Goal: Task Accomplishment & Management: Manage account settings

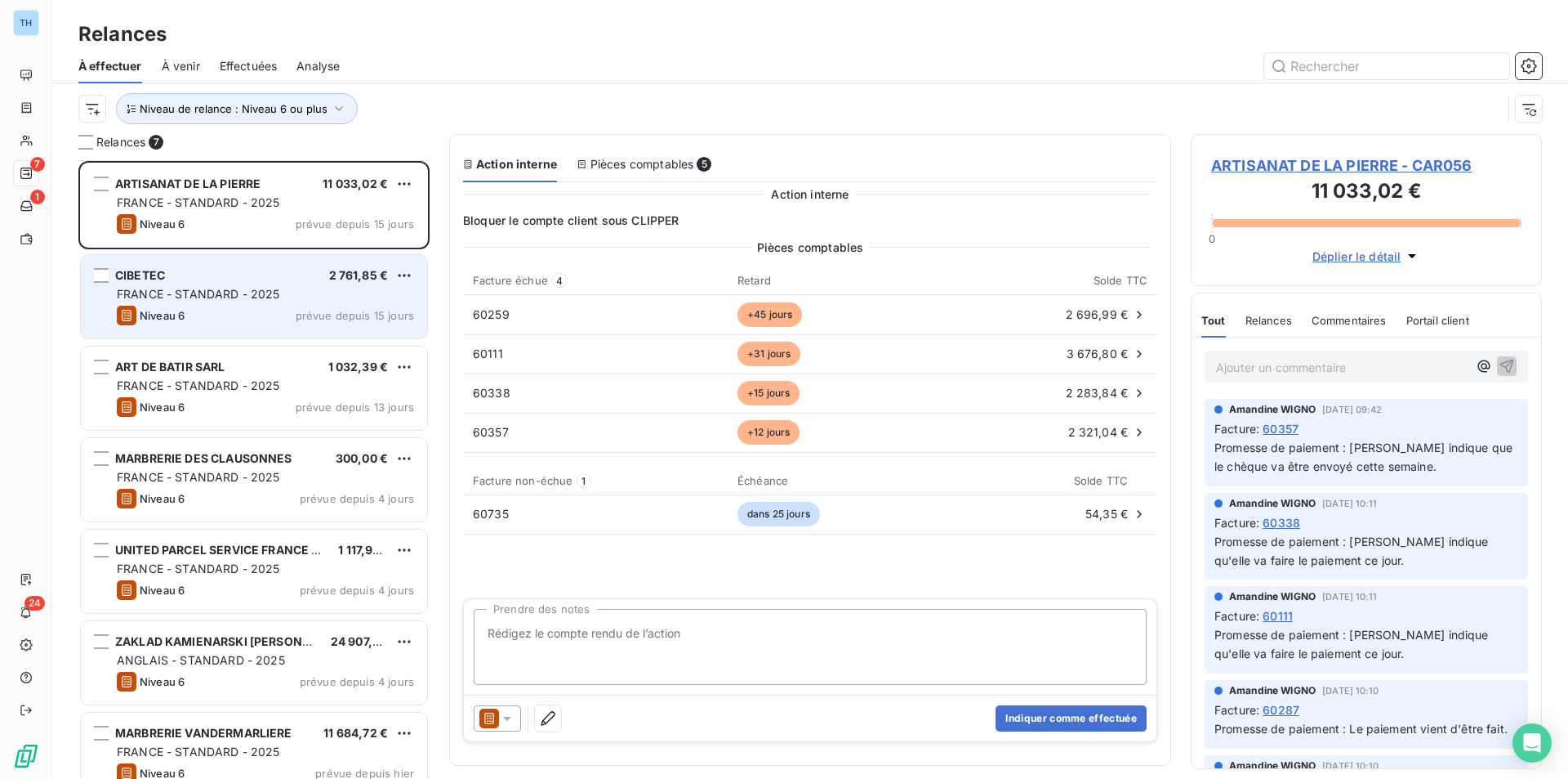
scroll to position [606, 339]
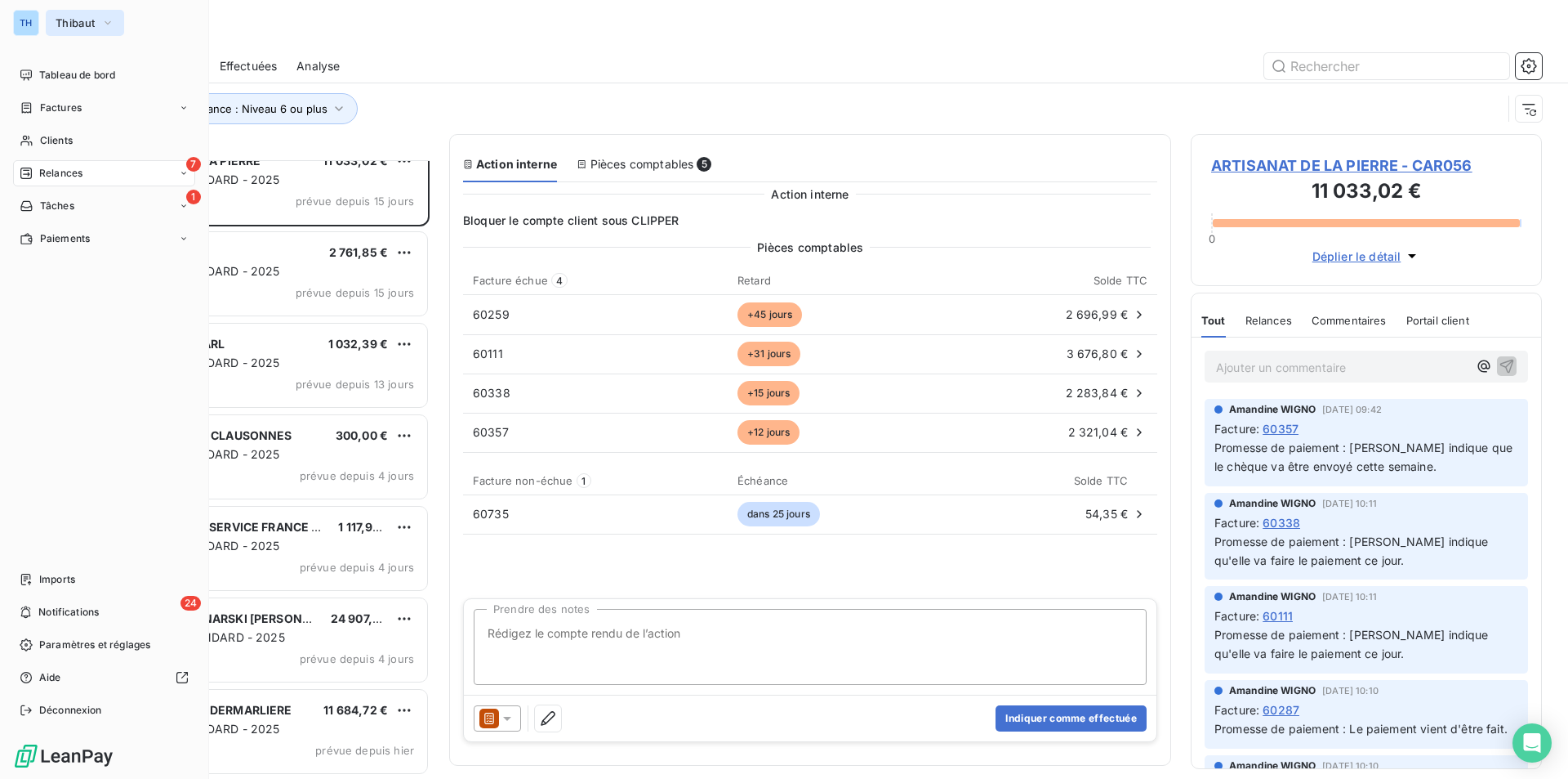
click at [74, 18] on span "Thibaut" at bounding box center [76, 23] width 40 height 14
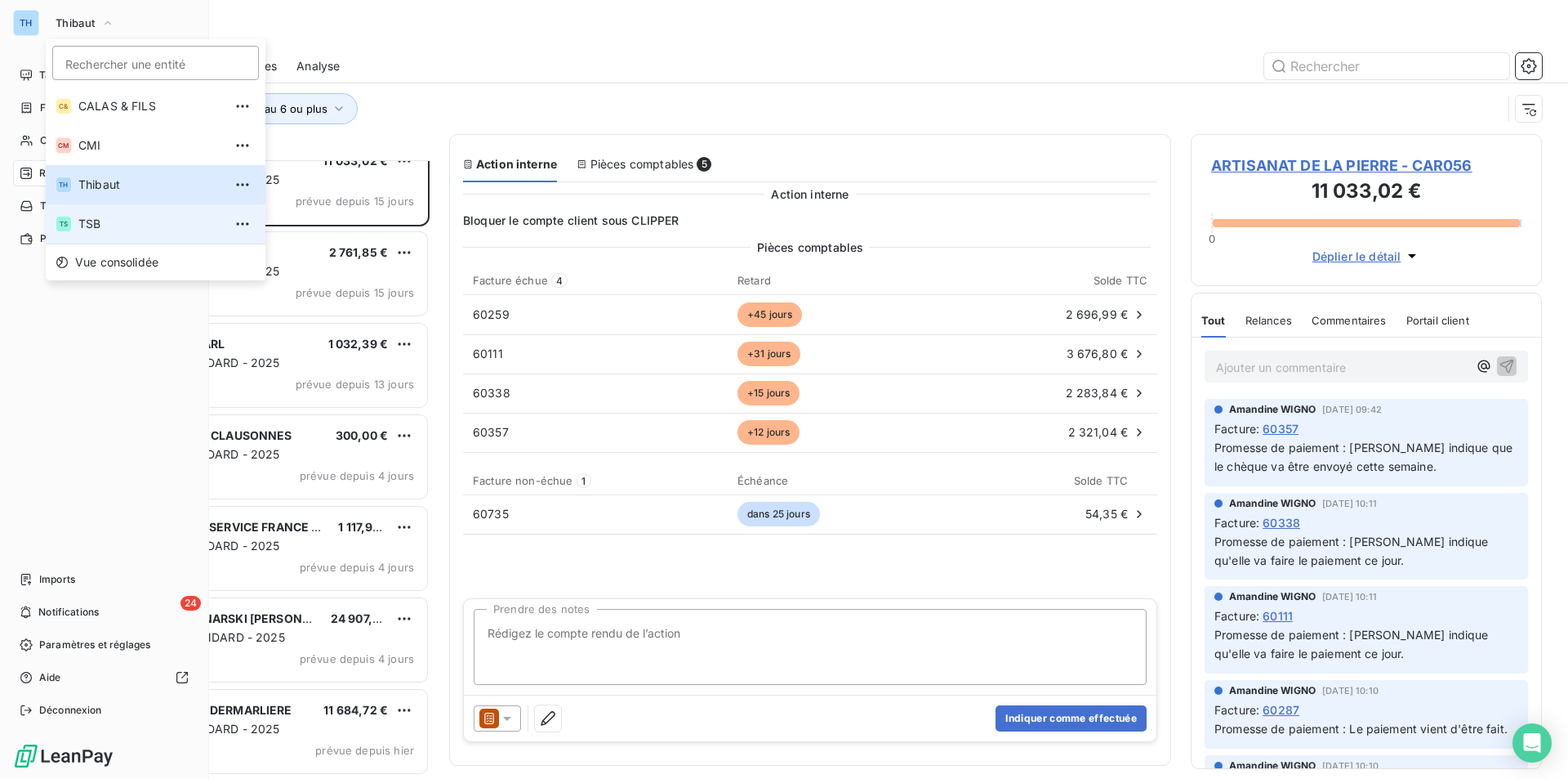
click at [105, 217] on span "TSB" at bounding box center [150, 224] width 144 height 16
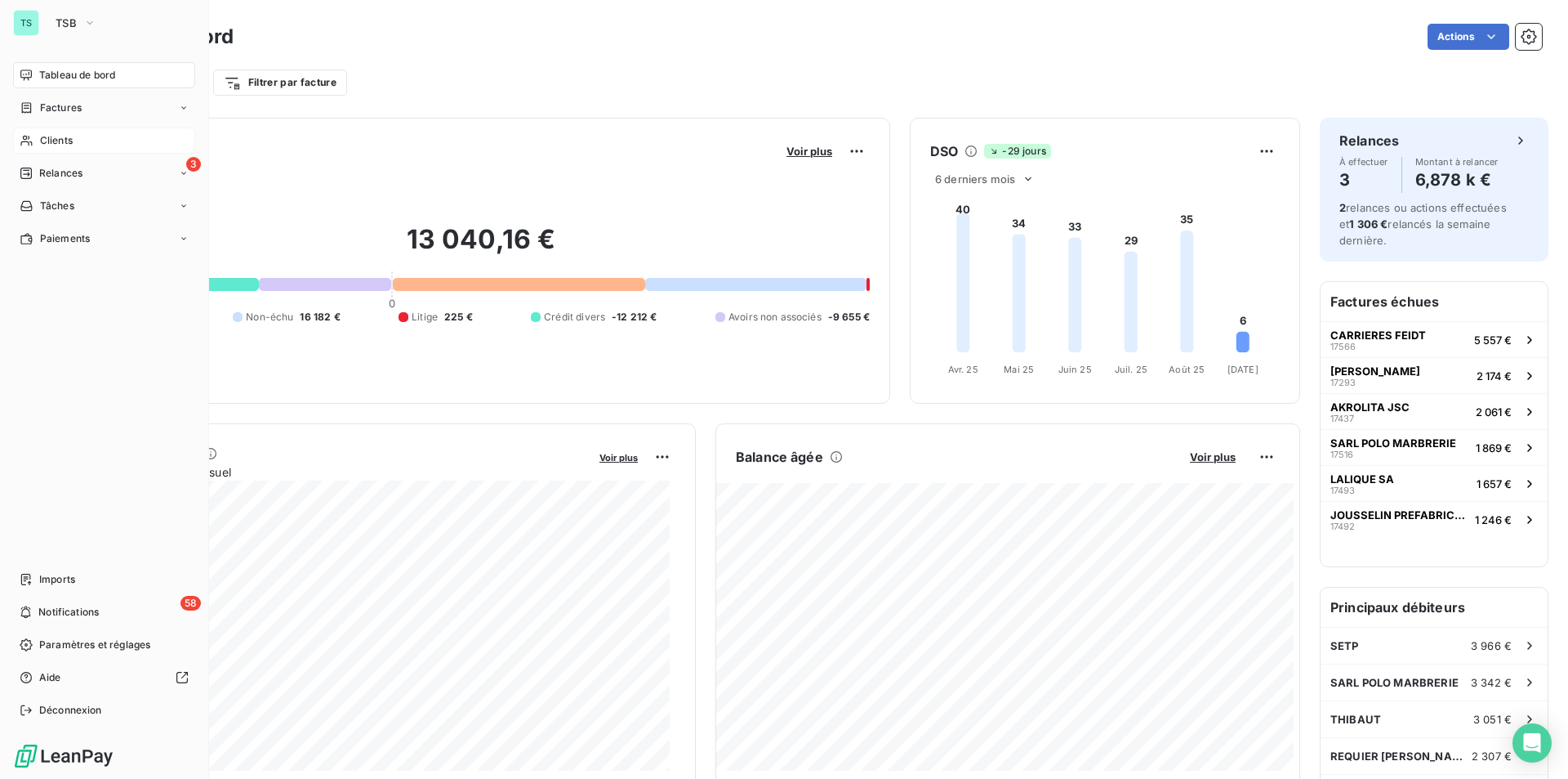
click at [54, 135] on span "Clients" at bounding box center [56, 141] width 32 height 14
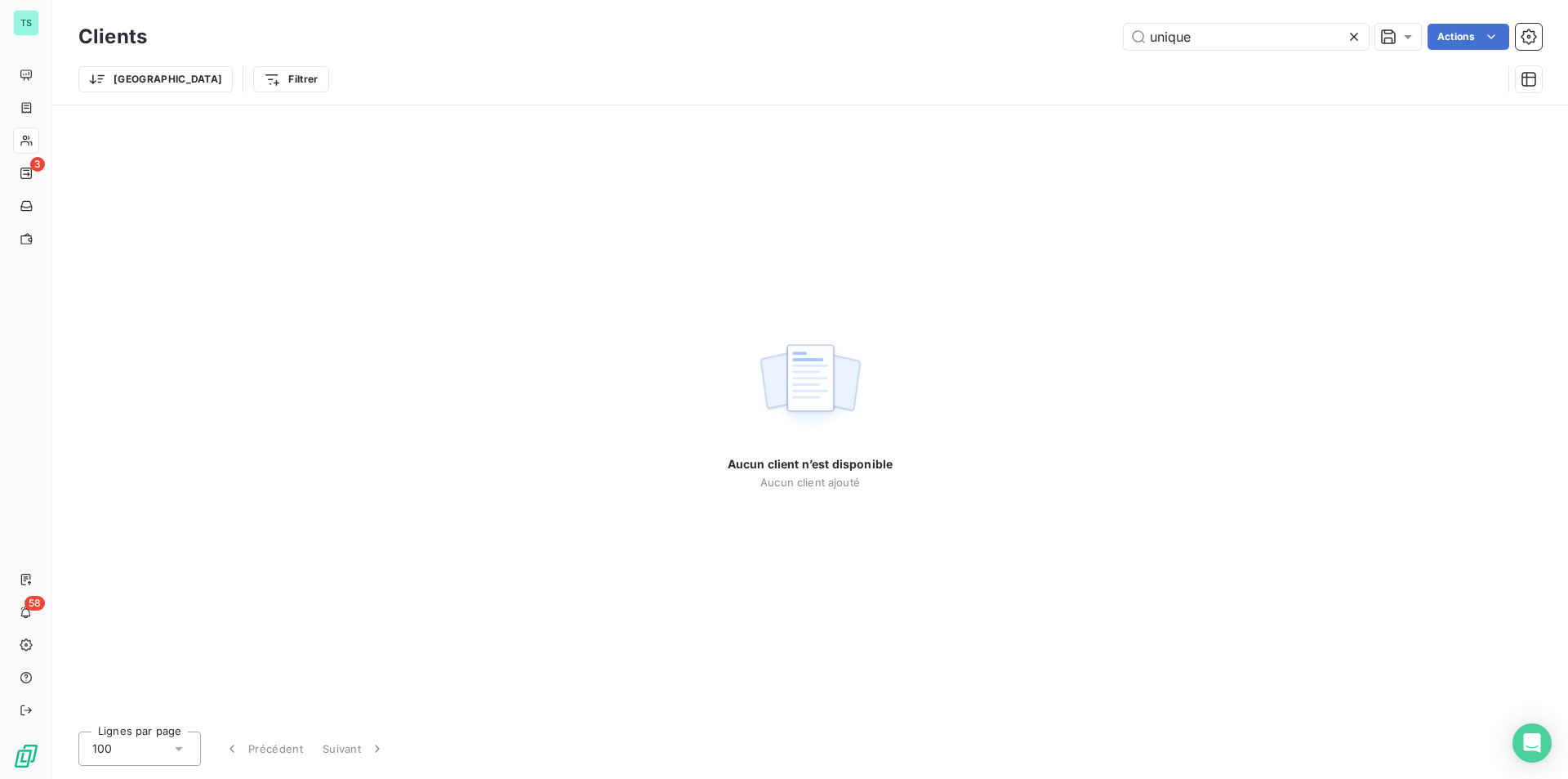
drag, startPoint x: 1188, startPoint y: 37, endPoint x: 1103, endPoint y: 32, distance: 85.1
click at [1103, 32] on div "unique Actions" at bounding box center [854, 36] width 1375 height 26
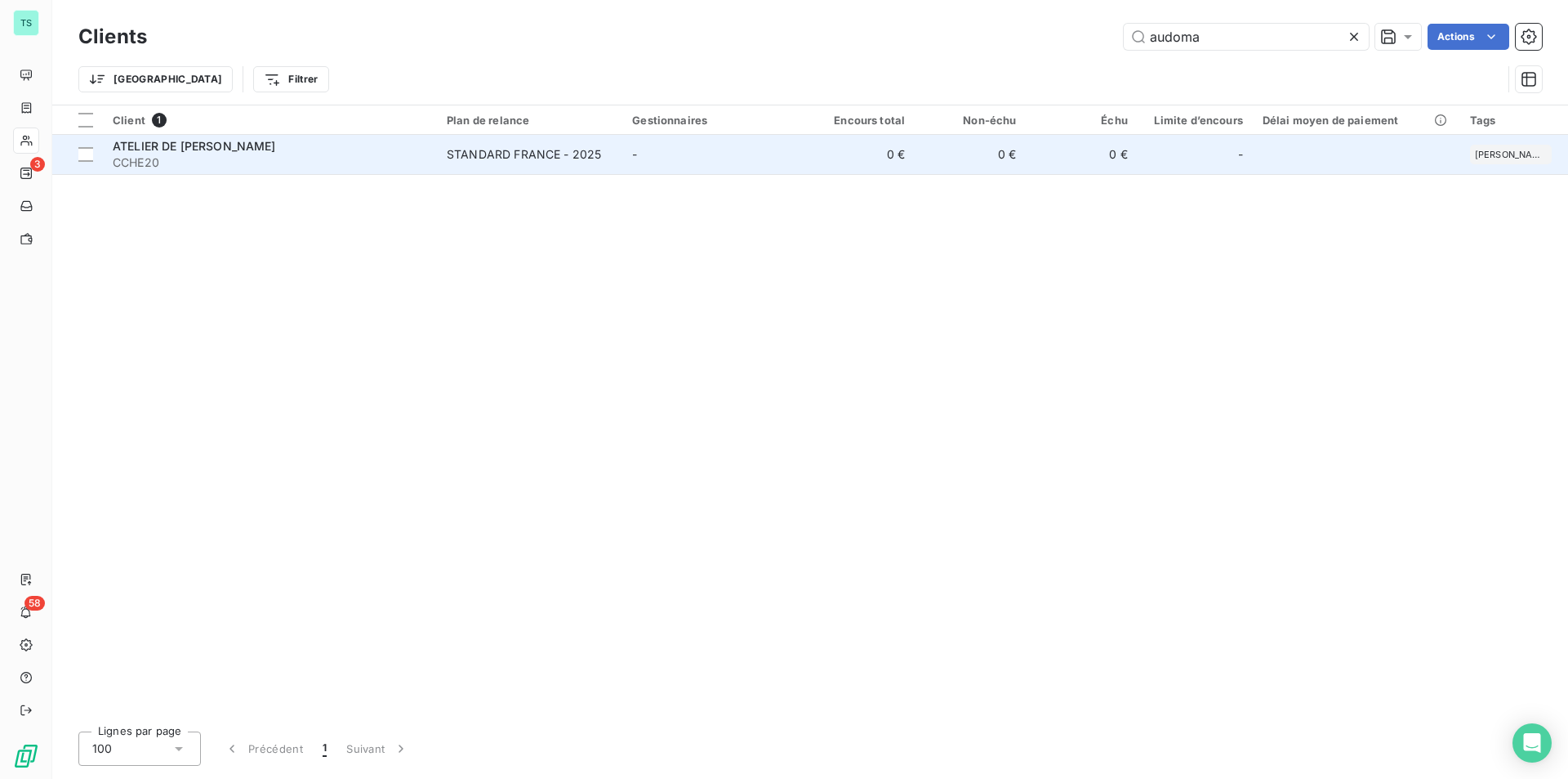
type input "audoma"
click at [679, 141] on td "-" at bounding box center [713, 155] width 181 height 40
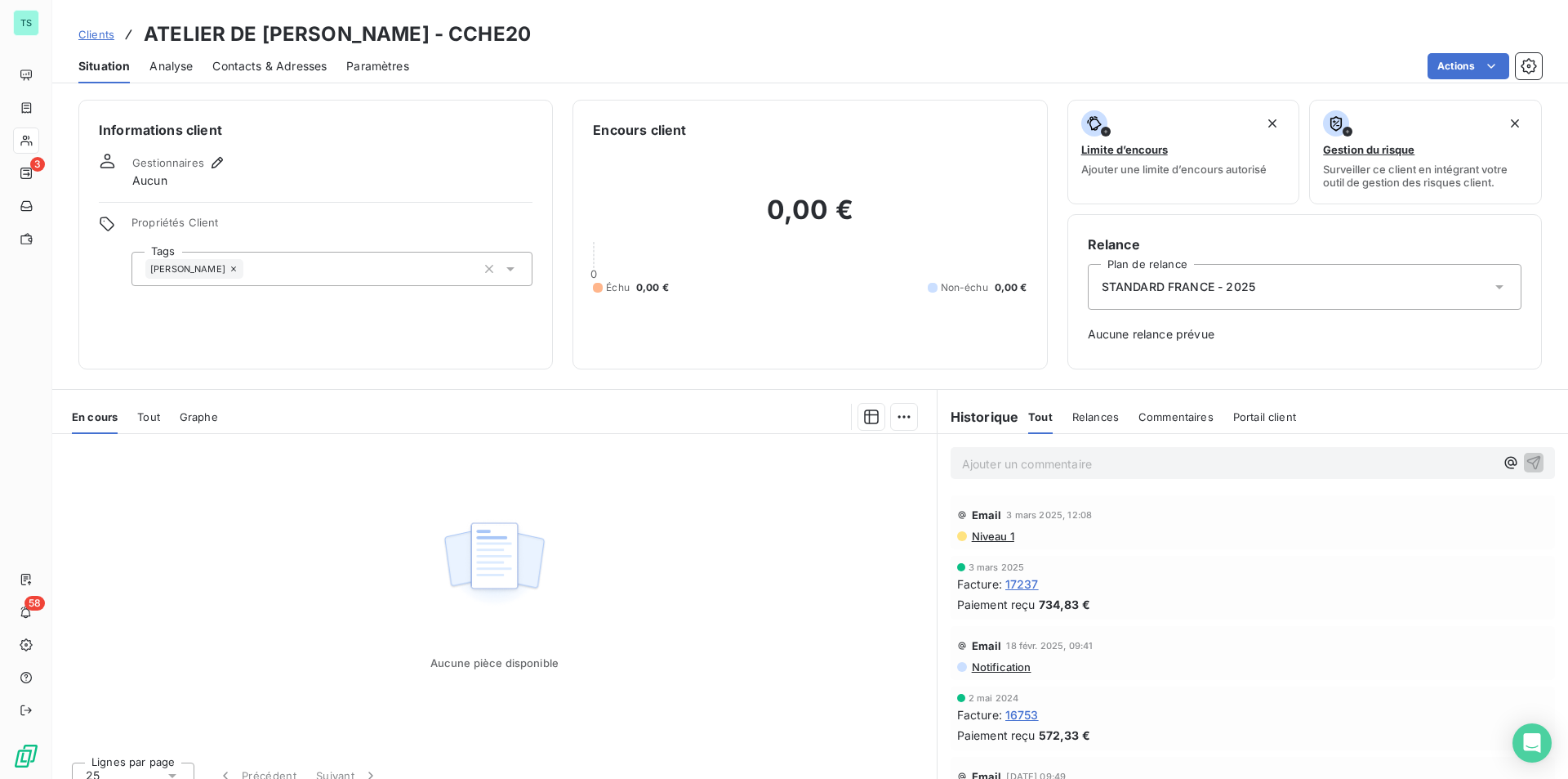
click at [169, 64] on span "Analyse" at bounding box center [171, 66] width 43 height 16
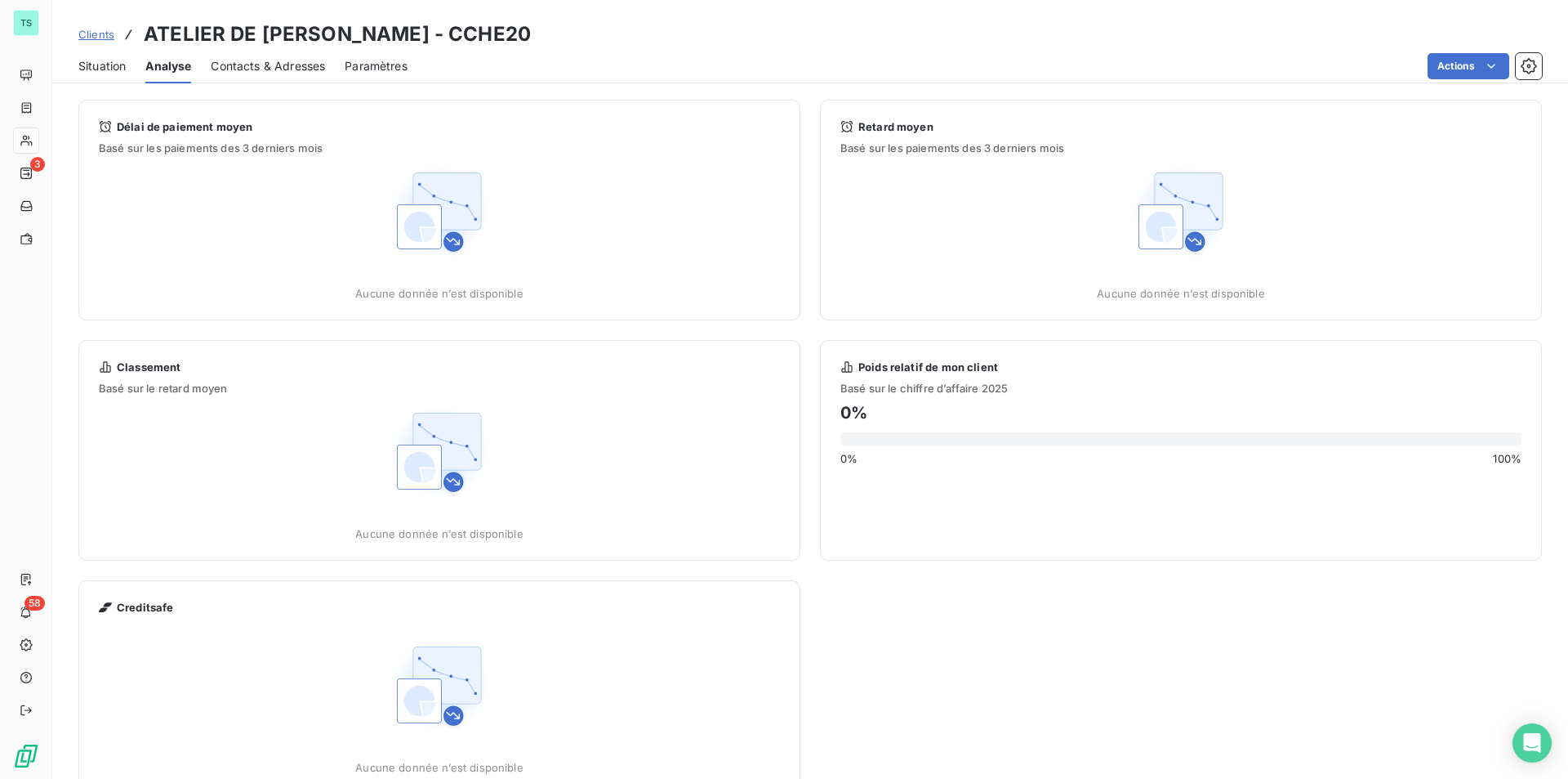
drag, startPoint x: 267, startPoint y: 57, endPoint x: 254, endPoint y: 60, distance: 13.3
click at [266, 58] on div "Contacts & Adresses" at bounding box center [268, 66] width 114 height 34
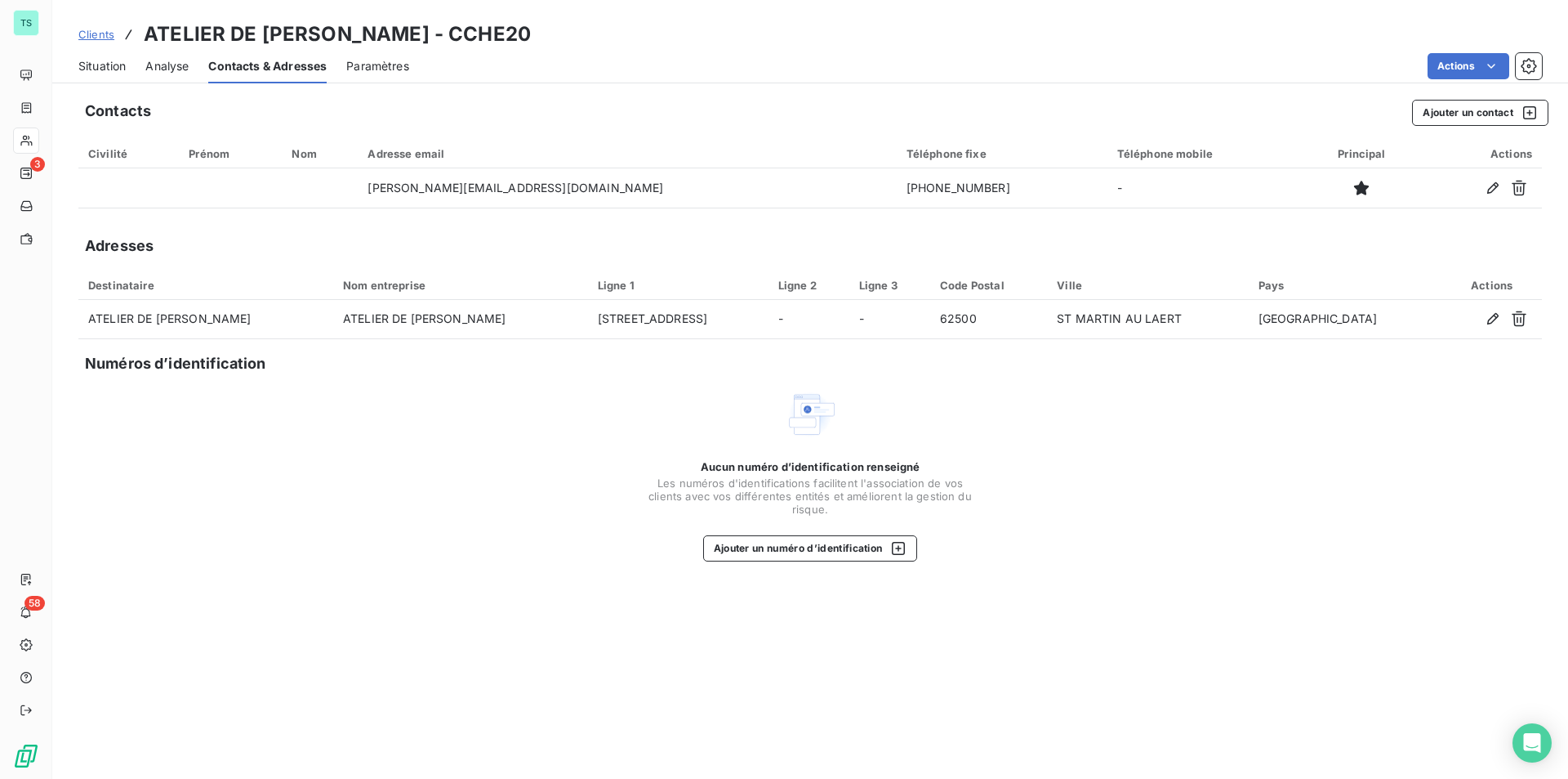
click at [102, 66] on span "Situation" at bounding box center [102, 66] width 48 height 16
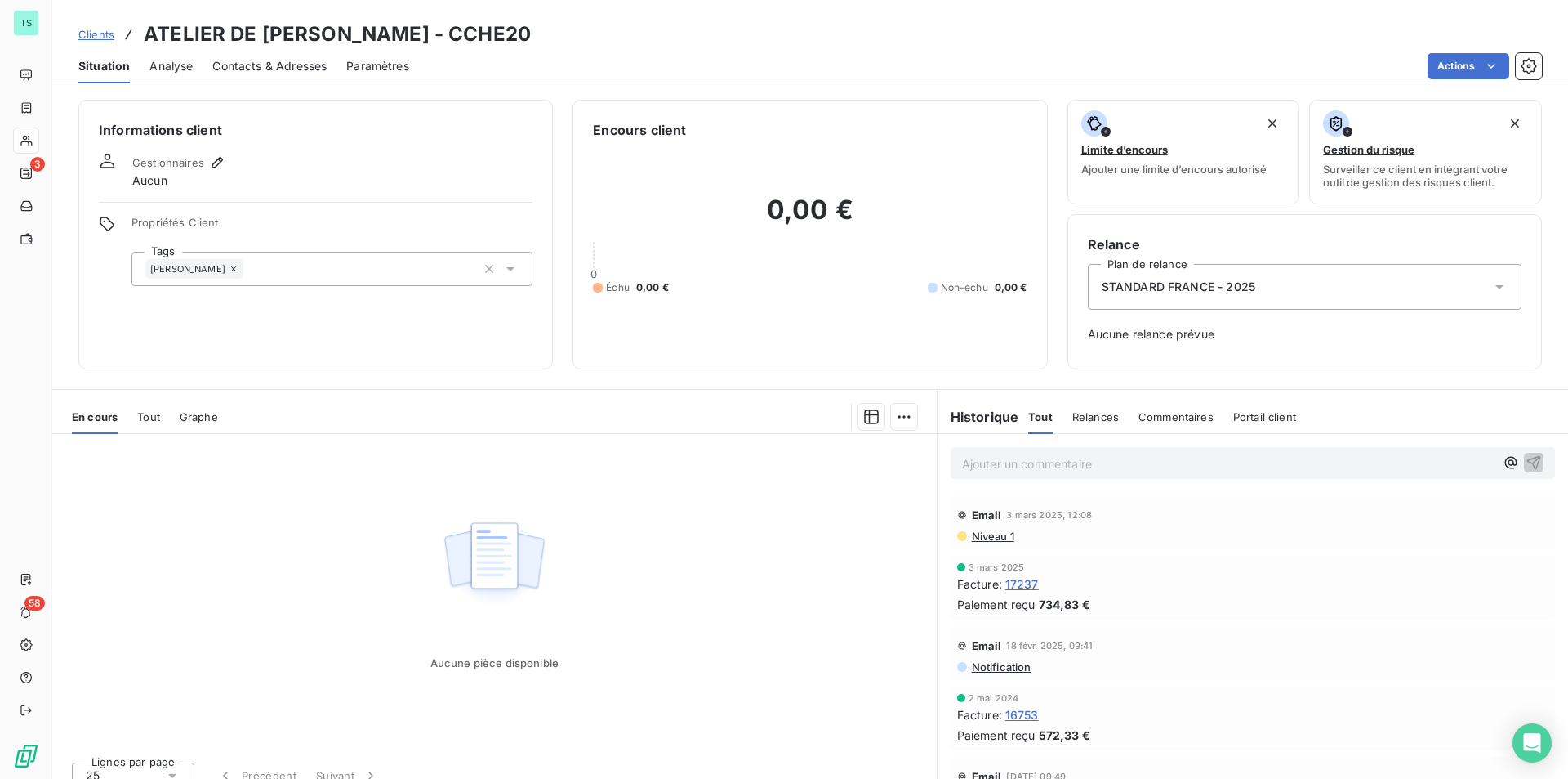
click at [145, 415] on span "Tout" at bounding box center [148, 417] width 23 height 14
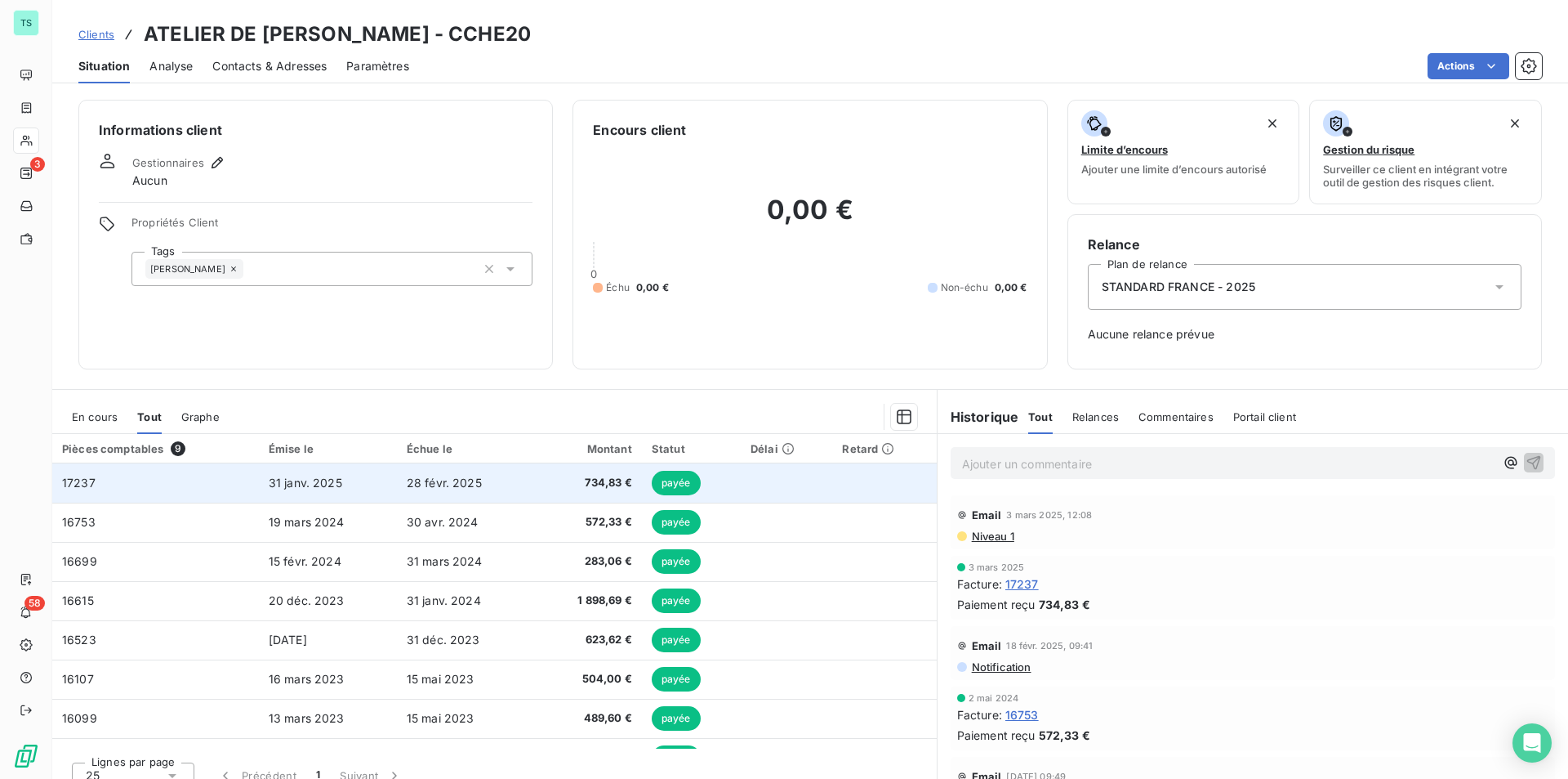
click at [538, 473] on td "734,83 €" at bounding box center [588, 483] width 107 height 40
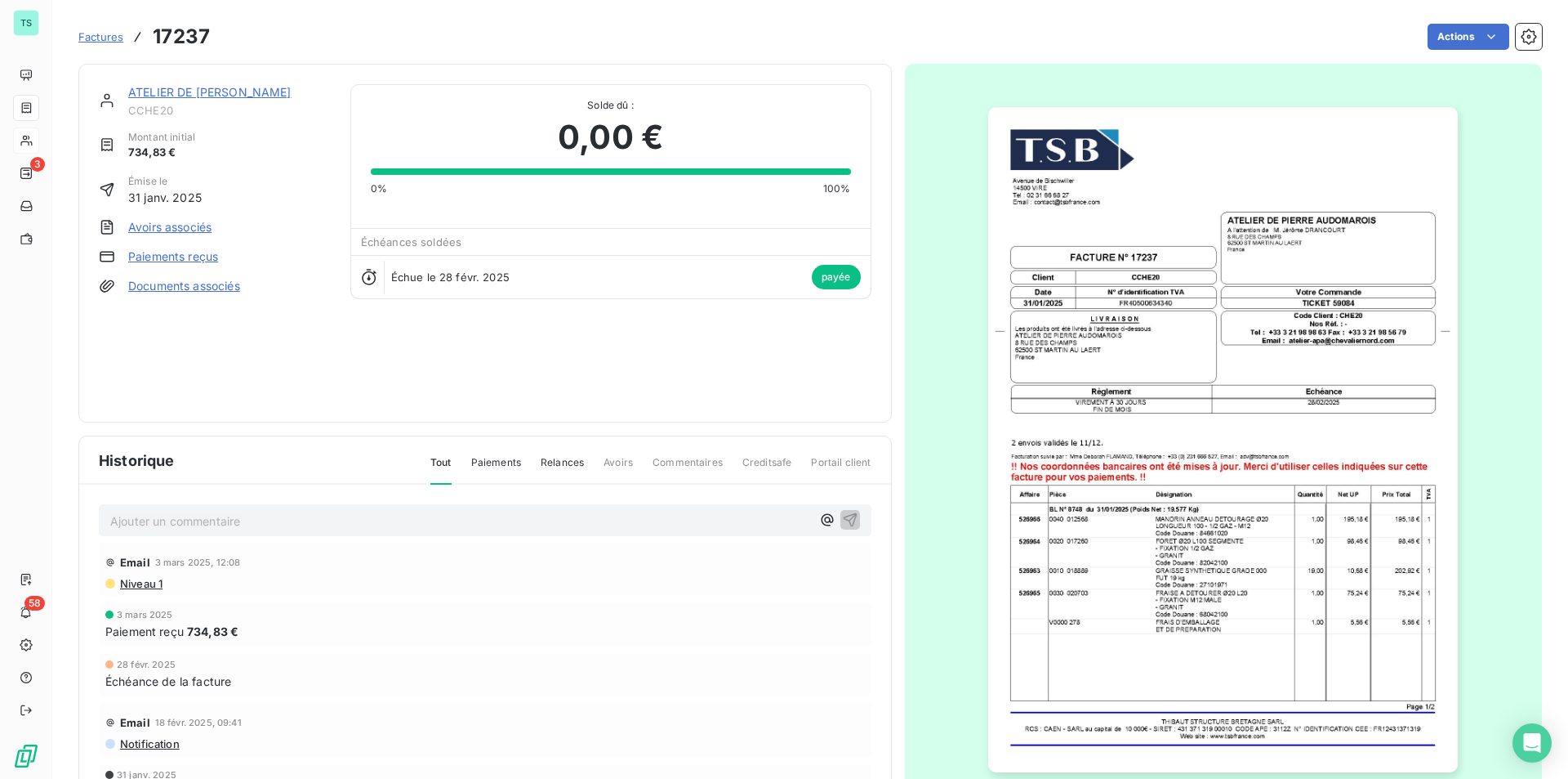
click at [159, 102] on div "ATELIER DE [PERSON_NAME] CCHE20" at bounding box center [229, 100] width 203 height 32
click at [168, 93] on link "ATELIER DE [PERSON_NAME]" at bounding box center [209, 91] width 163 height 14
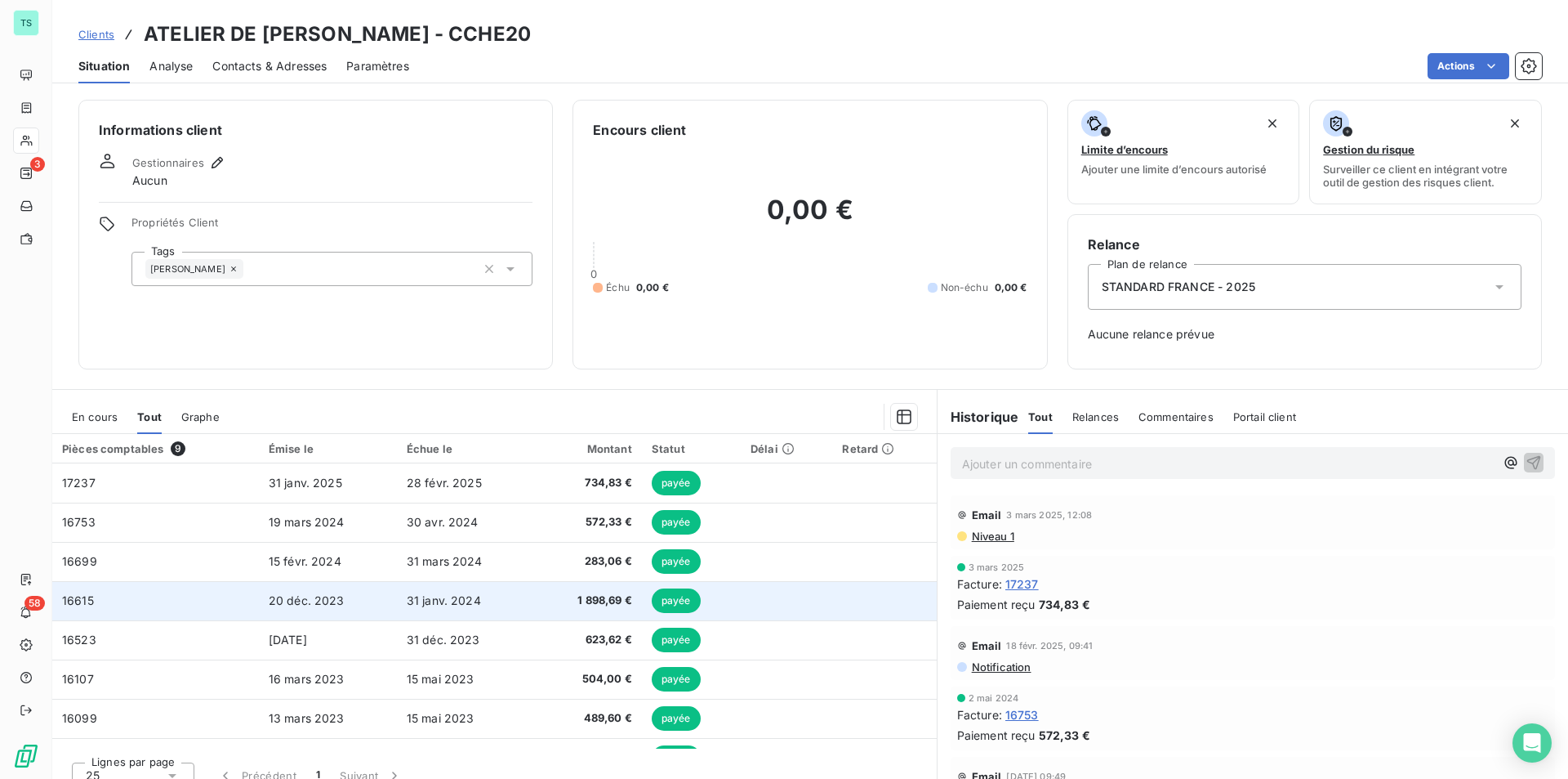
click at [545, 606] on span "1 898,69 €" at bounding box center [588, 600] width 87 height 16
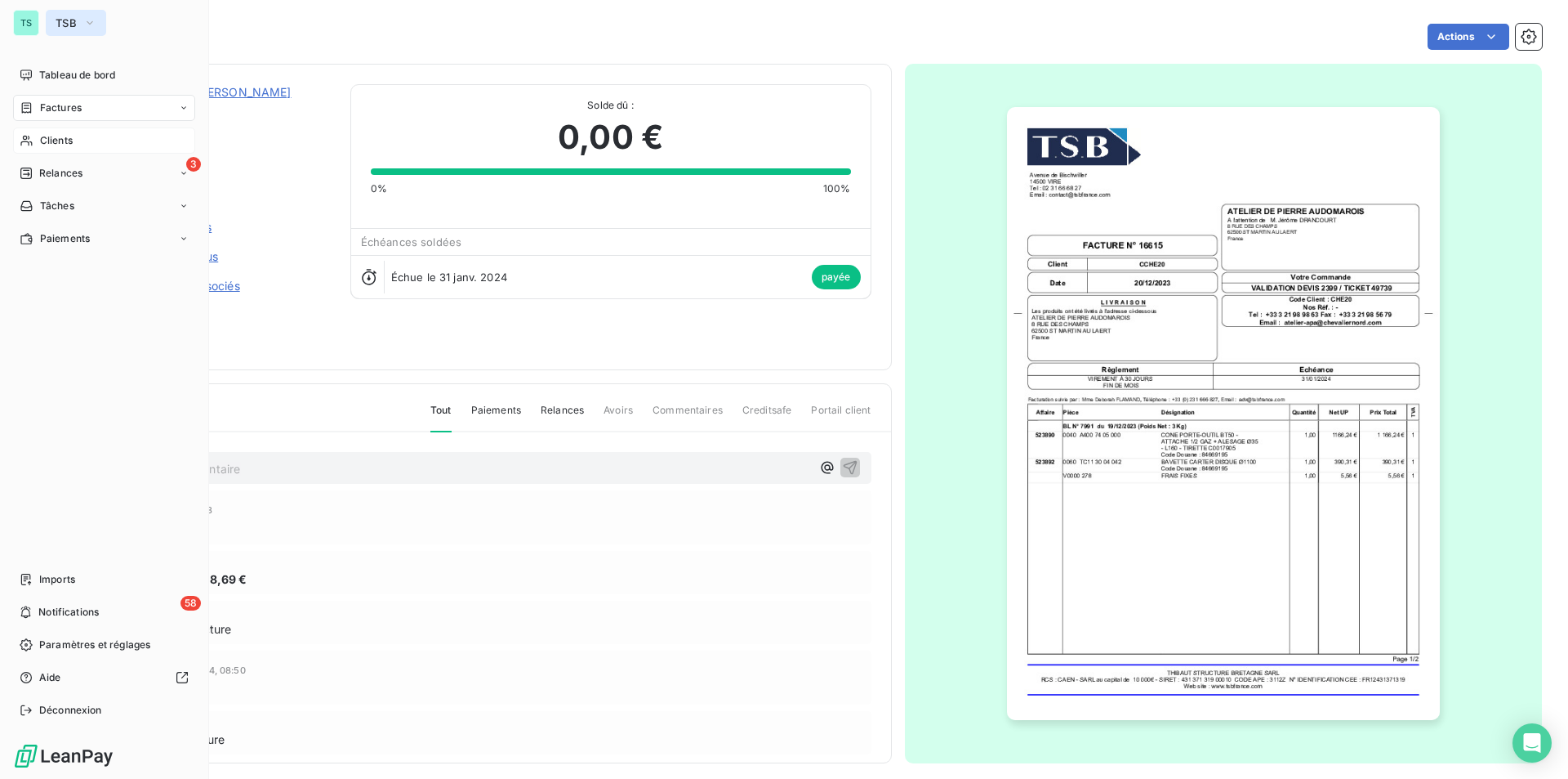
click at [69, 18] on span "TSB" at bounding box center [67, 23] width 22 height 14
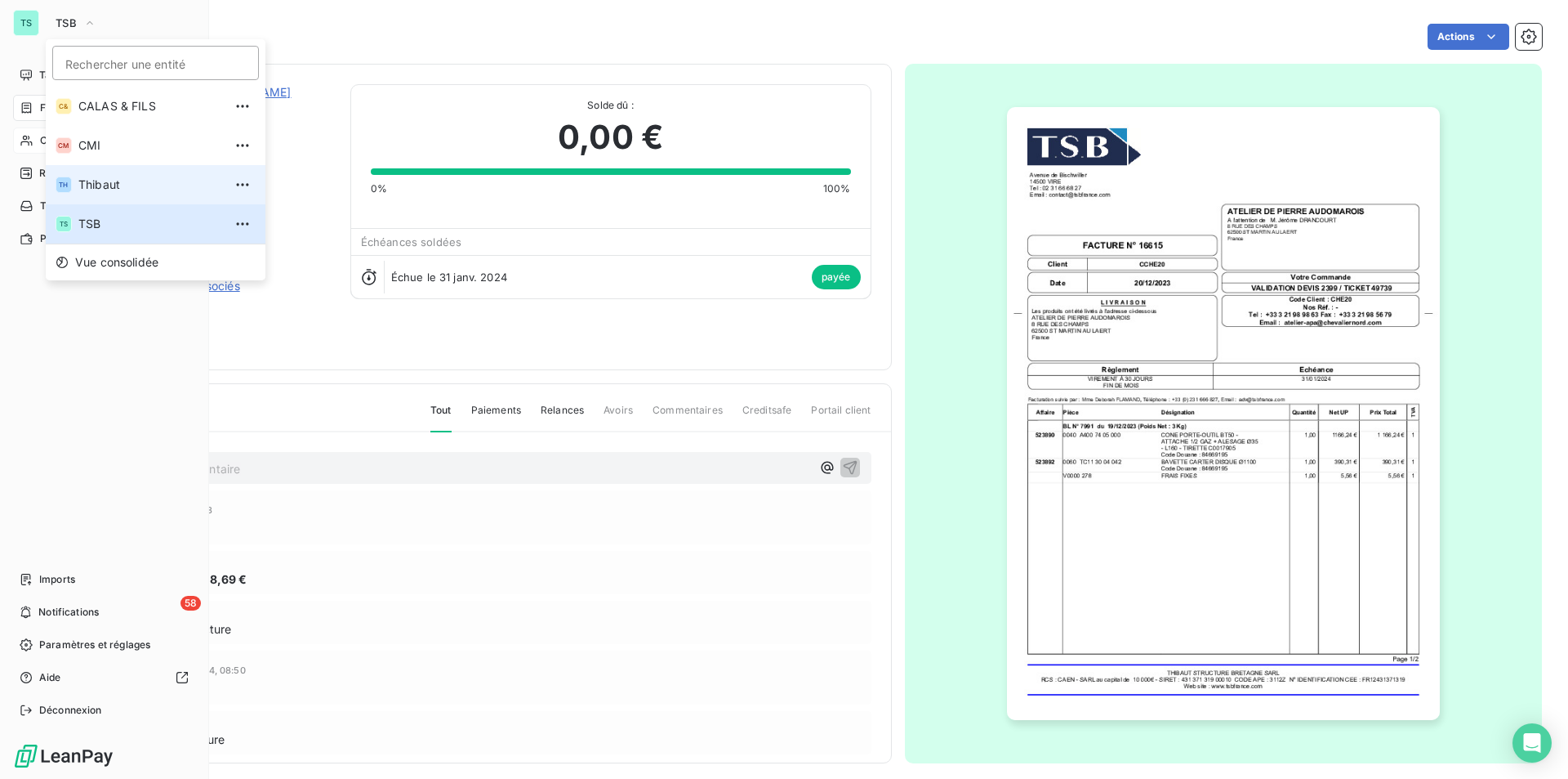
click at [123, 186] on span "Thibaut" at bounding box center [150, 185] width 144 height 16
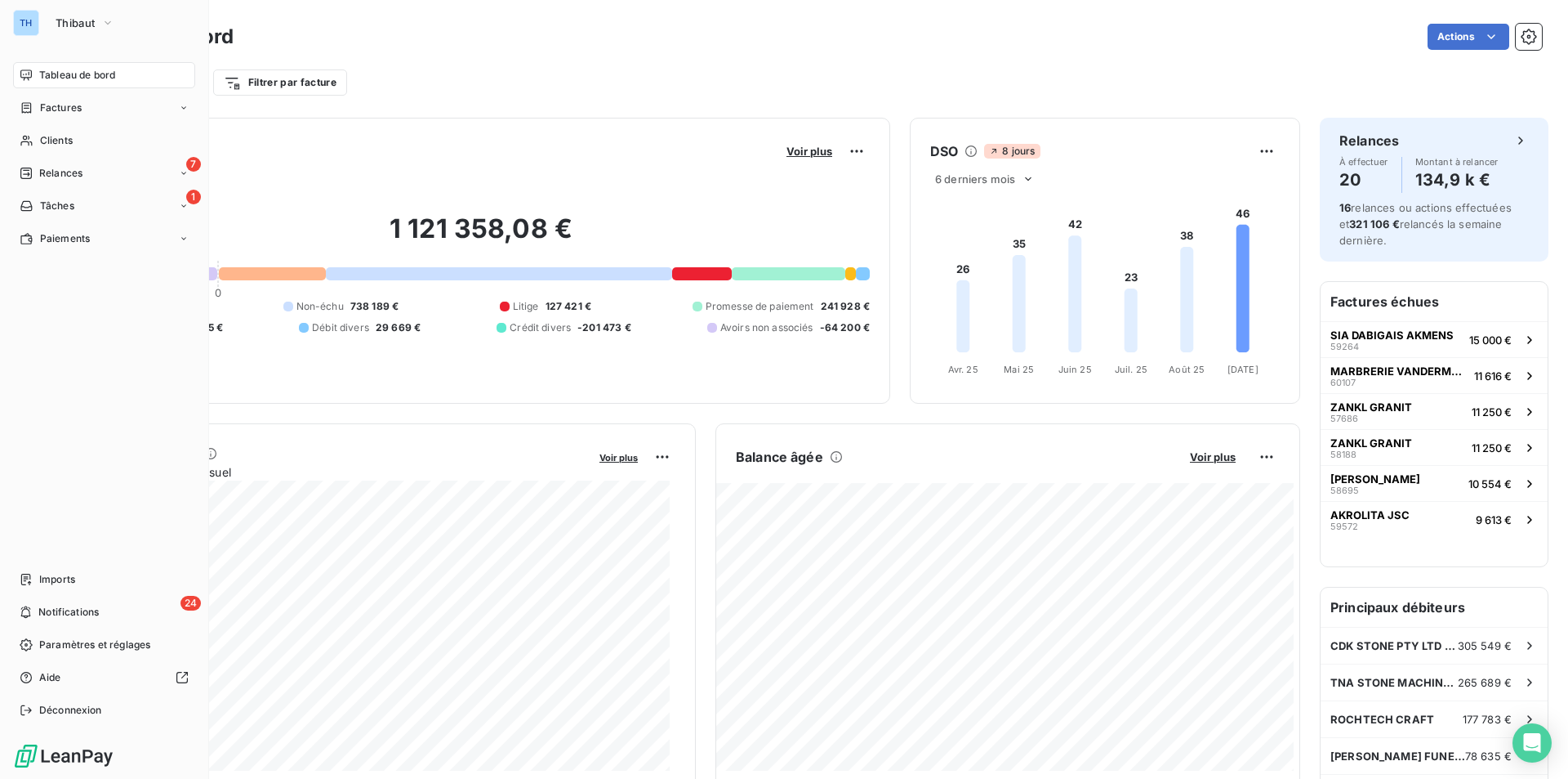
click at [50, 77] on span "Tableau de bord" at bounding box center [77, 75] width 76 height 14
click at [65, 137] on span "Clients" at bounding box center [56, 141] width 32 height 14
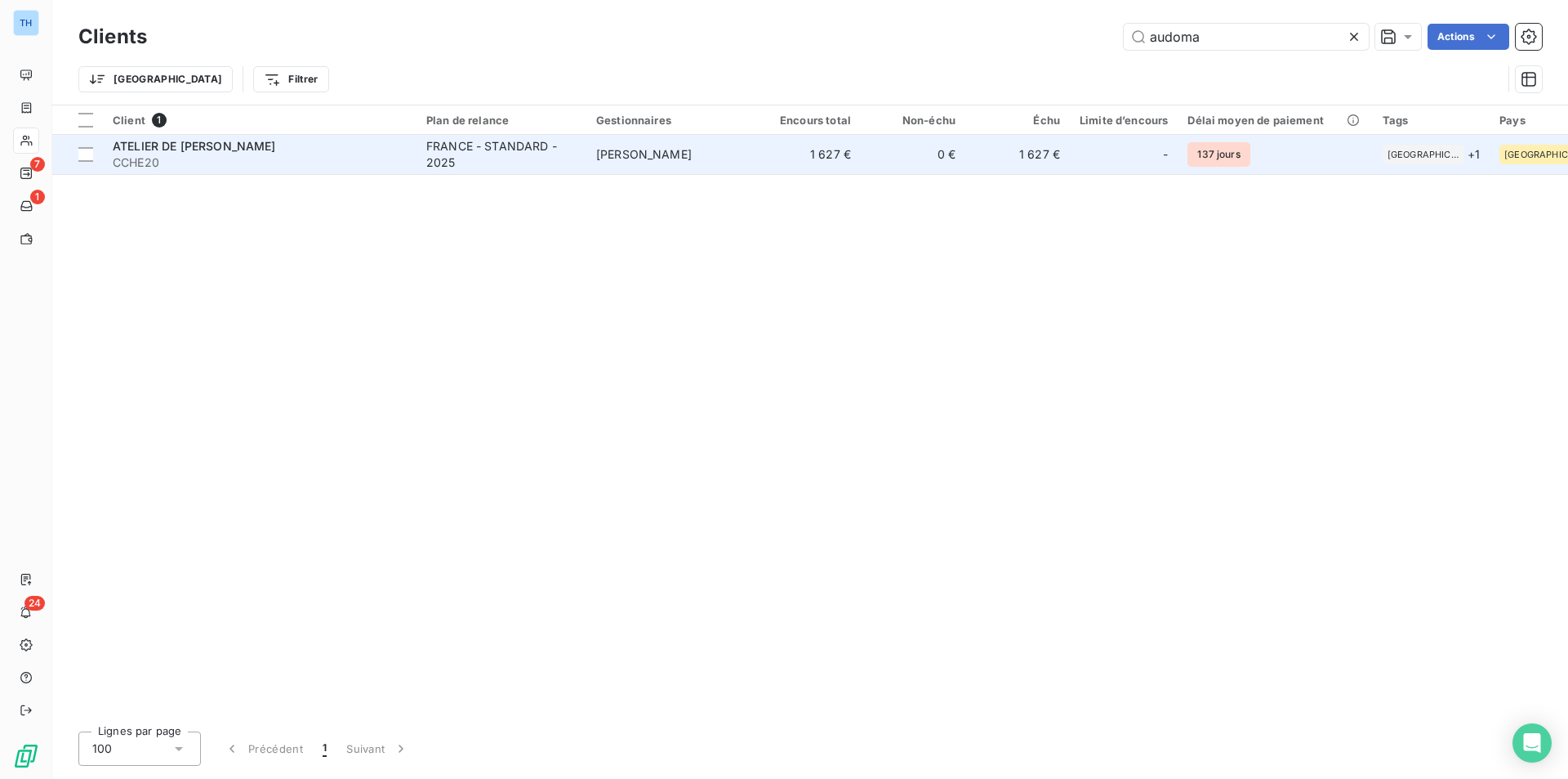
click at [881, 171] on td "0 €" at bounding box center [913, 155] width 105 height 40
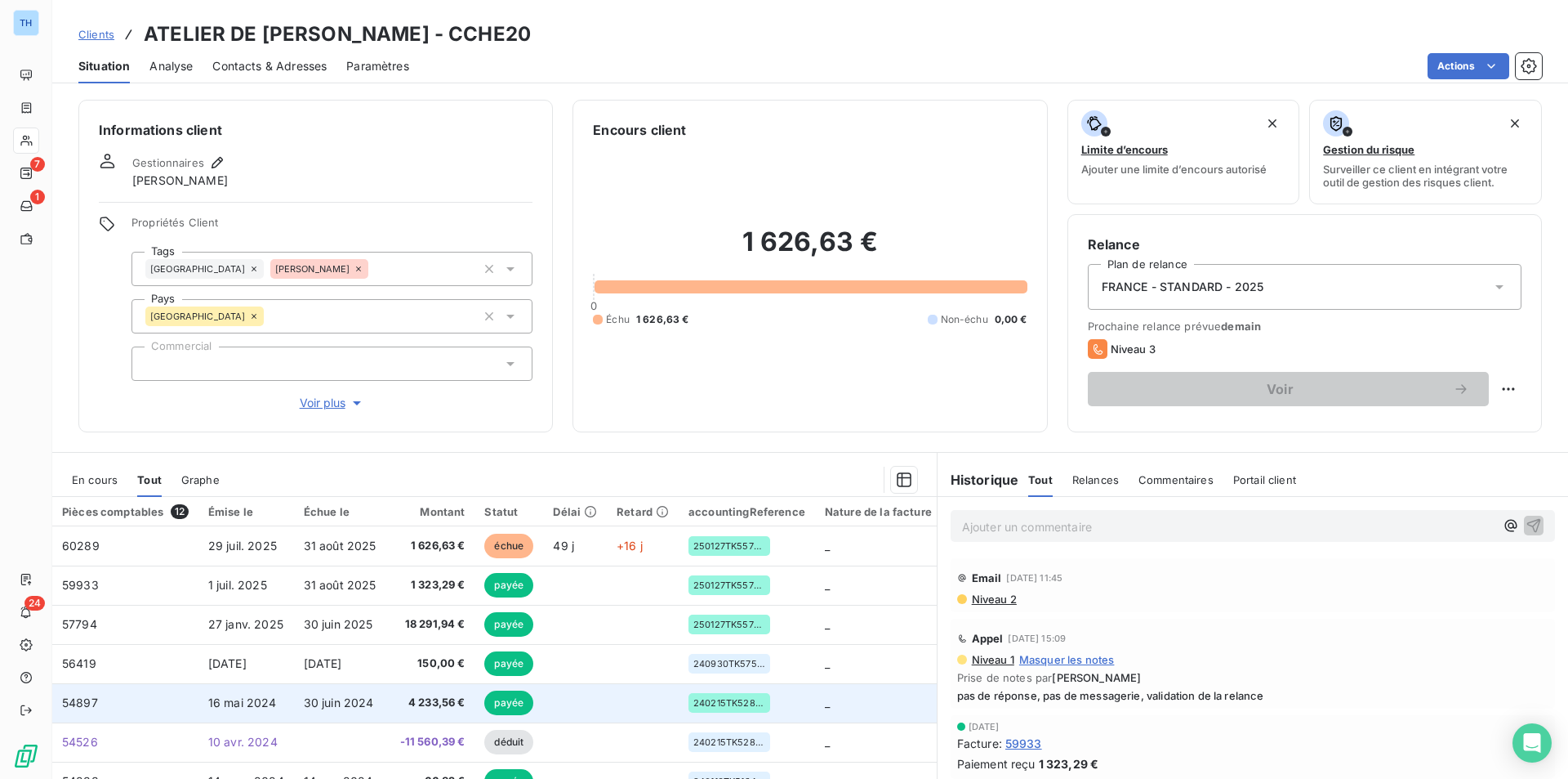
click at [289, 706] on td "16 mai 2024" at bounding box center [246, 703] width 96 height 40
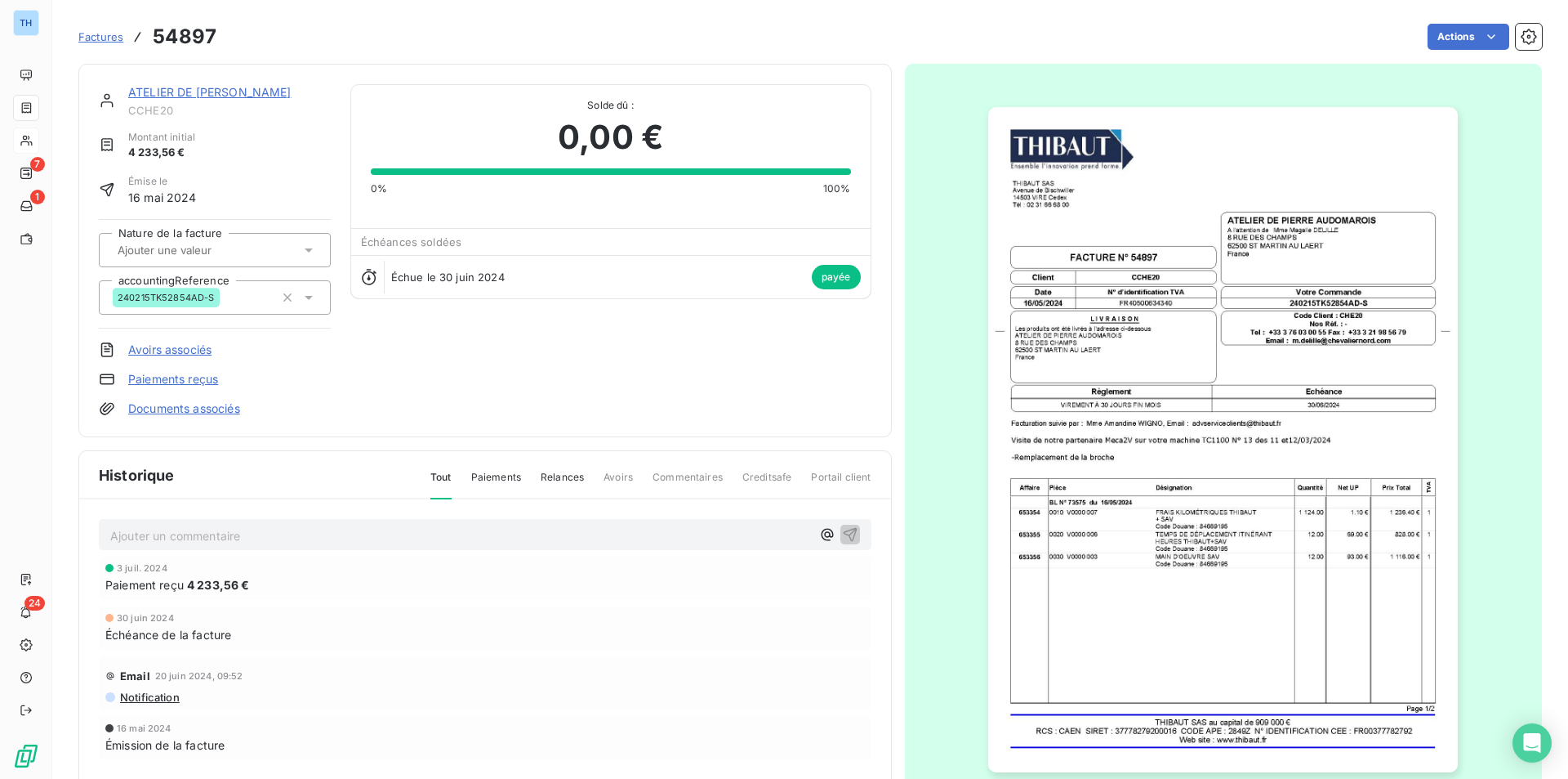
click at [234, 93] on link "ATELIER DE [PERSON_NAME]" at bounding box center [209, 91] width 163 height 14
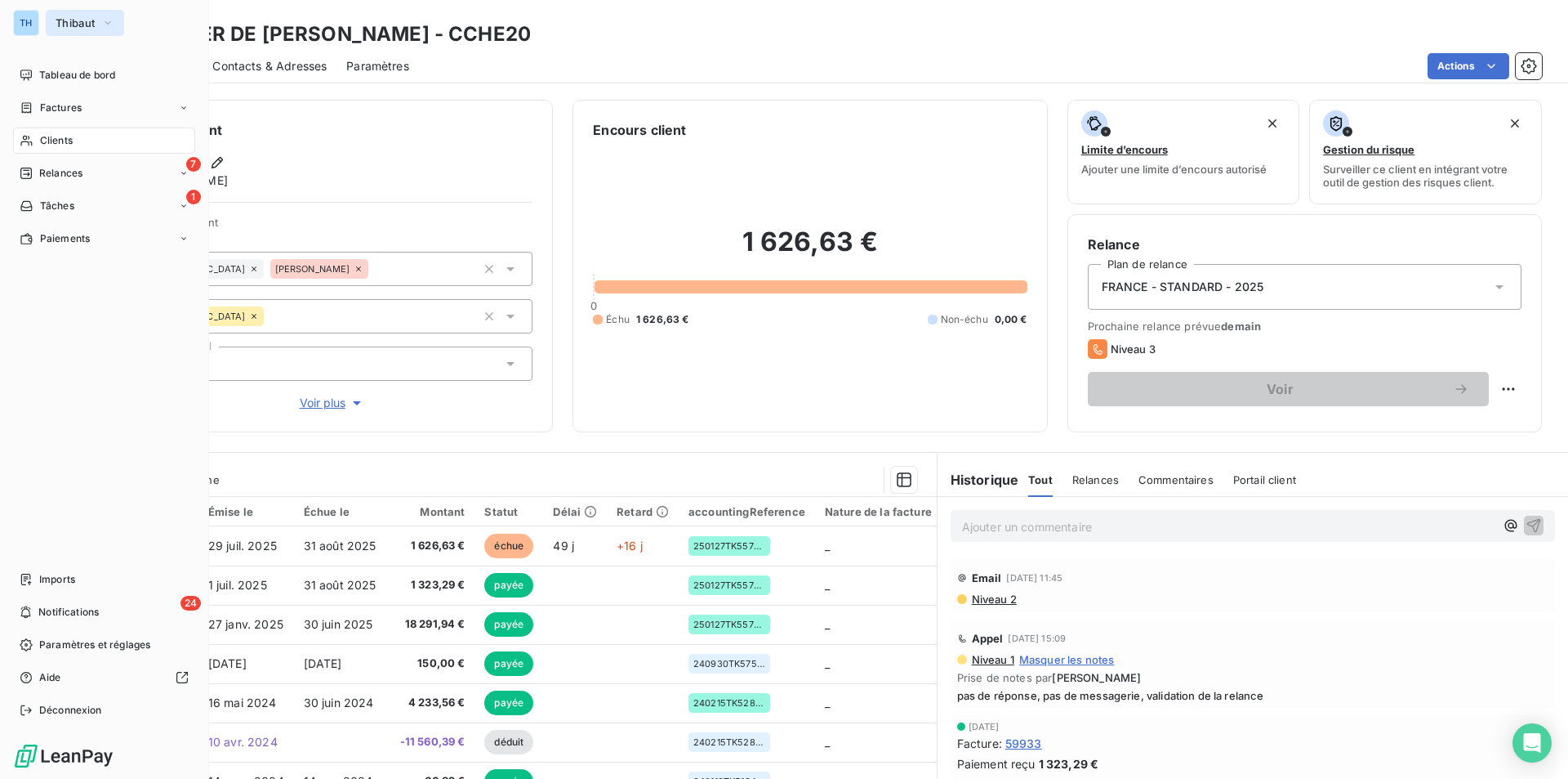
click at [69, 21] on span "Thibaut" at bounding box center [76, 23] width 40 height 14
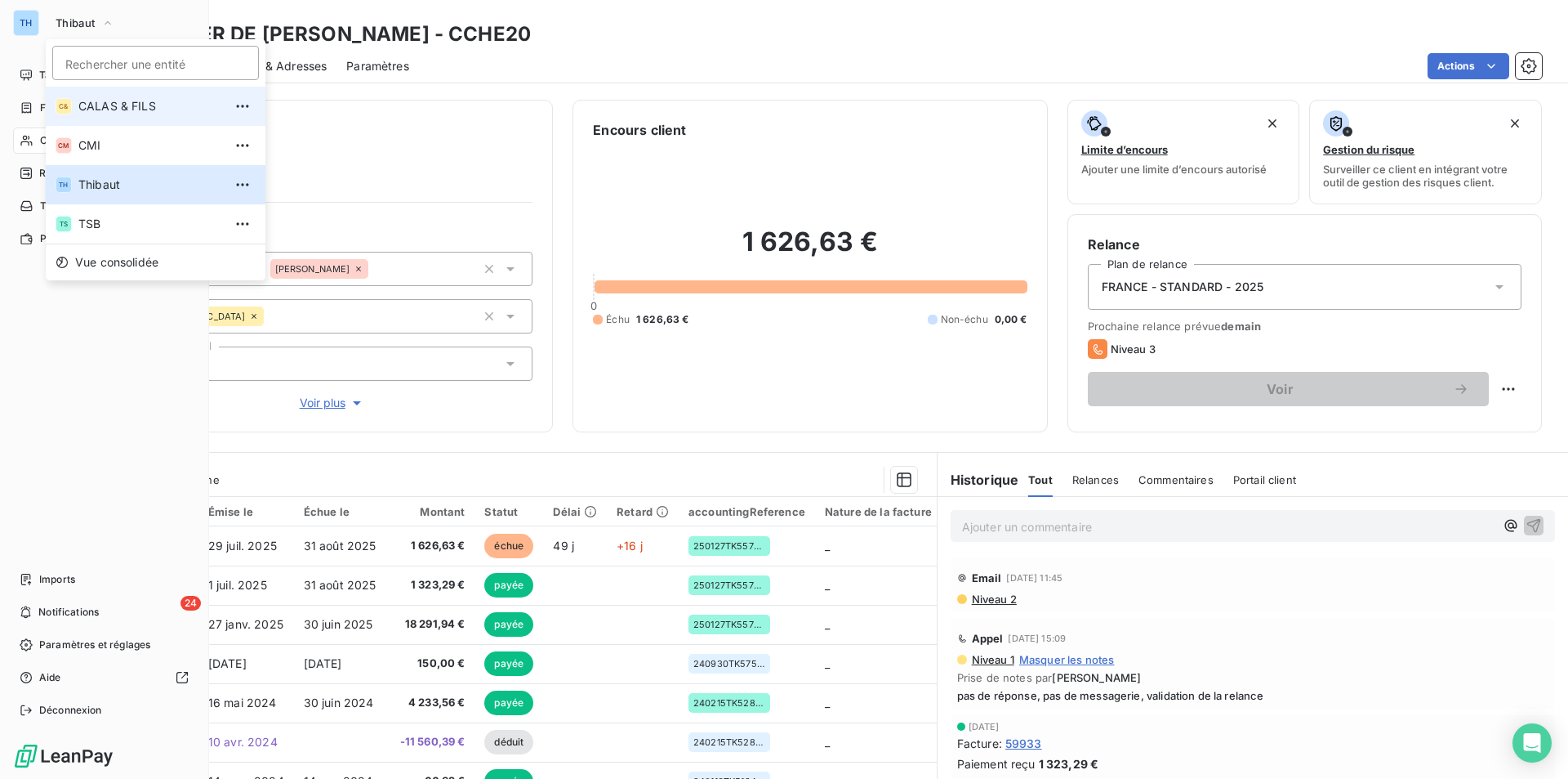
click at [109, 107] on span "CALAS & FILS" at bounding box center [150, 106] width 144 height 16
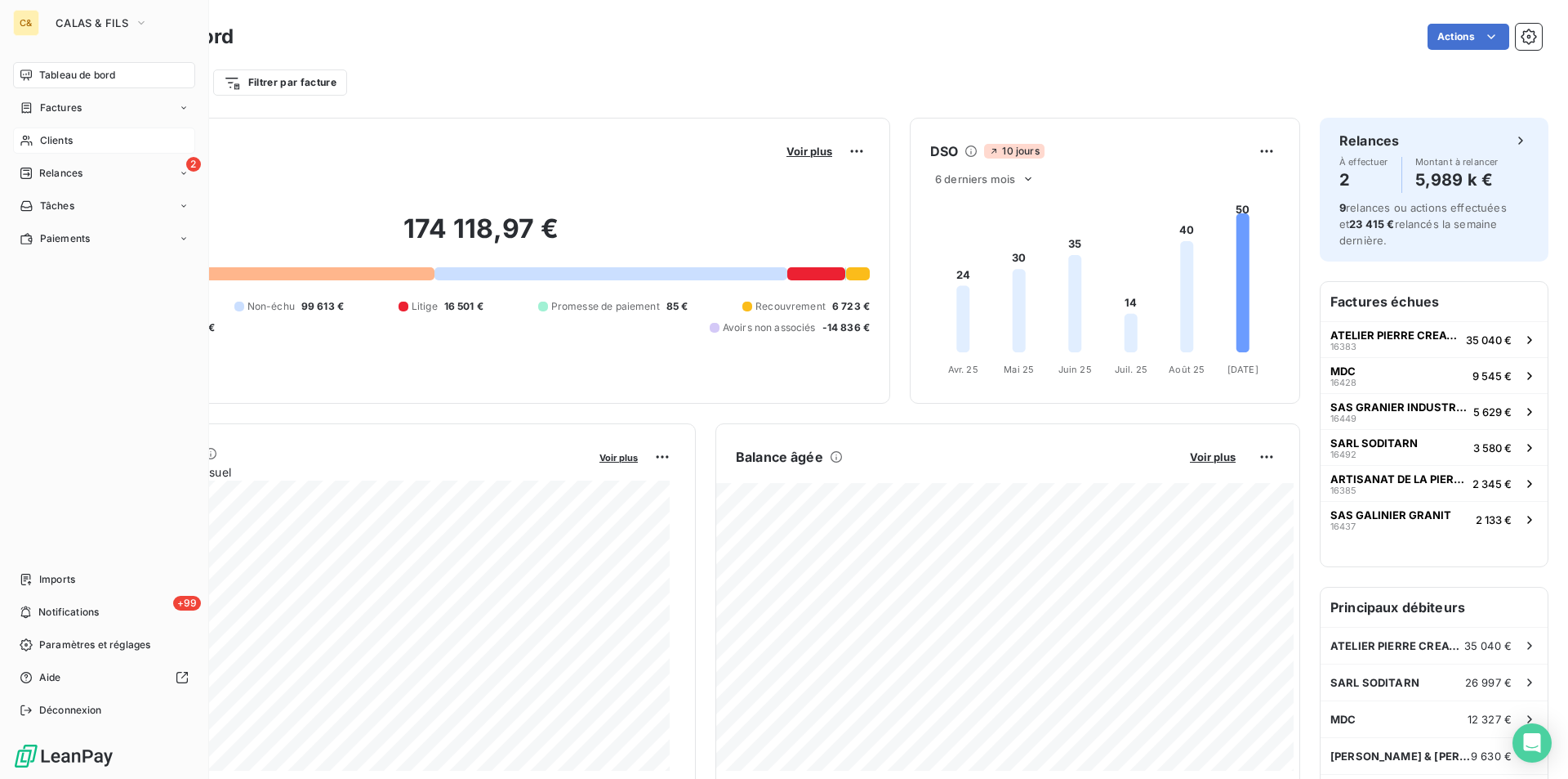
click at [61, 136] on span "Clients" at bounding box center [56, 141] width 32 height 14
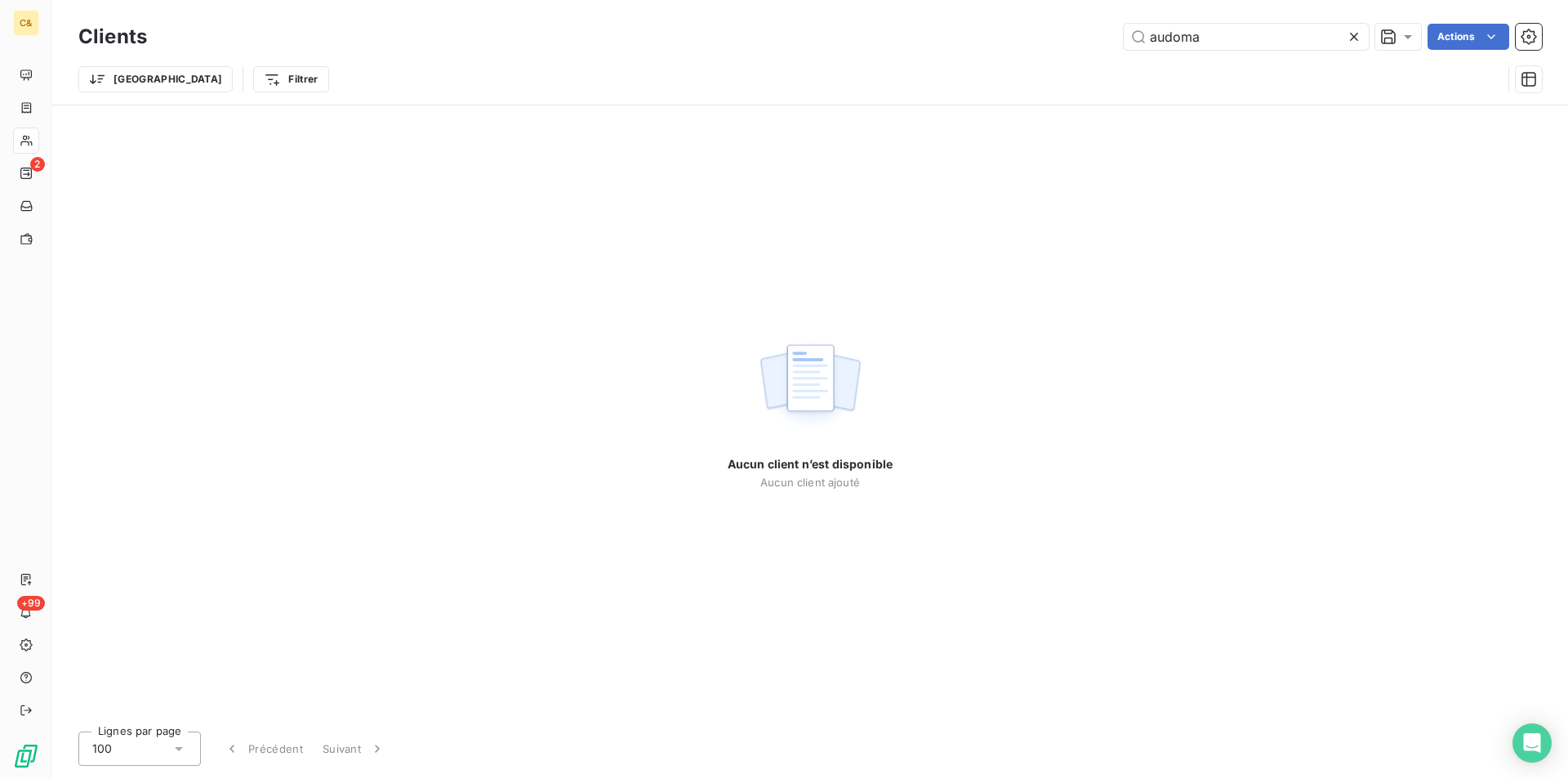
drag, startPoint x: 1223, startPoint y: 43, endPoint x: 1095, endPoint y: 56, distance: 128.7
click at [1099, 57] on div "Clients audoma Actions Trier Filtrer" at bounding box center [810, 62] width 1463 height 85
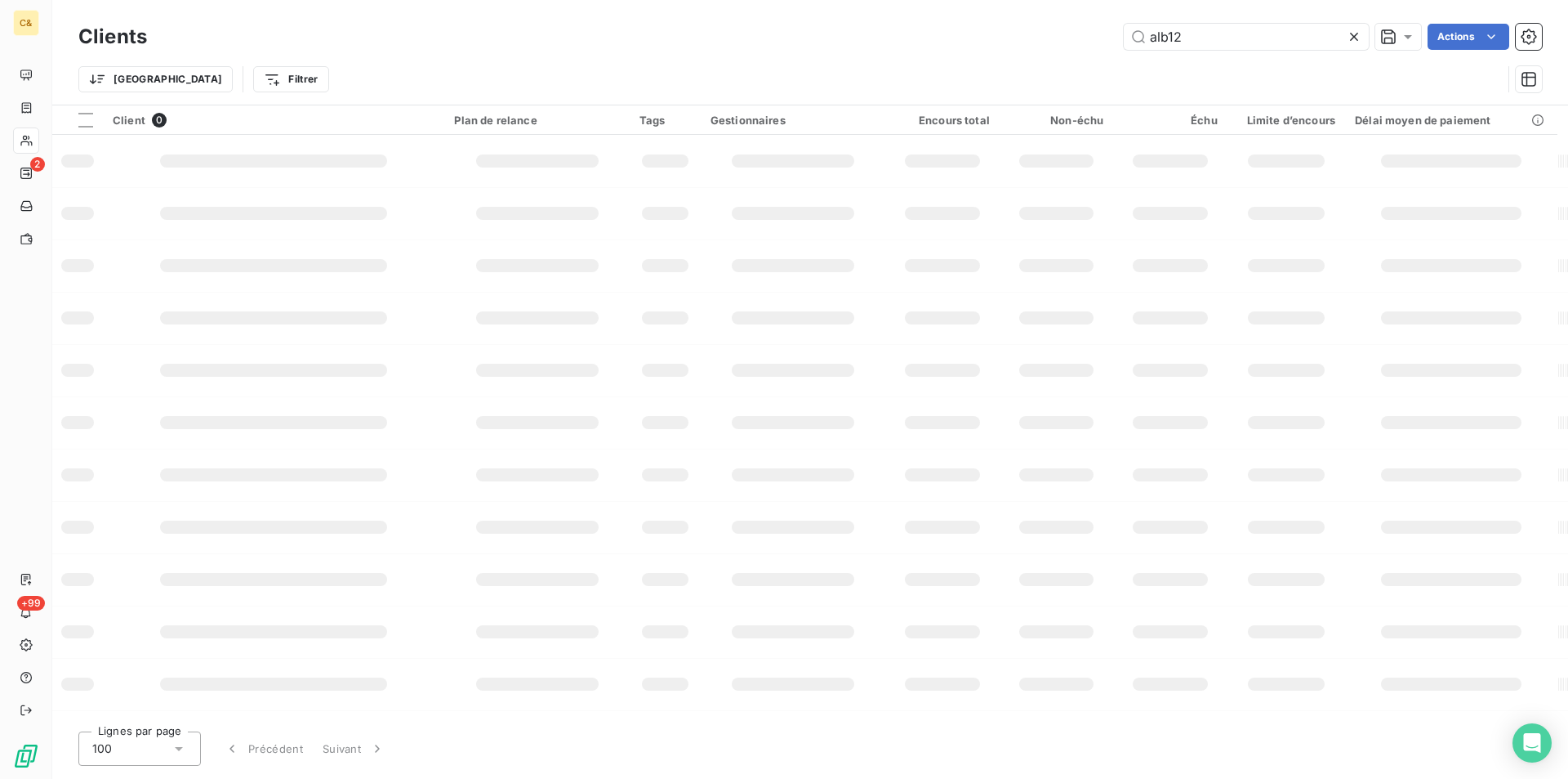
type input "alb12"
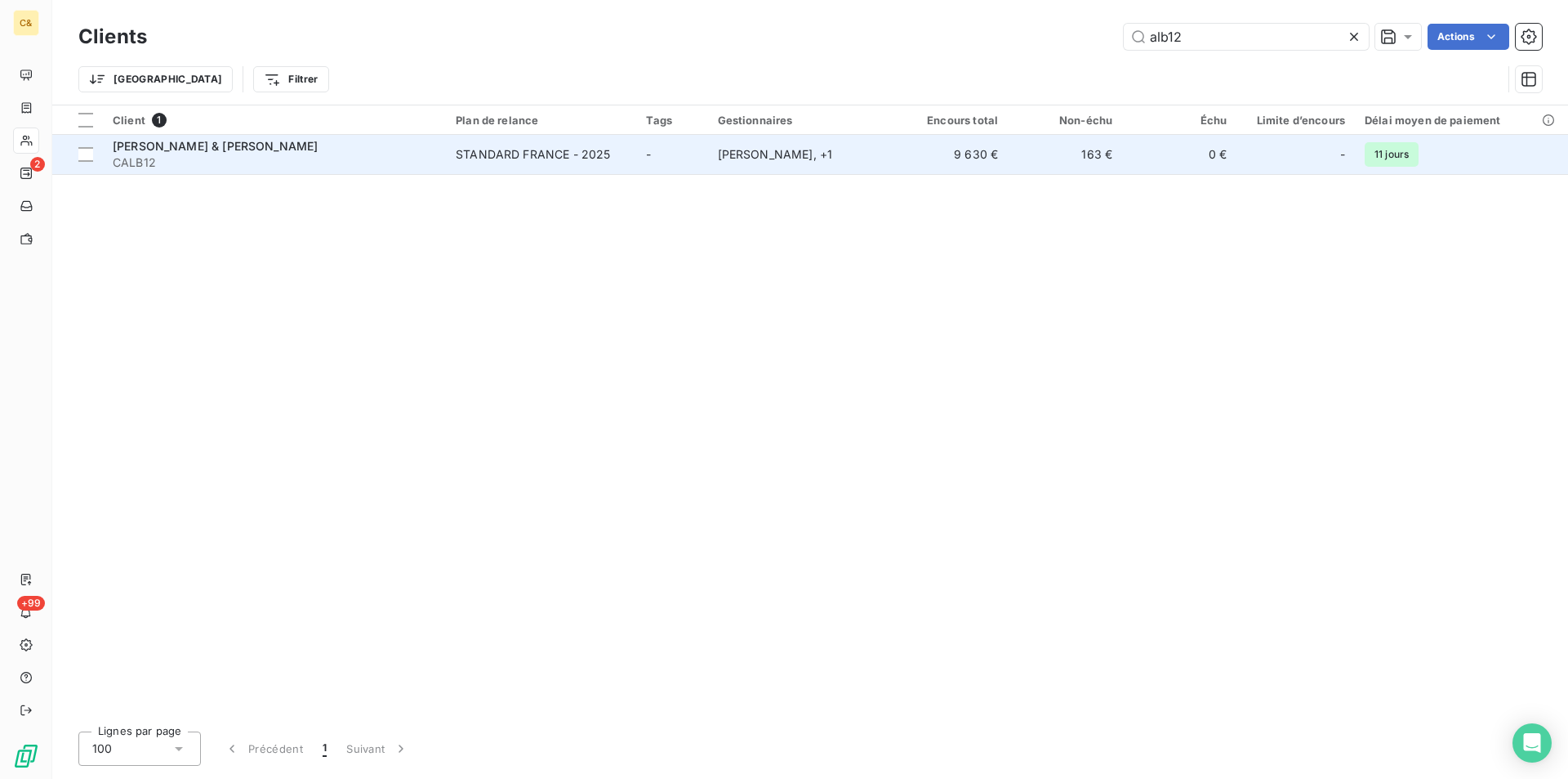
click at [716, 169] on td "[PERSON_NAME] , + 1" at bounding box center [801, 155] width 187 height 40
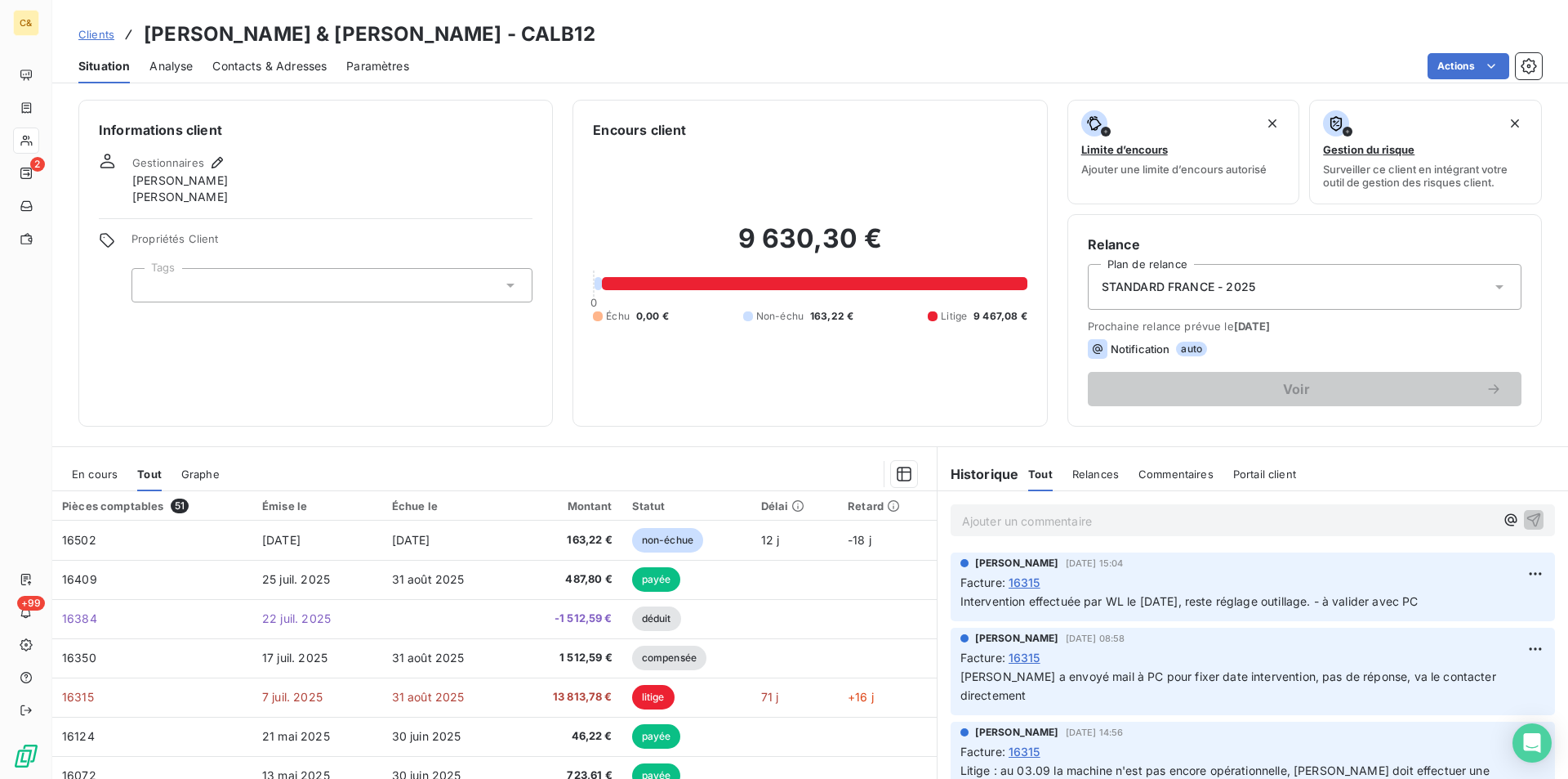
click at [93, 474] on span "En cours" at bounding box center [95, 473] width 46 height 14
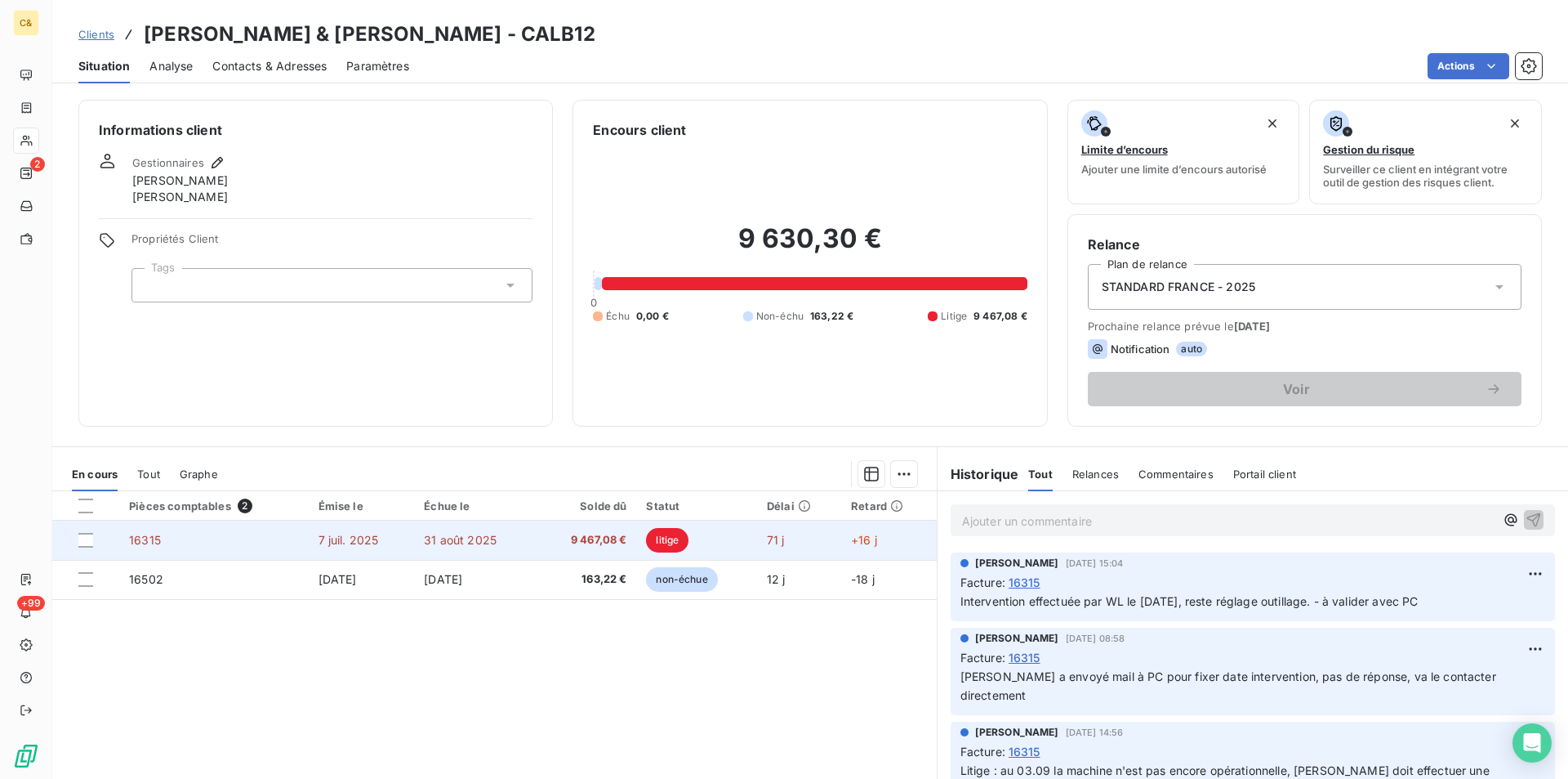
click at [539, 545] on td "9 467,08 €" at bounding box center [586, 540] width 100 height 40
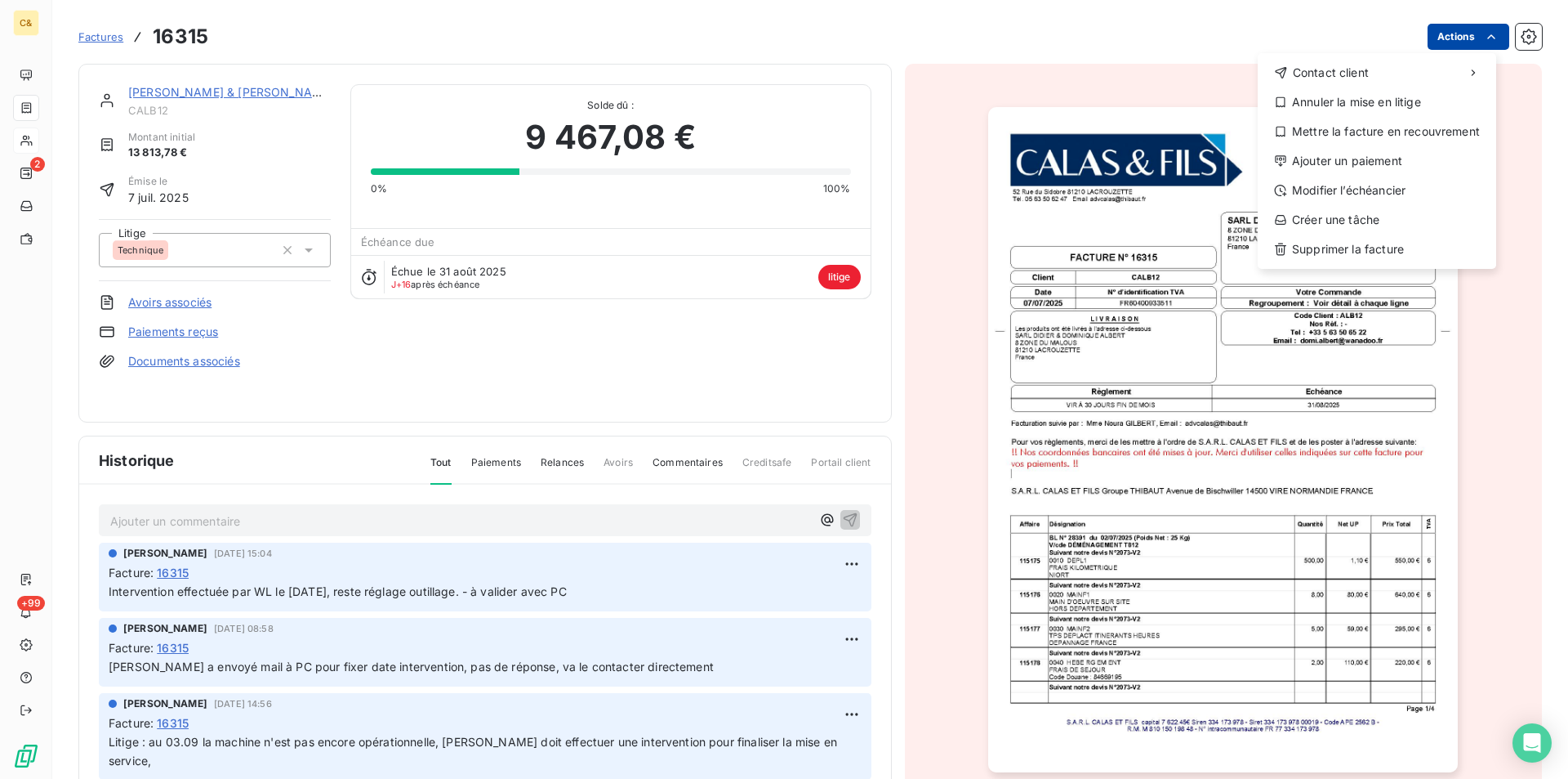
click at [1426, 30] on html "C& 2 +99 Factures 16315 Actions Contact client Annuler la mise en litige Mettre…" at bounding box center [784, 390] width 1568 height 779
click at [1358, 99] on div "Annuler la mise en litige" at bounding box center [1377, 102] width 225 height 26
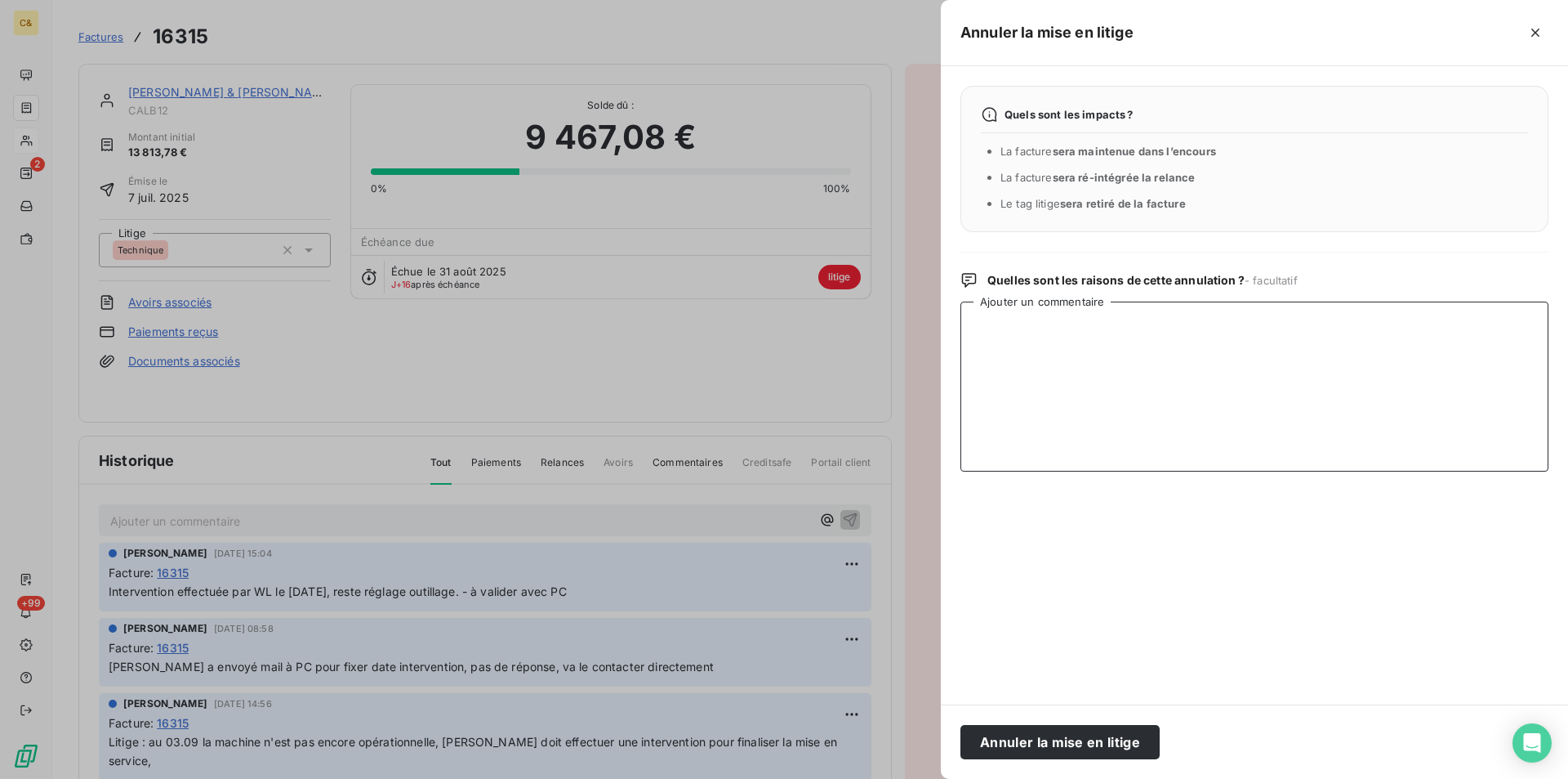
click at [1051, 348] on textarea "Ajouter un commentaire" at bounding box center [1254, 386] width 588 height 170
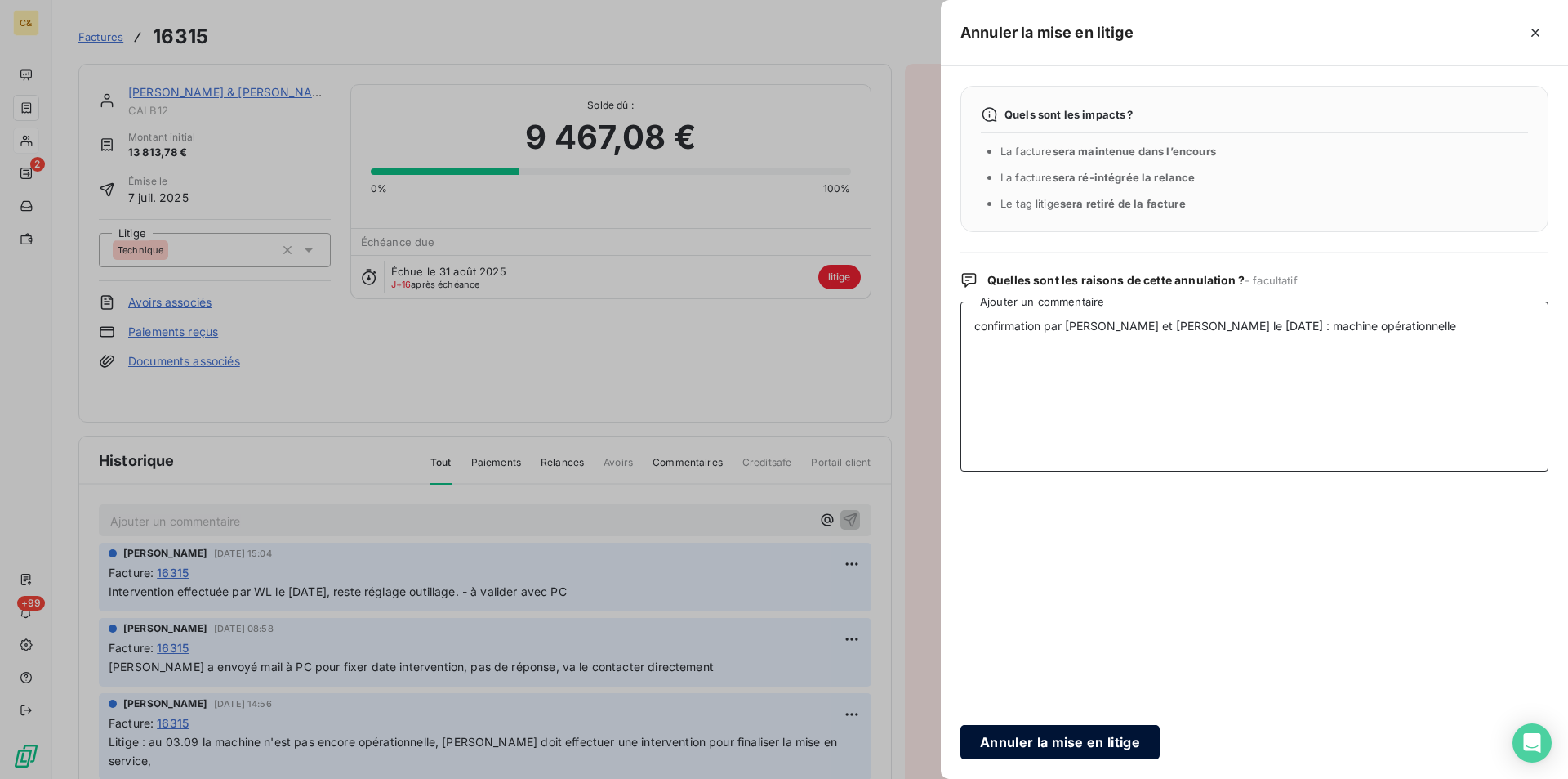
type textarea "confirmation par [PERSON_NAME] et [PERSON_NAME] le [DATE] : machine opérationne…"
click at [1108, 738] on button "Annuler la mise en litige" at bounding box center [1060, 742] width 199 height 34
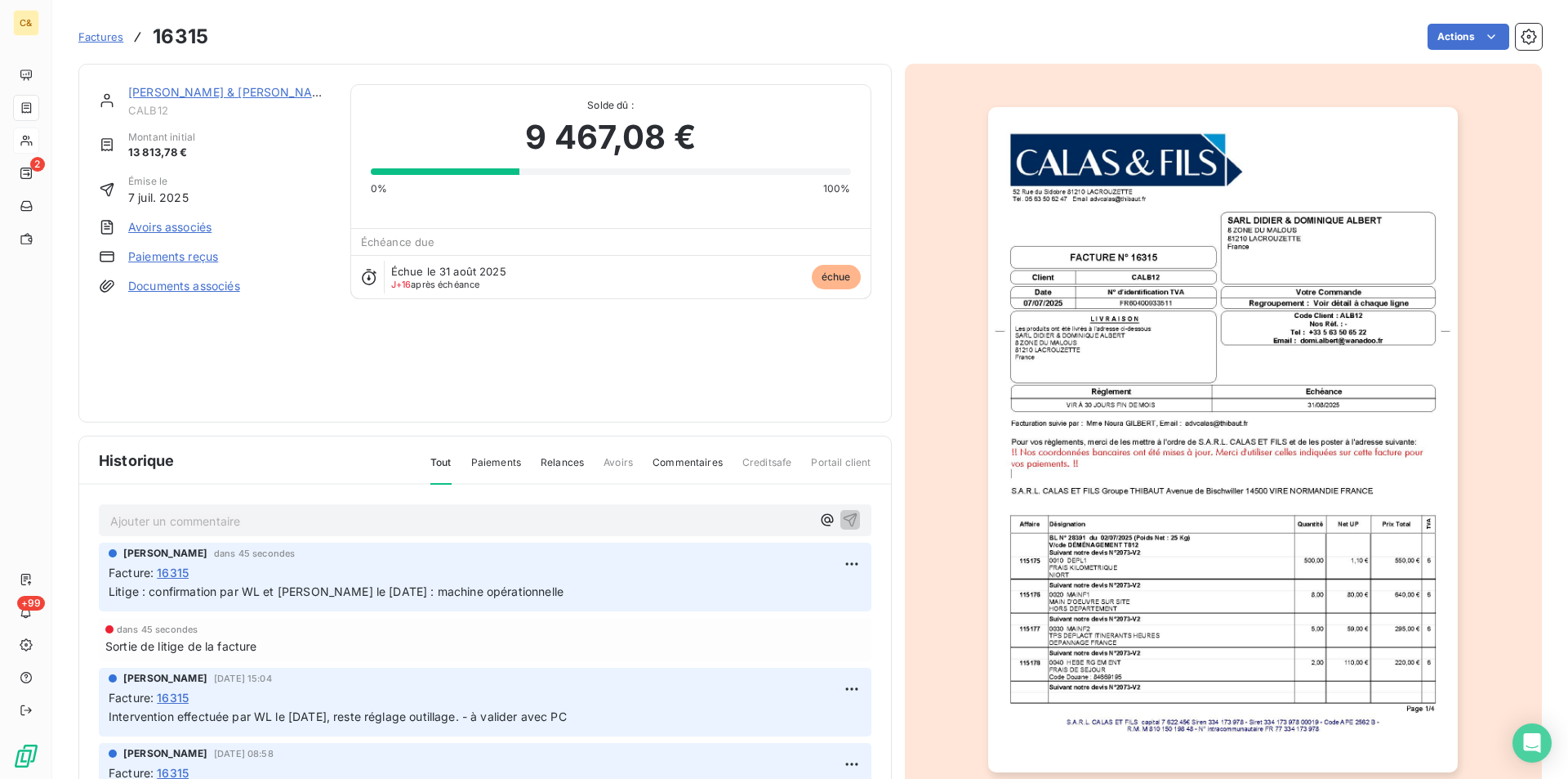
click at [263, 87] on link "[PERSON_NAME] & [PERSON_NAME]" at bounding box center [230, 91] width 205 height 14
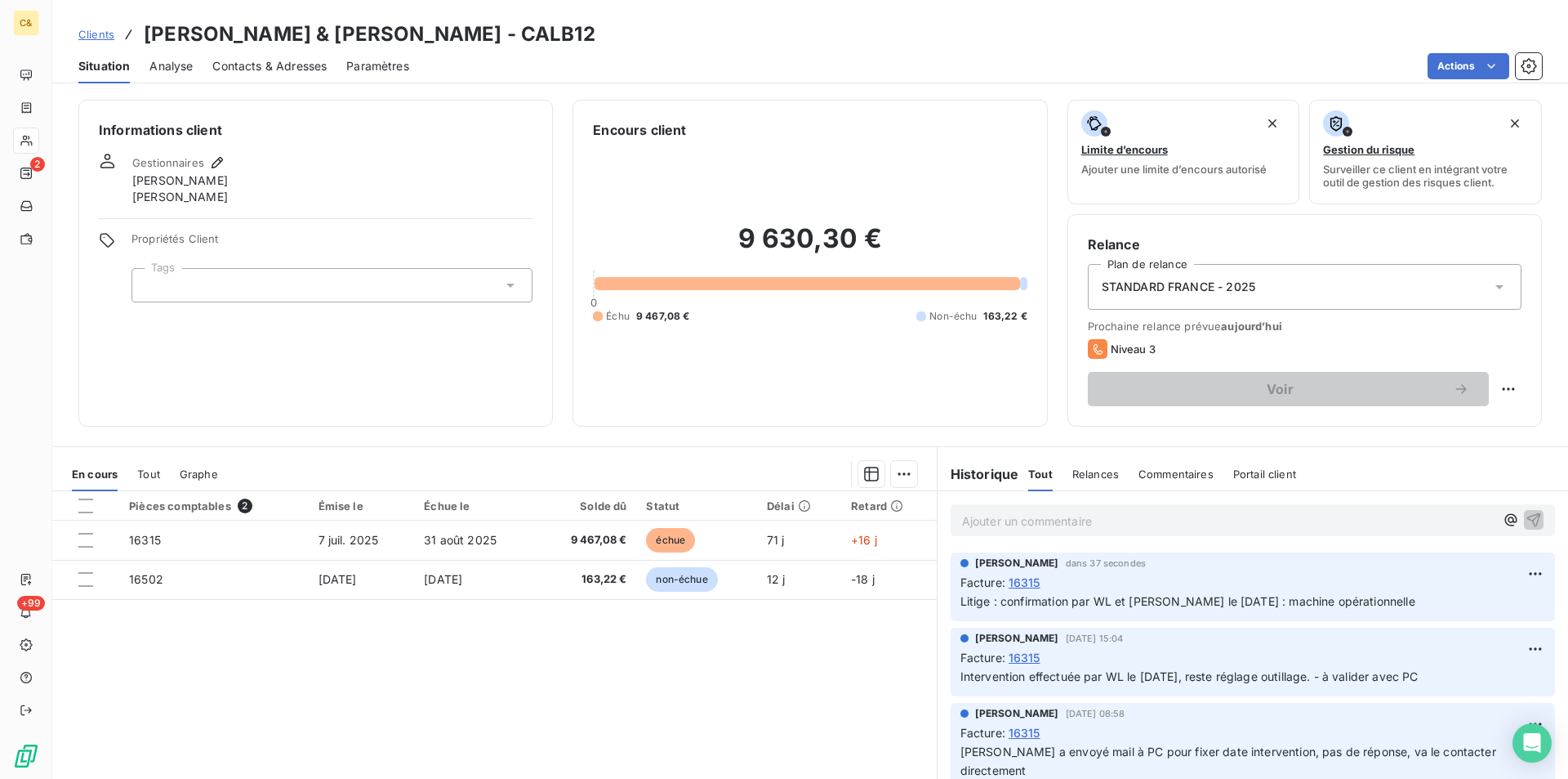
click at [182, 69] on span "Analyse" at bounding box center [171, 66] width 43 height 16
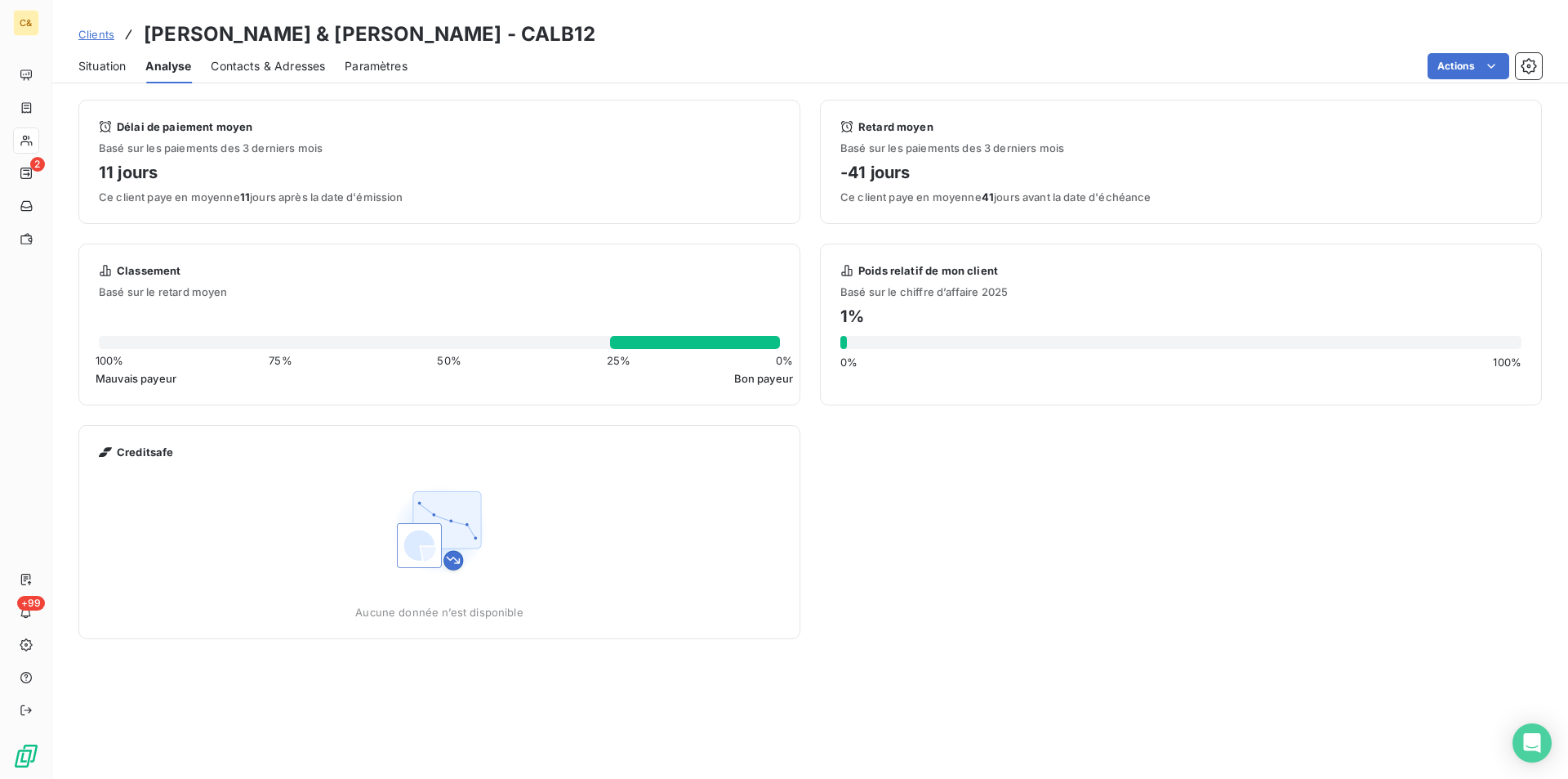
click at [249, 57] on div "Contacts & Adresses" at bounding box center [268, 66] width 114 height 34
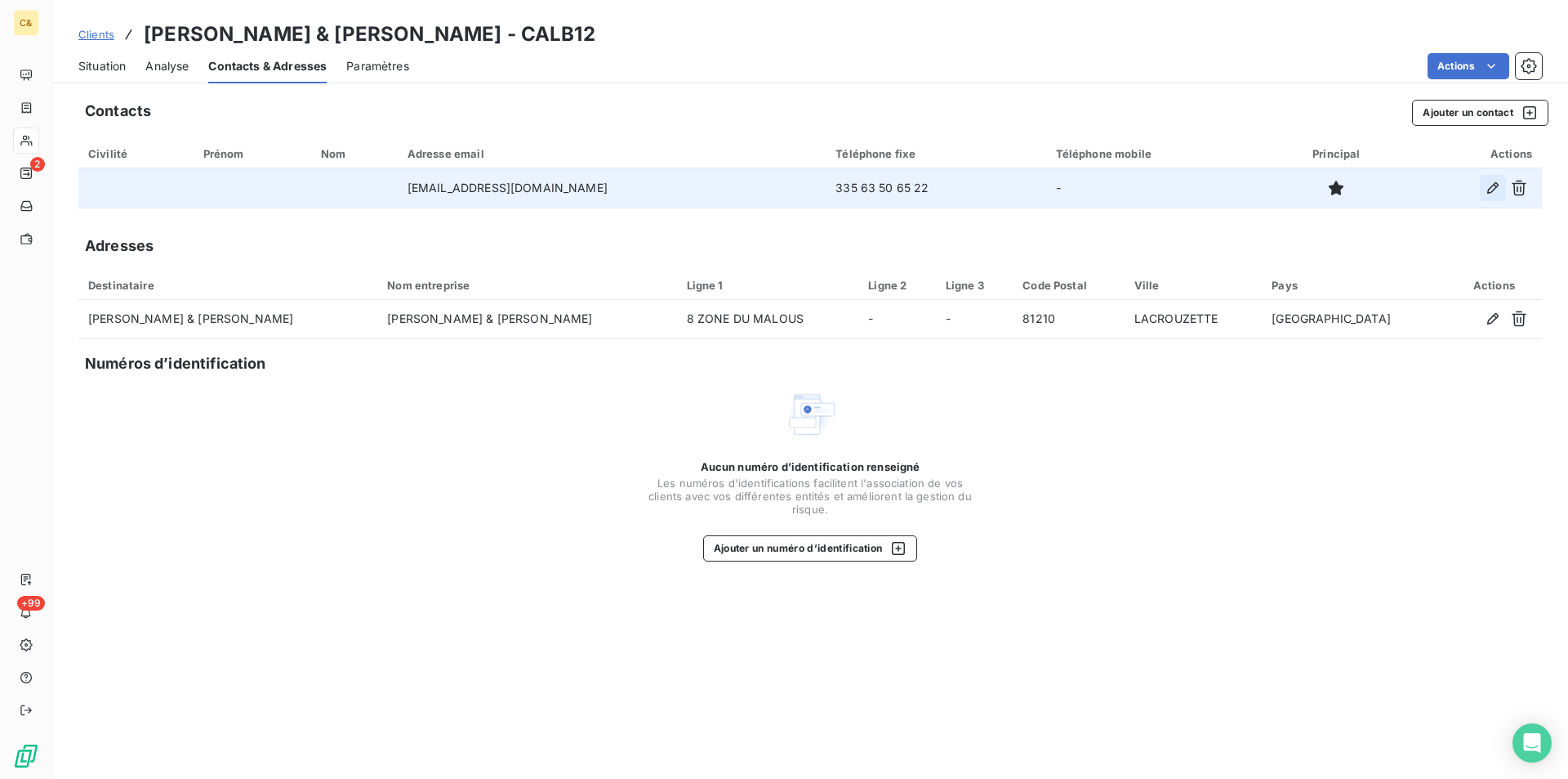
click at [1491, 185] on icon "button" at bounding box center [1493, 188] width 16 height 16
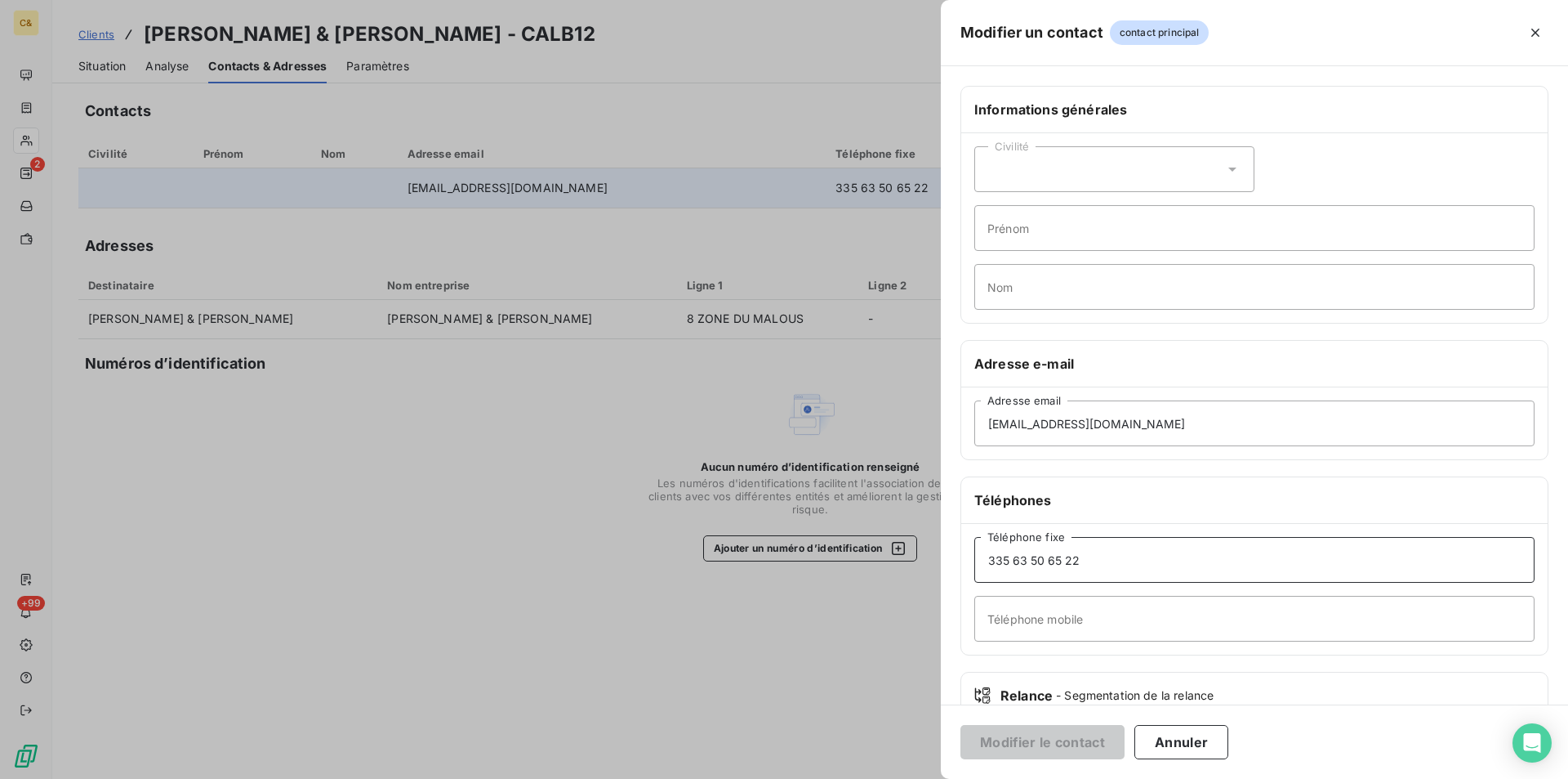
click at [995, 554] on input "335 63 50 65 22" at bounding box center [1254, 559] width 561 height 46
type input "0563506522"
click at [1077, 747] on button "Modifier le contact" at bounding box center [1043, 742] width 164 height 34
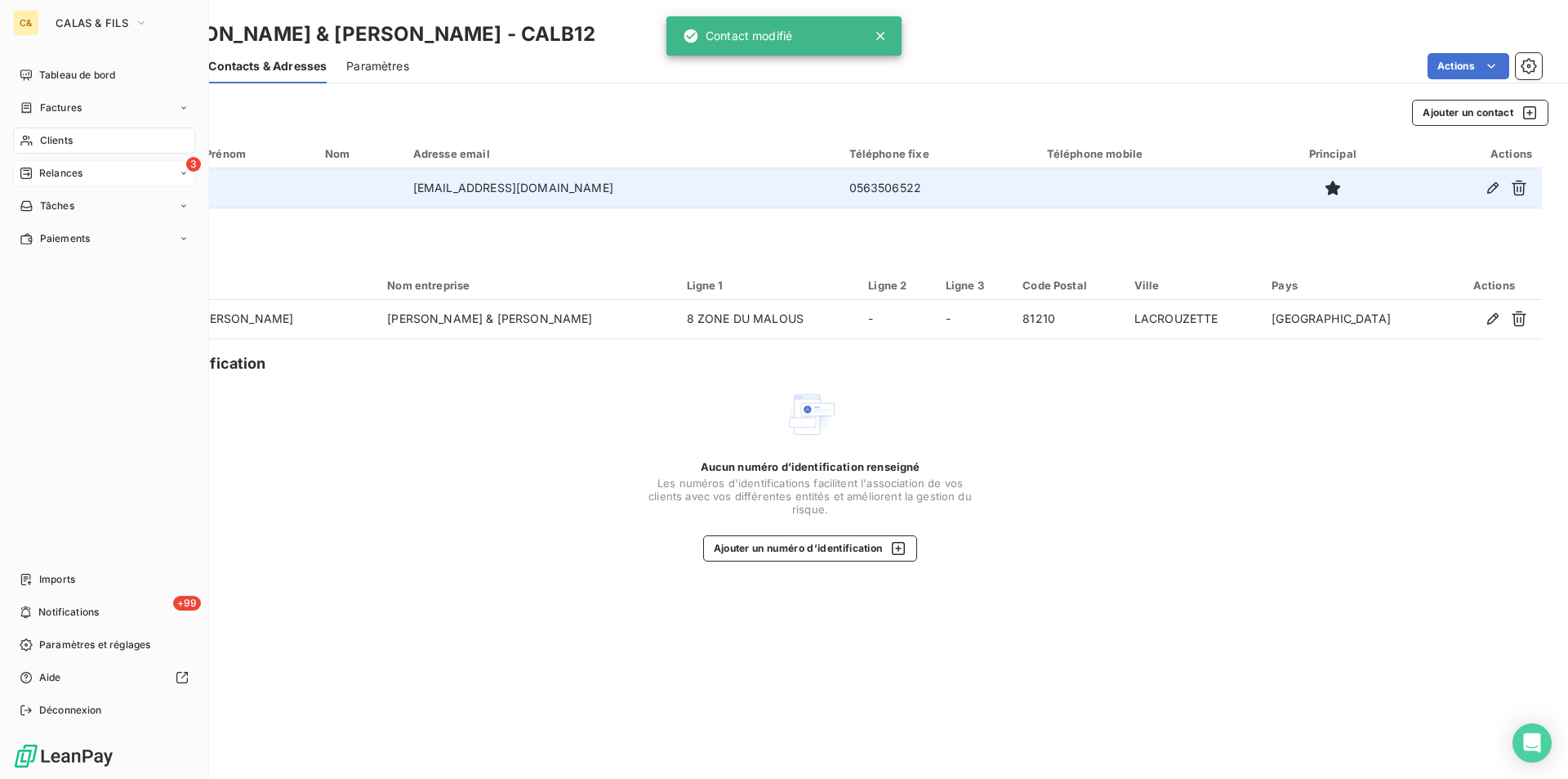
click at [53, 165] on div "3 Relances" at bounding box center [105, 173] width 182 height 26
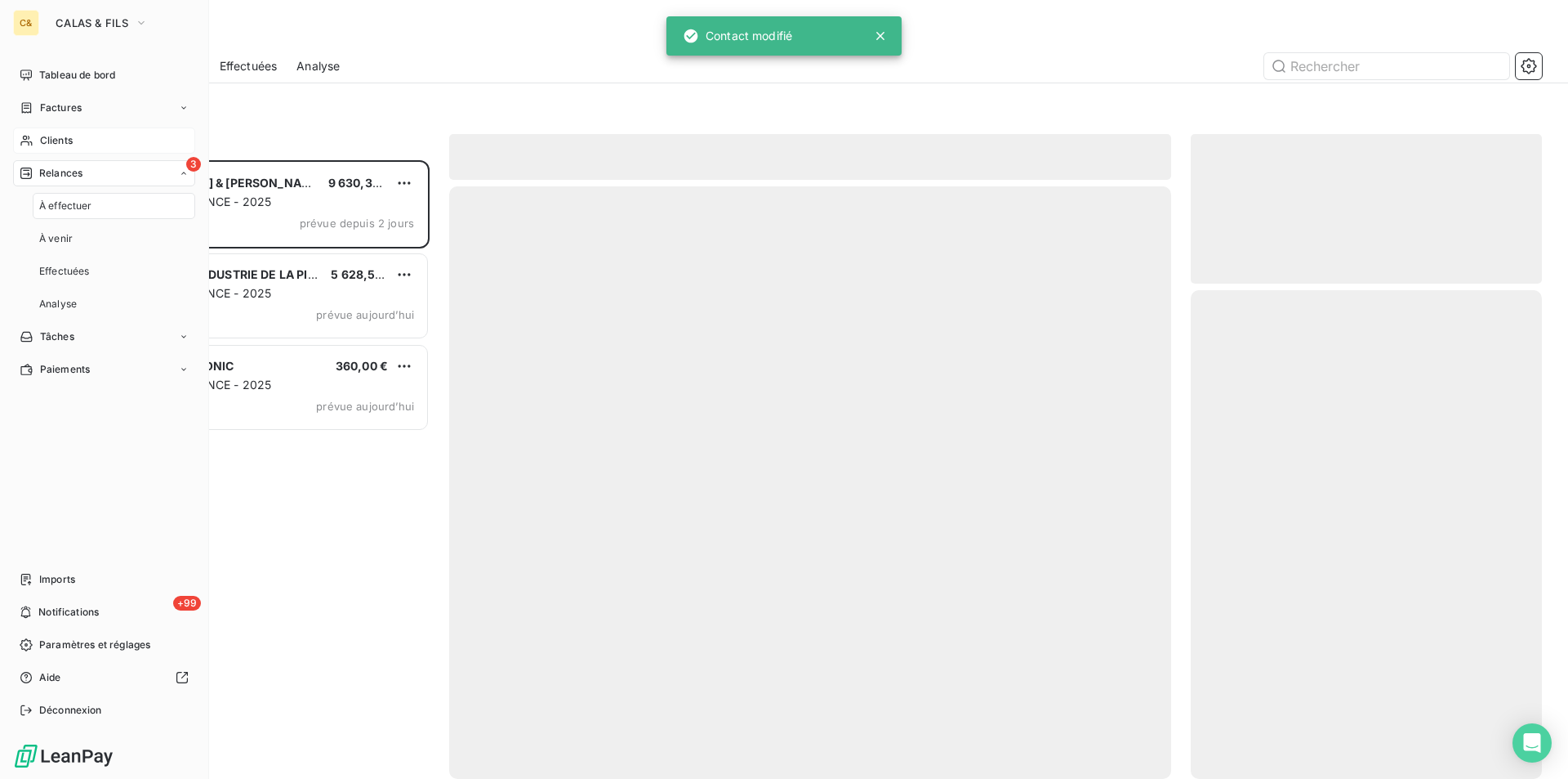
scroll to position [606, 339]
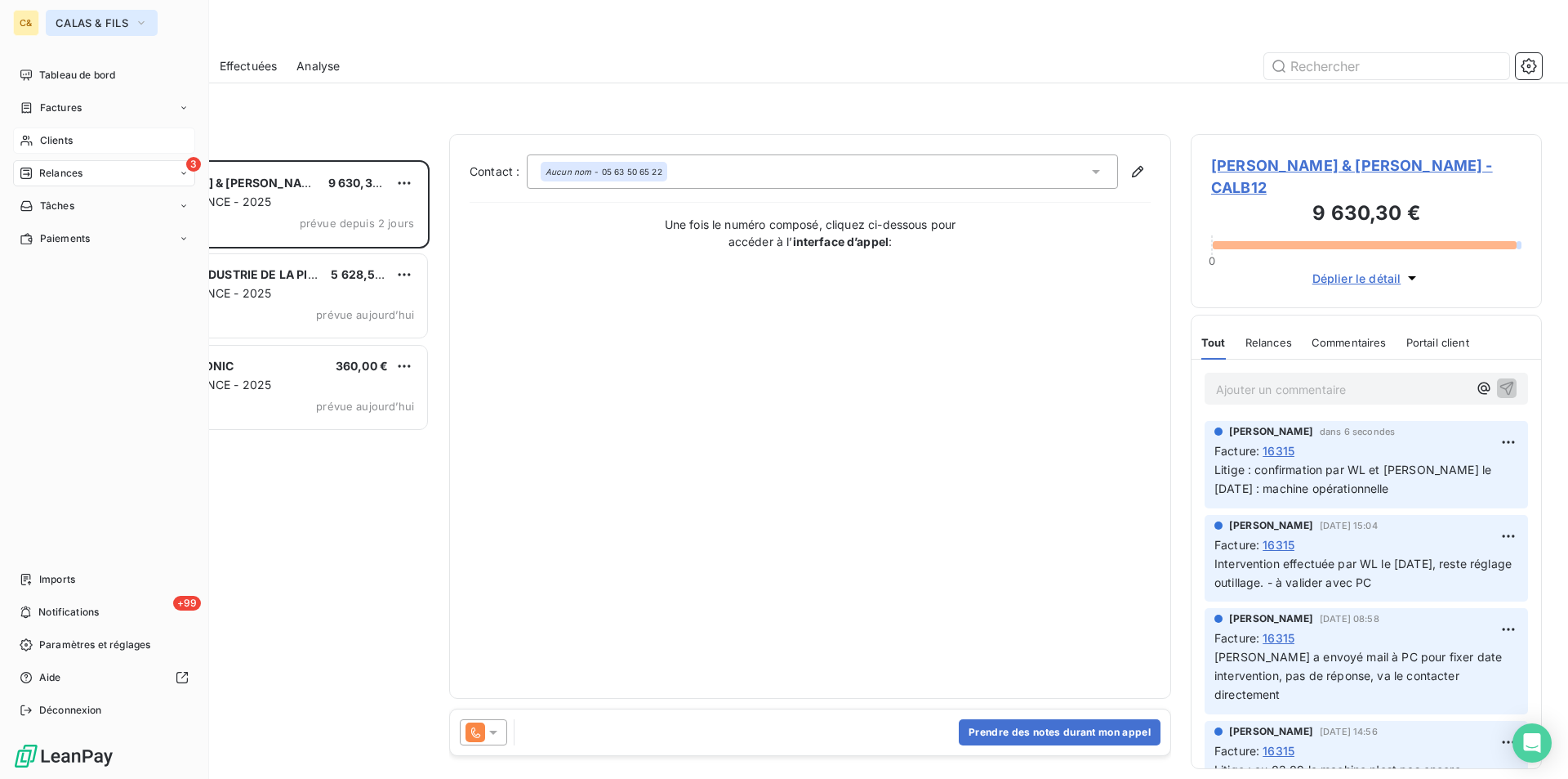
click at [75, 24] on span "CALAS & FILS" at bounding box center [92, 23] width 73 height 14
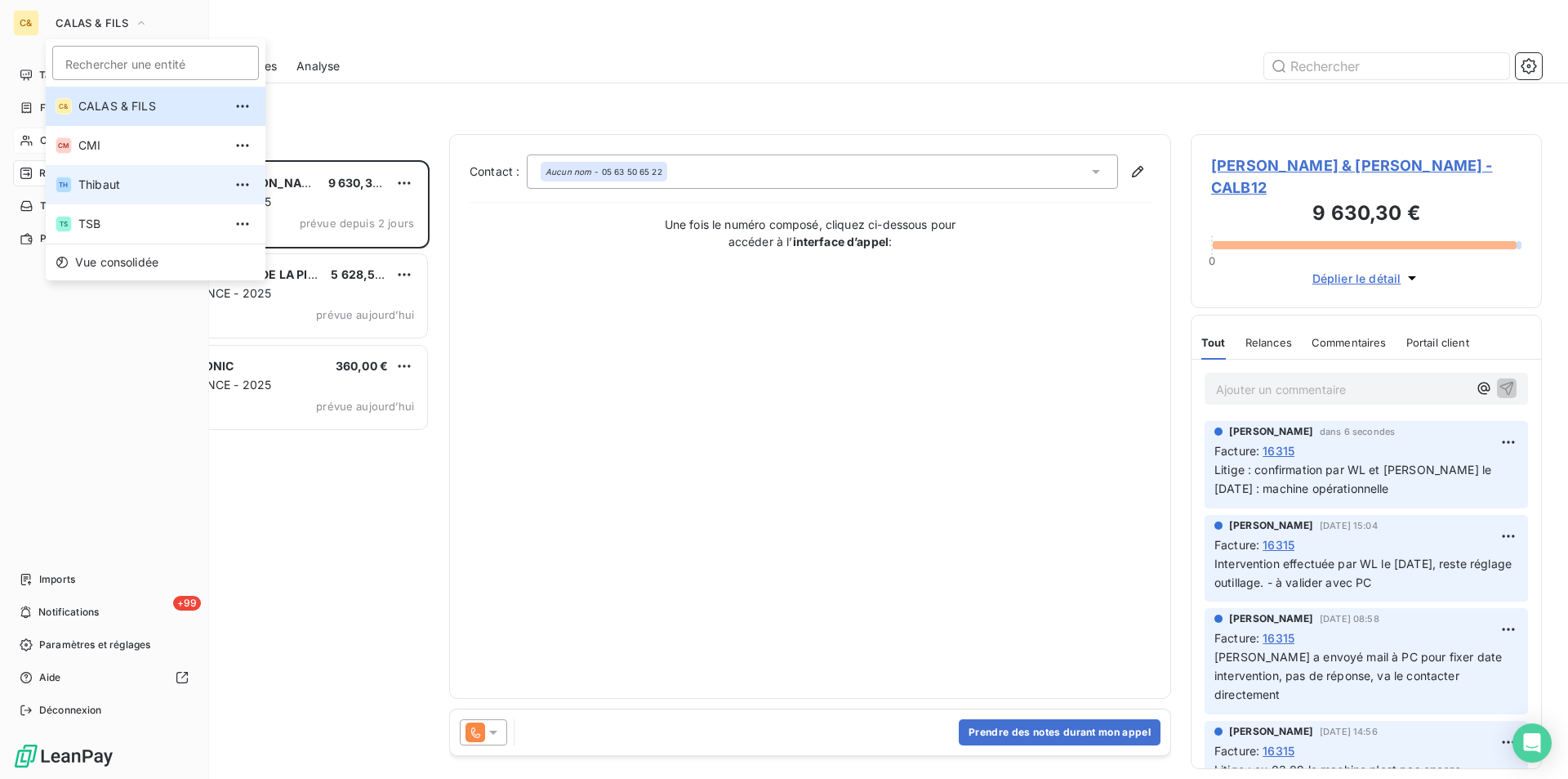
click at [123, 185] on span "Thibaut" at bounding box center [150, 185] width 144 height 16
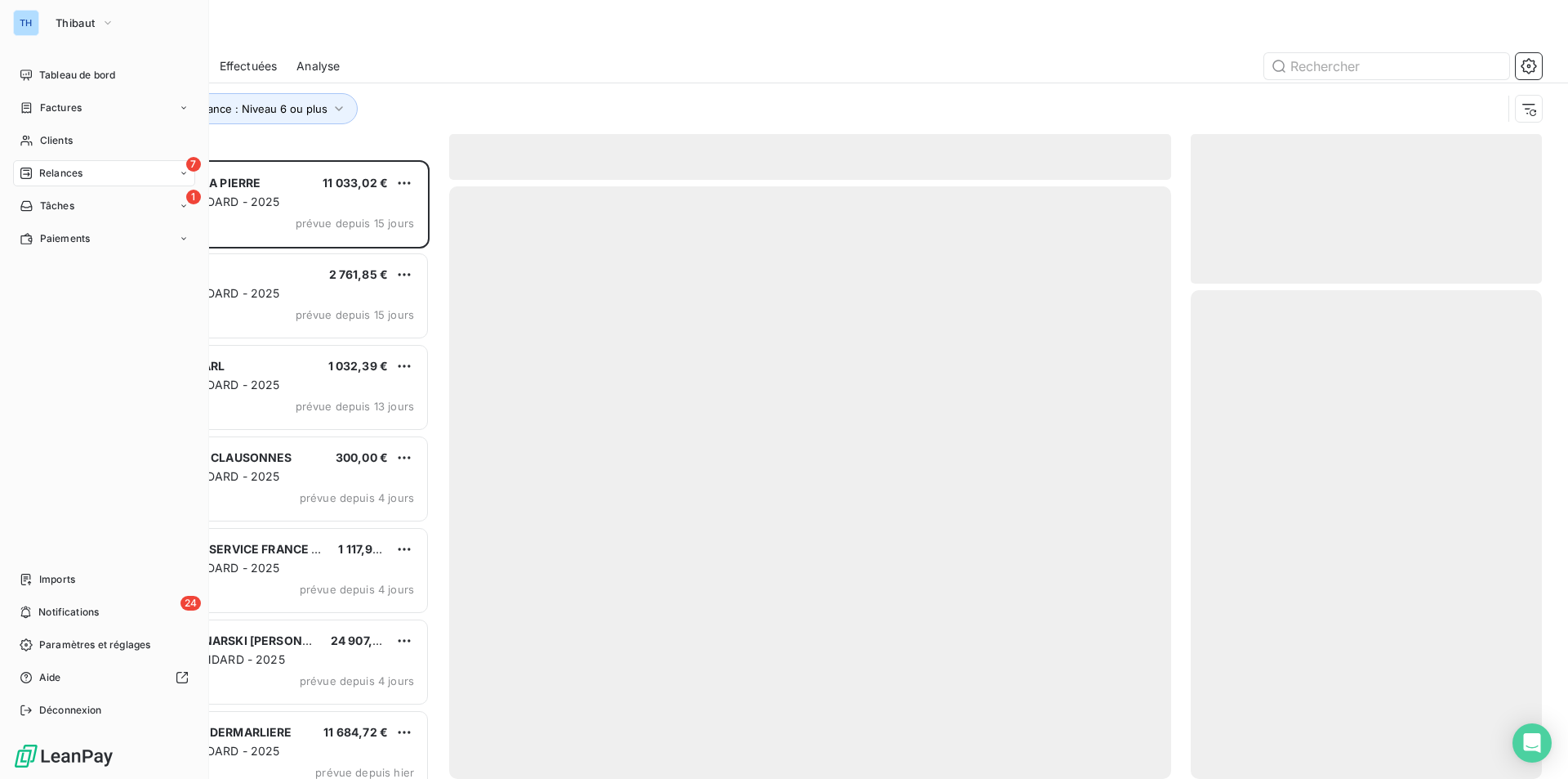
scroll to position [606, 339]
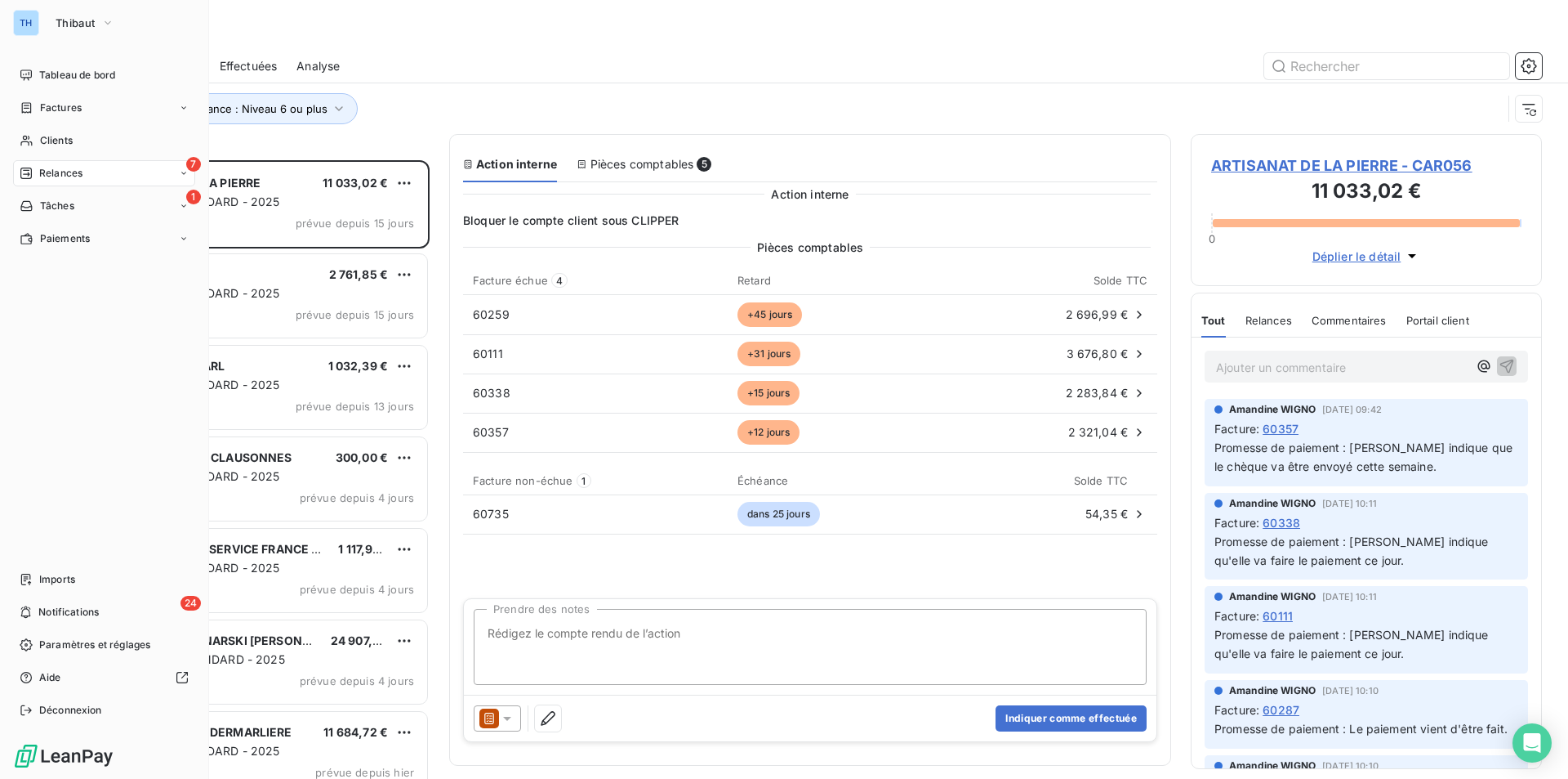
click at [46, 170] on span "Relances" at bounding box center [61, 173] width 43 height 14
click at [64, 199] on span "À effectuer" at bounding box center [66, 206] width 53 height 14
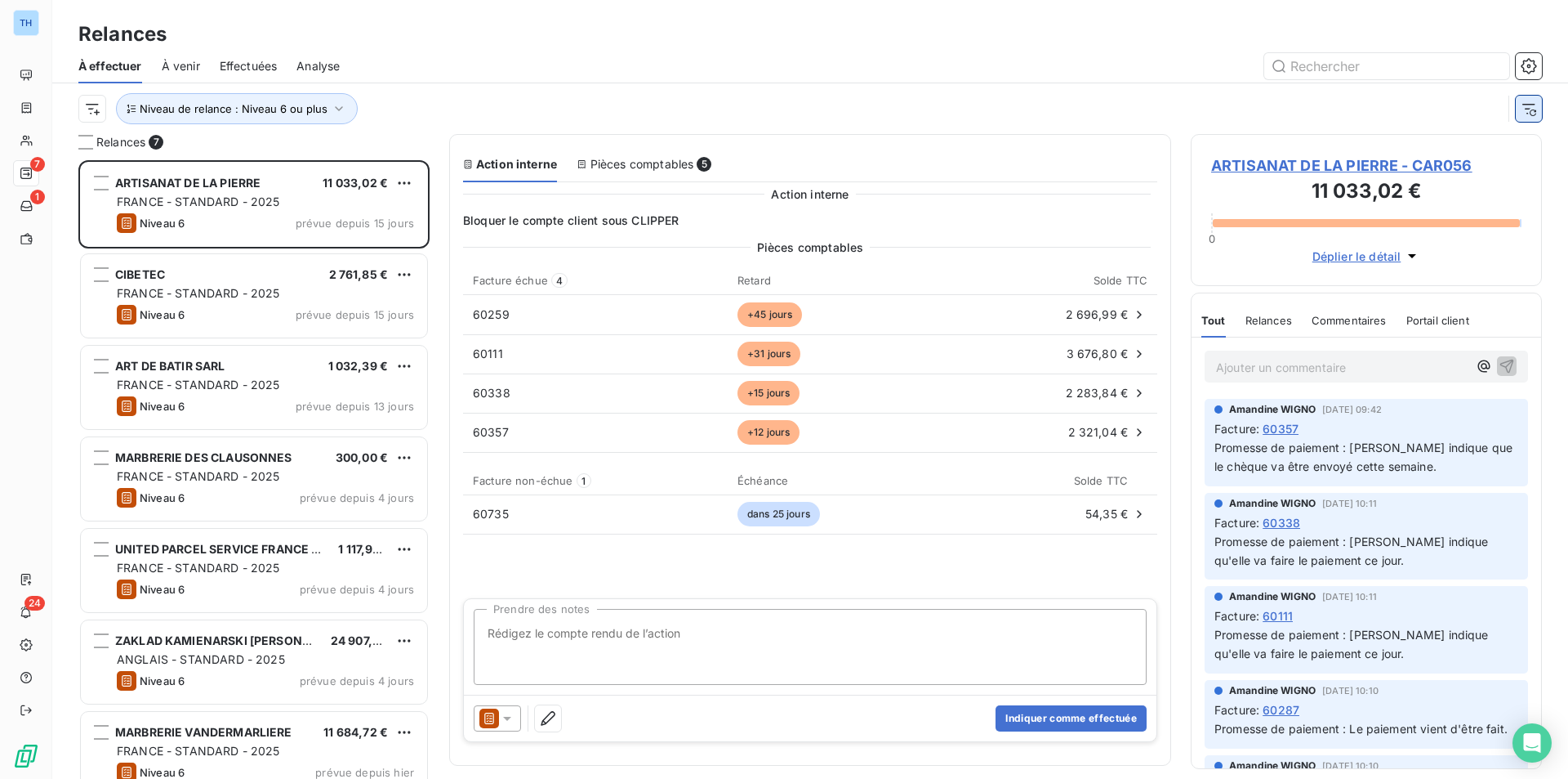
click at [1531, 107] on icon "button" at bounding box center [1529, 108] width 16 height 16
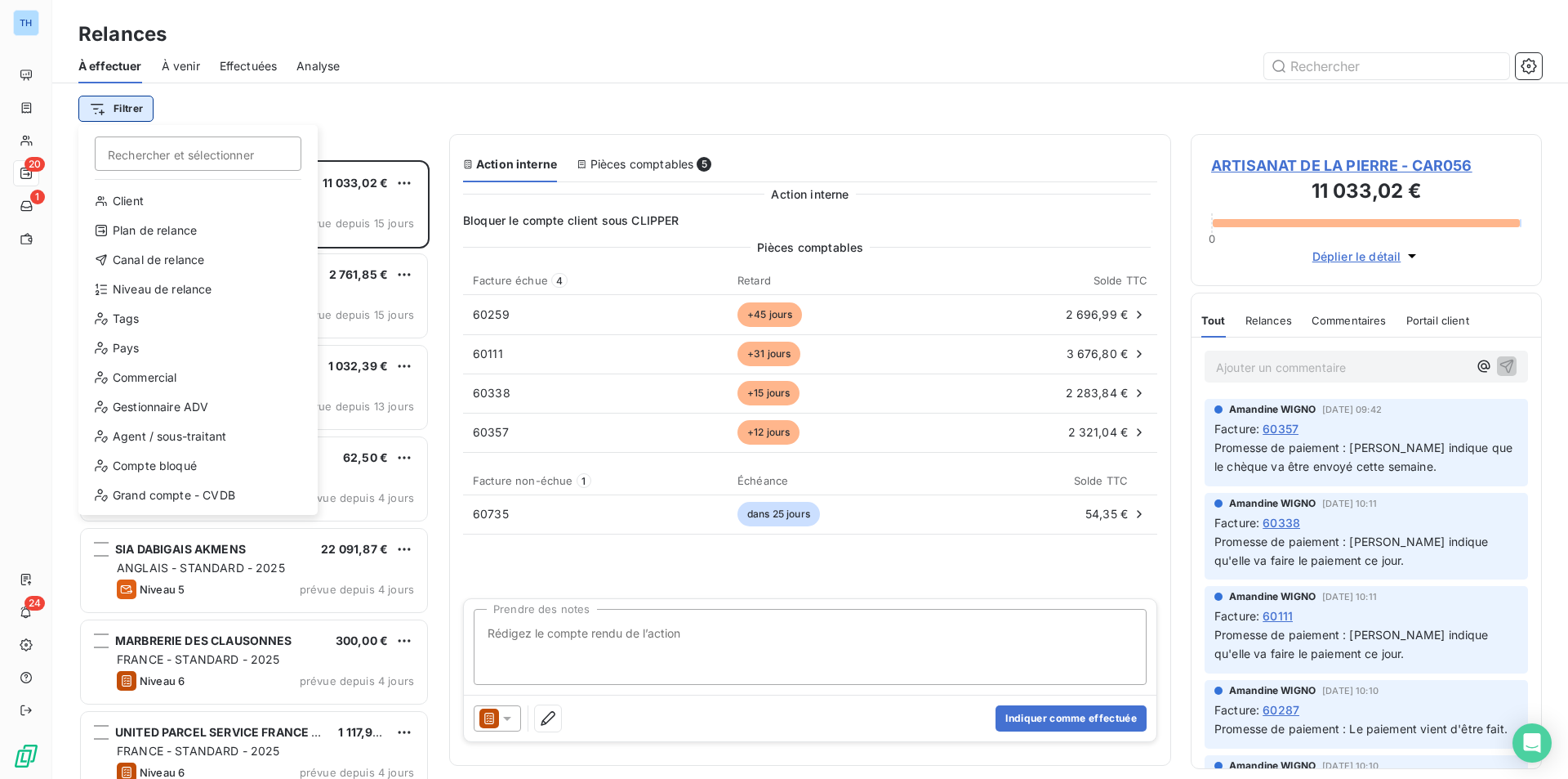
click at [116, 106] on html "TH 20 1 24 Relances À effectuer À venir Effectuées Analyse Filtrer Rechercher e…" at bounding box center [784, 390] width 1568 height 779
click at [194, 297] on div "Niveau de relance" at bounding box center [197, 289] width 226 height 26
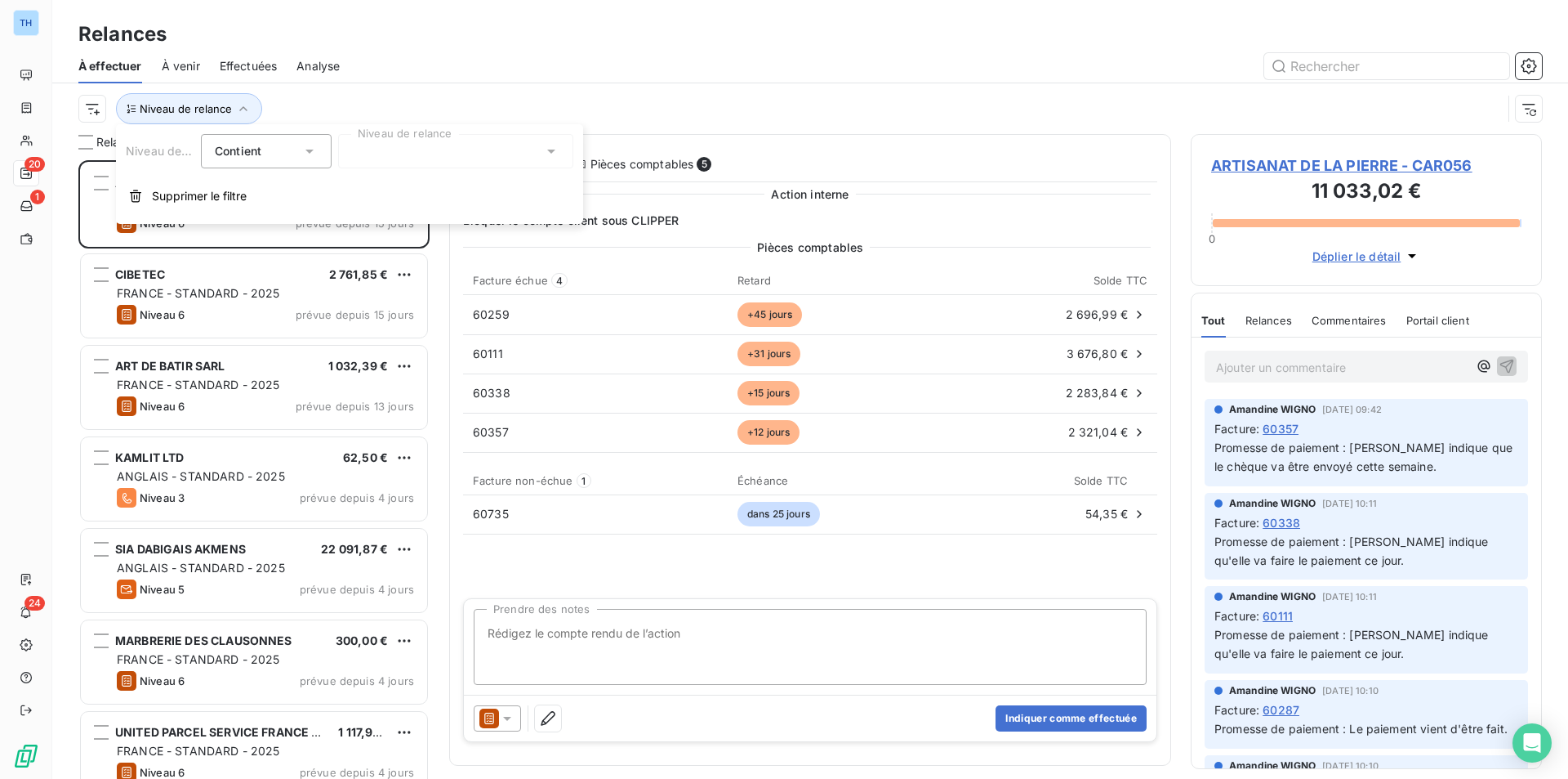
click at [432, 144] on div at bounding box center [455, 151] width 235 height 34
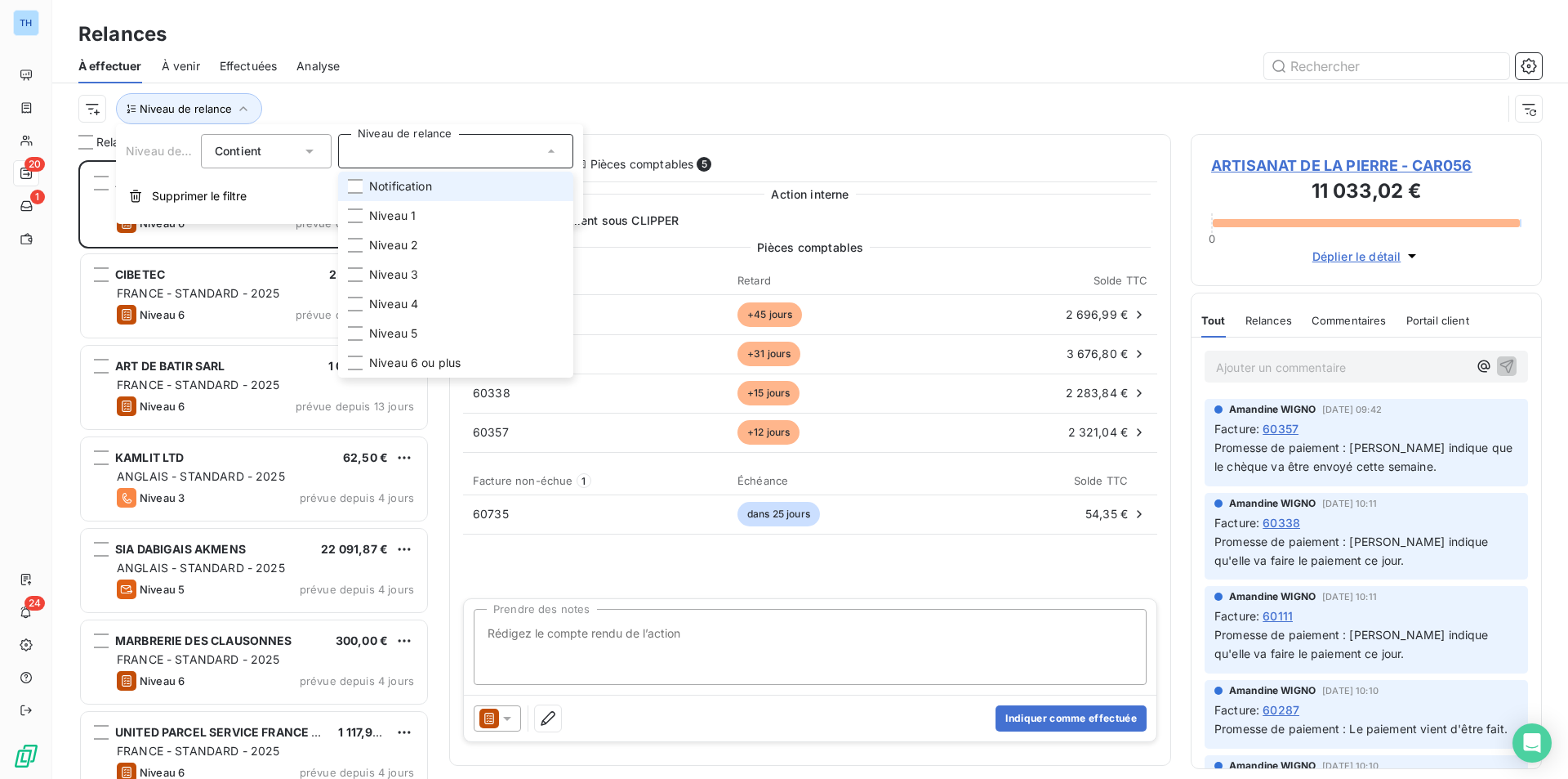
click at [387, 189] on span "Notification" at bounding box center [401, 187] width 63 height 16
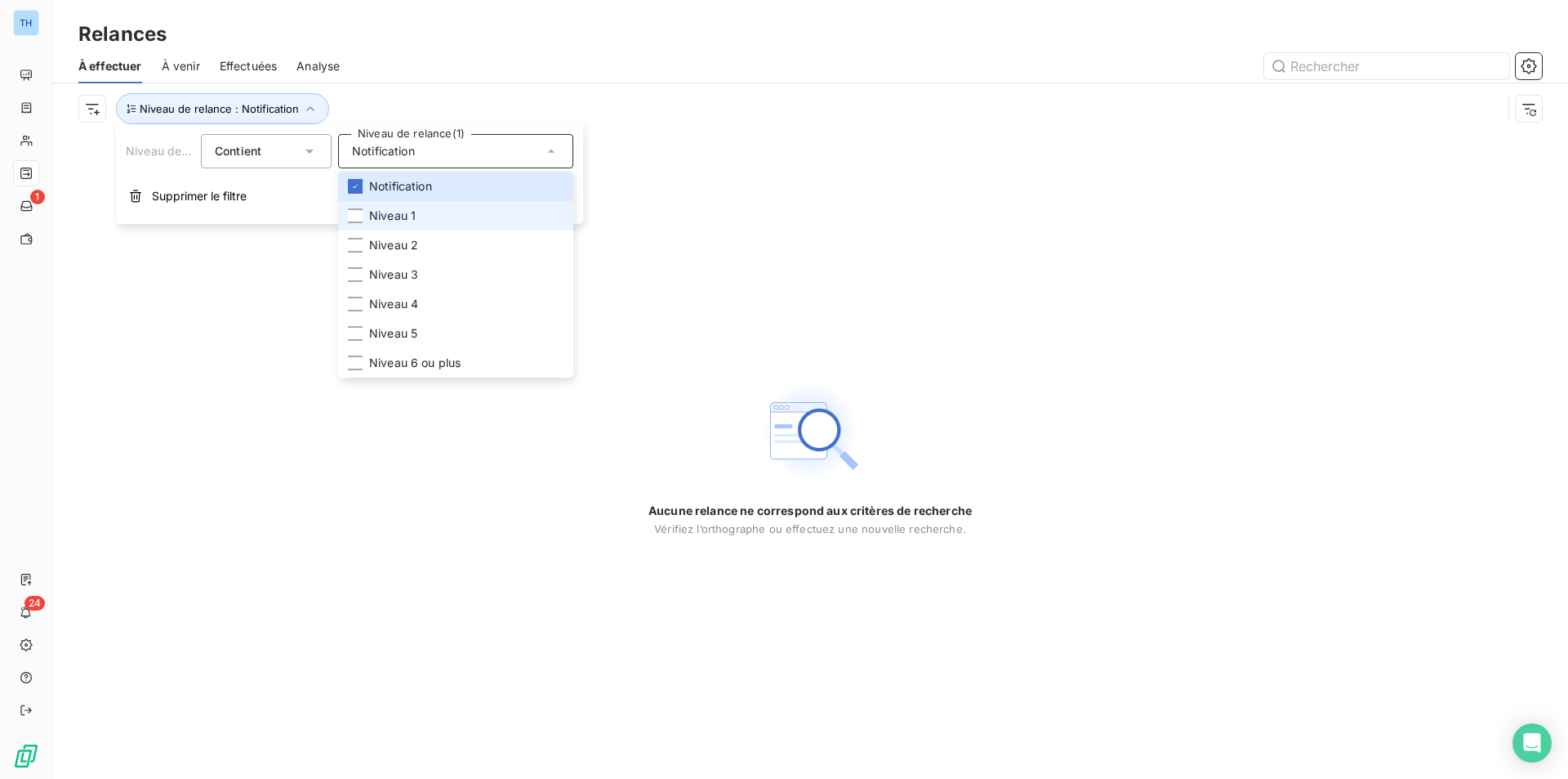
click at [389, 214] on span "Niveau 1" at bounding box center [393, 215] width 47 height 16
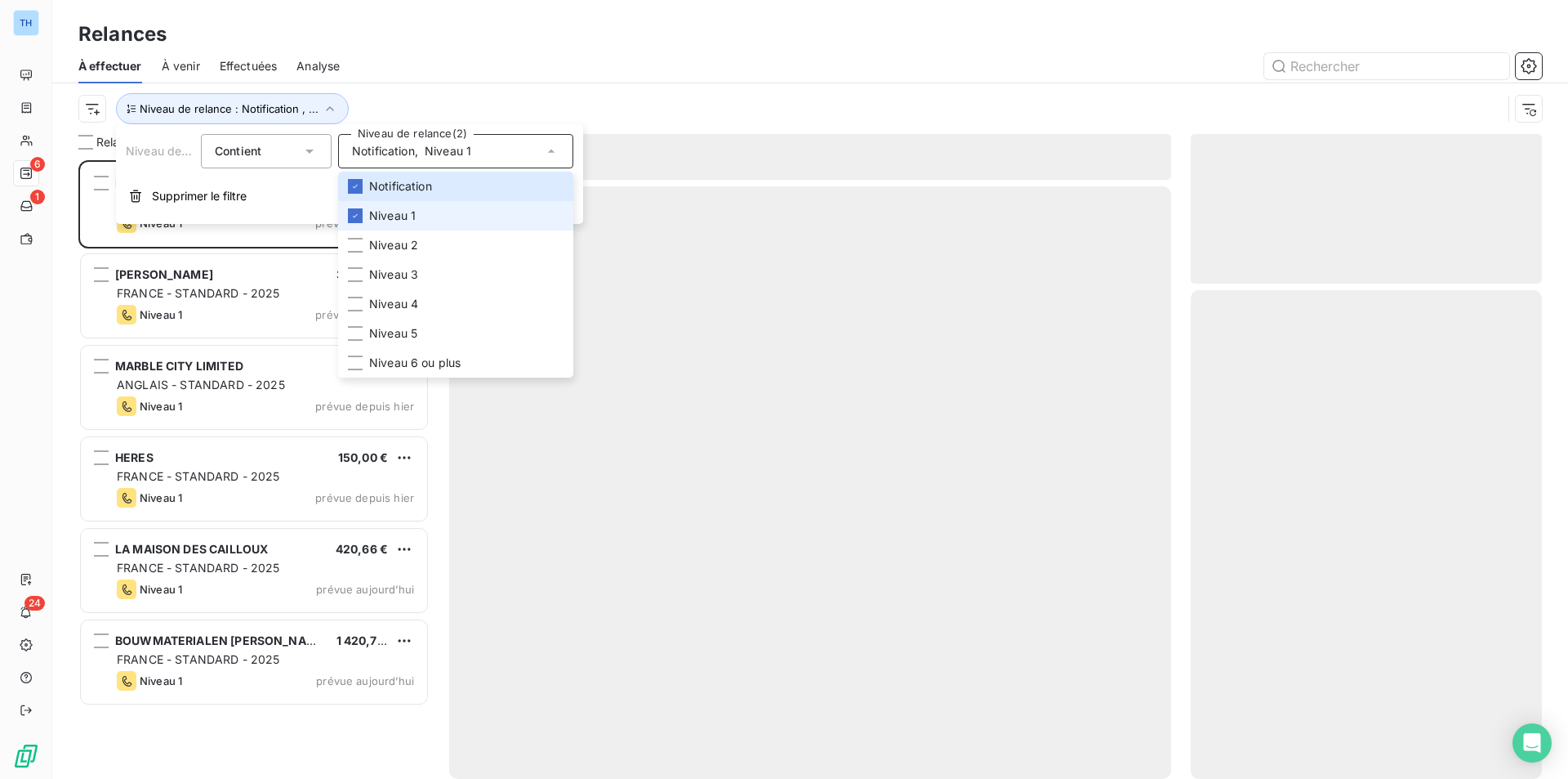
scroll to position [606, 339]
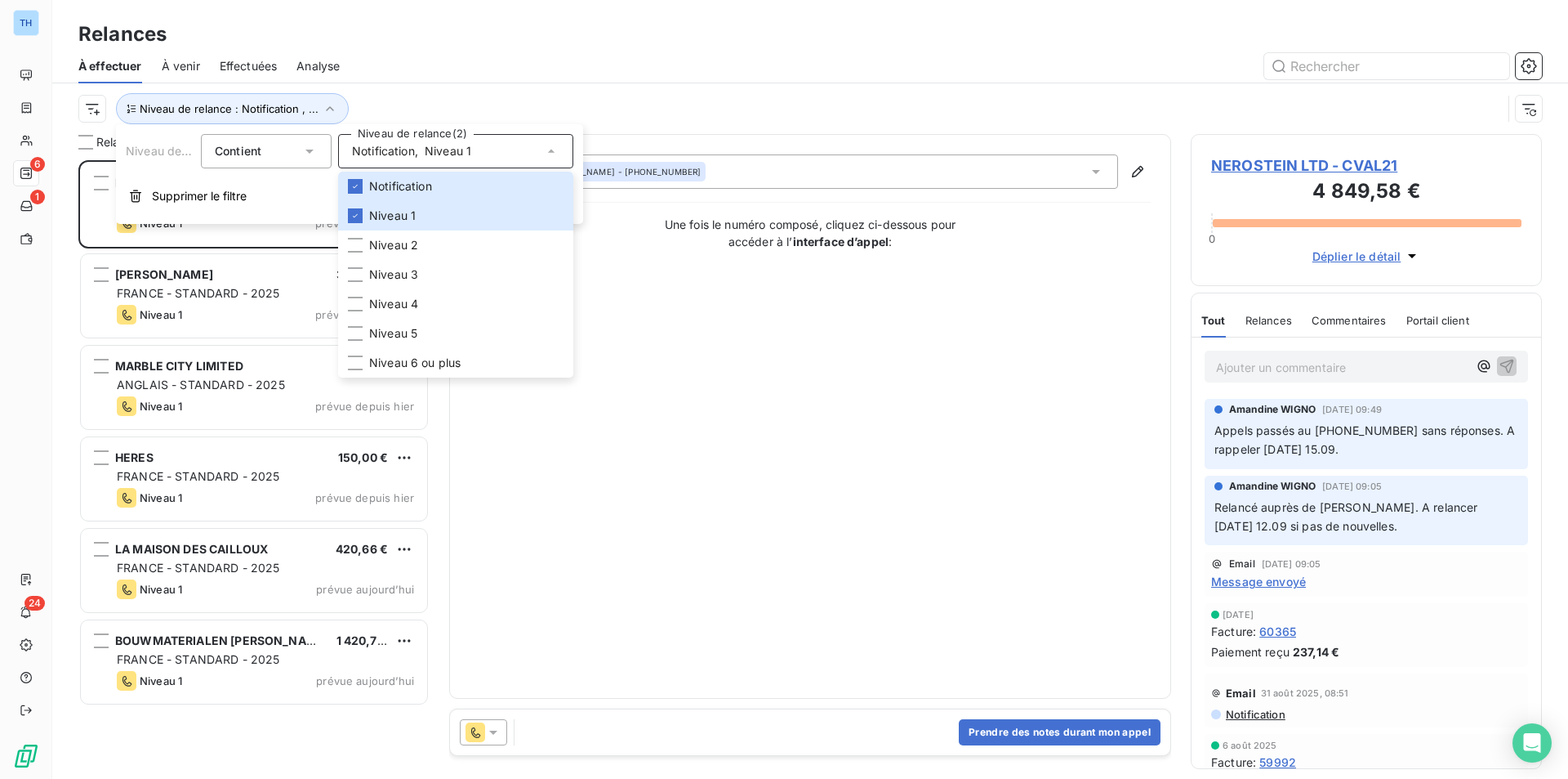
click at [465, 101] on div "Niveau de relance : Notification , ..." at bounding box center [790, 108] width 1424 height 31
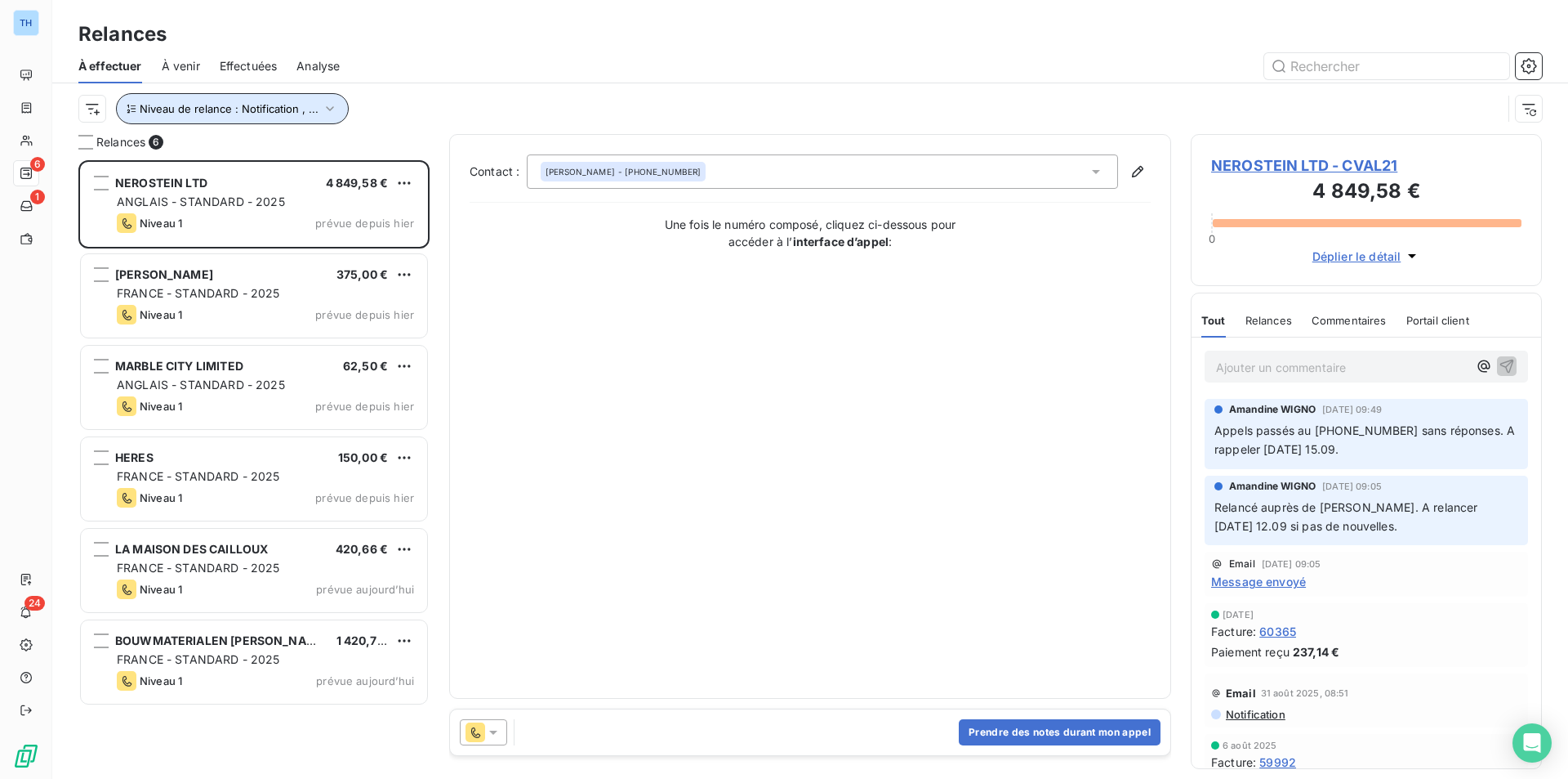
click at [285, 109] on span "Niveau de relance : Notification , ..." at bounding box center [229, 108] width 178 height 14
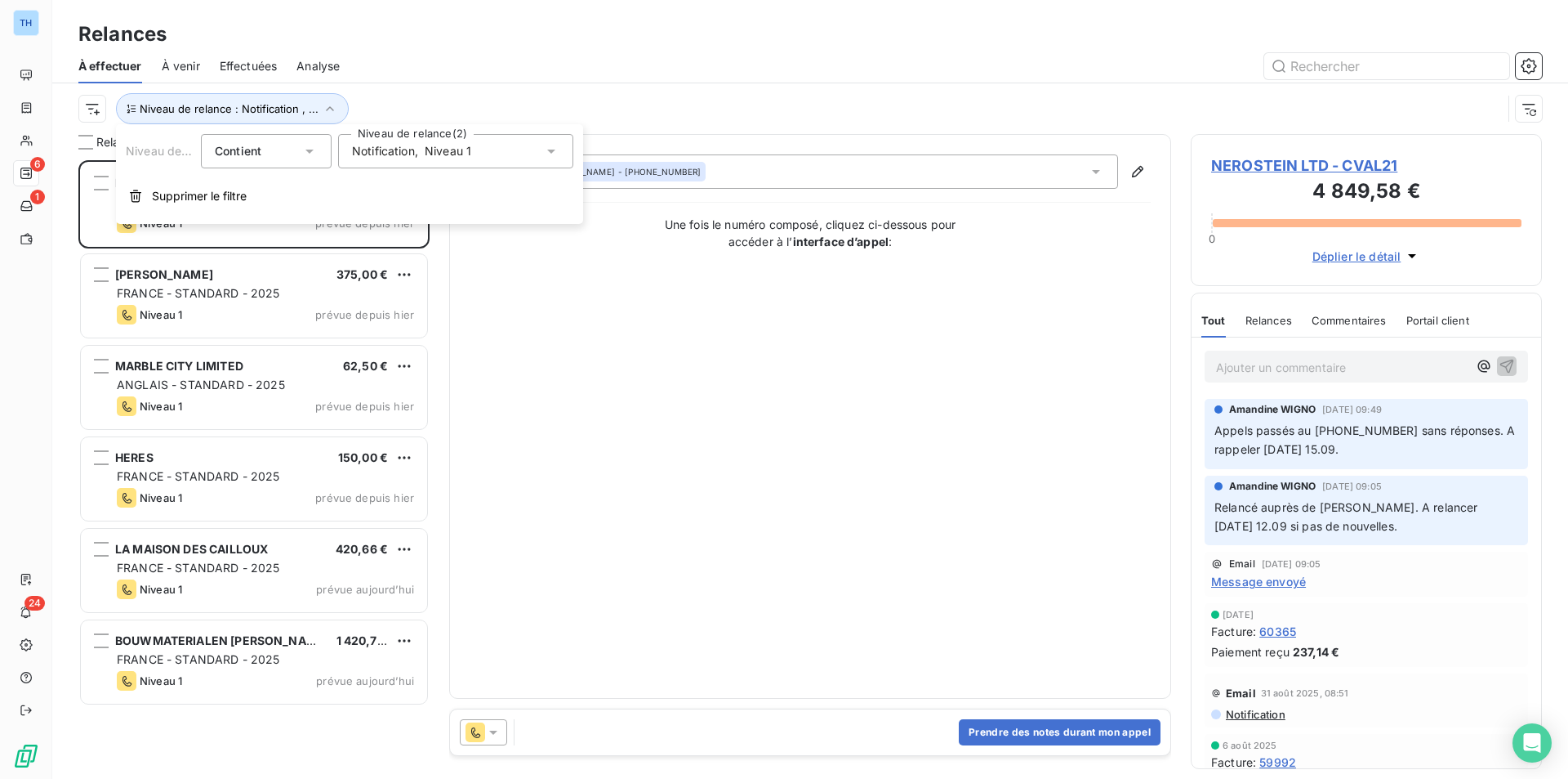
click at [461, 154] on span "Niveau 1" at bounding box center [448, 151] width 47 height 16
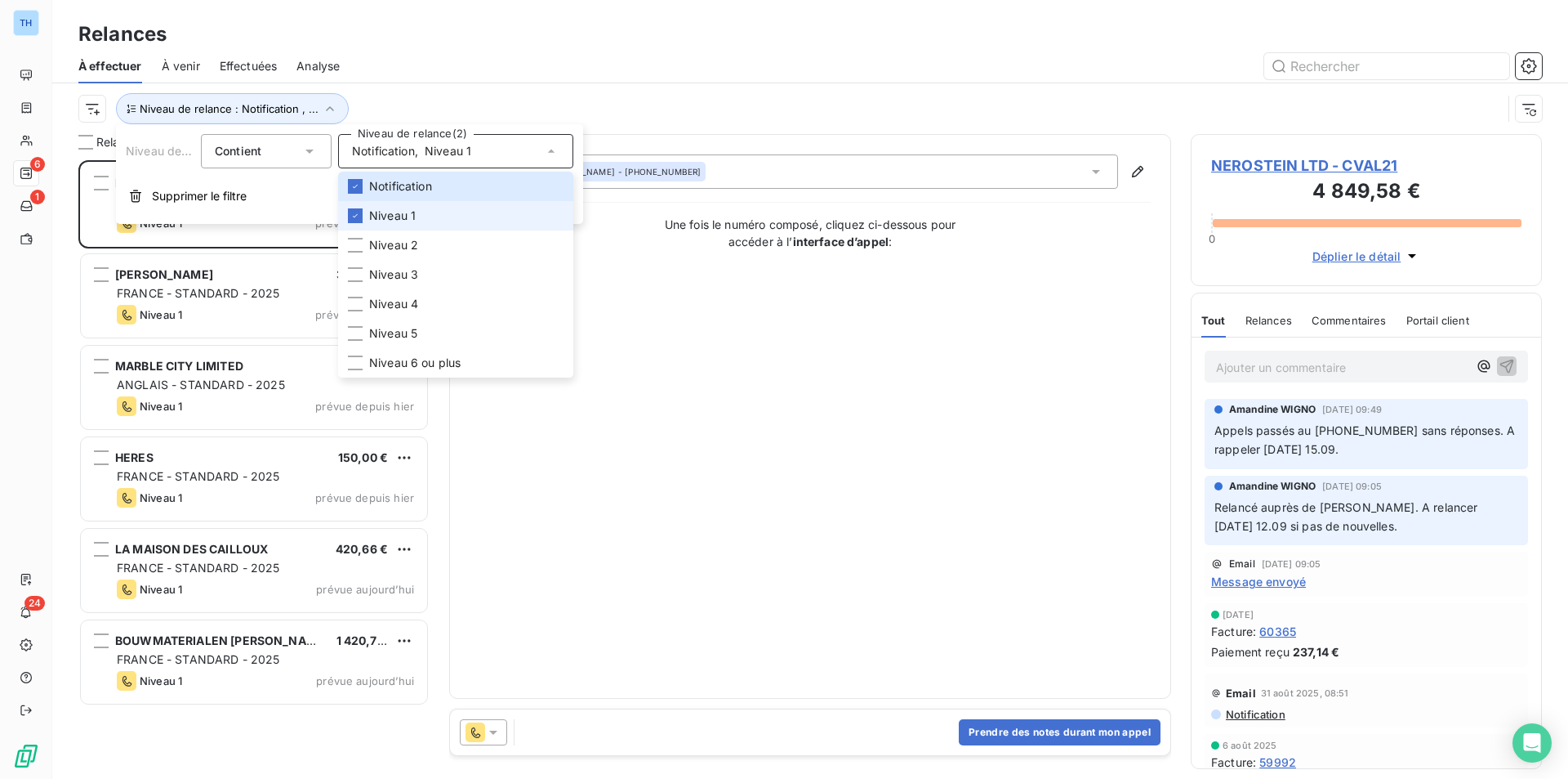
click at [393, 213] on span "Niveau 1" at bounding box center [393, 215] width 47 height 16
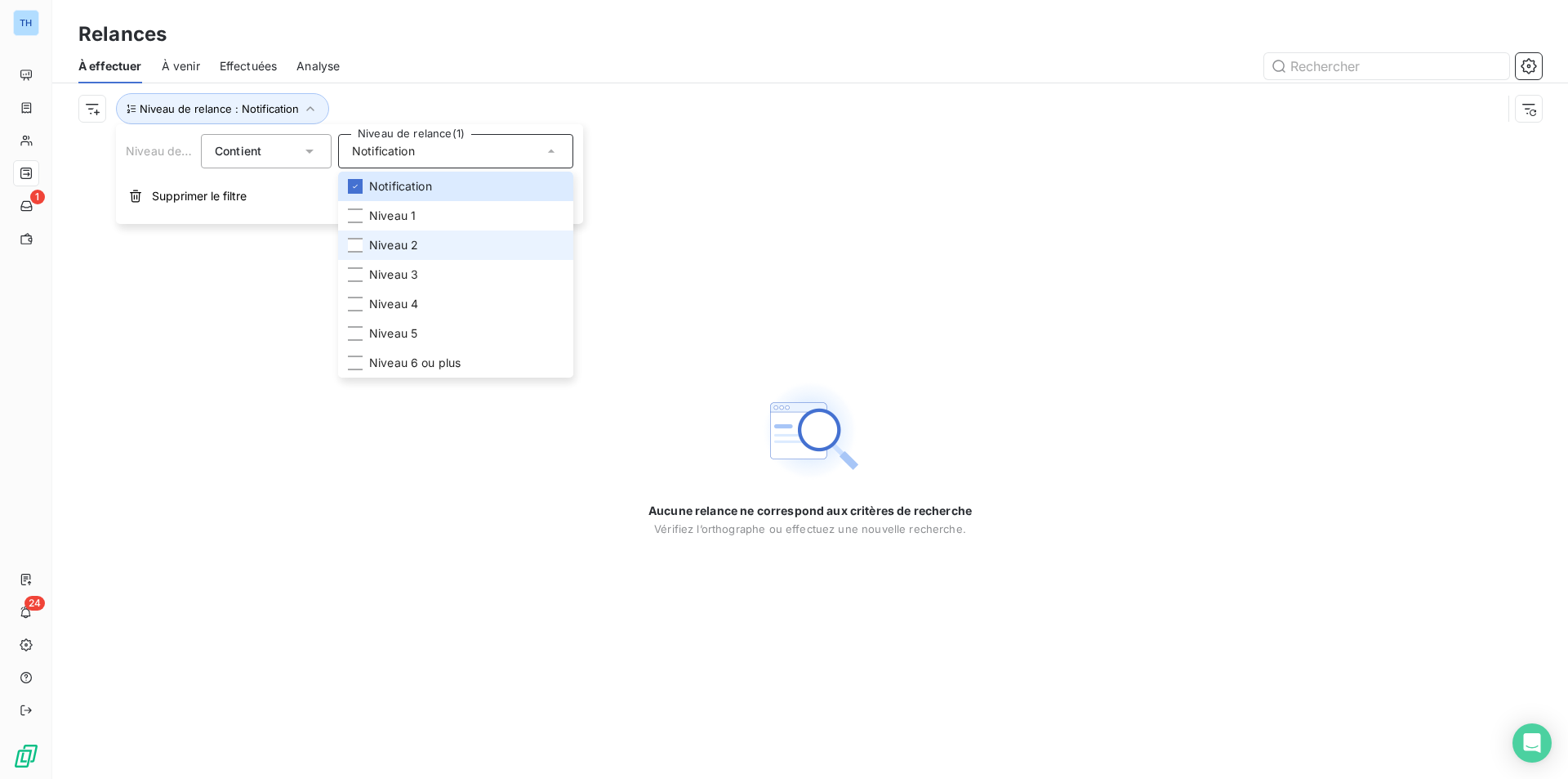
click at [391, 237] on span "Niveau 2" at bounding box center [394, 245] width 49 height 16
click at [398, 280] on span "Niveau 3" at bounding box center [394, 274] width 49 height 16
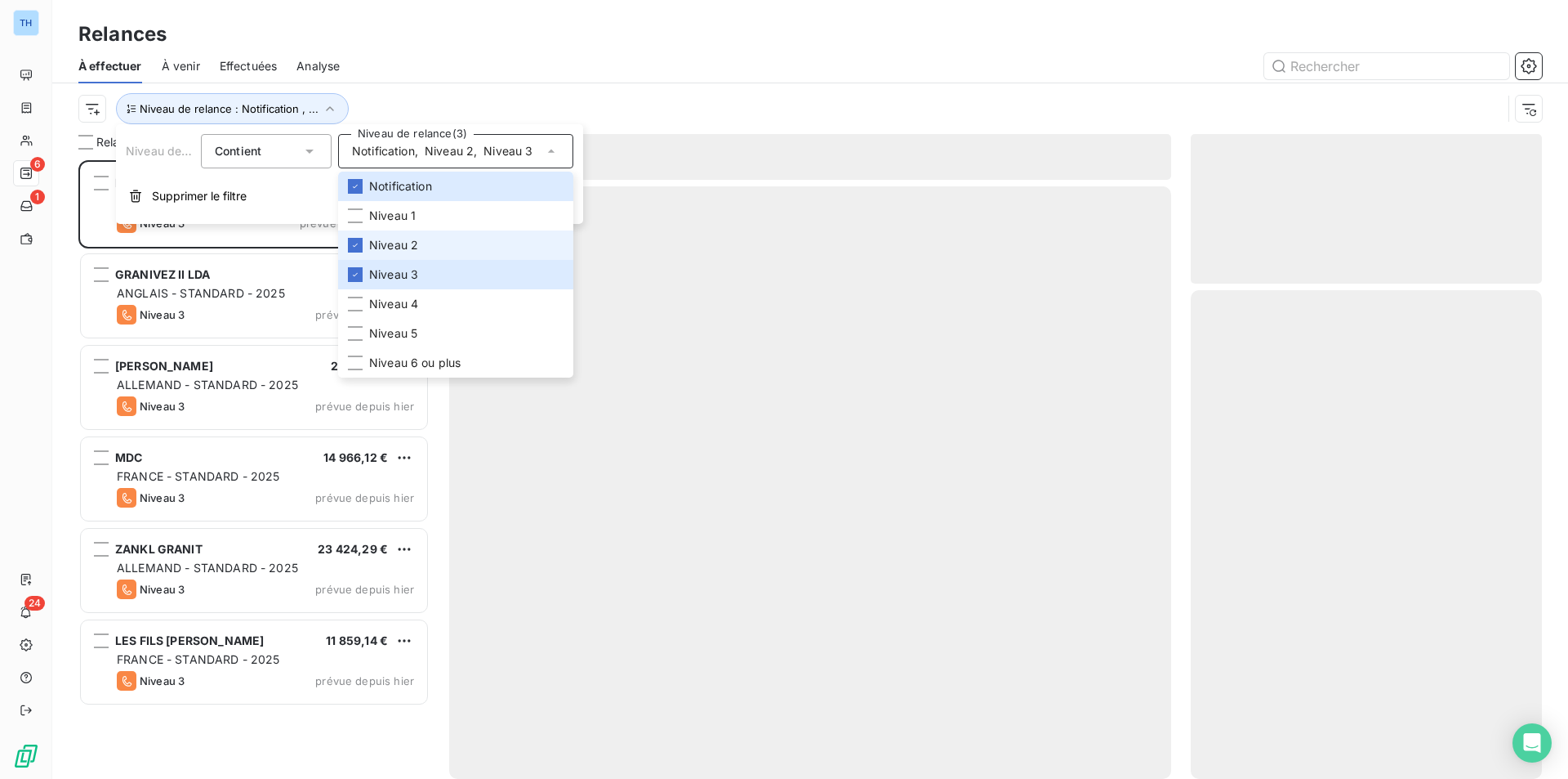
scroll to position [606, 339]
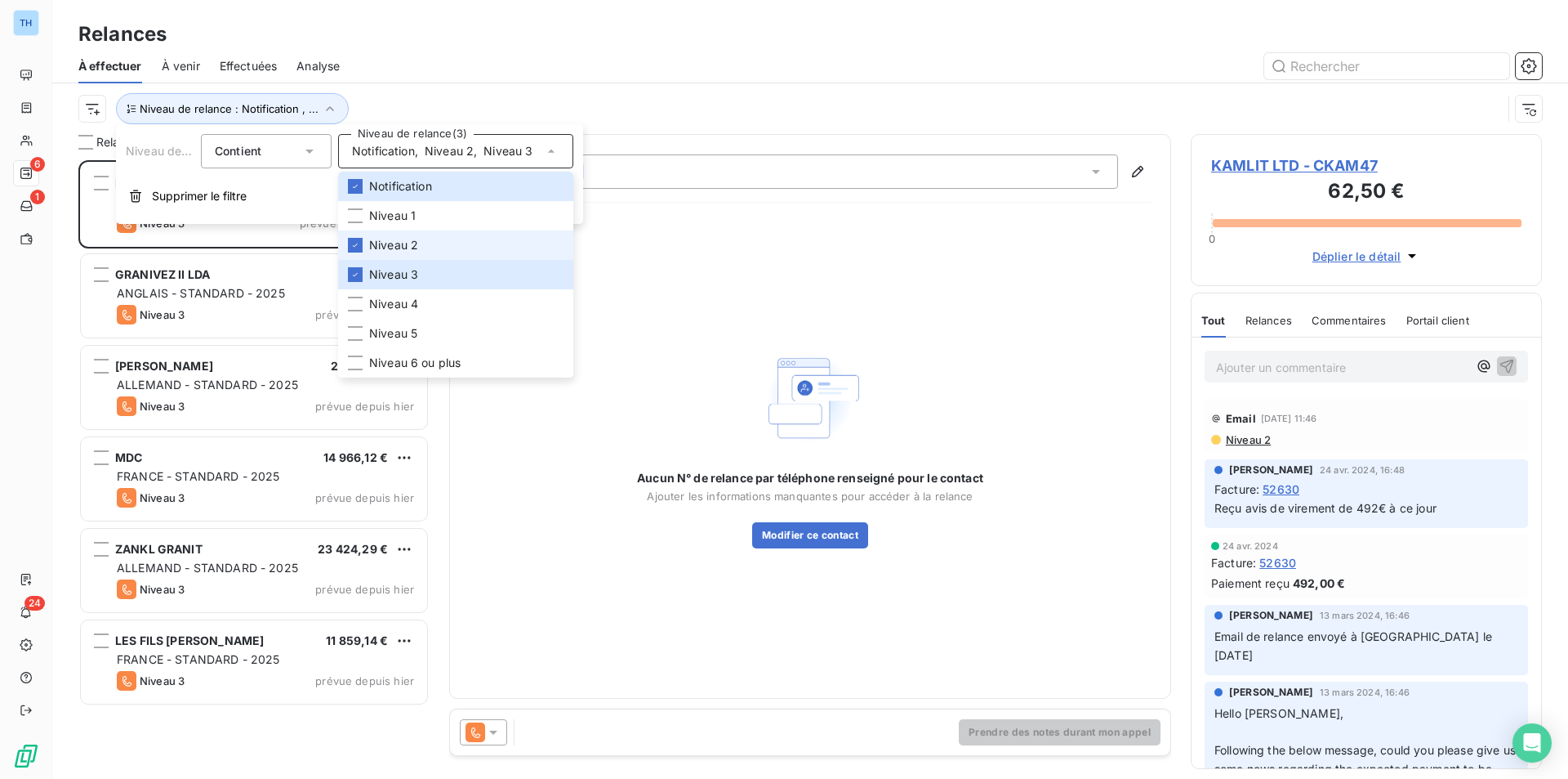
click at [393, 245] on span "Niveau 2" at bounding box center [394, 245] width 49 height 16
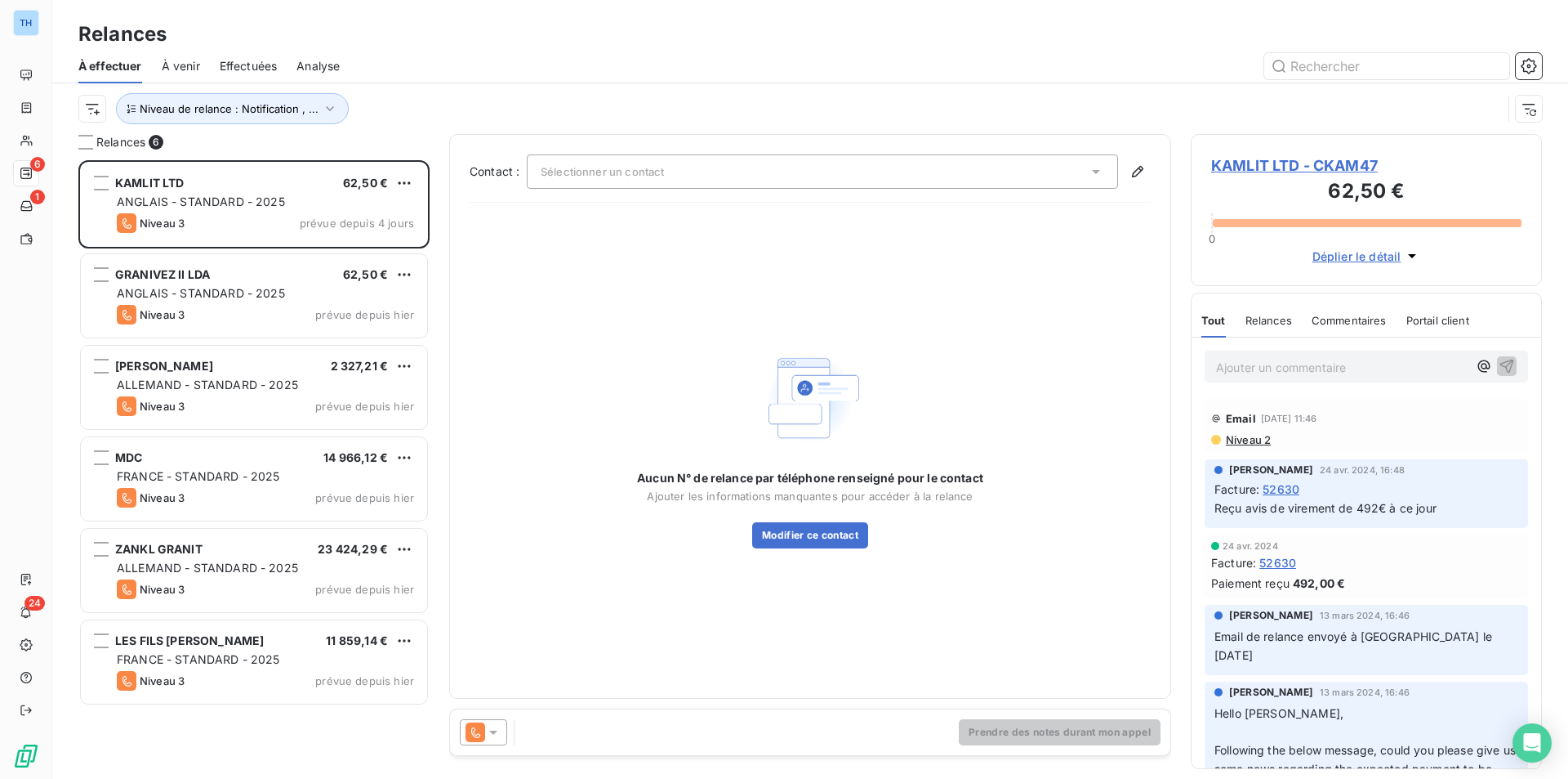
click at [575, 62] on div at bounding box center [951, 66] width 1182 height 26
click at [311, 111] on span "Niveau de relance : Notification , ..." at bounding box center [229, 108] width 178 height 14
click at [422, 145] on div "Notification , Niveau 3" at bounding box center [413, 151] width 122 height 16
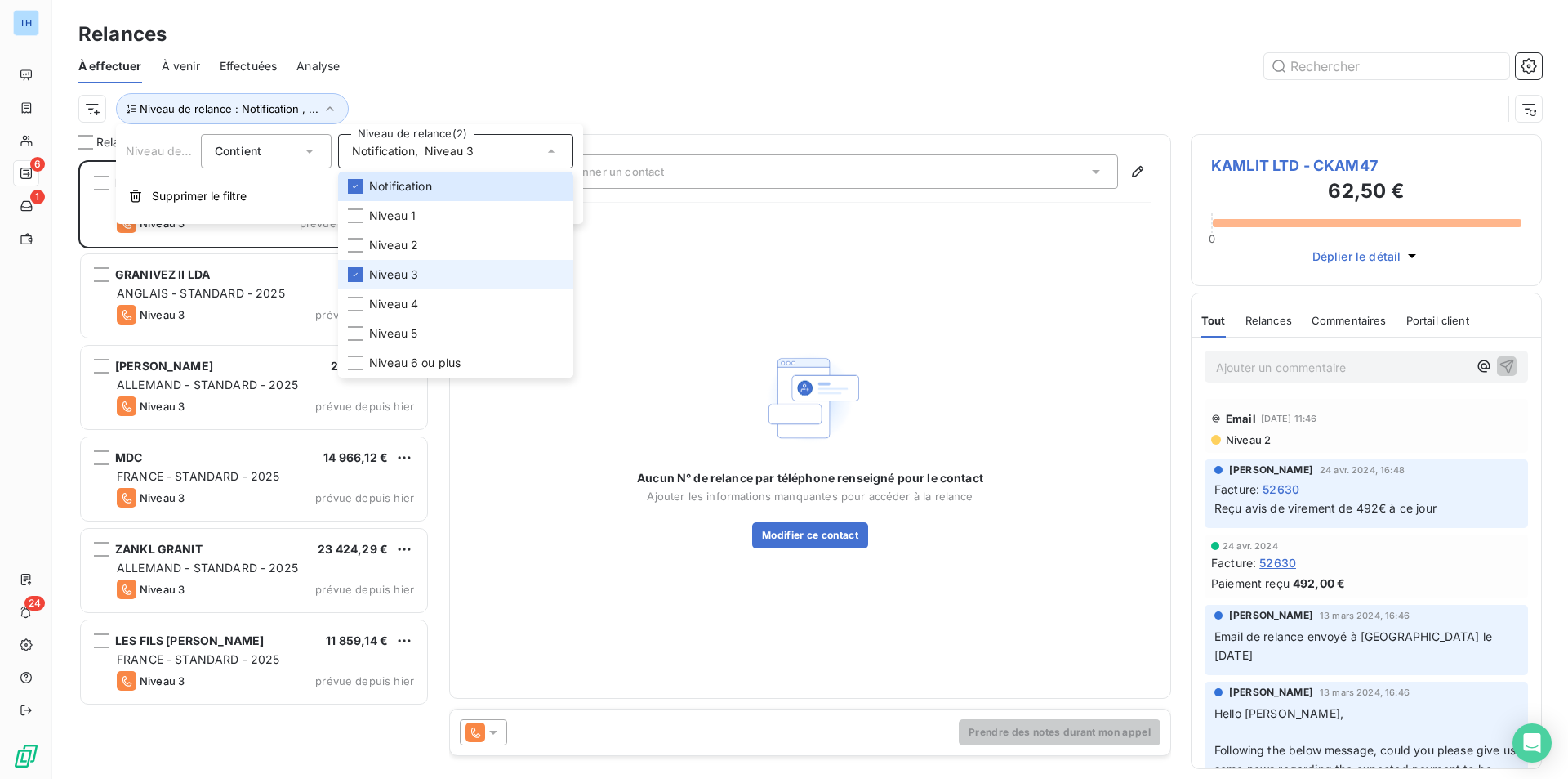
click at [376, 275] on span "Niveau 3" at bounding box center [394, 274] width 49 height 16
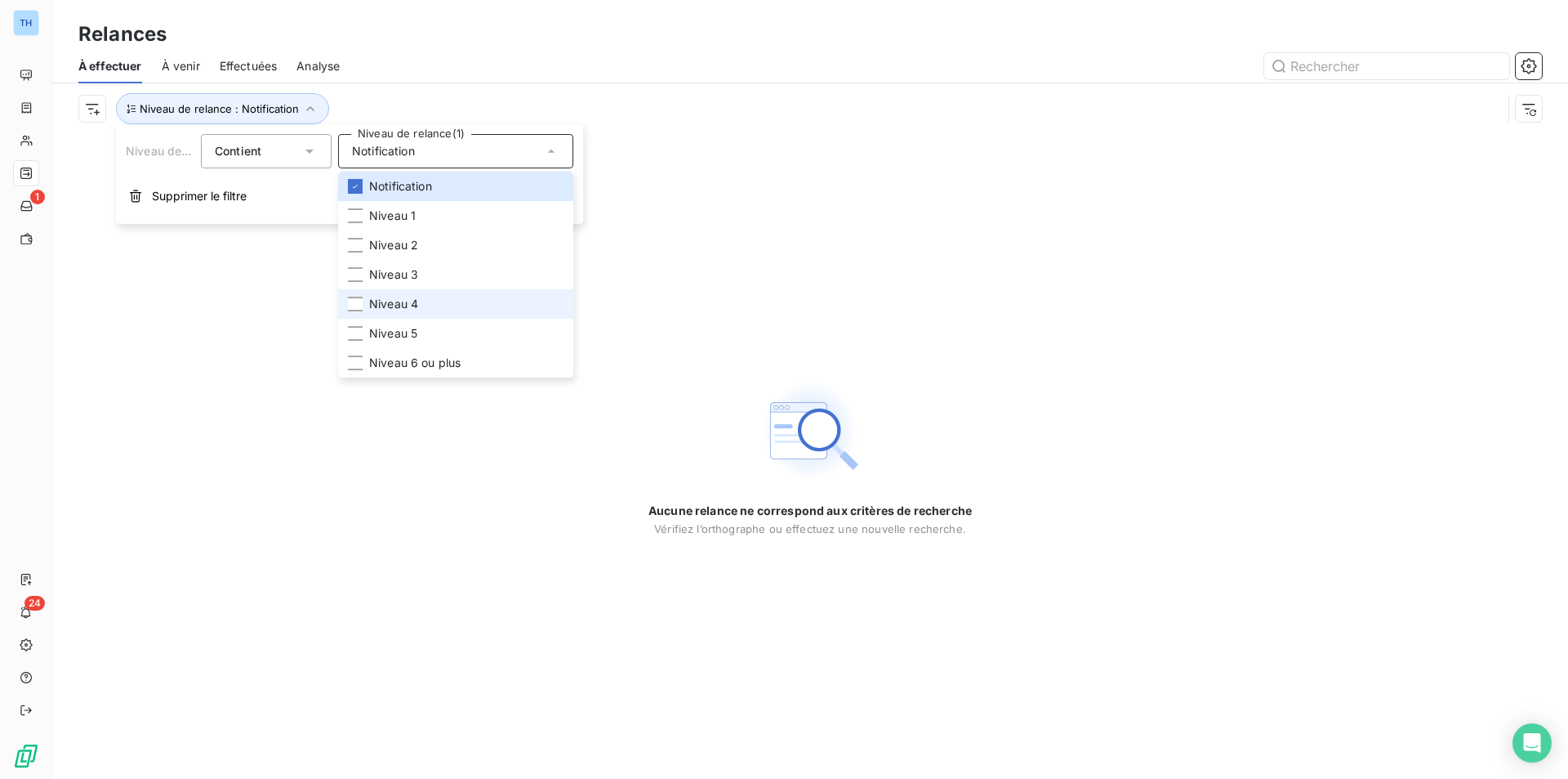
click at [381, 304] on span "Niveau 4" at bounding box center [394, 304] width 49 height 16
click at [387, 332] on span "Niveau 5" at bounding box center [393, 334] width 48 height 16
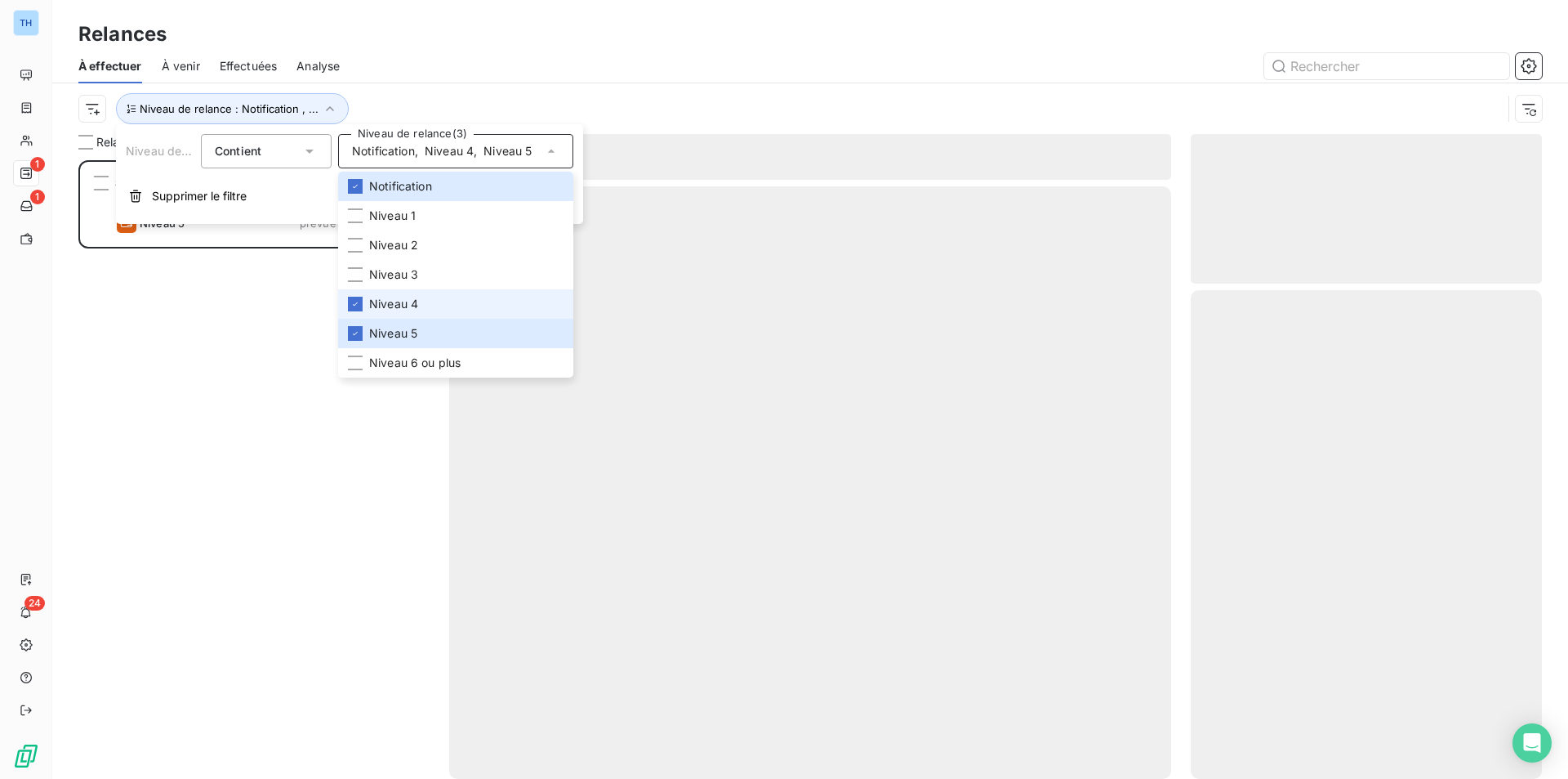
scroll to position [606, 339]
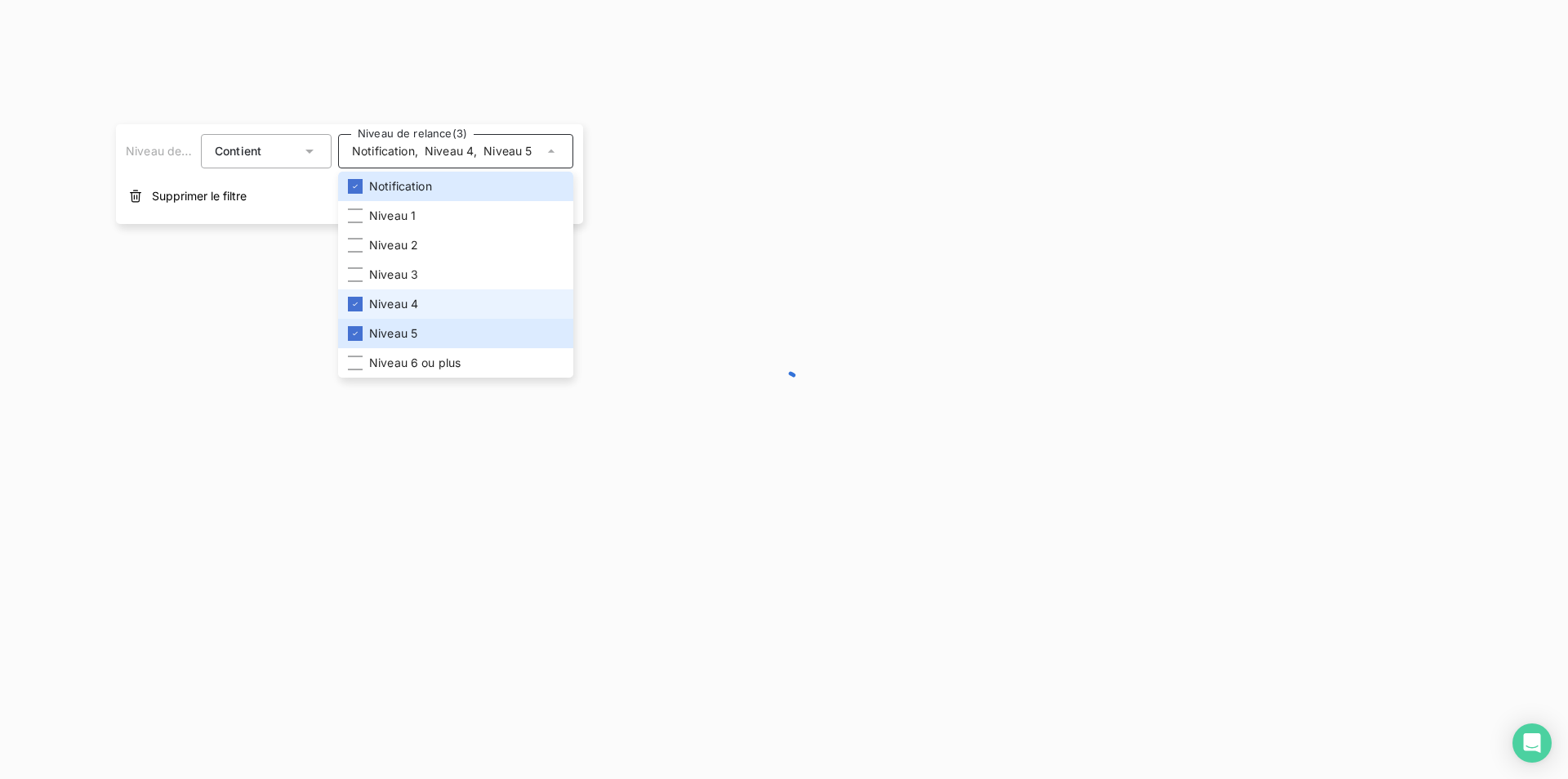
click at [371, 301] on span "Niveau 4" at bounding box center [394, 304] width 49 height 16
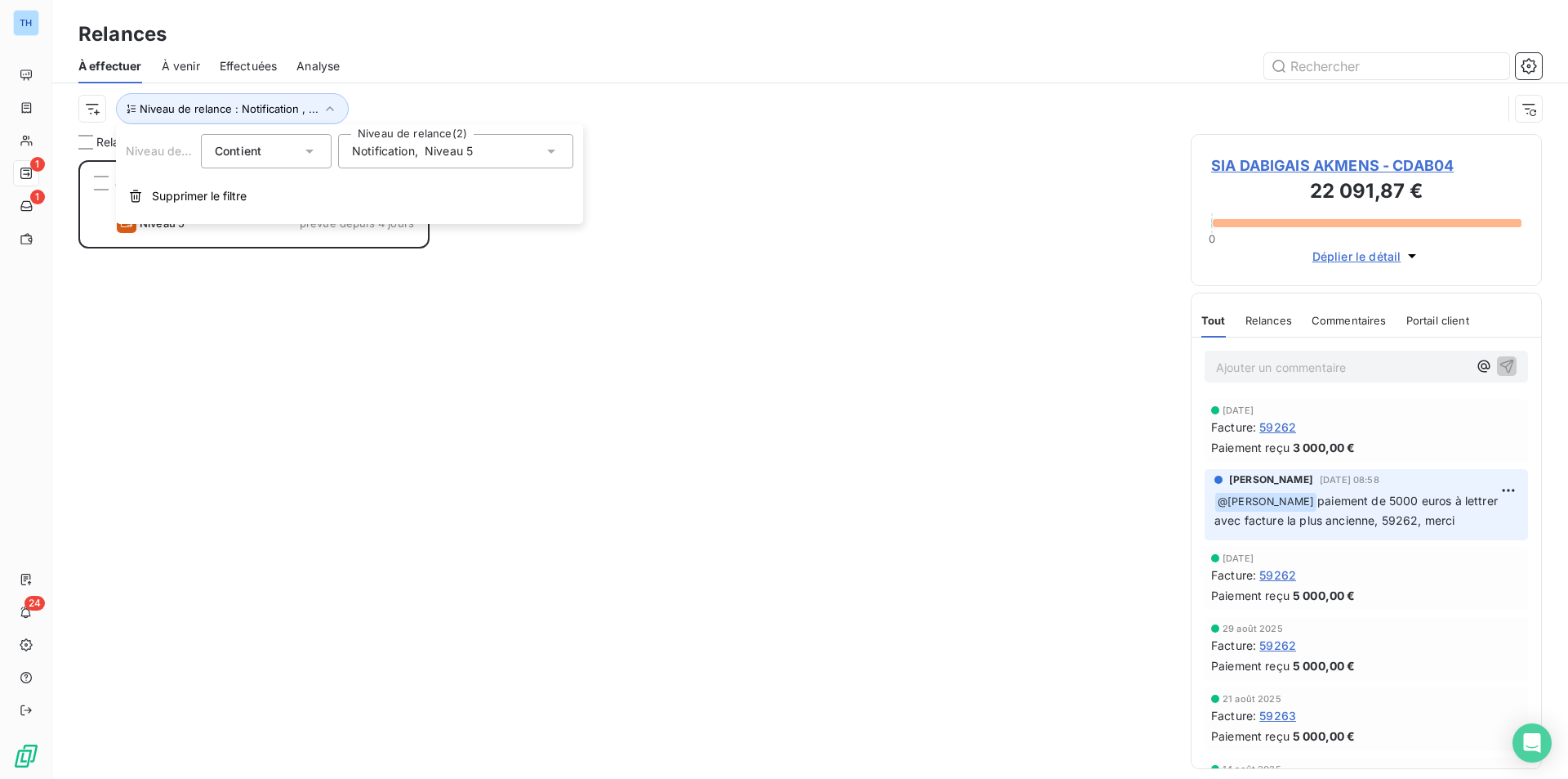
scroll to position [0, 0]
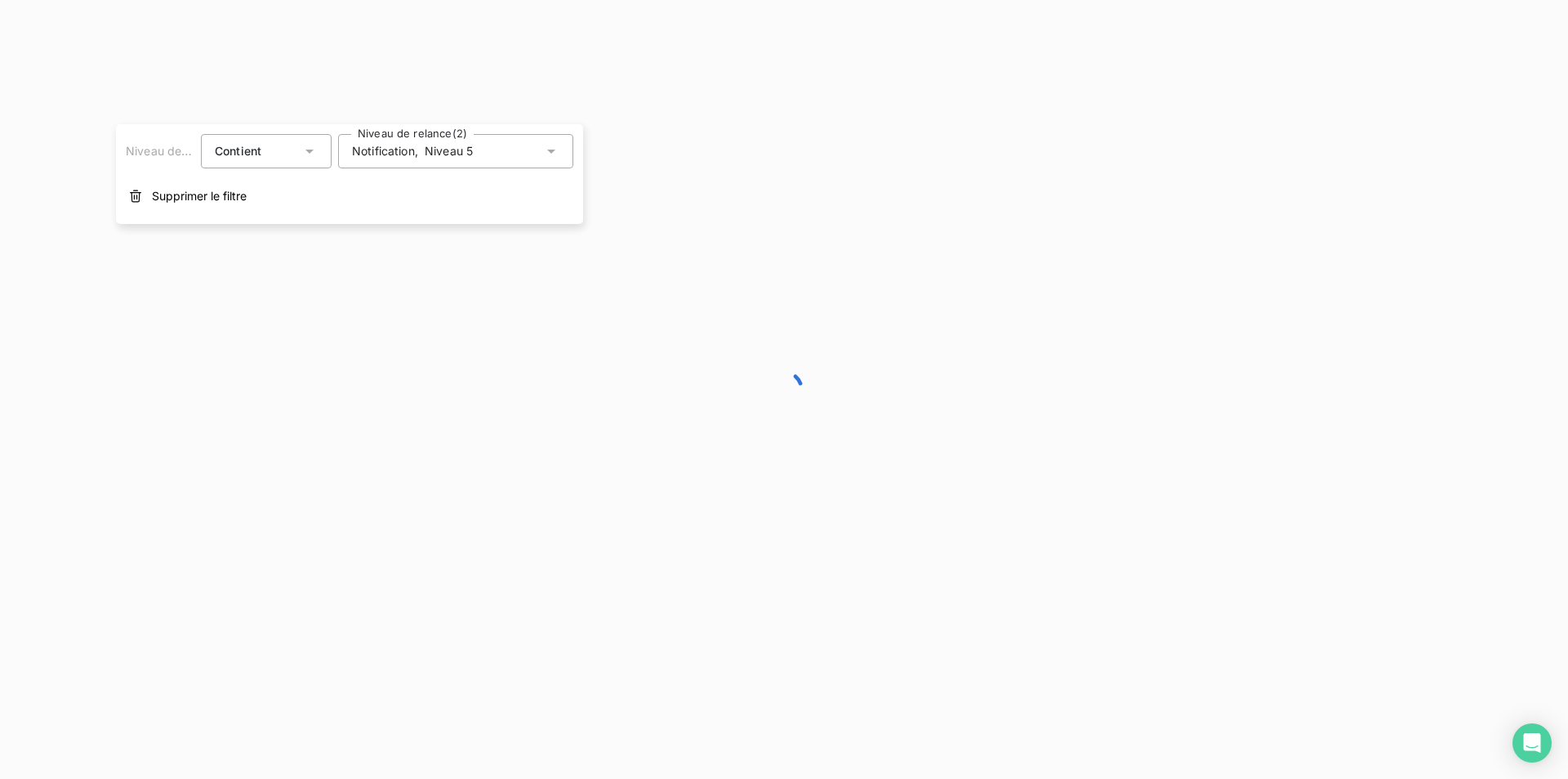
click at [0, 0] on div "SIA DABIGAIS AKMENS 22 091,87 € ANGLAIS - STANDARD - 2025 Niveau 5 prévue depui…" at bounding box center [0, 0] width 0 height 0
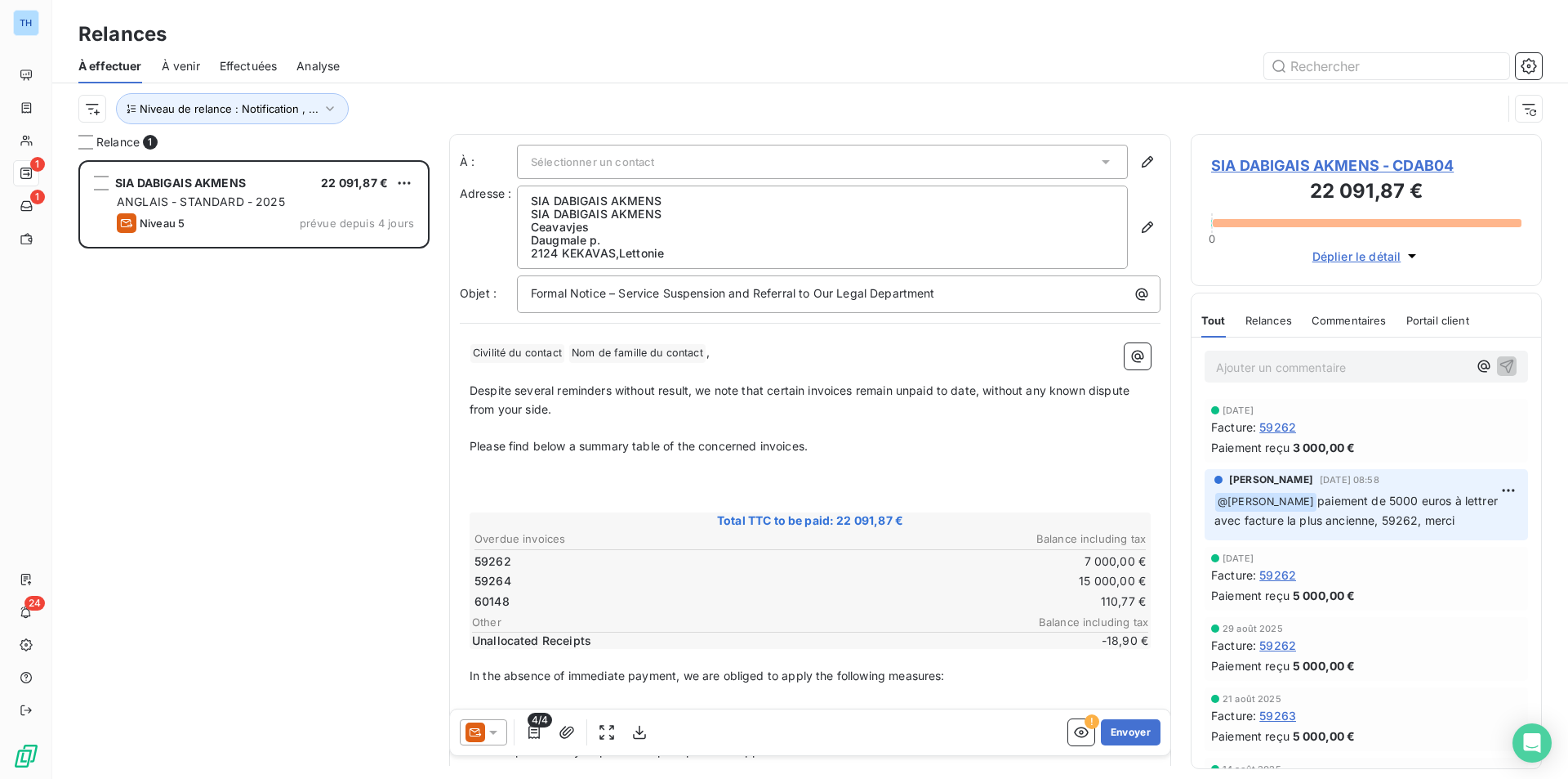
scroll to position [606, 339]
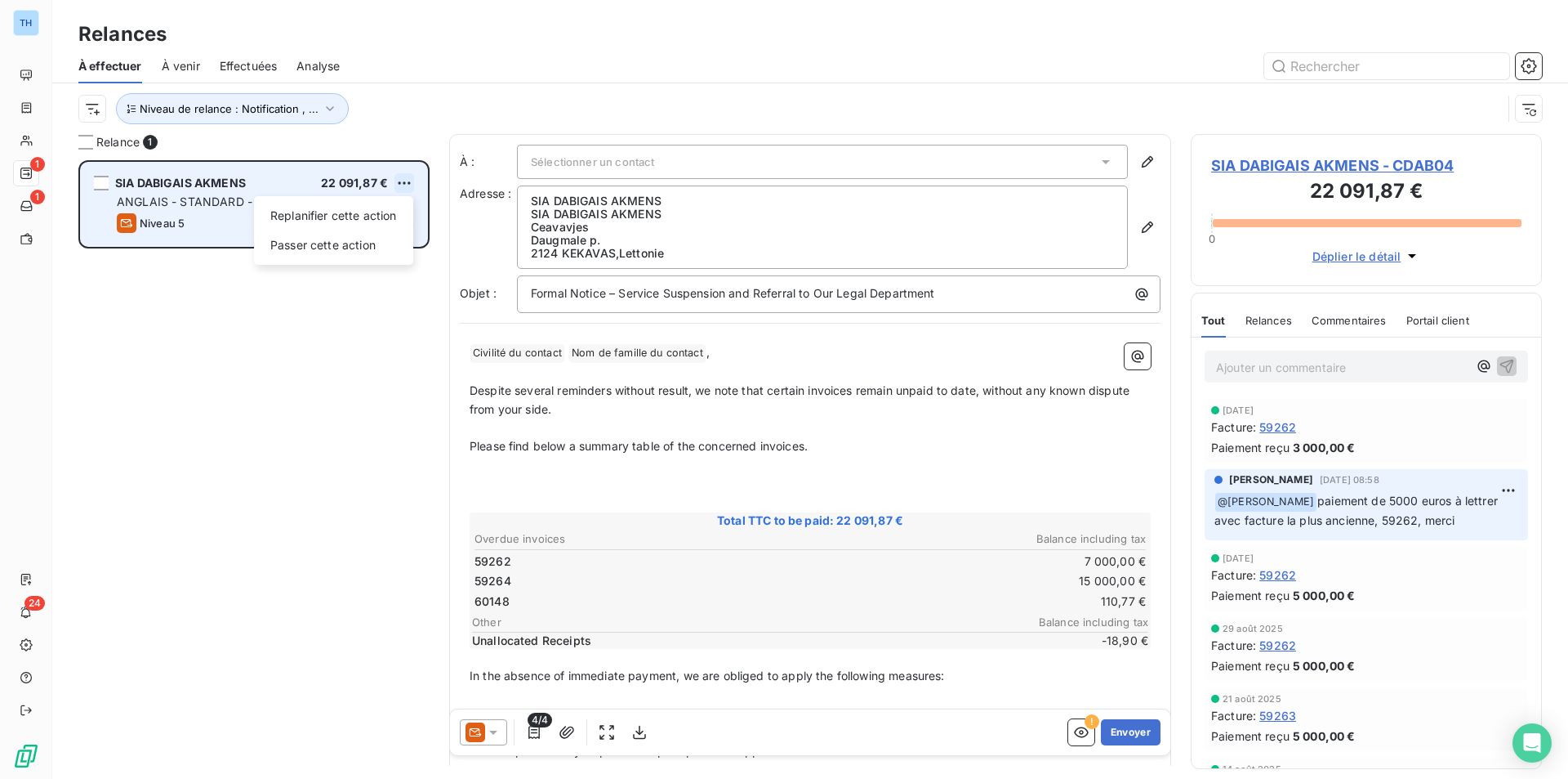
click at [406, 178] on html "TH 1 1 24 Relances À effectuer À venir Effectuées Analyse Niveau de relance : N…" at bounding box center [784, 390] width 1568 height 779
click at [382, 221] on div "Replanifier cette action" at bounding box center [333, 215] width 146 height 26
select select "8"
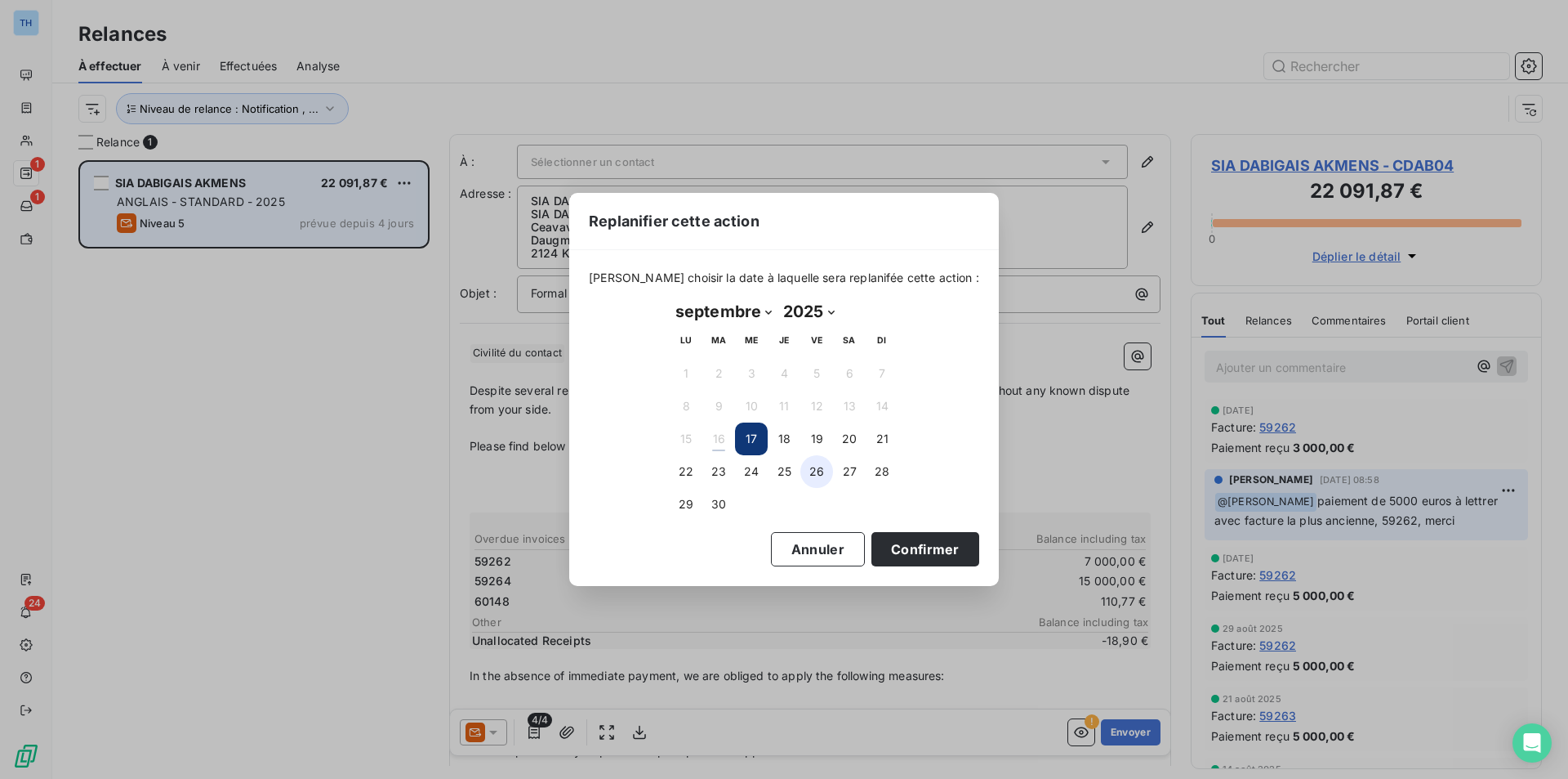
click at [824, 472] on button "26" at bounding box center [816, 472] width 32 height 32
click at [925, 554] on button "Confirmer" at bounding box center [925, 549] width 108 height 34
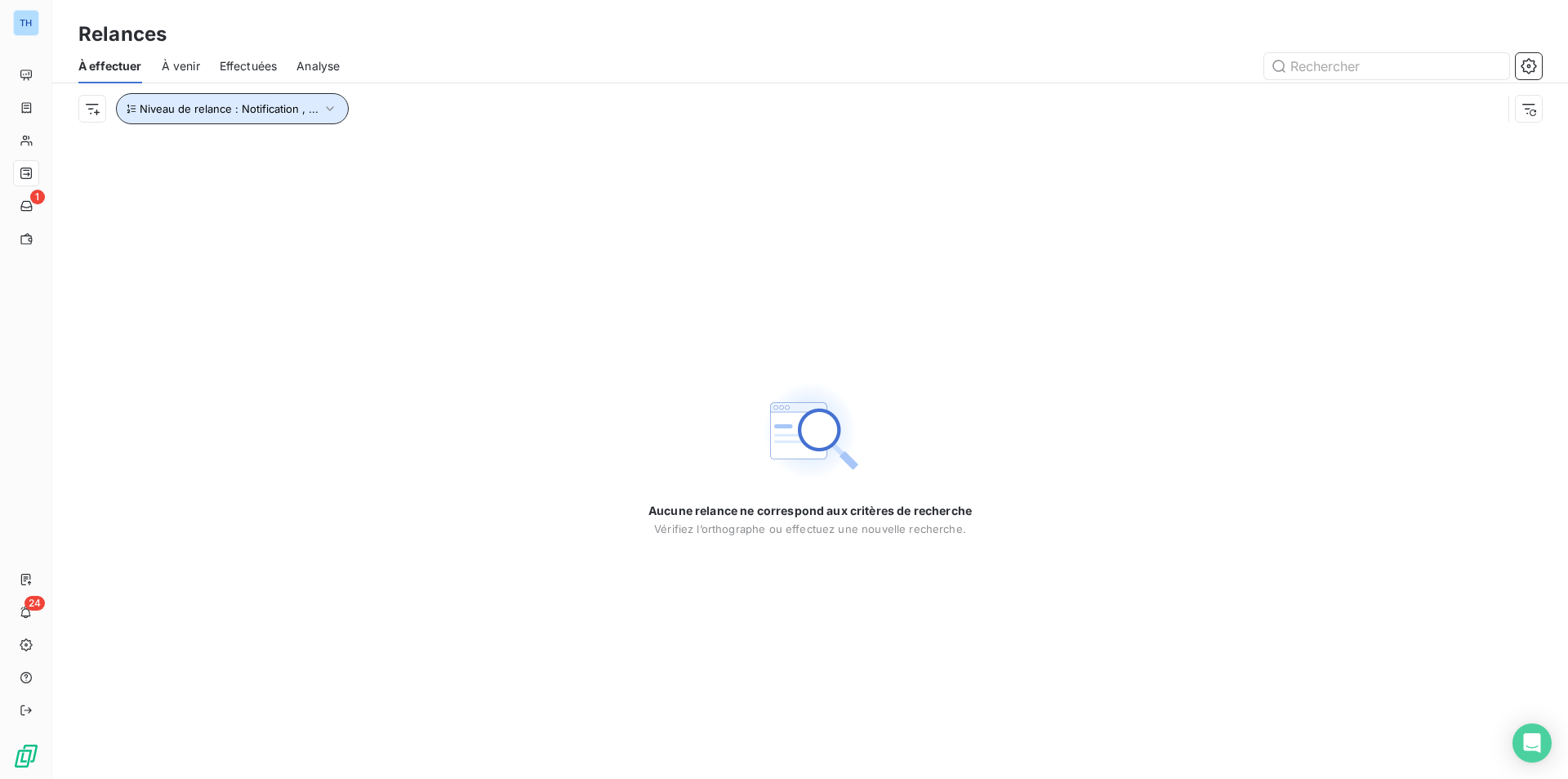
click at [301, 104] on span "Niveau de relance : Notification , ..." at bounding box center [229, 108] width 178 height 14
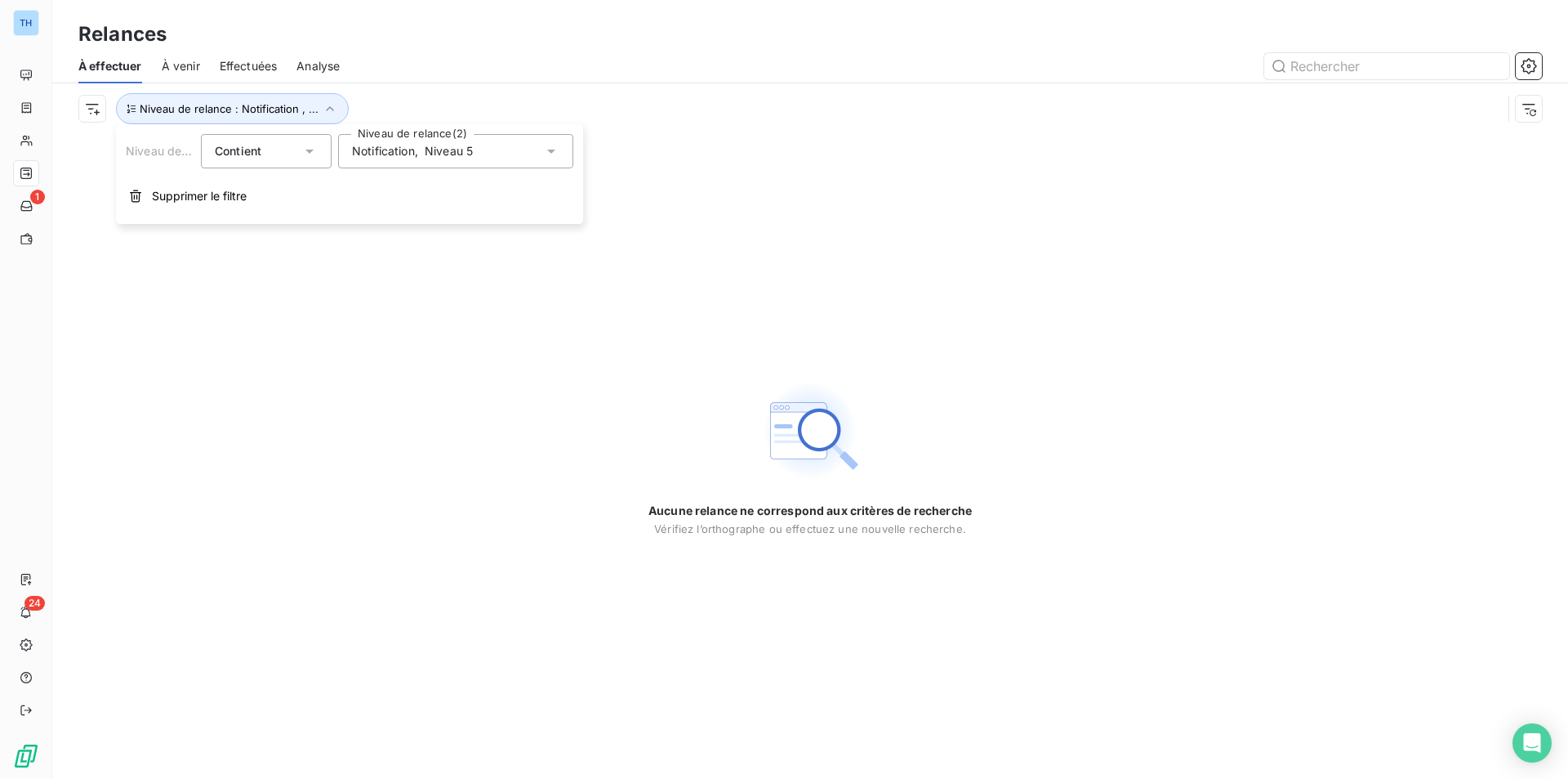
click at [442, 149] on span "Niveau 5" at bounding box center [448, 151] width 48 height 16
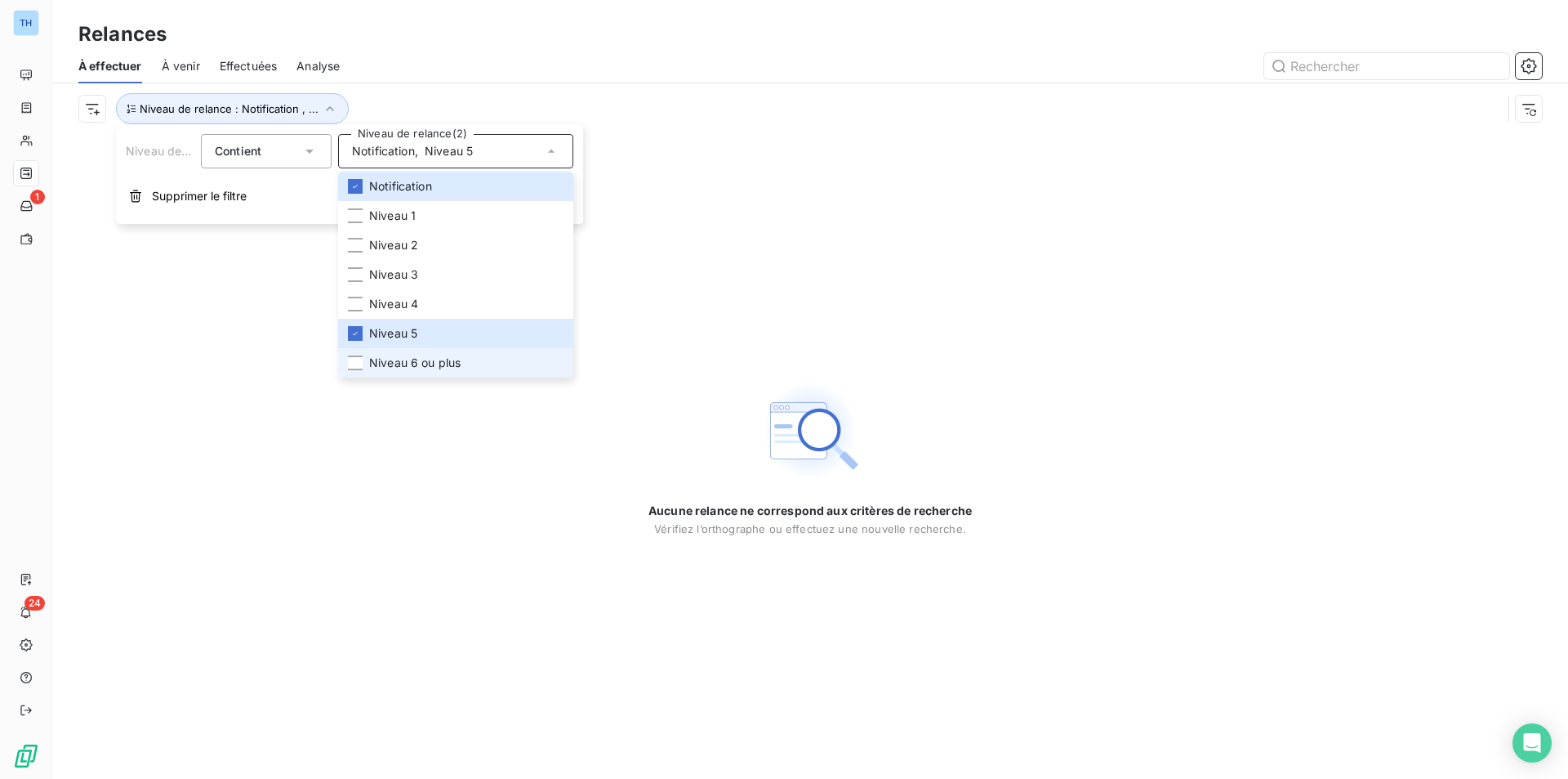
click at [432, 367] on span "Niveau 6 ou plus" at bounding box center [415, 362] width 92 height 16
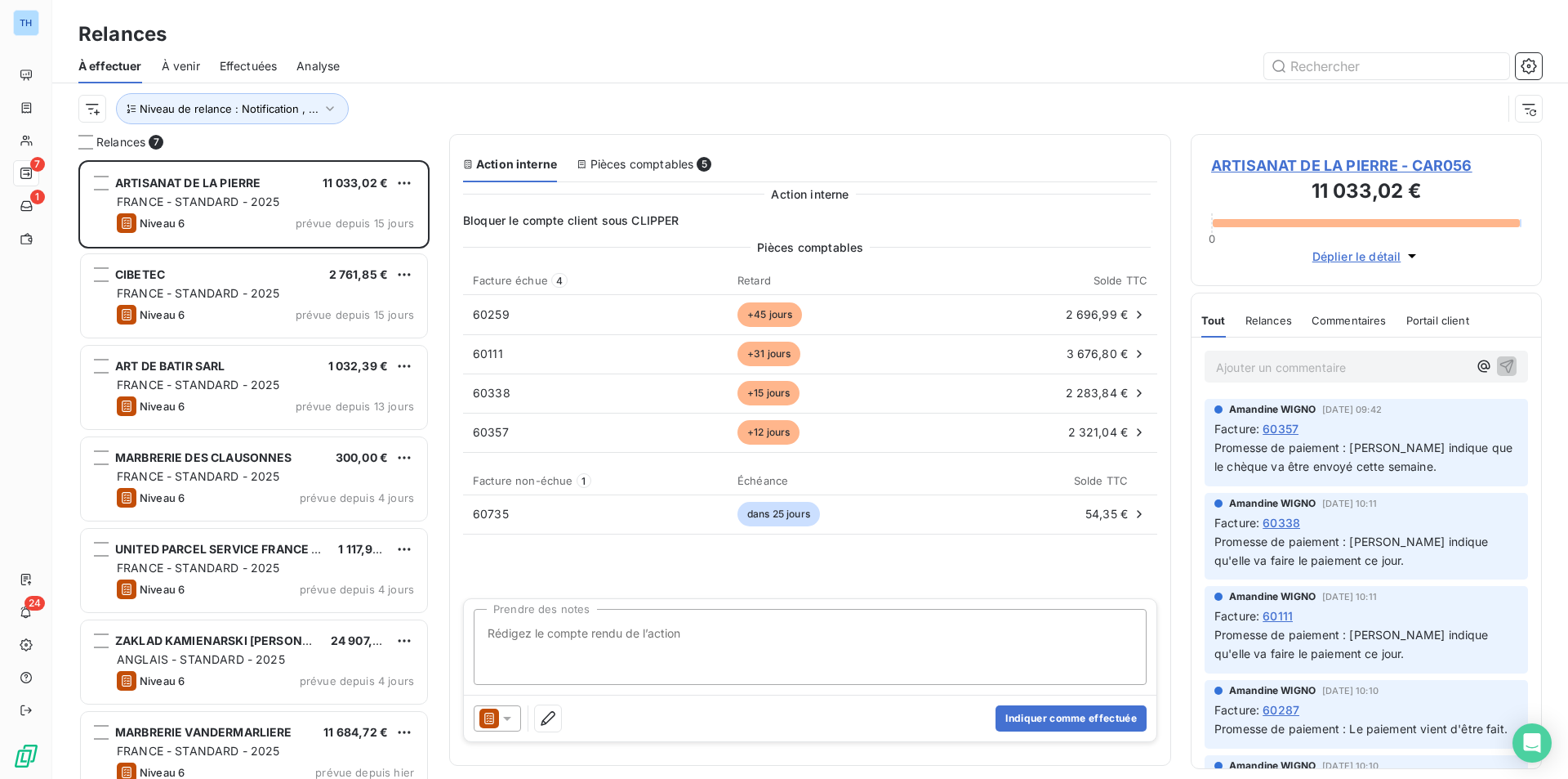
scroll to position [606, 339]
click at [439, 57] on div at bounding box center [951, 66] width 1182 height 26
click at [1290, 164] on span "ARTISANAT DE LA PIERRE - CAR056" at bounding box center [1366, 165] width 310 height 22
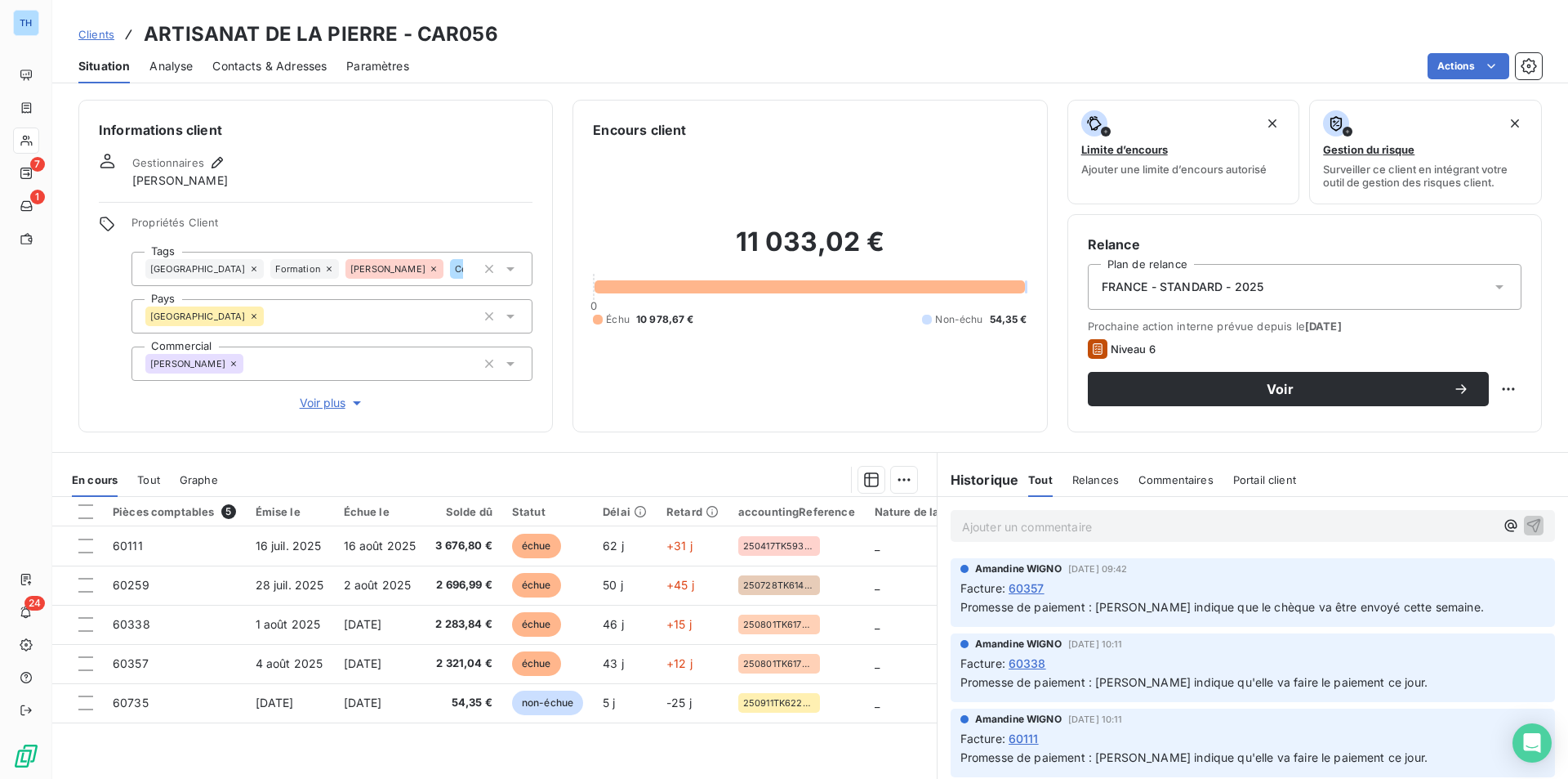
click at [1072, 483] on span "Relances" at bounding box center [1096, 480] width 47 height 14
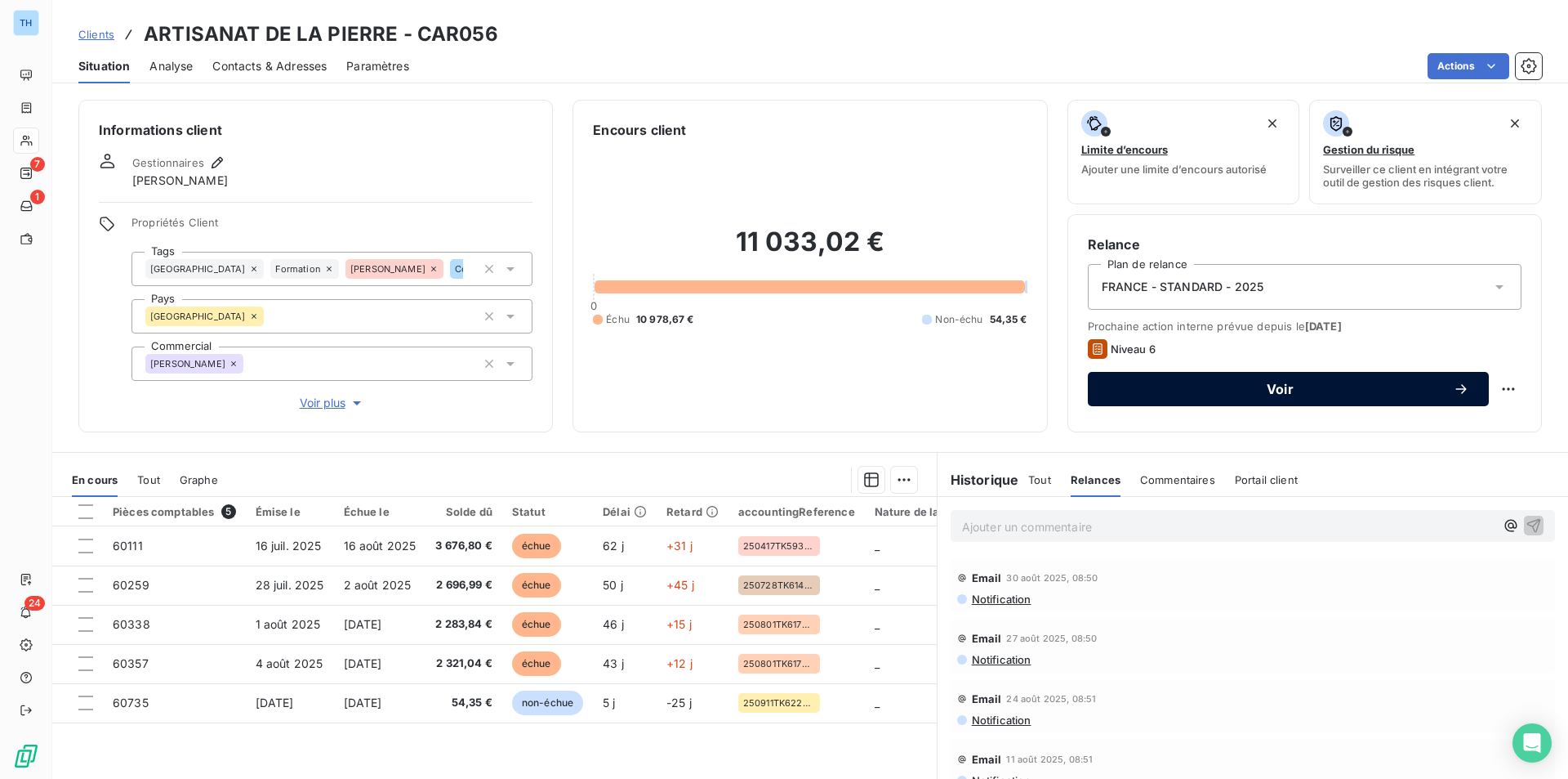
click at [1379, 387] on span "Voir" at bounding box center [1280, 389] width 345 height 14
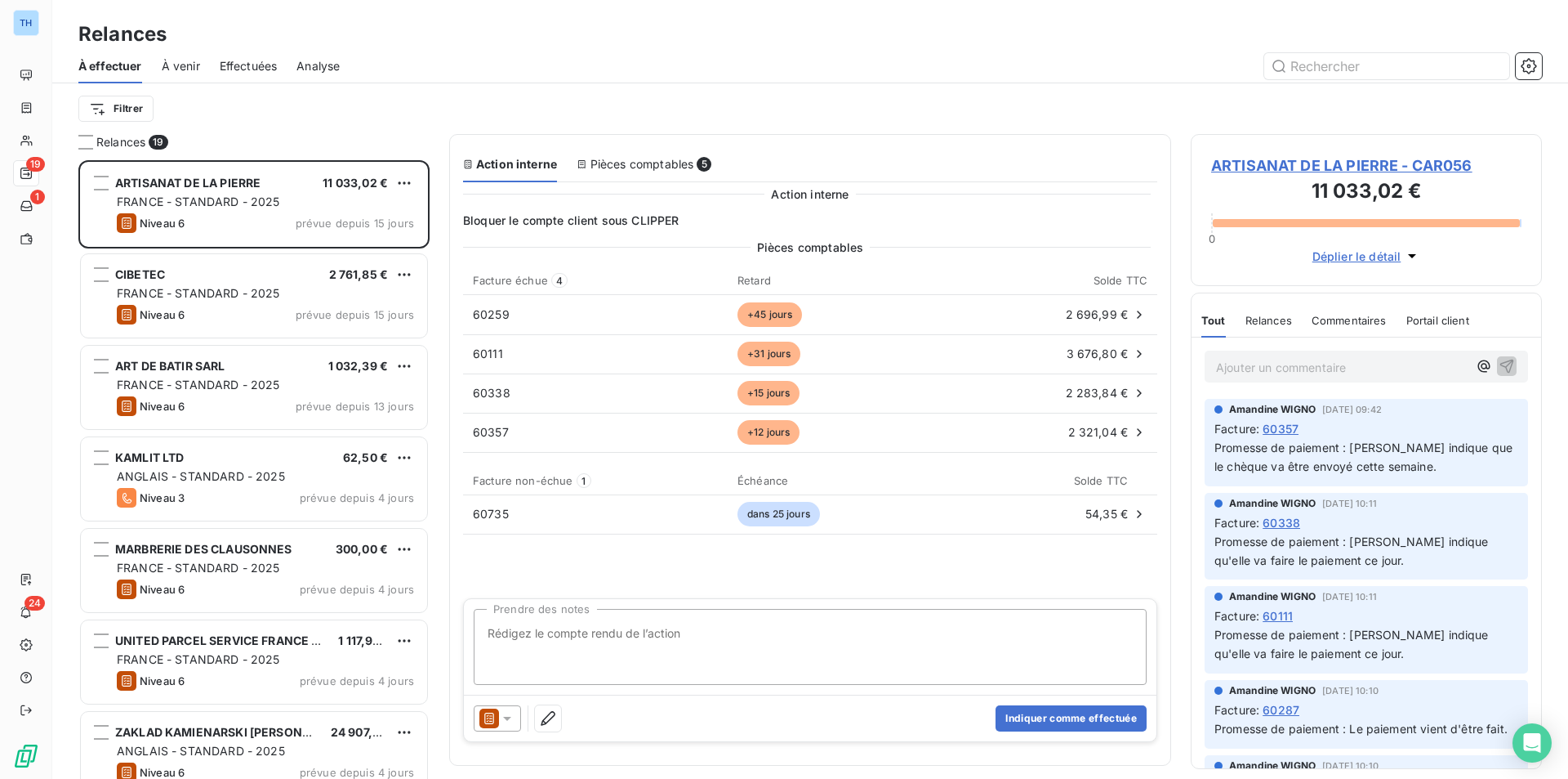
scroll to position [606, 339]
click at [505, 721] on icon at bounding box center [507, 719] width 16 height 16
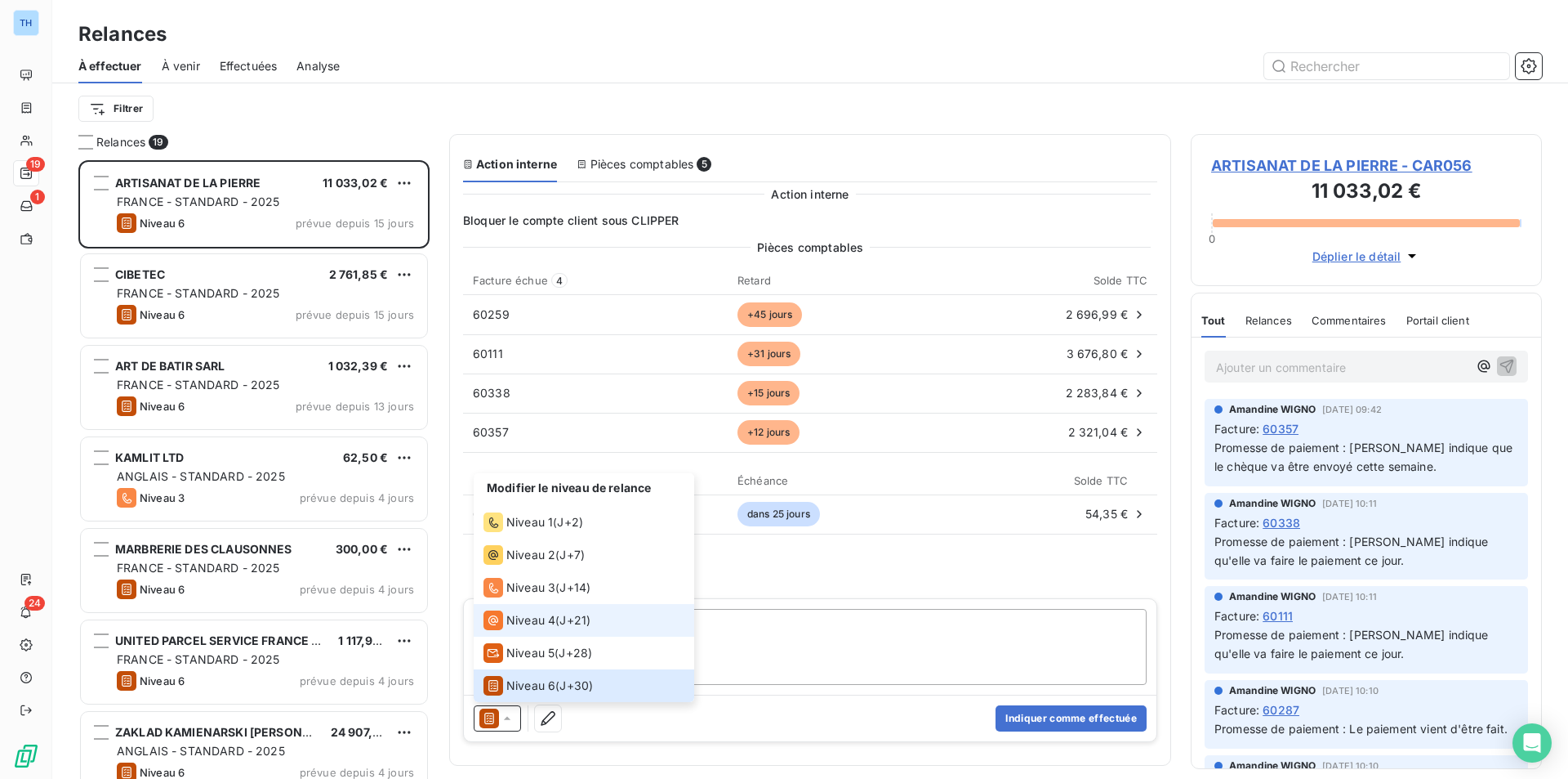
click at [542, 619] on span "Niveau 4" at bounding box center [531, 620] width 49 height 16
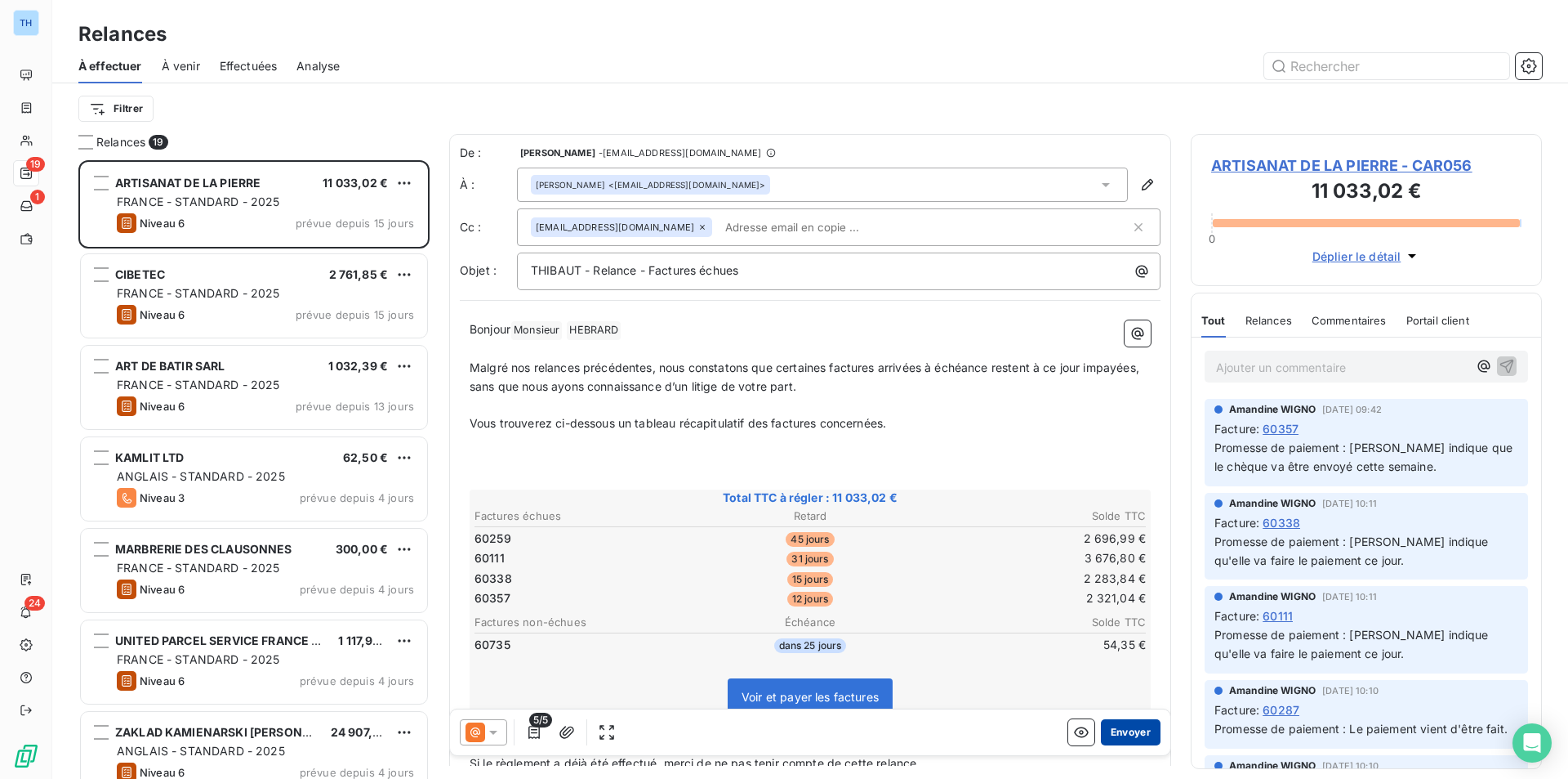
click at [1126, 736] on button "Envoyer" at bounding box center [1131, 732] width 59 height 26
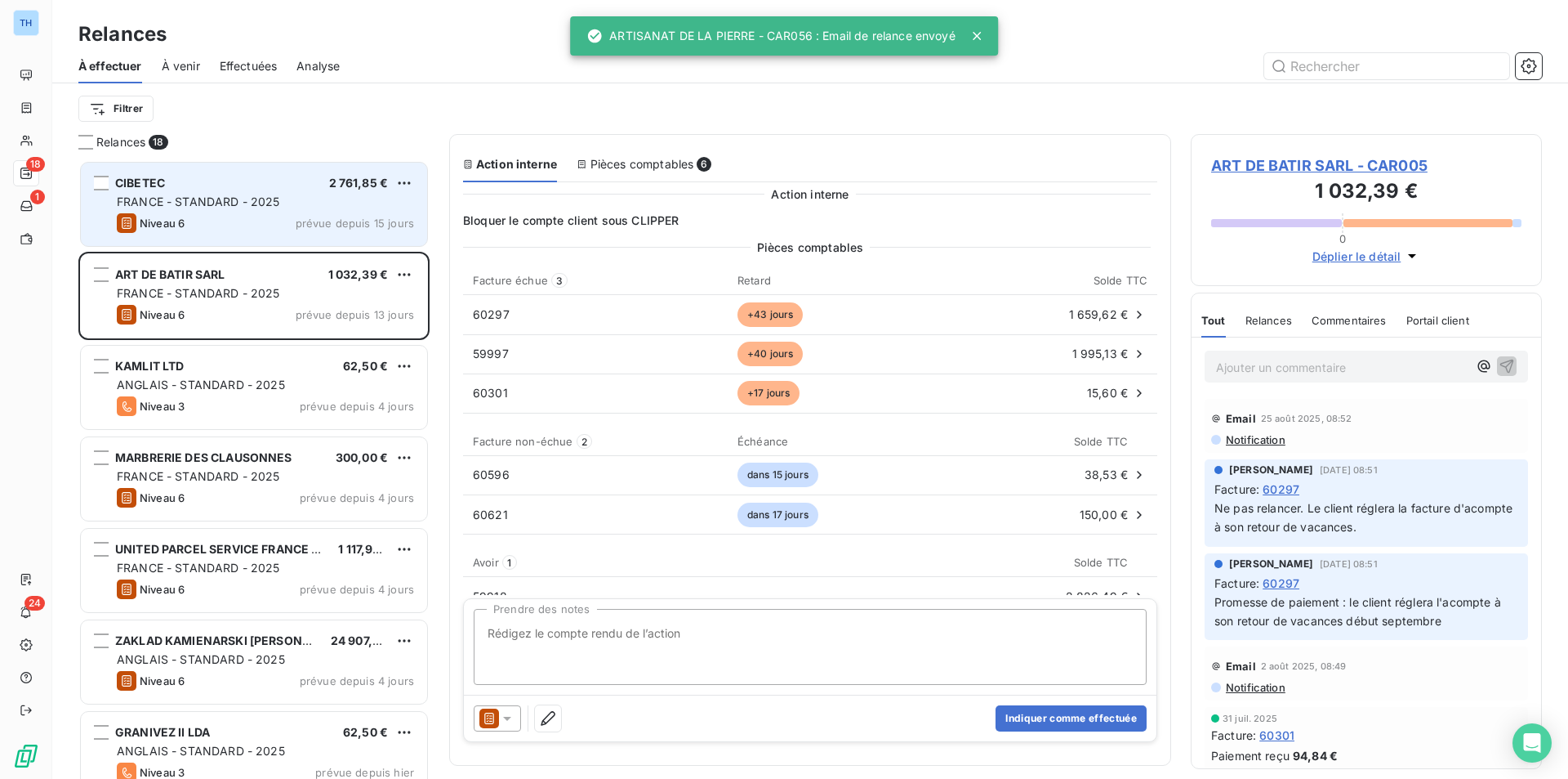
click at [319, 219] on span "prévue depuis 15 jours" at bounding box center [354, 223] width 118 height 14
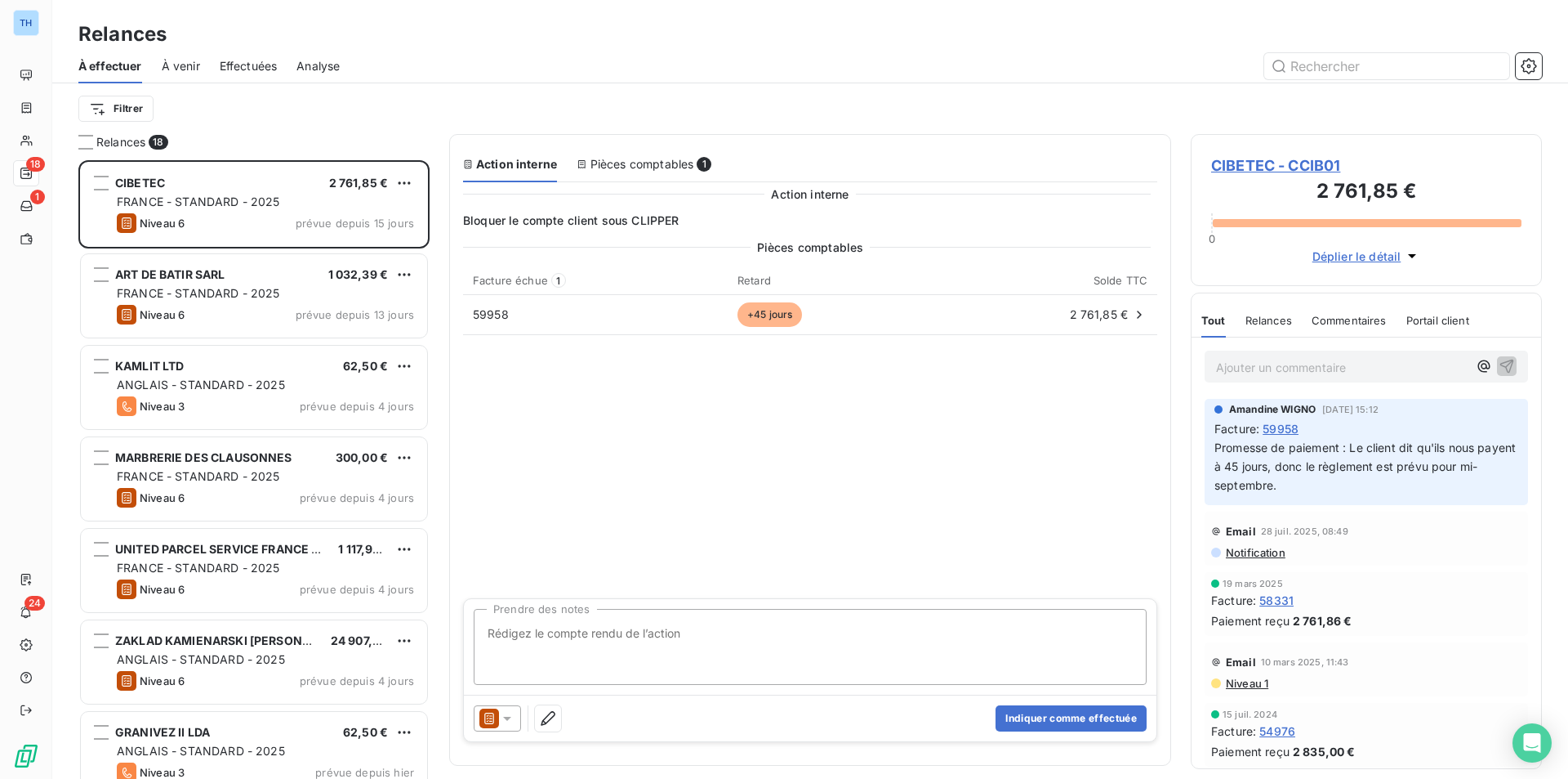
click at [1287, 161] on span "CIBETEC - CCIB01" at bounding box center [1366, 165] width 310 height 22
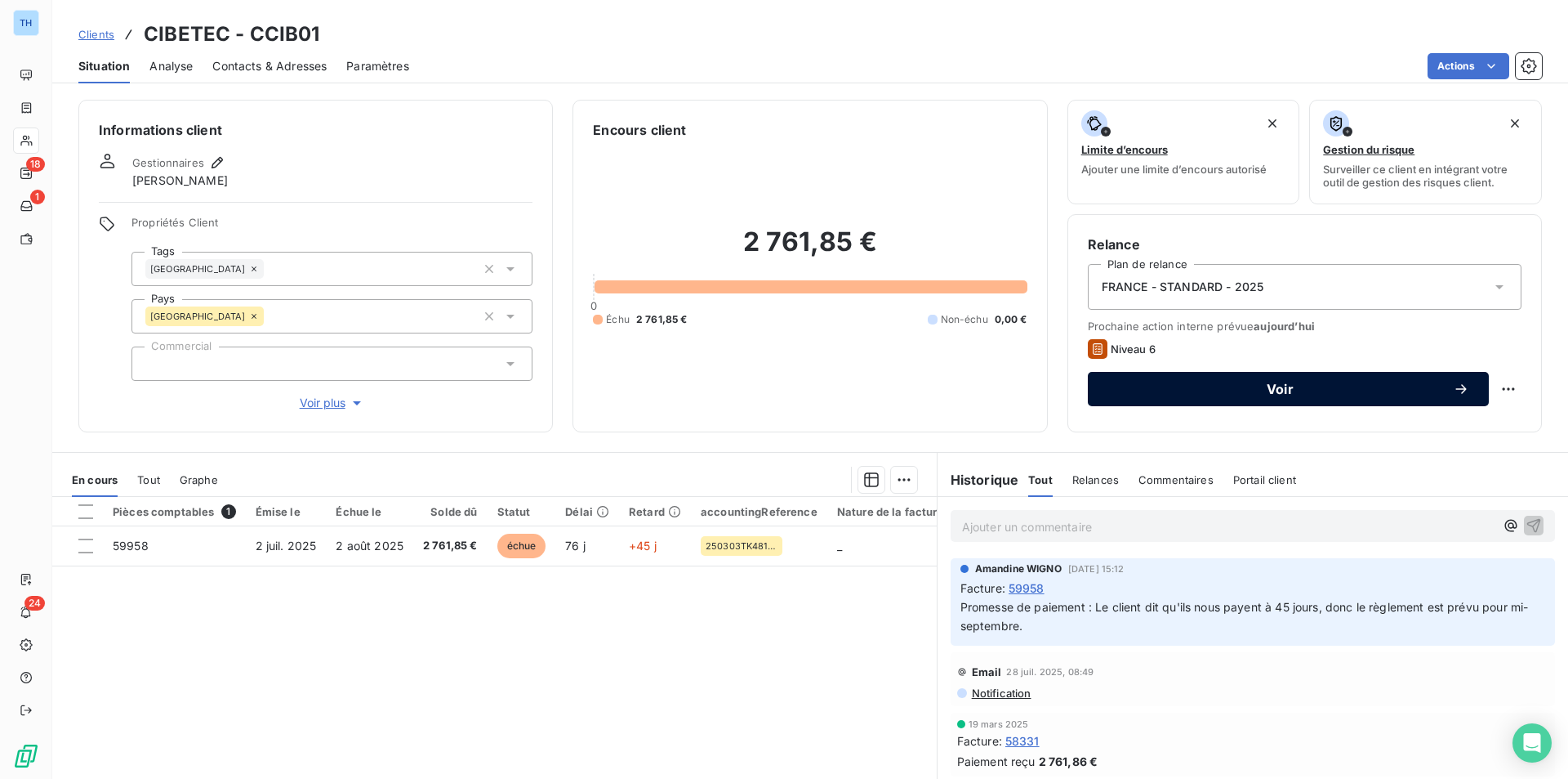
click at [1243, 392] on span "Voir" at bounding box center [1280, 389] width 345 height 14
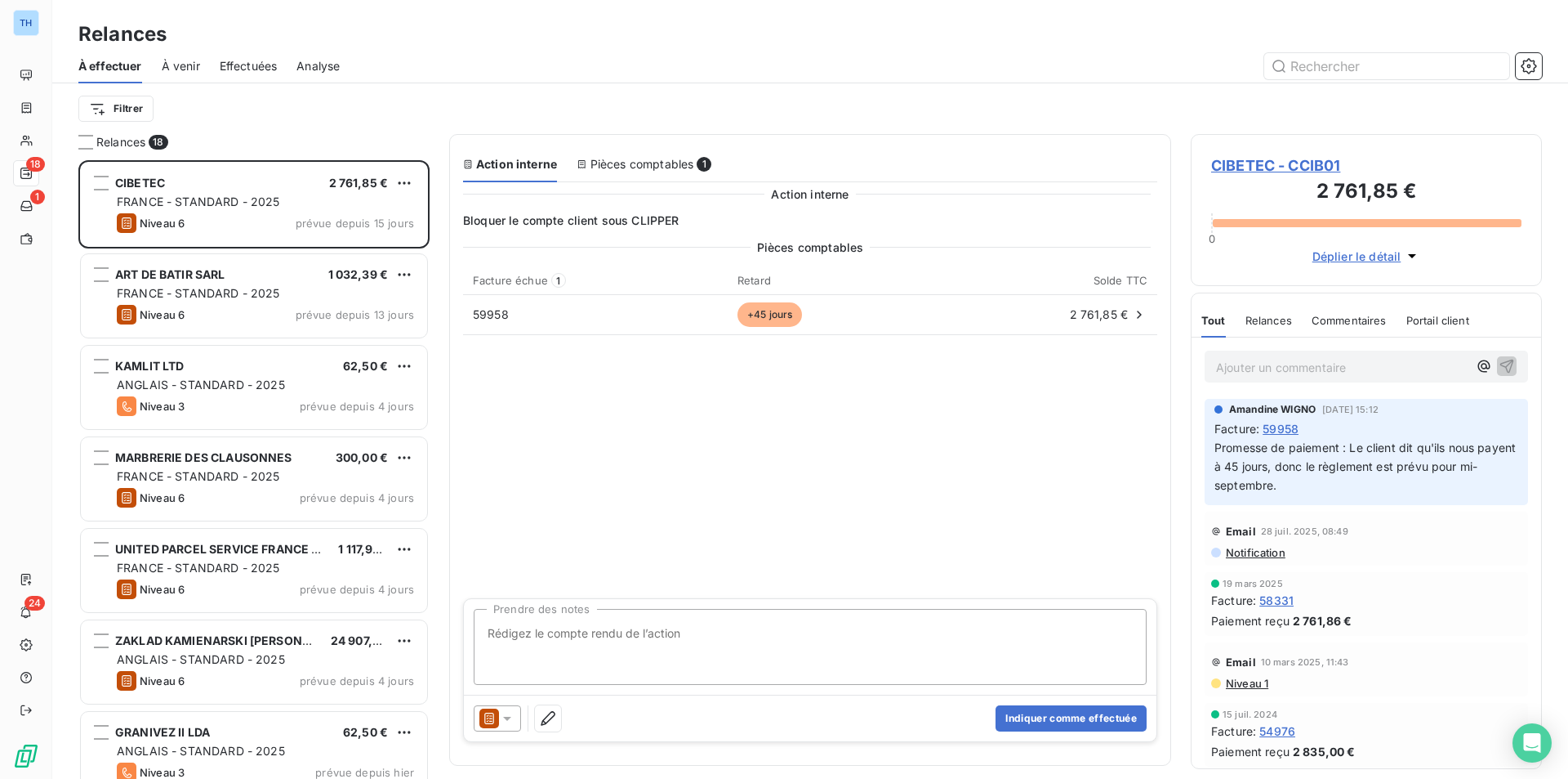
scroll to position [606, 339]
click at [509, 719] on icon at bounding box center [506, 719] width 8 height 5
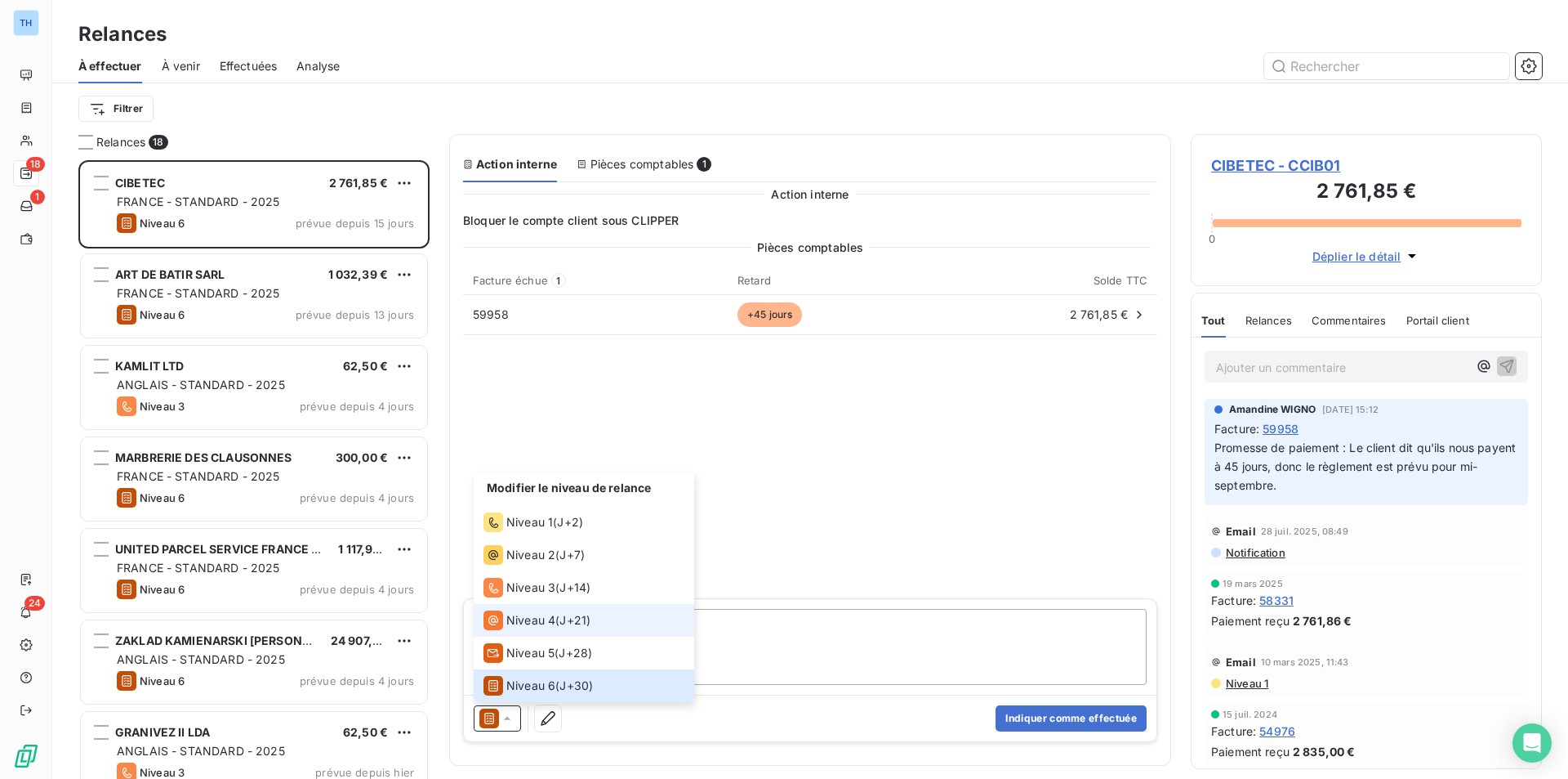
click at [568, 632] on li "Niveau 4 ( J+21 )" at bounding box center [584, 620] width 221 height 32
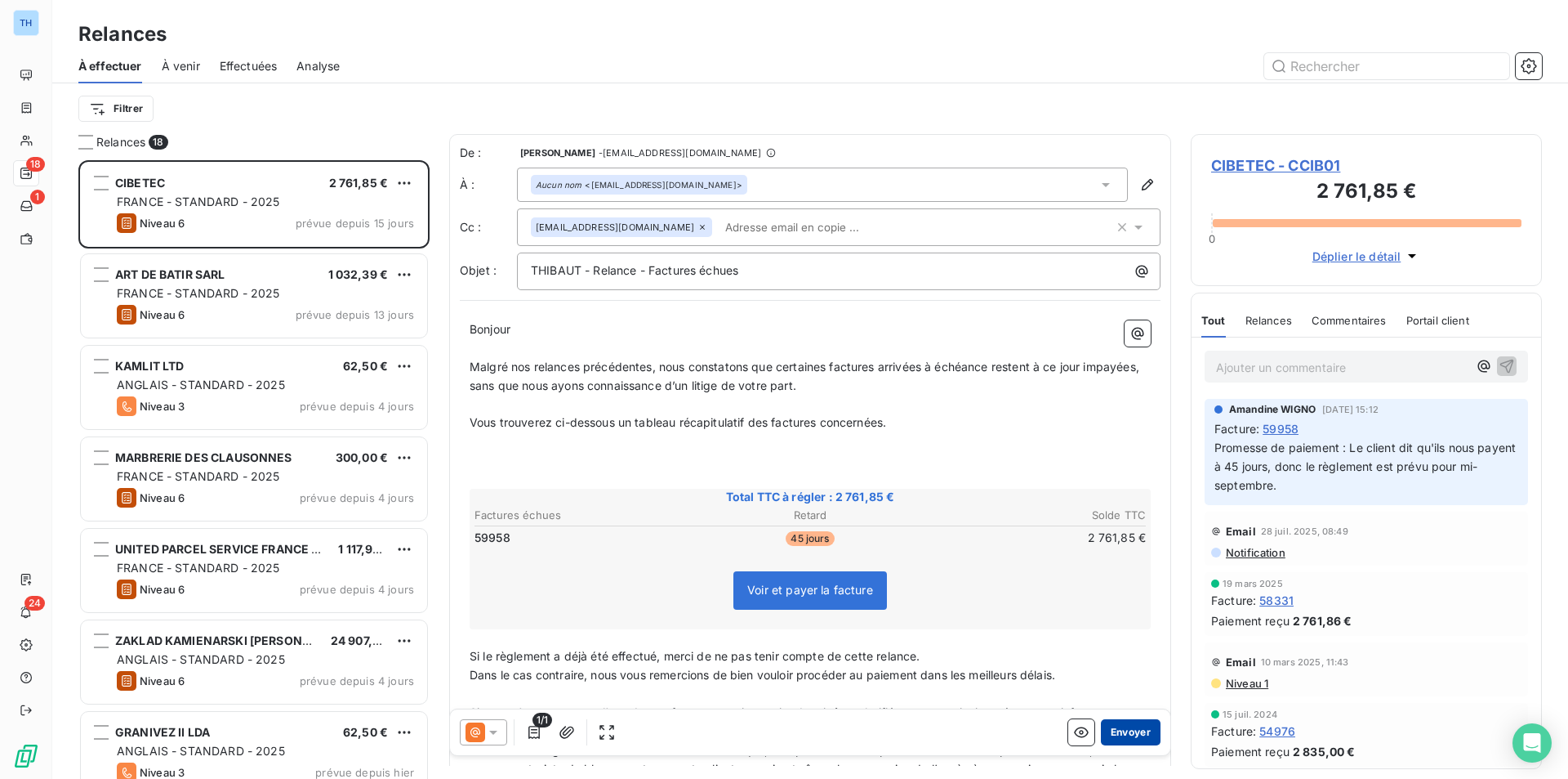
click at [1122, 735] on button "Envoyer" at bounding box center [1131, 732] width 59 height 26
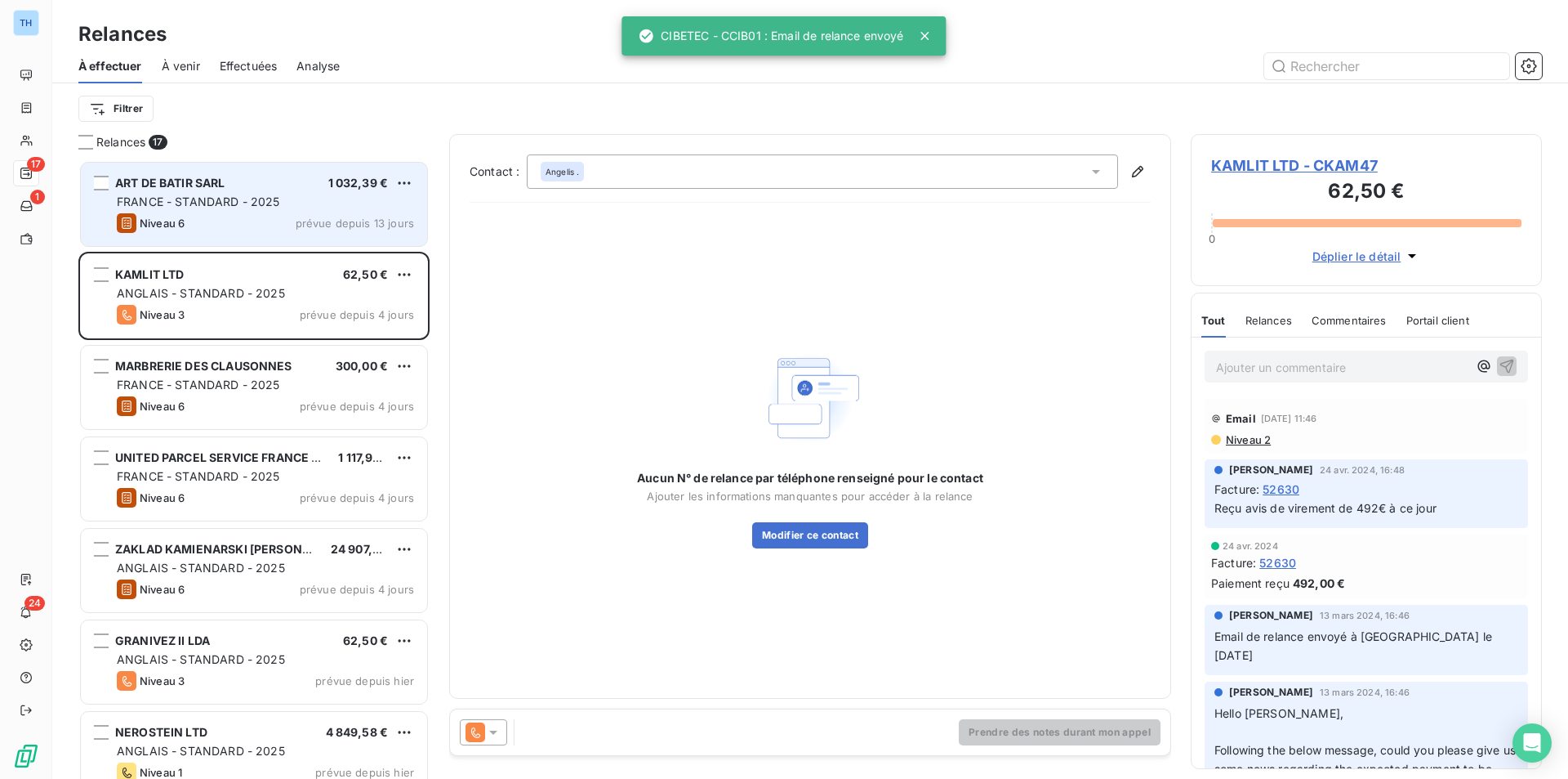
click at [306, 200] on div "FRANCE - STANDARD - 2025" at bounding box center [266, 202] width 297 height 16
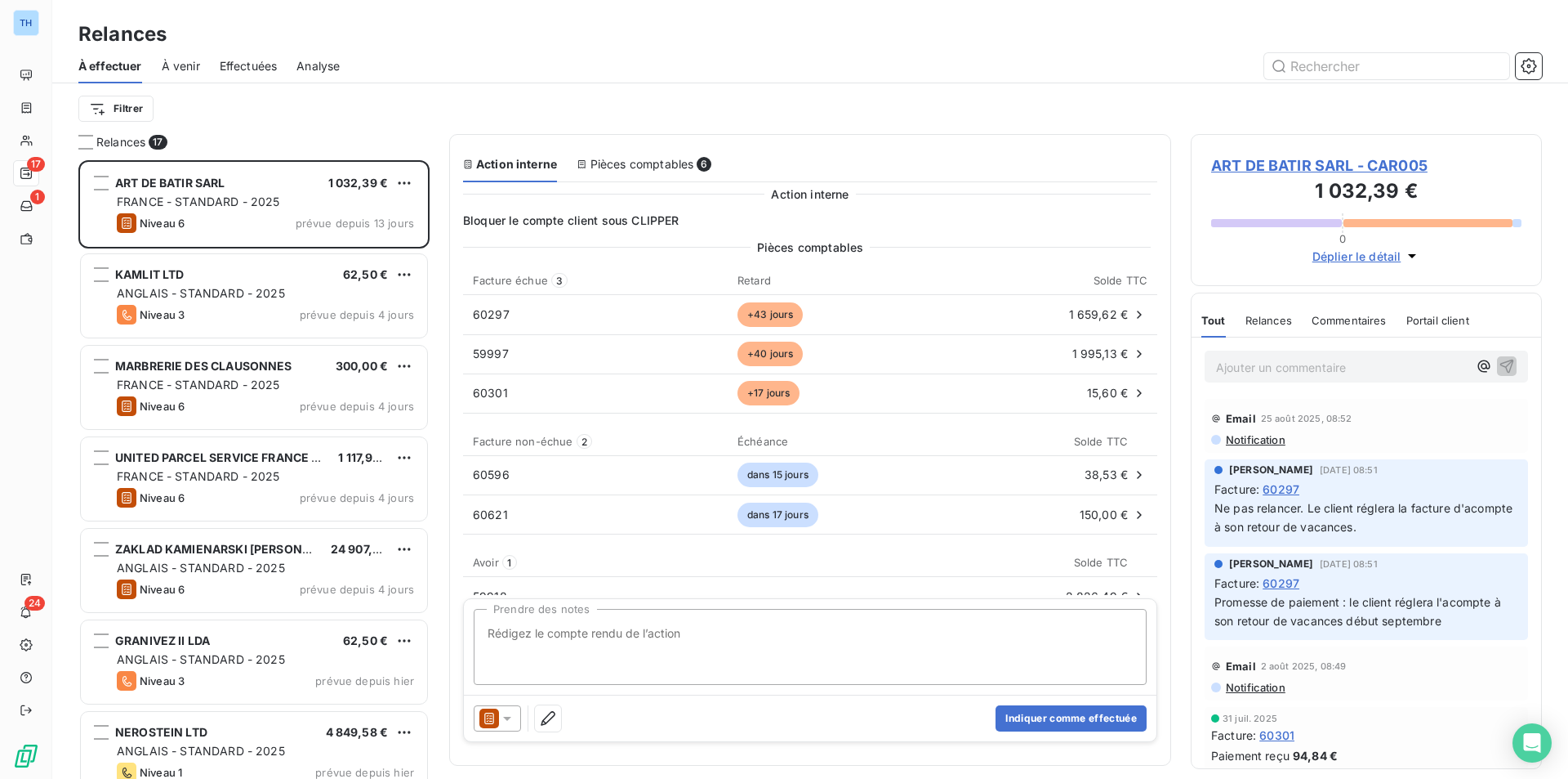
click at [1307, 161] on span "ART DE BATIR SARL - CAR005" at bounding box center [1366, 165] width 310 height 22
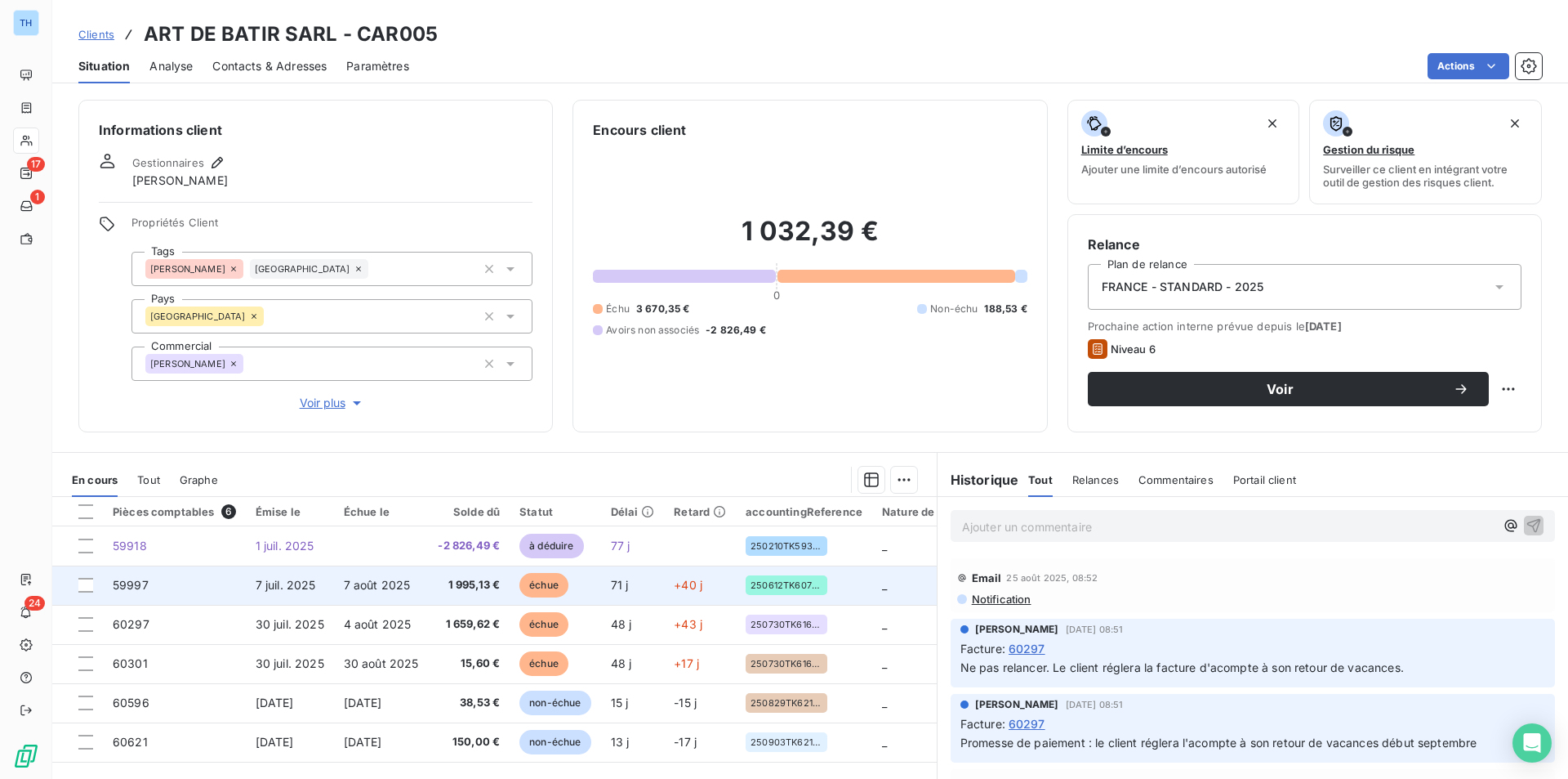
scroll to position [82, 0]
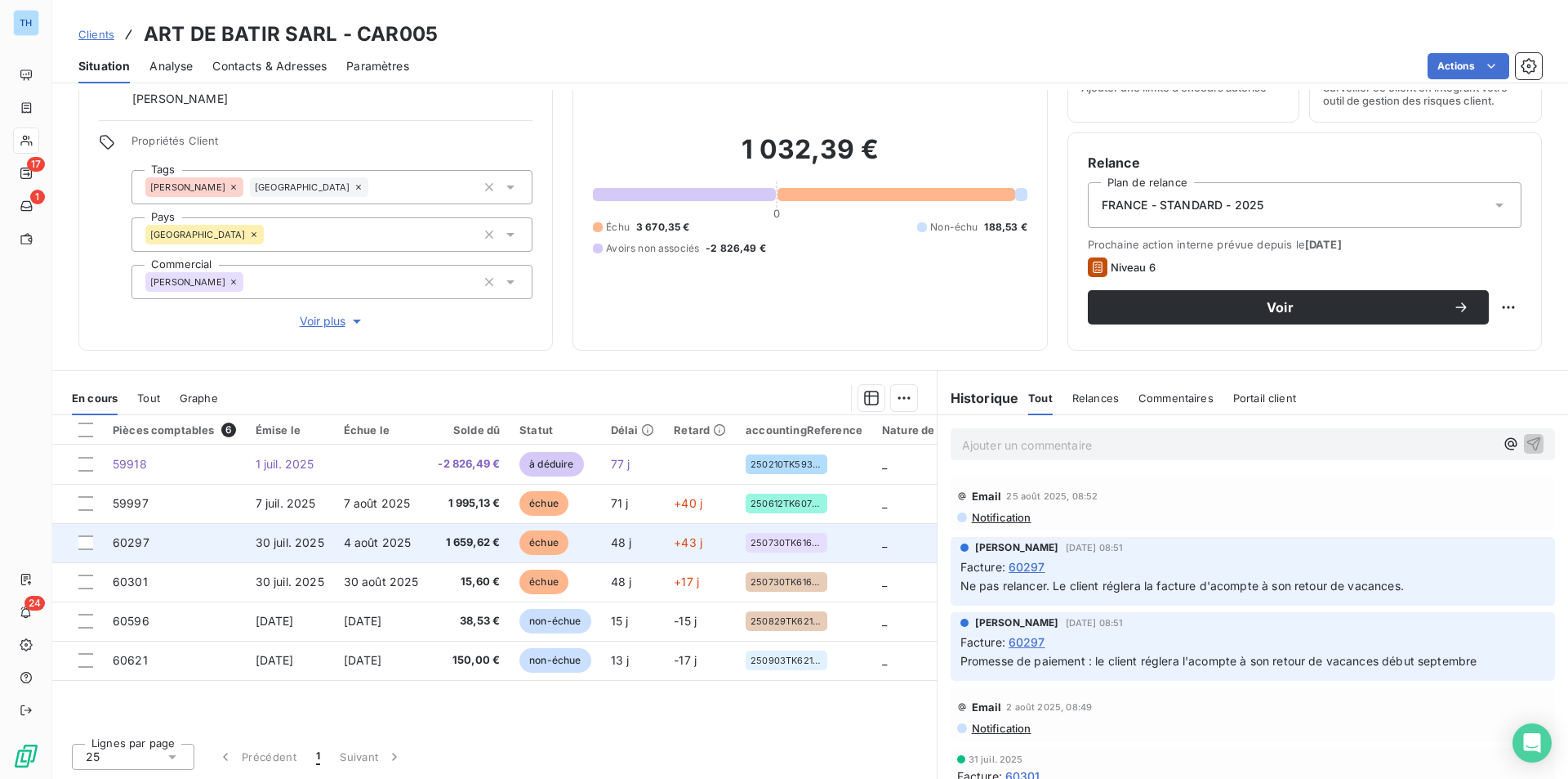
click at [313, 530] on td "30 juil. 2025" at bounding box center [290, 543] width 88 height 40
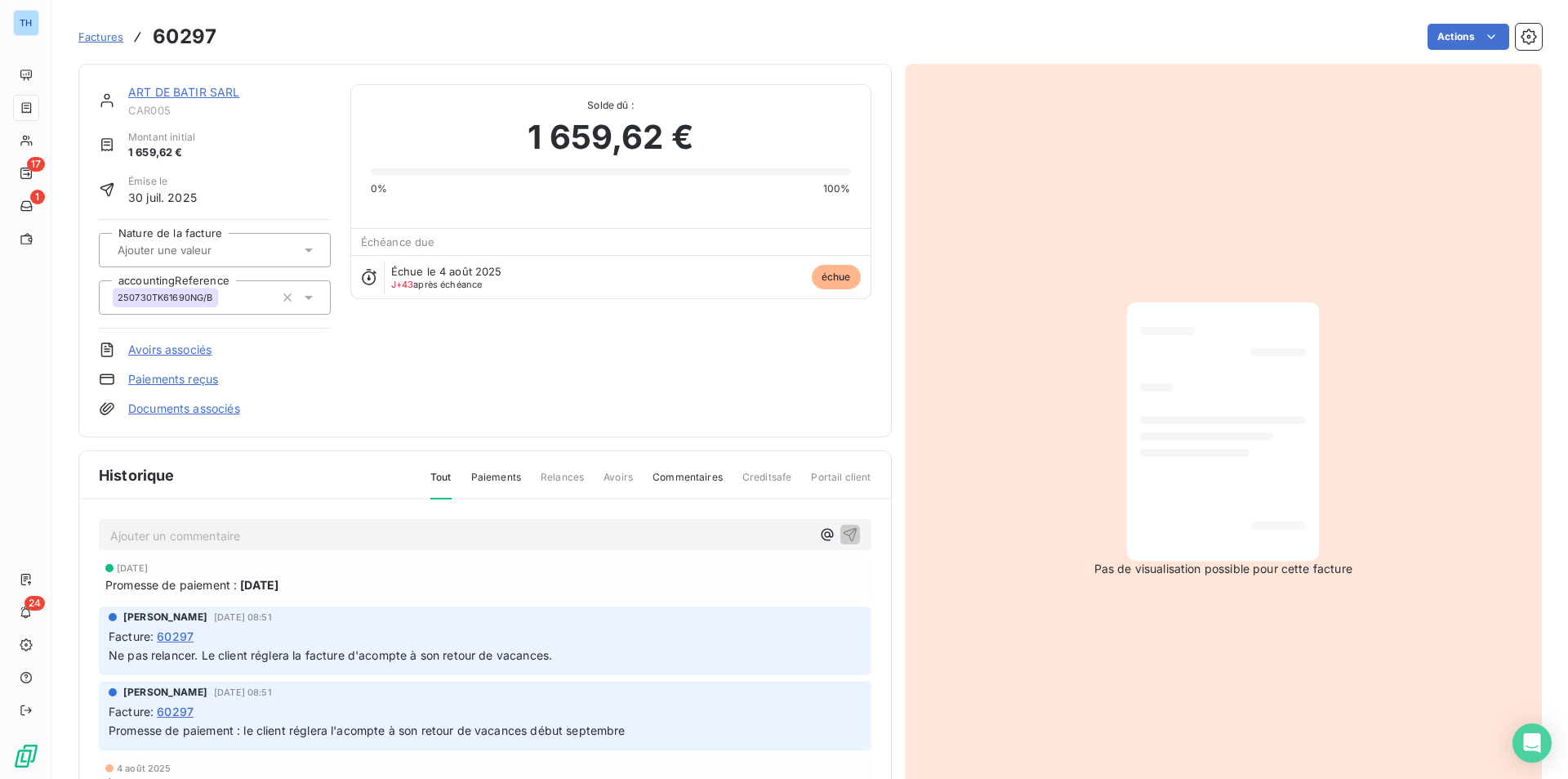
click at [205, 98] on link "ART DE BATIR SARL" at bounding box center [184, 91] width 112 height 14
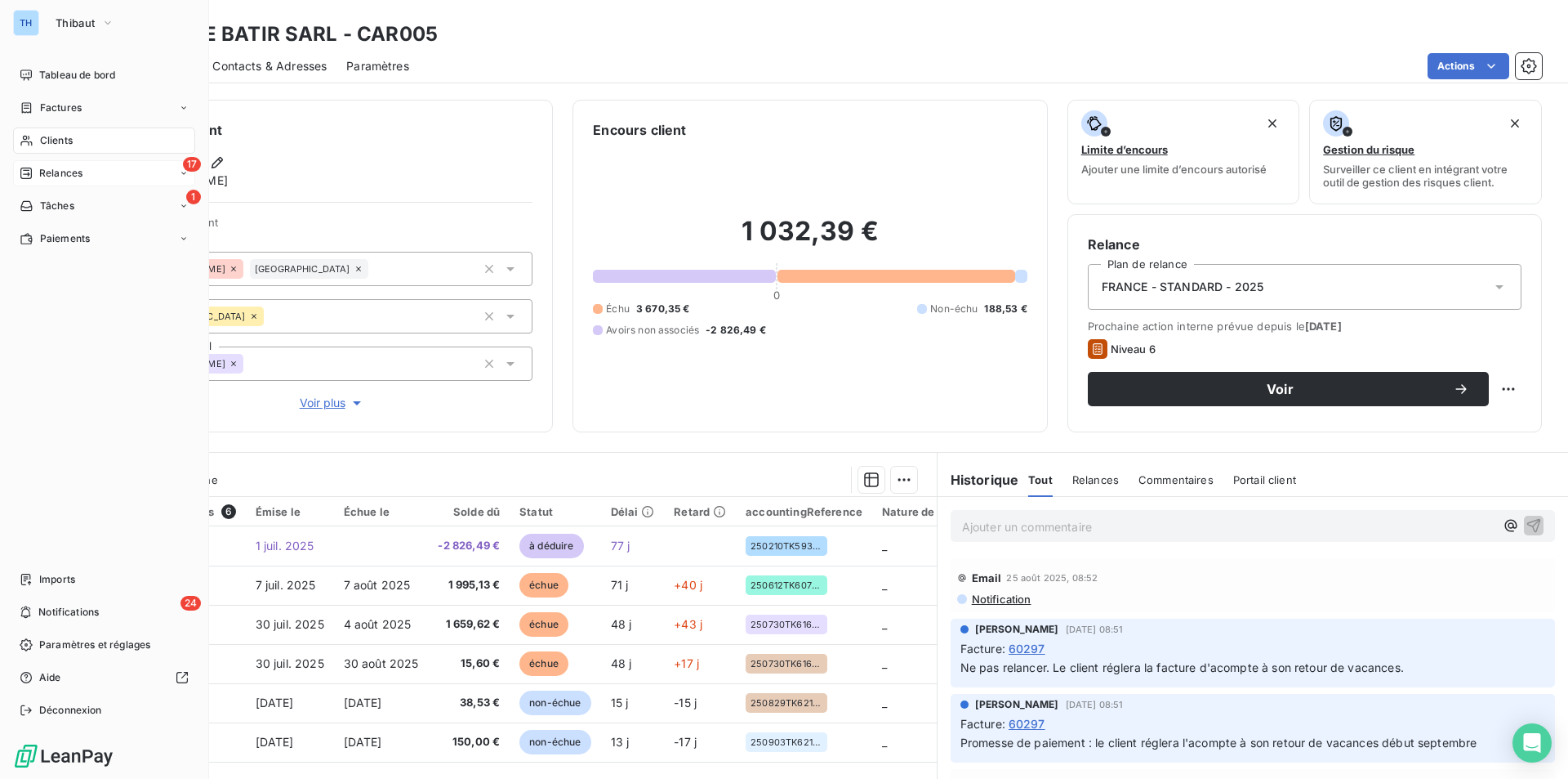
click at [74, 167] on span "Relances" at bounding box center [61, 173] width 43 height 14
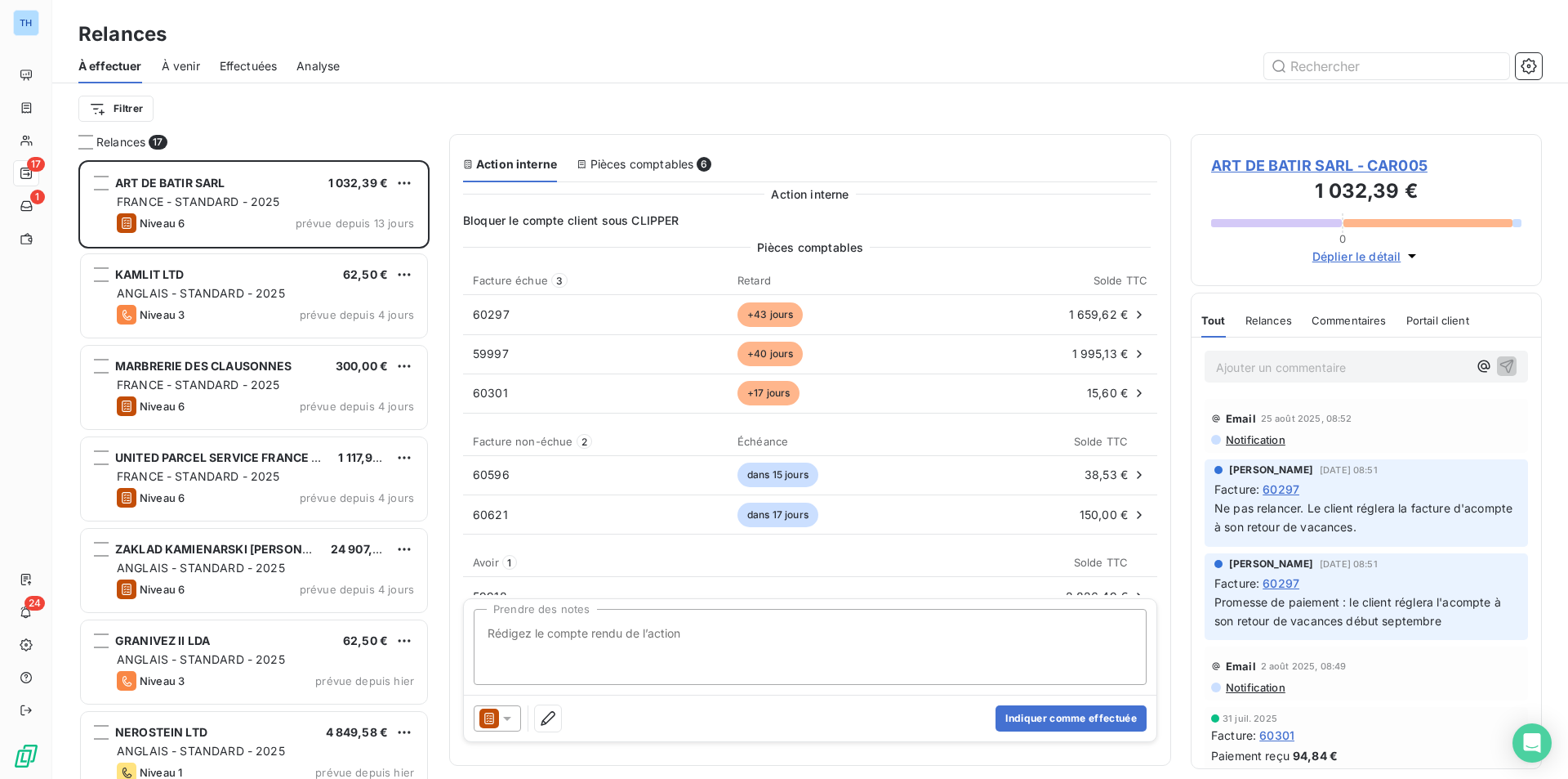
scroll to position [606, 339]
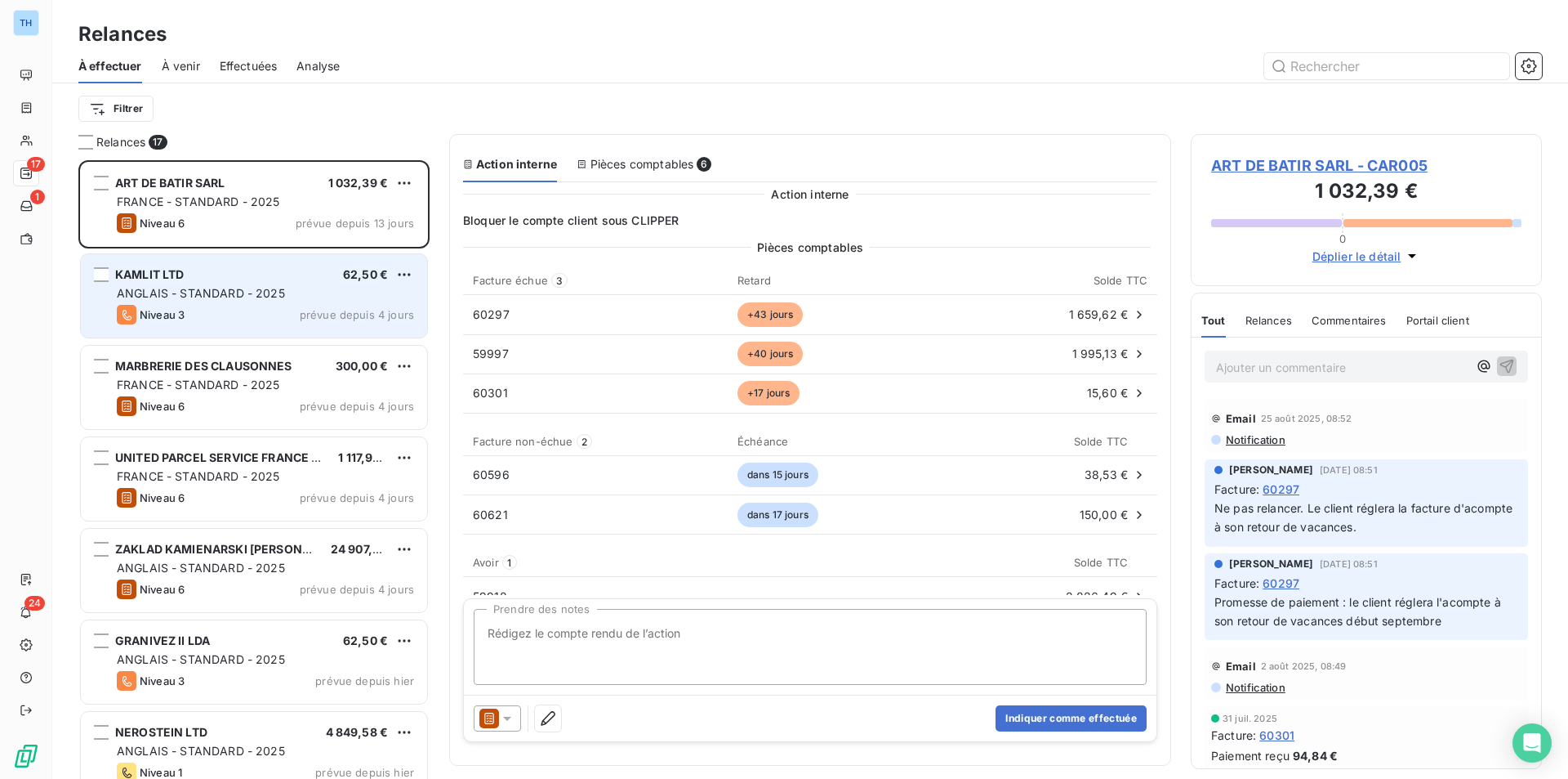
click at [355, 312] on span "prévue depuis 4 jours" at bounding box center [357, 315] width 114 height 14
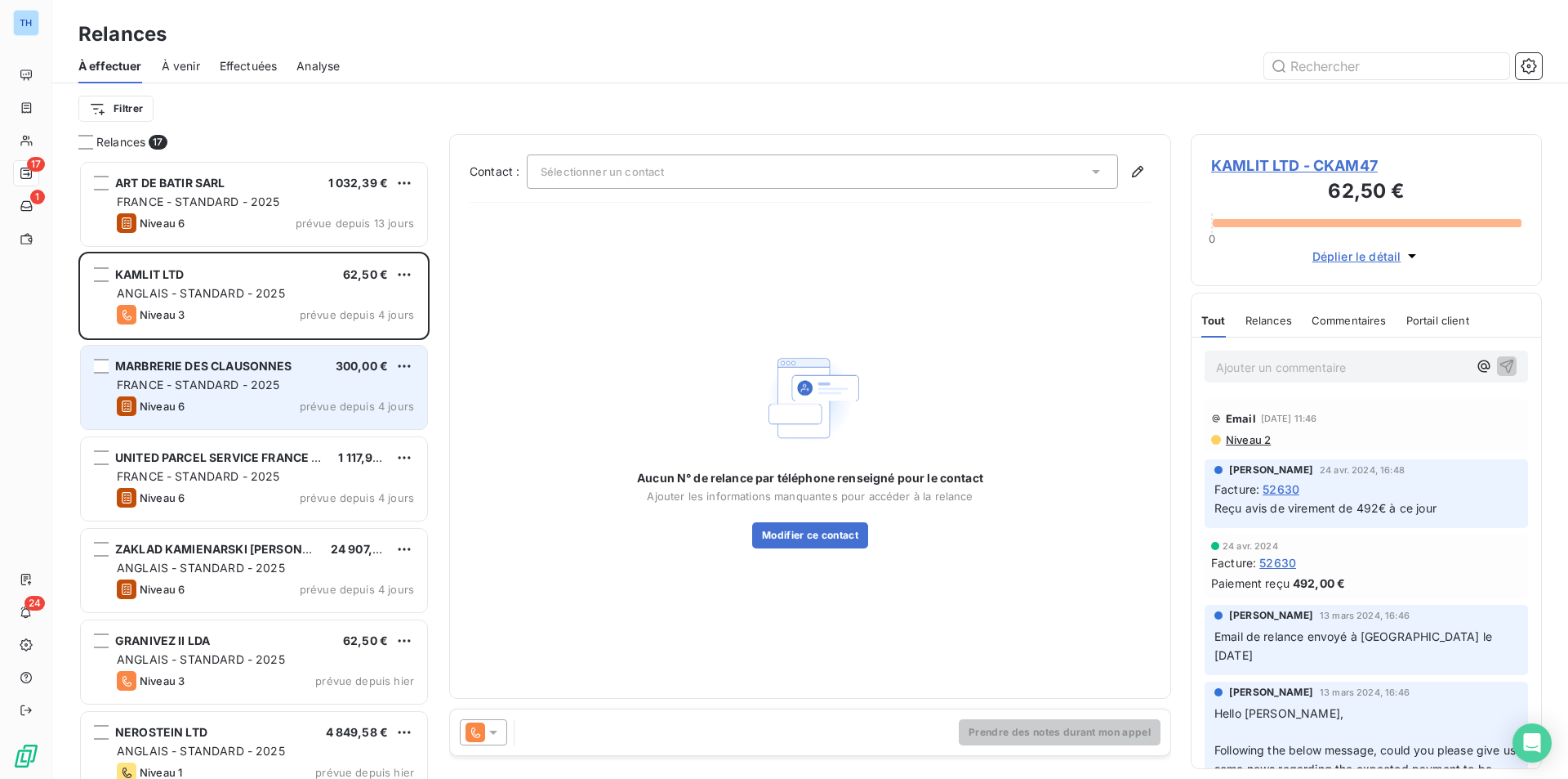
click at [305, 371] on div "MARBRERIE DES CLAUSONNES 300,00 €" at bounding box center [266, 366] width 297 height 14
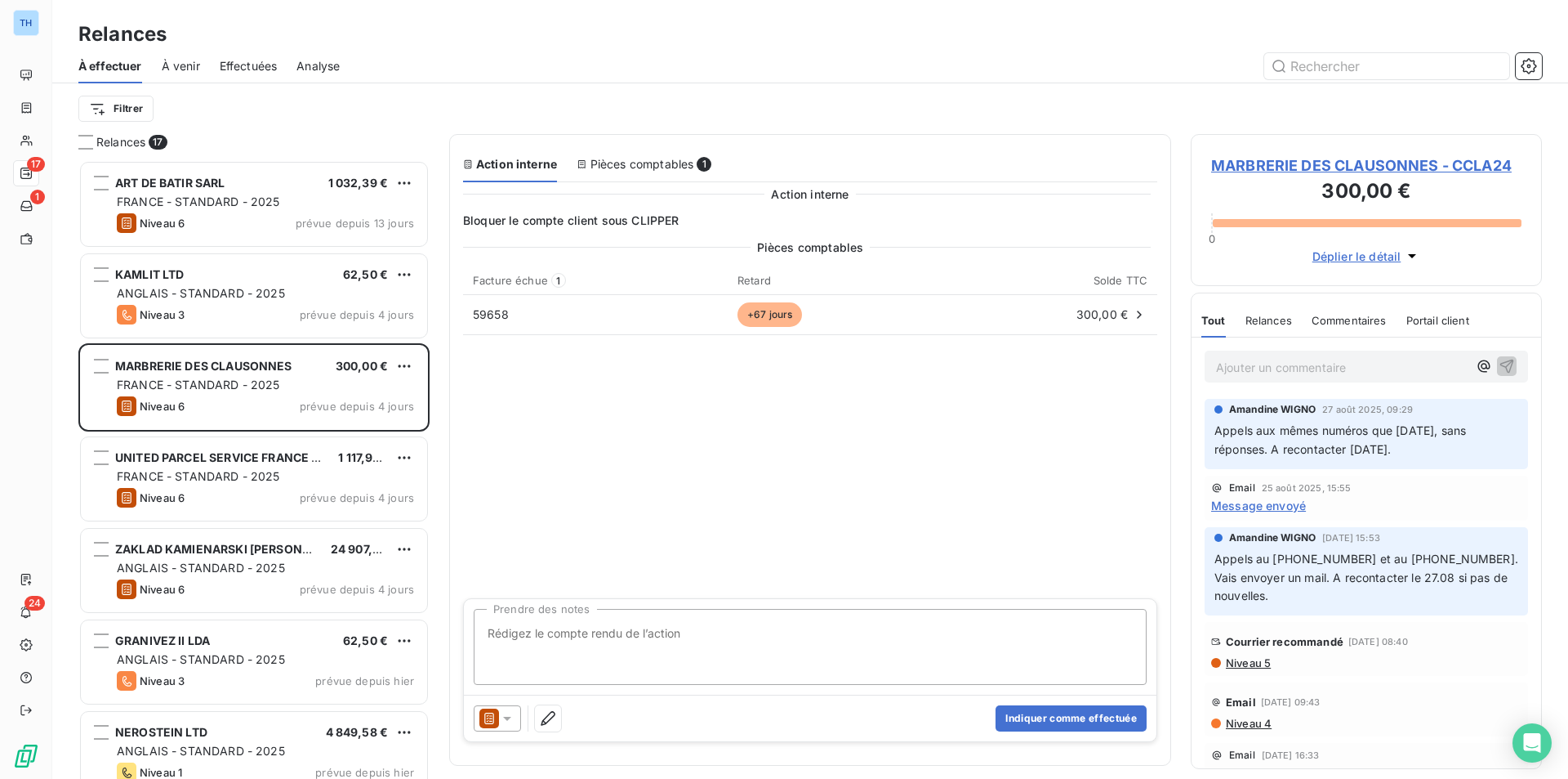
click at [1394, 170] on span "MARBRERIE DES CLAUSONNES - CCLA24" at bounding box center [1366, 165] width 310 height 22
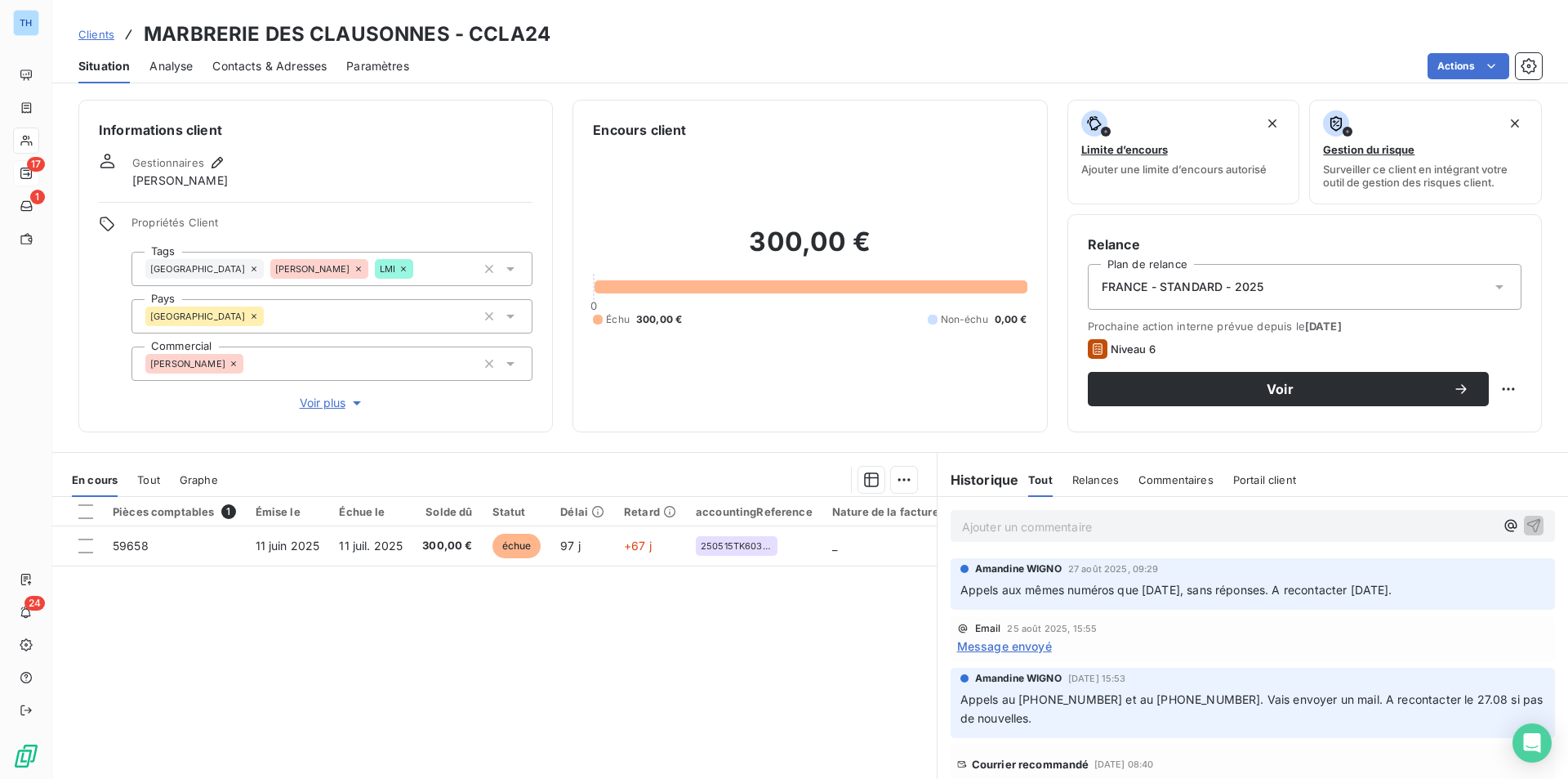
click at [309, 409] on span "Voir plus" at bounding box center [333, 403] width 66 height 16
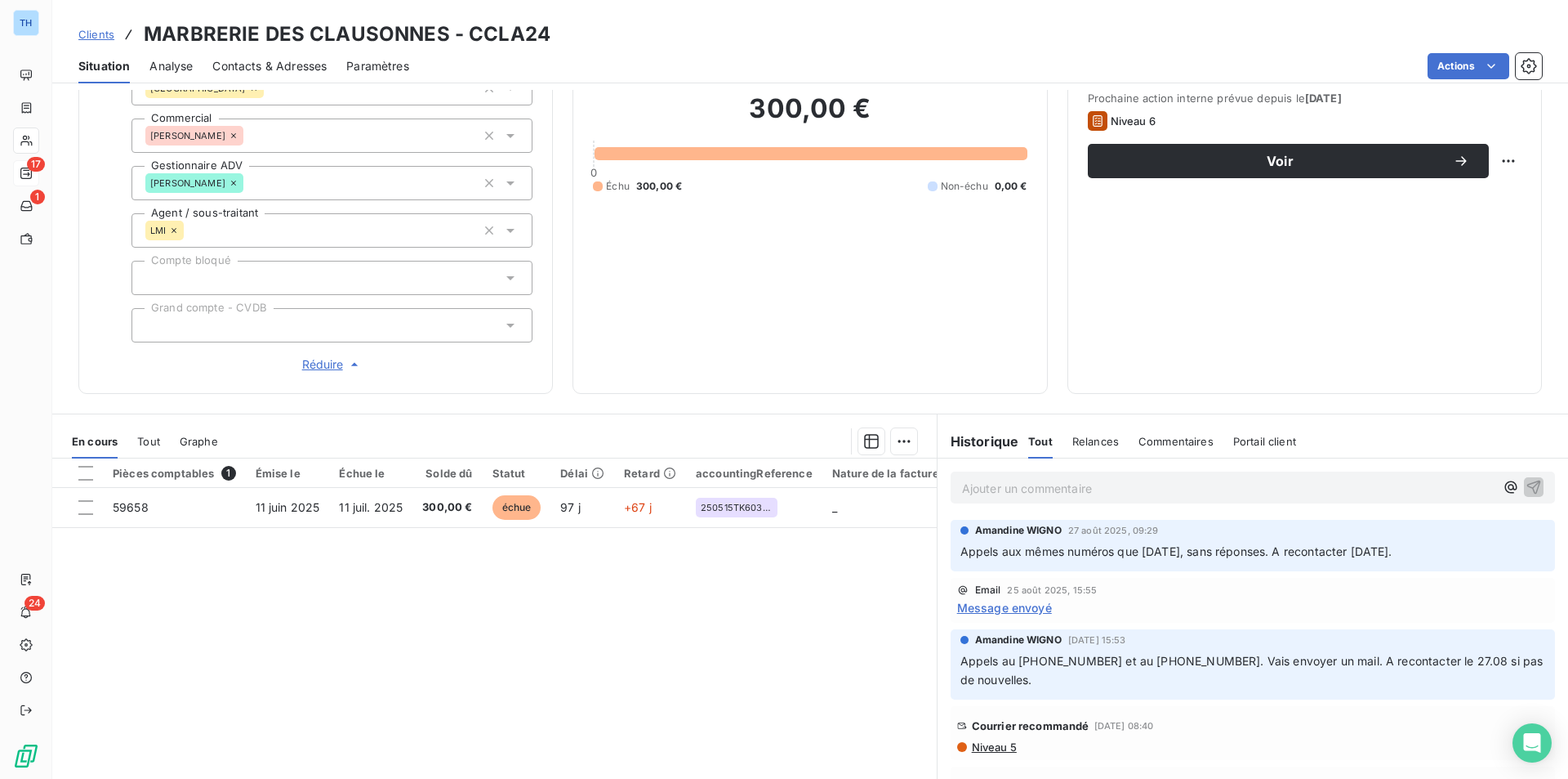
scroll to position [245, 0]
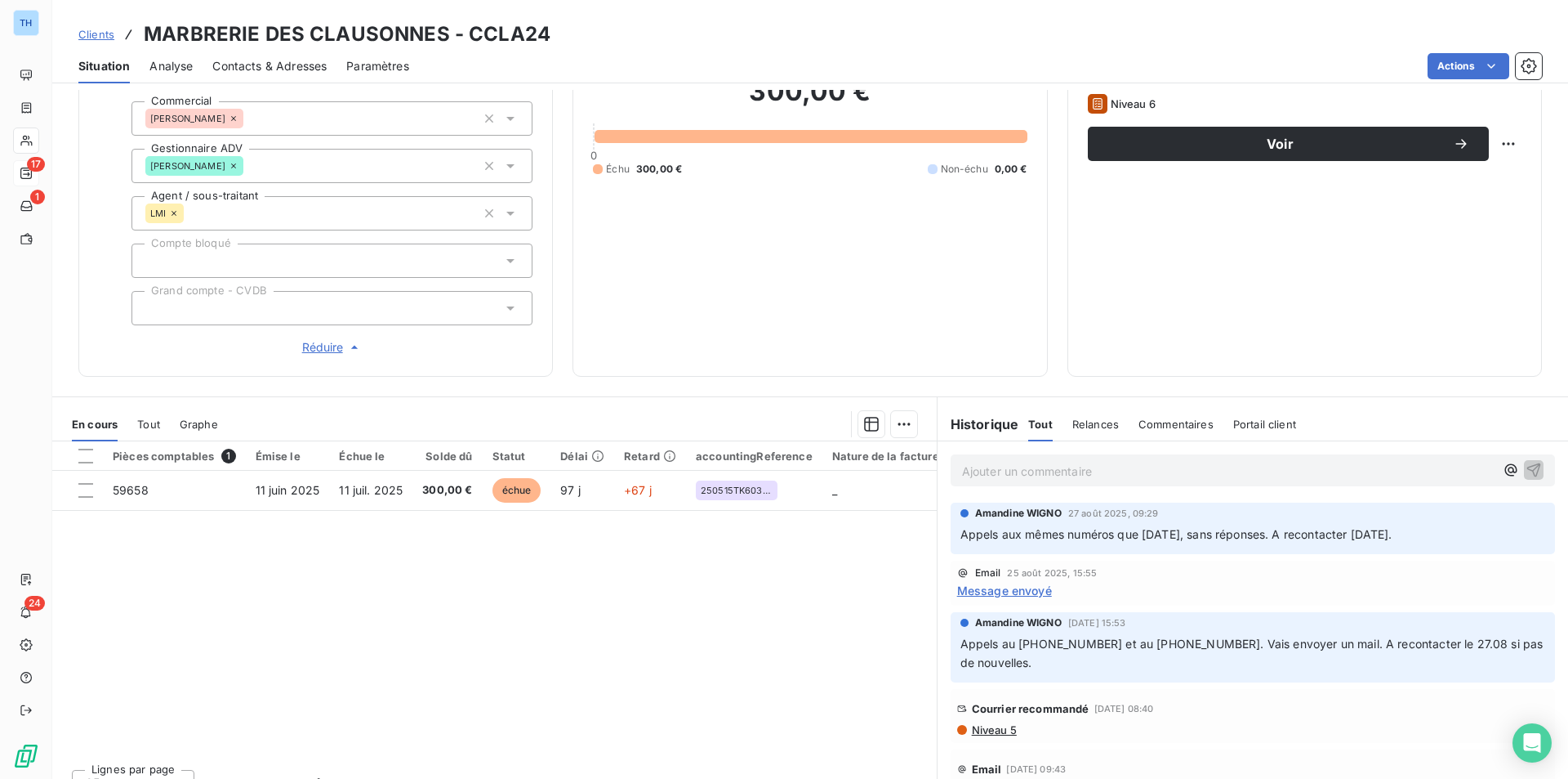
click at [711, 647] on div "Pièces comptables 1 Émise le Échue le Solde dû Statut Délai Retard accountingRe…" at bounding box center [495, 598] width 885 height 315
click at [1090, 425] on span "Relances" at bounding box center [1096, 424] width 47 height 14
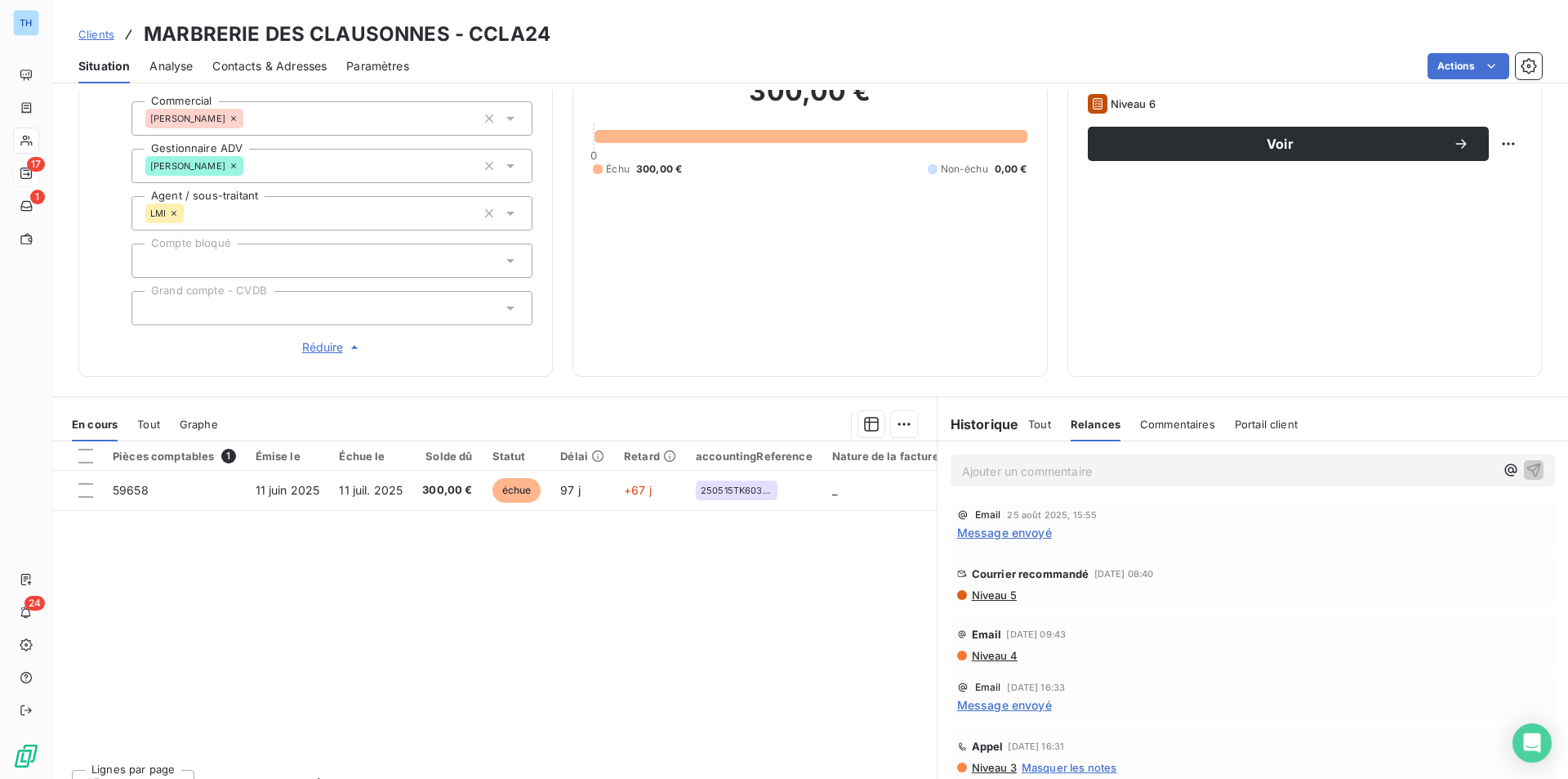
click at [1016, 532] on span "Message envoyé" at bounding box center [1004, 532] width 95 height 17
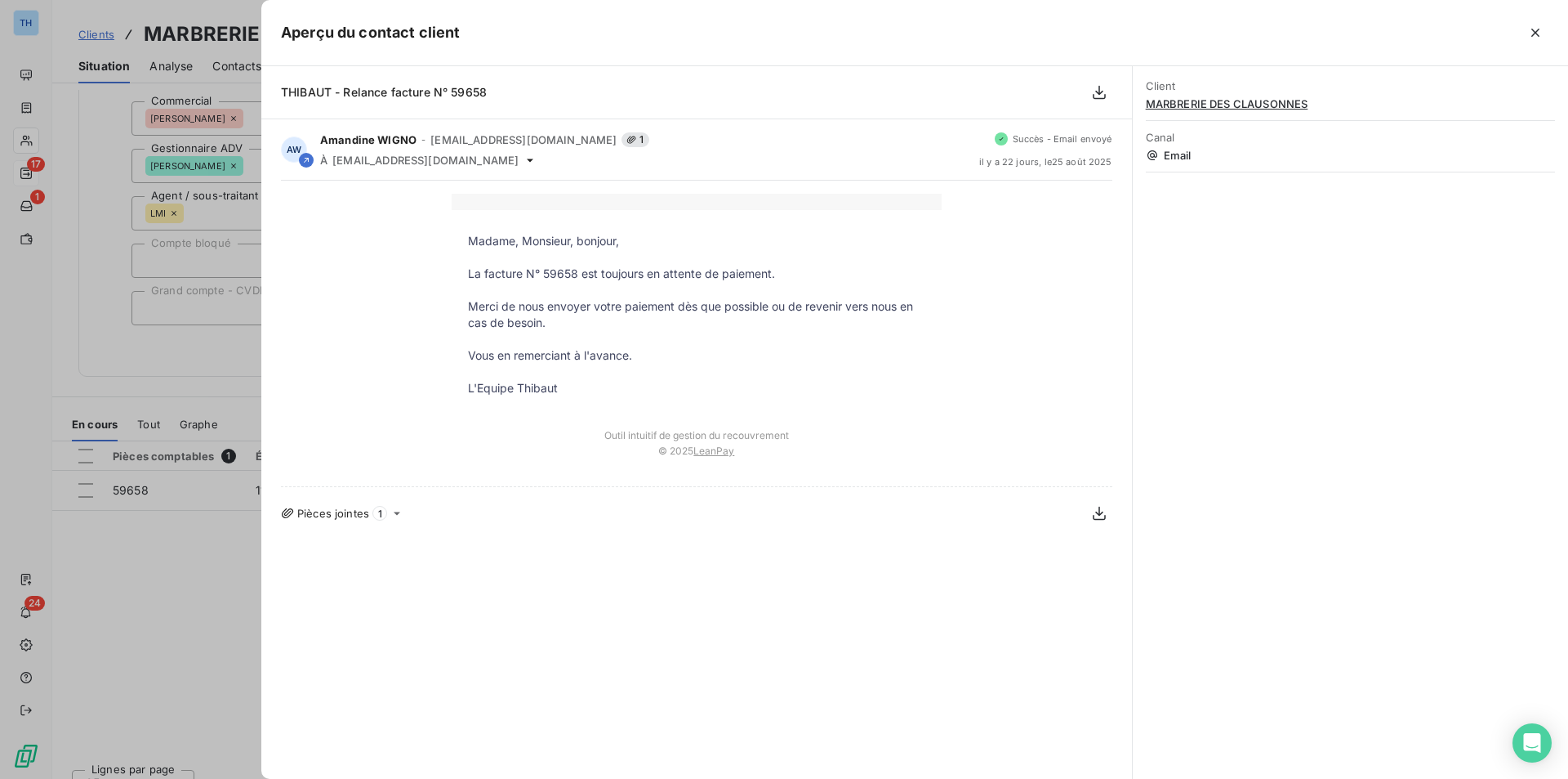
click at [1359, 406] on div "Client MARBRERIE DES CLAUSONNES Canal Email" at bounding box center [1350, 422] width 435 height 712
click at [1534, 32] on icon "button" at bounding box center [1535, 32] width 8 height 8
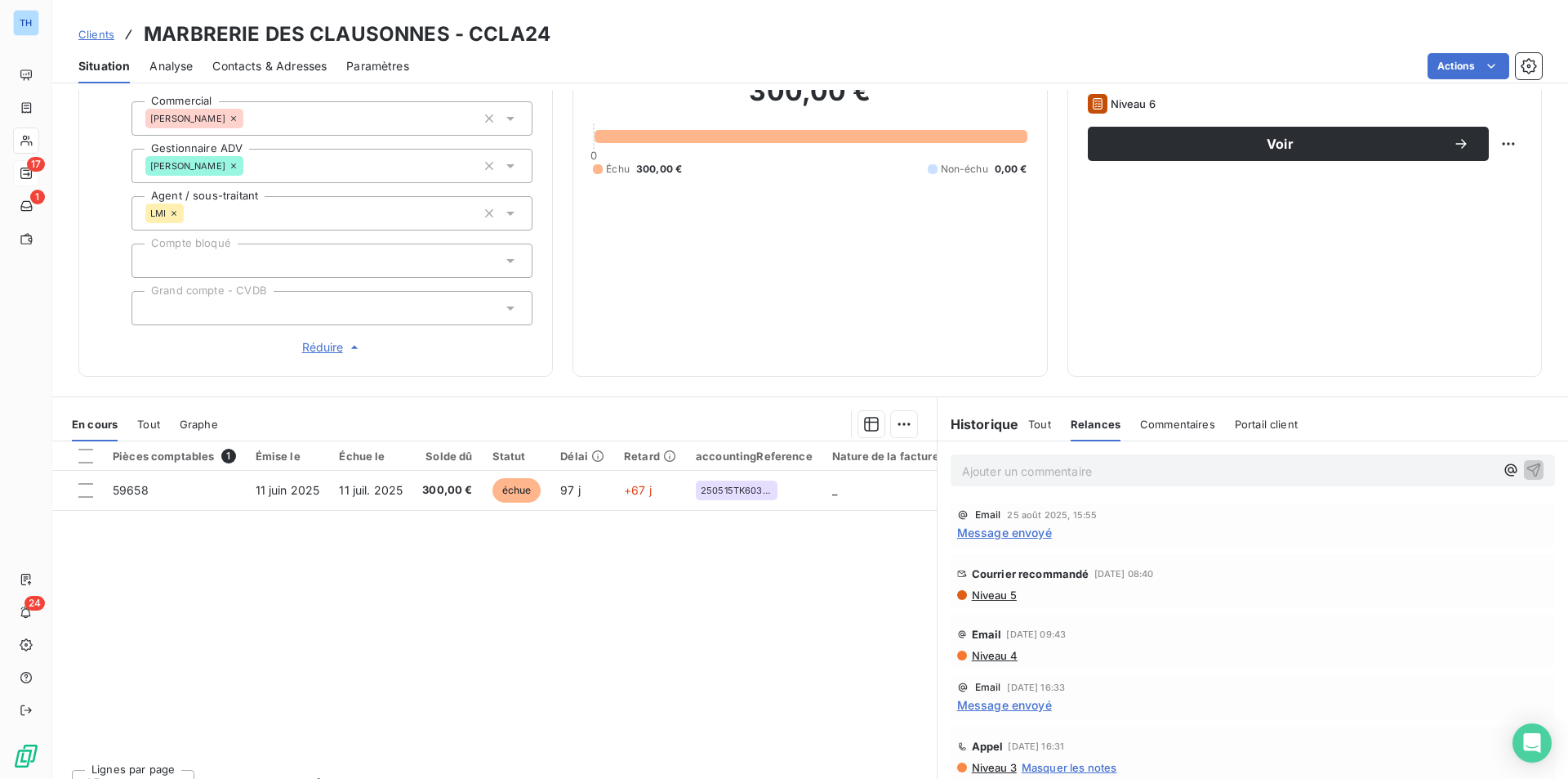
click at [995, 597] on span "Niveau 5" at bounding box center [994, 595] width 47 height 14
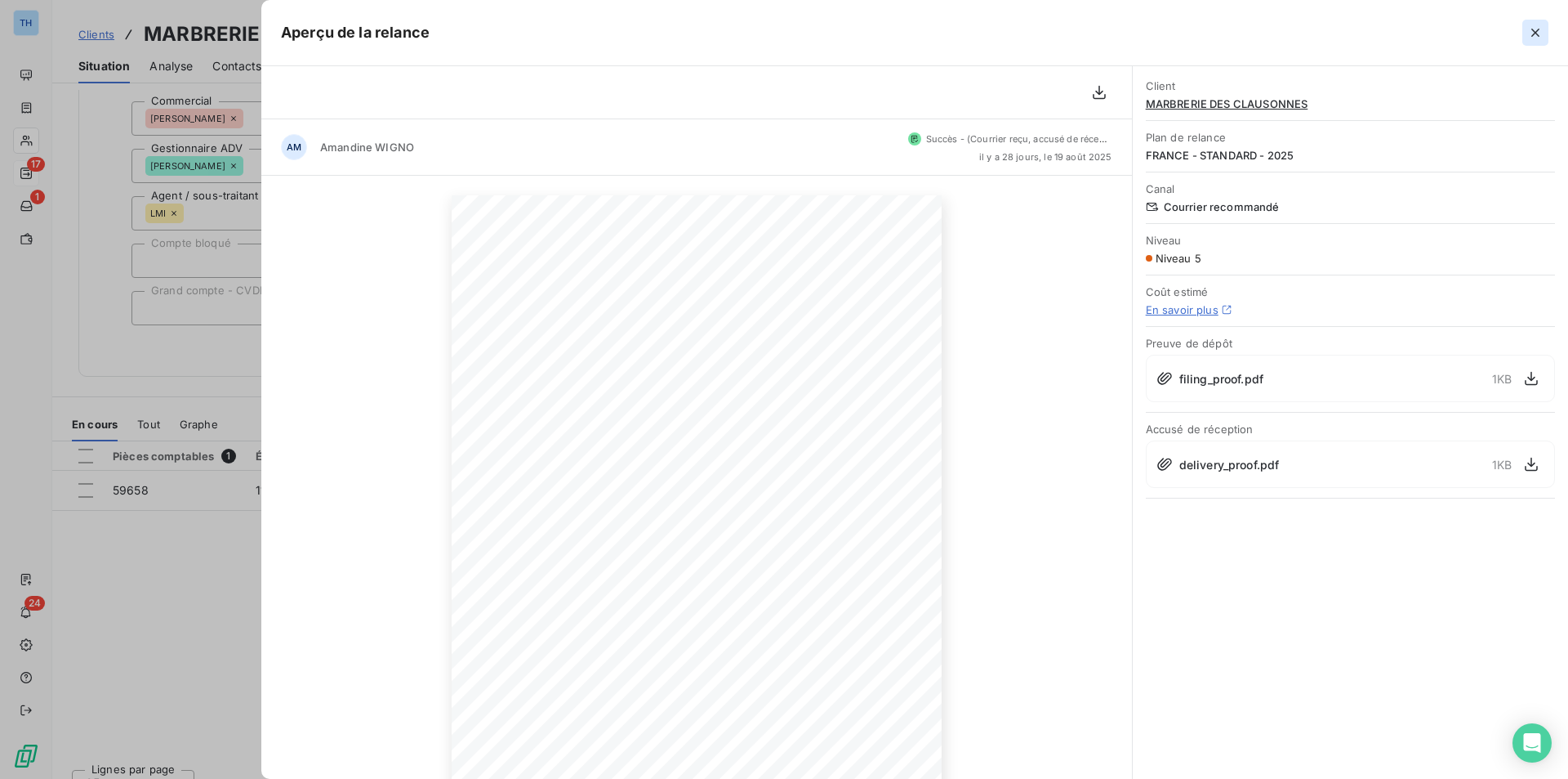
click at [1527, 33] on button "button" at bounding box center [1535, 32] width 26 height 26
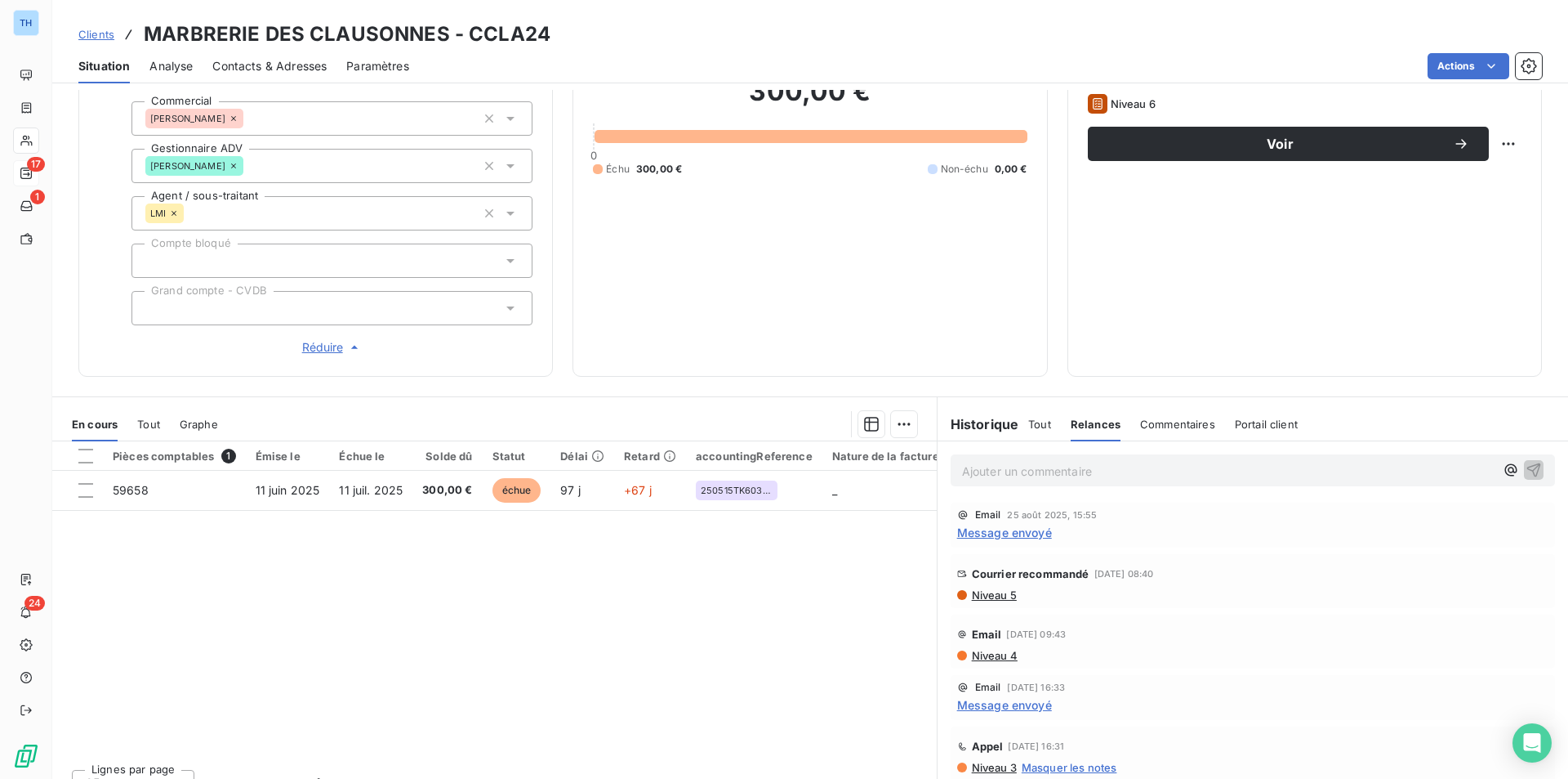
click at [331, 339] on span "Réduire" at bounding box center [332, 347] width 60 height 16
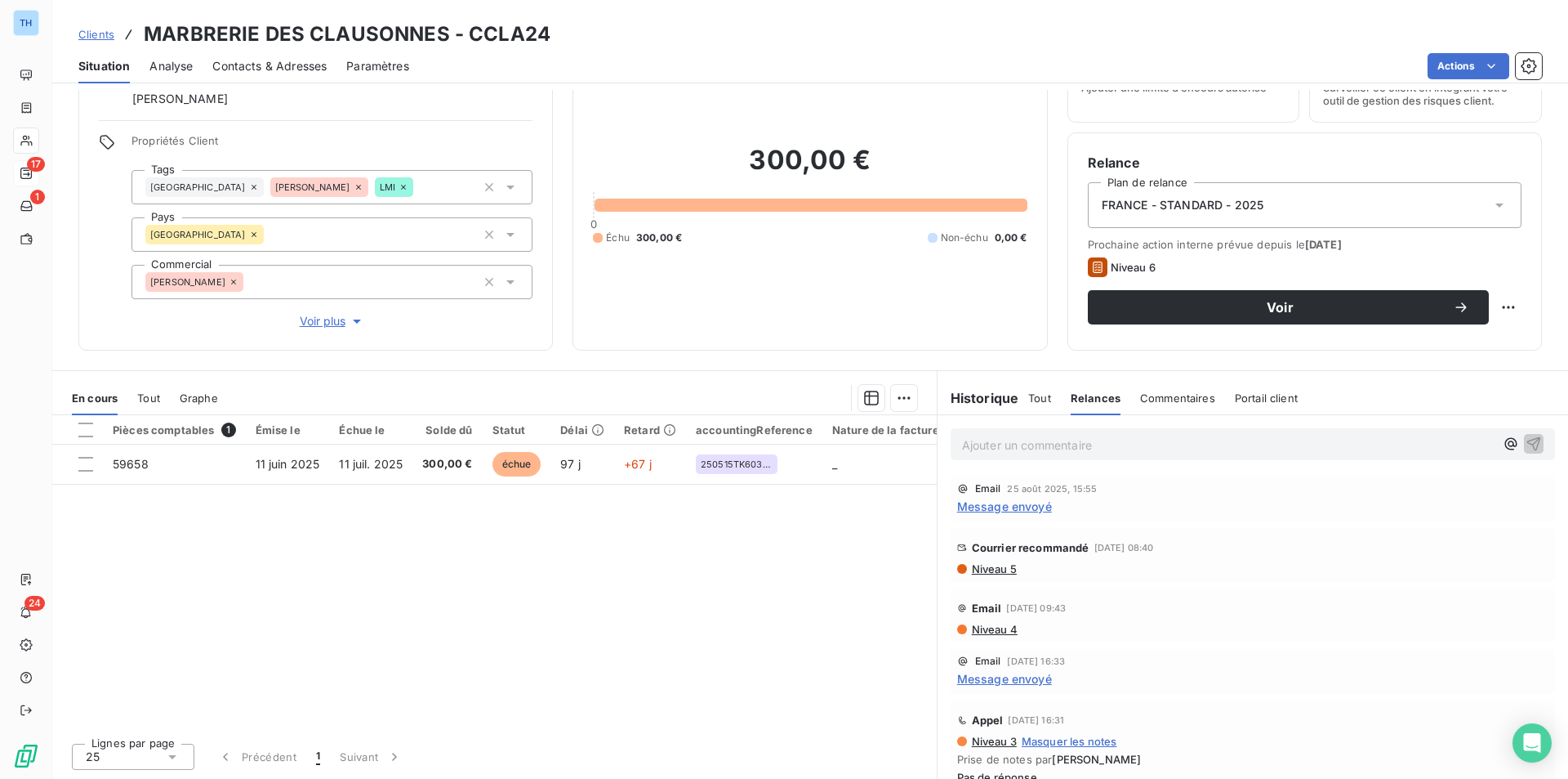
click at [327, 321] on span "Voir plus" at bounding box center [333, 321] width 66 height 16
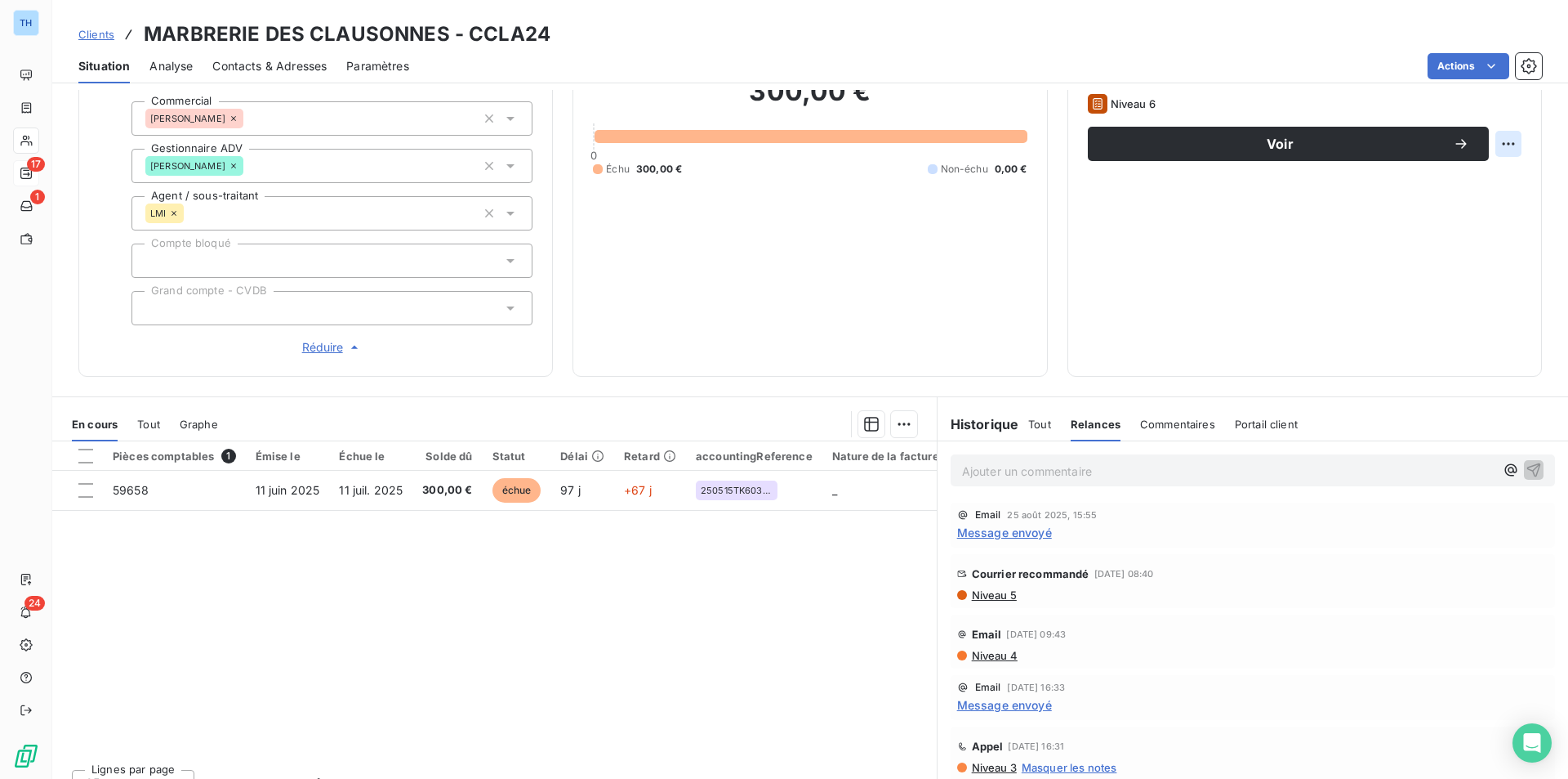
click at [1496, 148] on html "TH 17 1 24 Clients MARBRERIE DES CLAUSONNES - CCLA24 Situation Analyse Contacts…" at bounding box center [784, 390] width 1568 height 779
click at [1328, 141] on html "TH 17 1 24 Clients MARBRERIE DES CLAUSONNES - CCLA24 Situation Analyse Contacts…" at bounding box center [784, 390] width 1568 height 779
click at [1328, 141] on span "Voir" at bounding box center [1280, 143] width 345 height 14
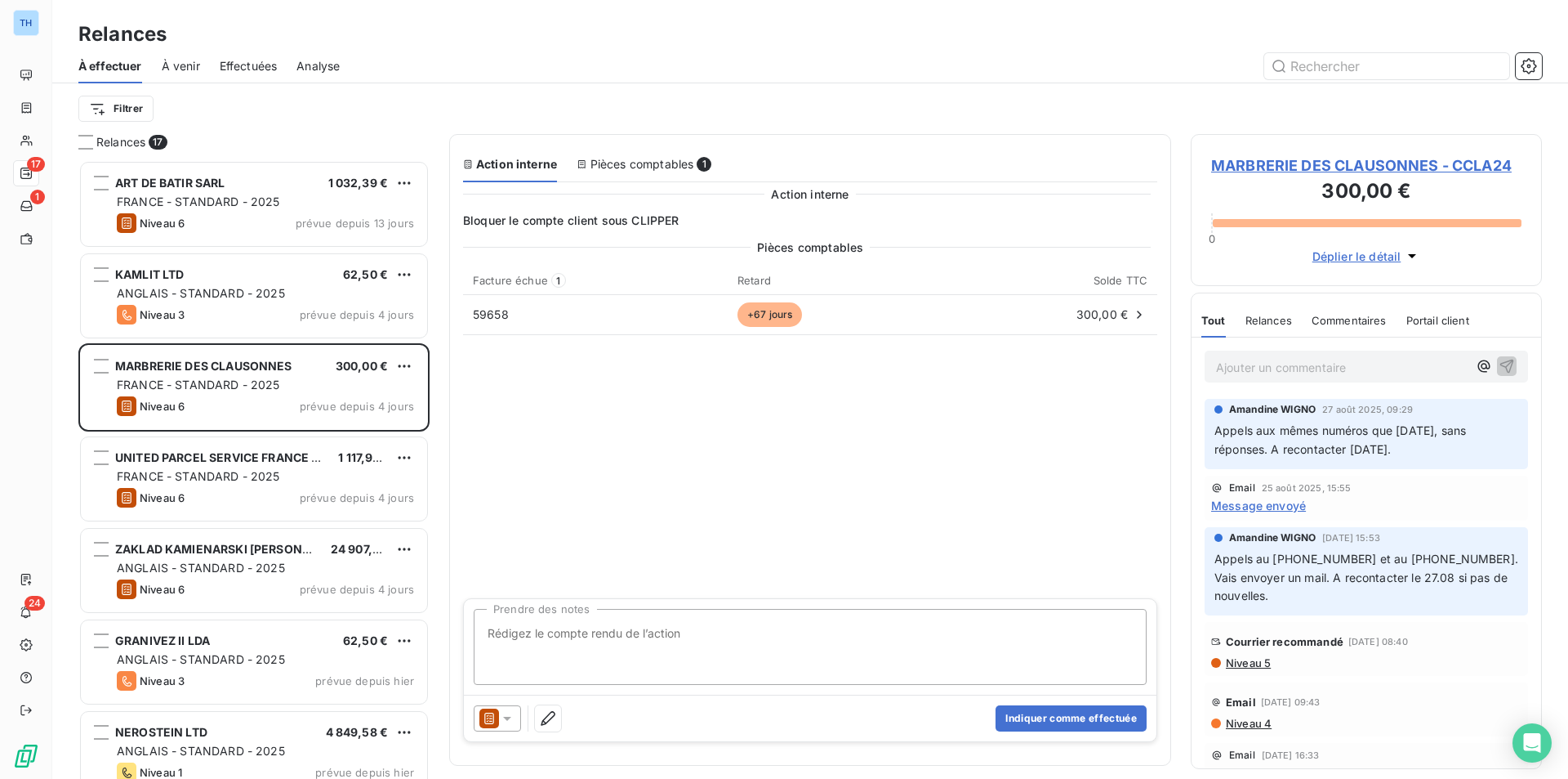
scroll to position [606, 339]
click at [511, 721] on icon at bounding box center [507, 719] width 16 height 16
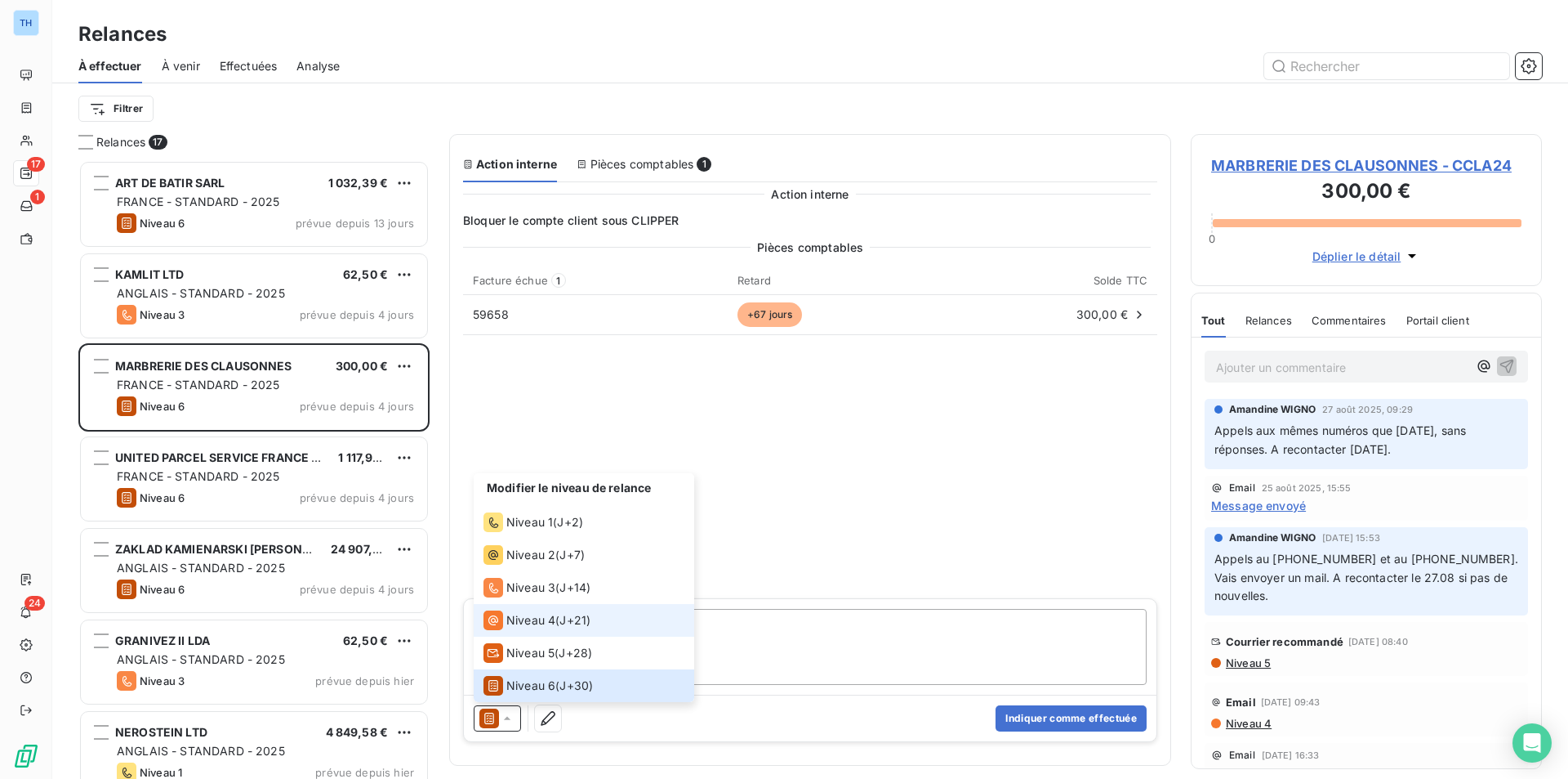
click at [516, 623] on span "Niveau 4" at bounding box center [531, 620] width 49 height 16
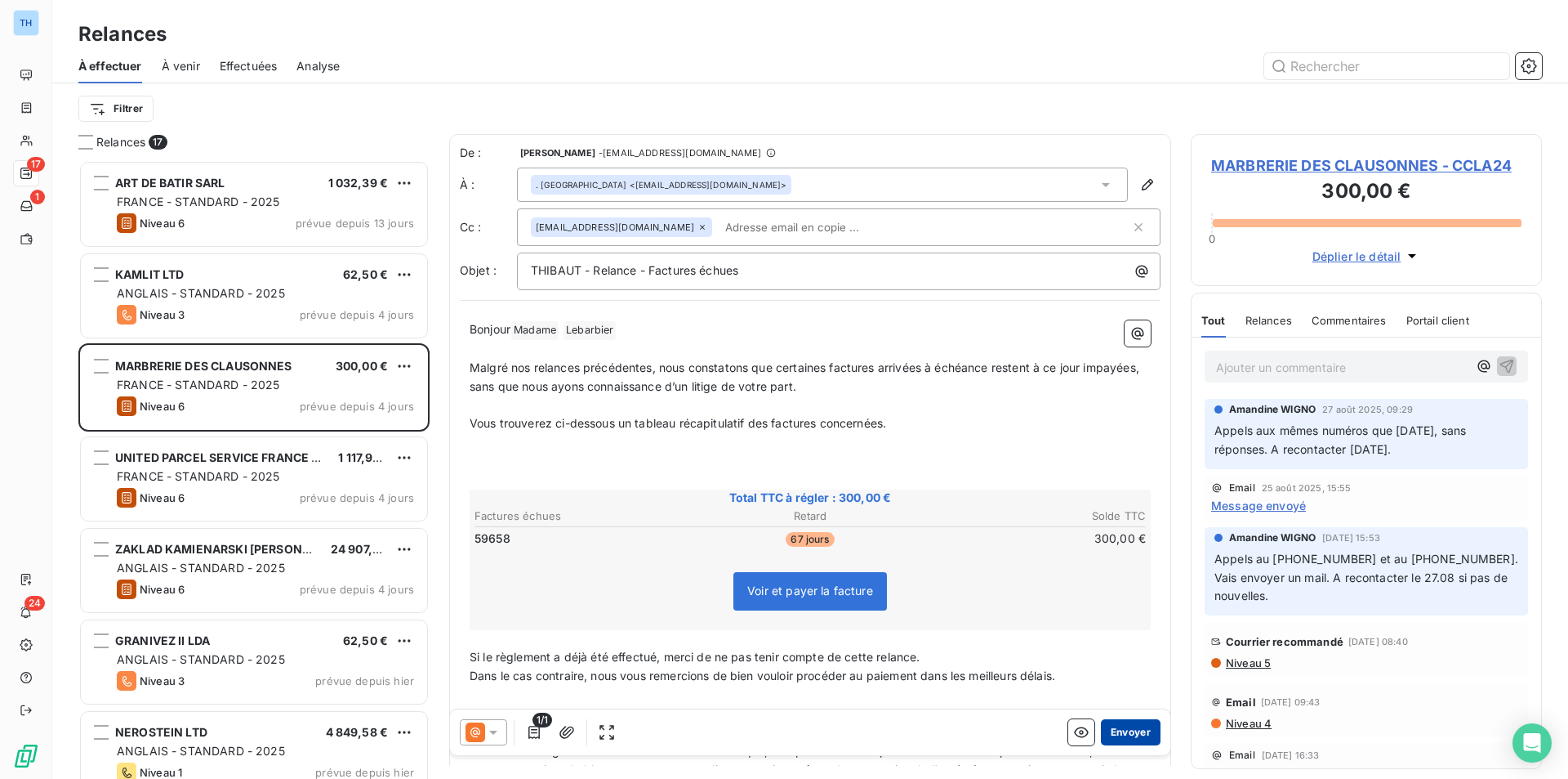
click at [1112, 729] on button "Envoyer" at bounding box center [1131, 732] width 59 height 26
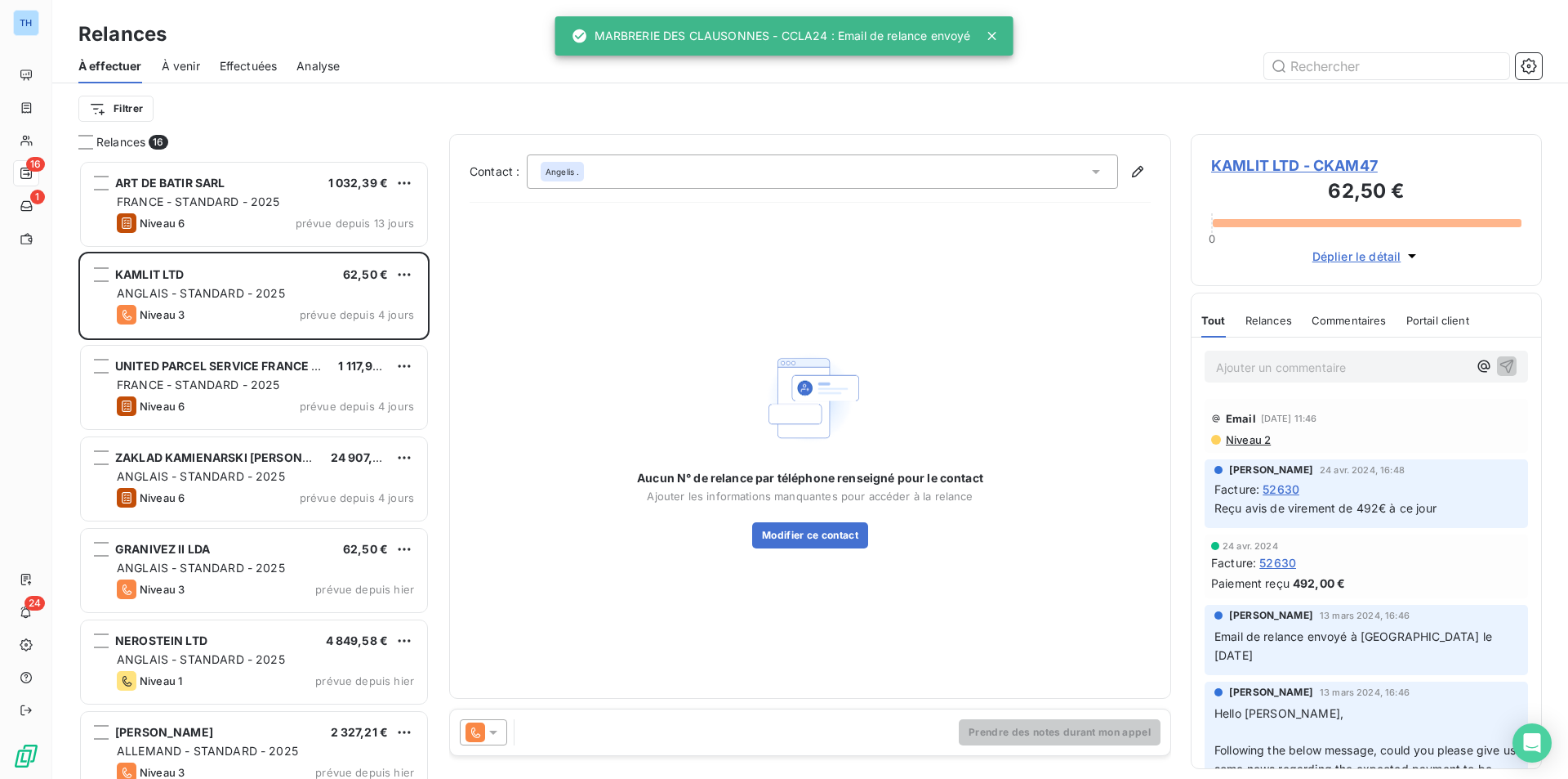
click at [269, 70] on span "Effectuées" at bounding box center [249, 66] width 58 height 16
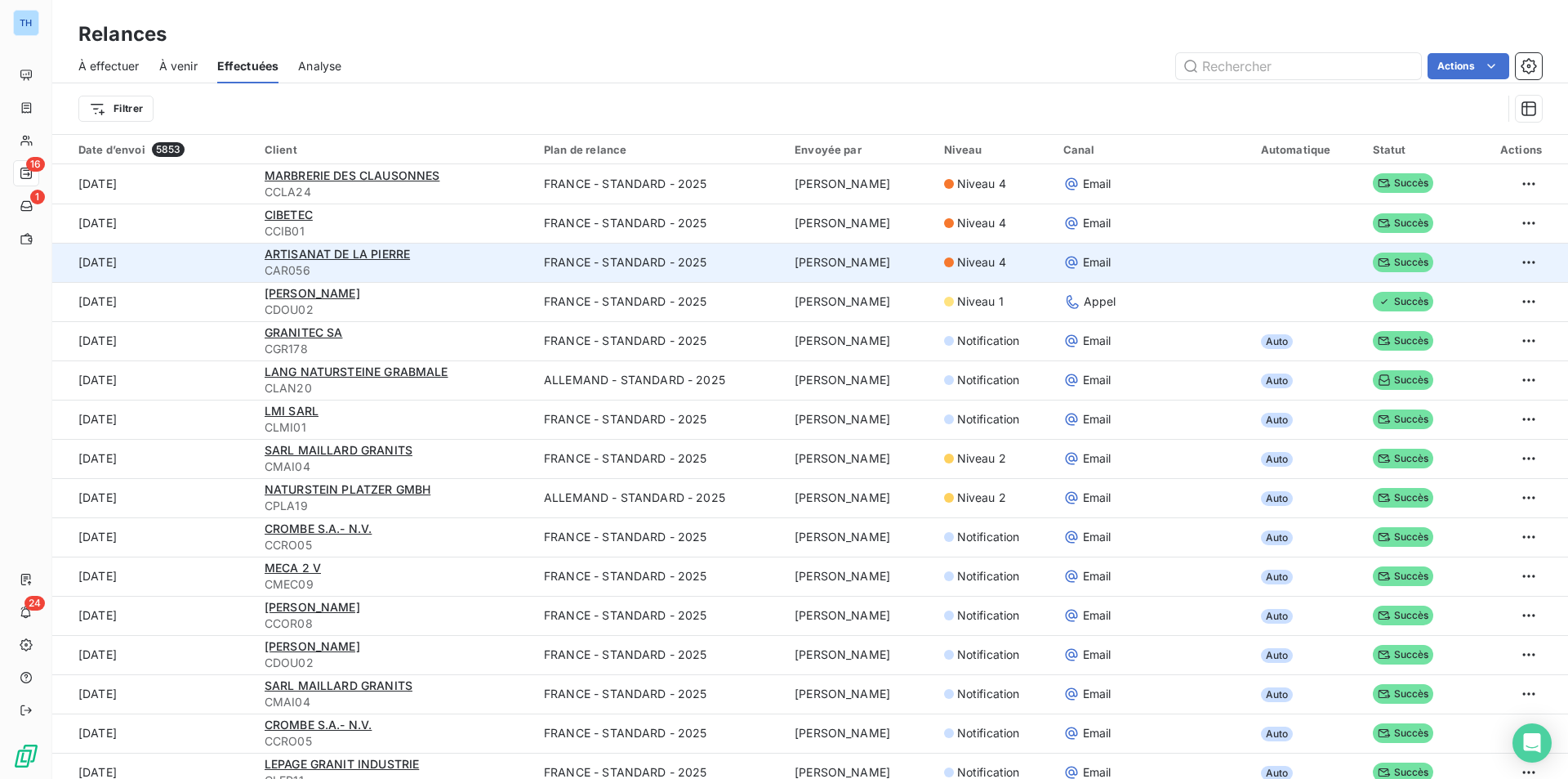
click at [385, 261] on div "ARTISANAT DE LA PIERRE" at bounding box center [395, 254] width 260 height 16
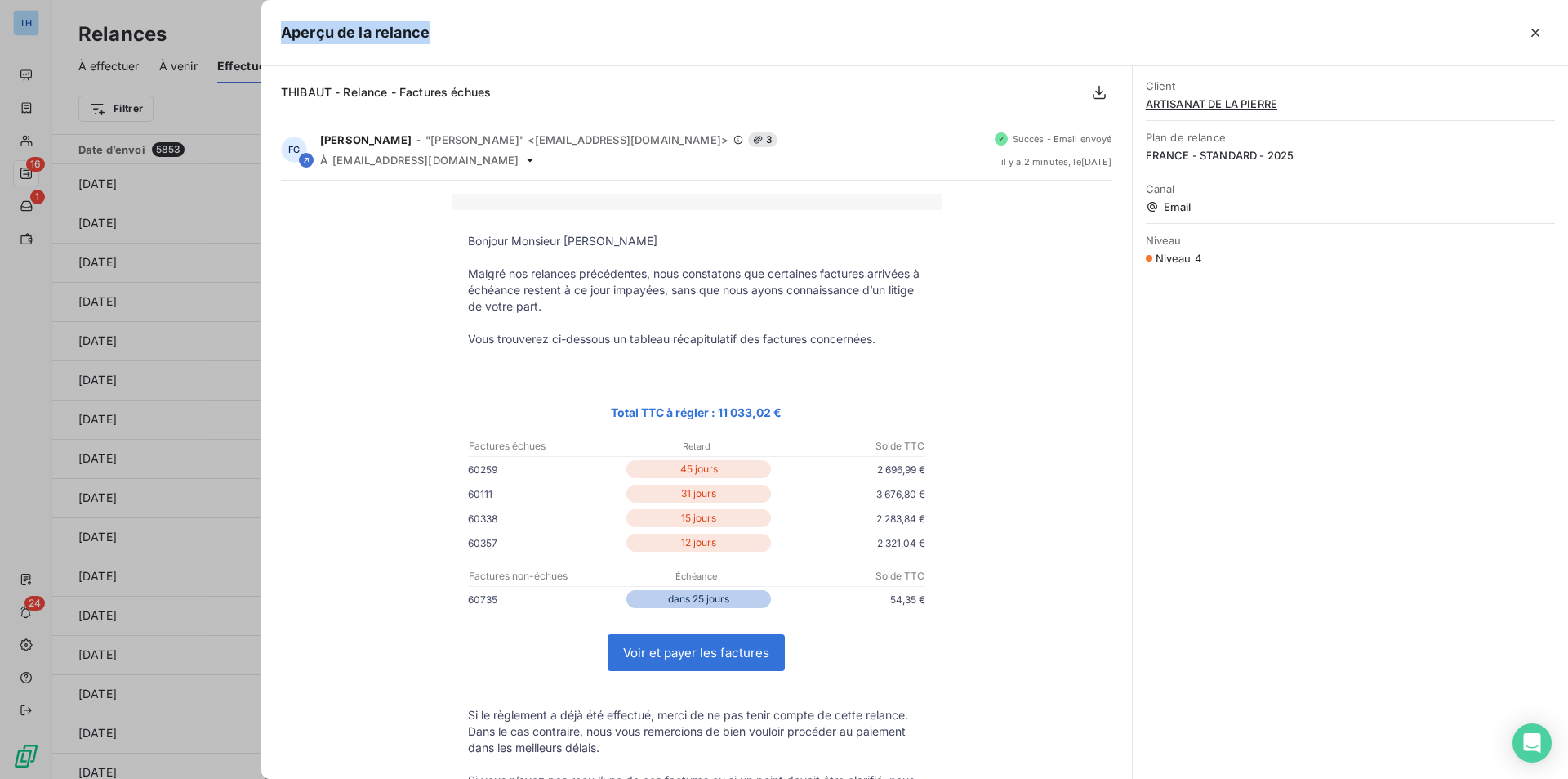
drag, startPoint x: 576, startPoint y: 11, endPoint x: 214, endPoint y: 48, distance: 363.9
click at [0, 68] on html "TH 16 1 24 Relances À effectuer À venir Effectuées Analyse Actions Filtrer Date…" at bounding box center [784, 390] width 1568 height 779
click at [1228, 104] on span "ARTISANAT DE LA PIERRE" at bounding box center [1351, 104] width 409 height 14
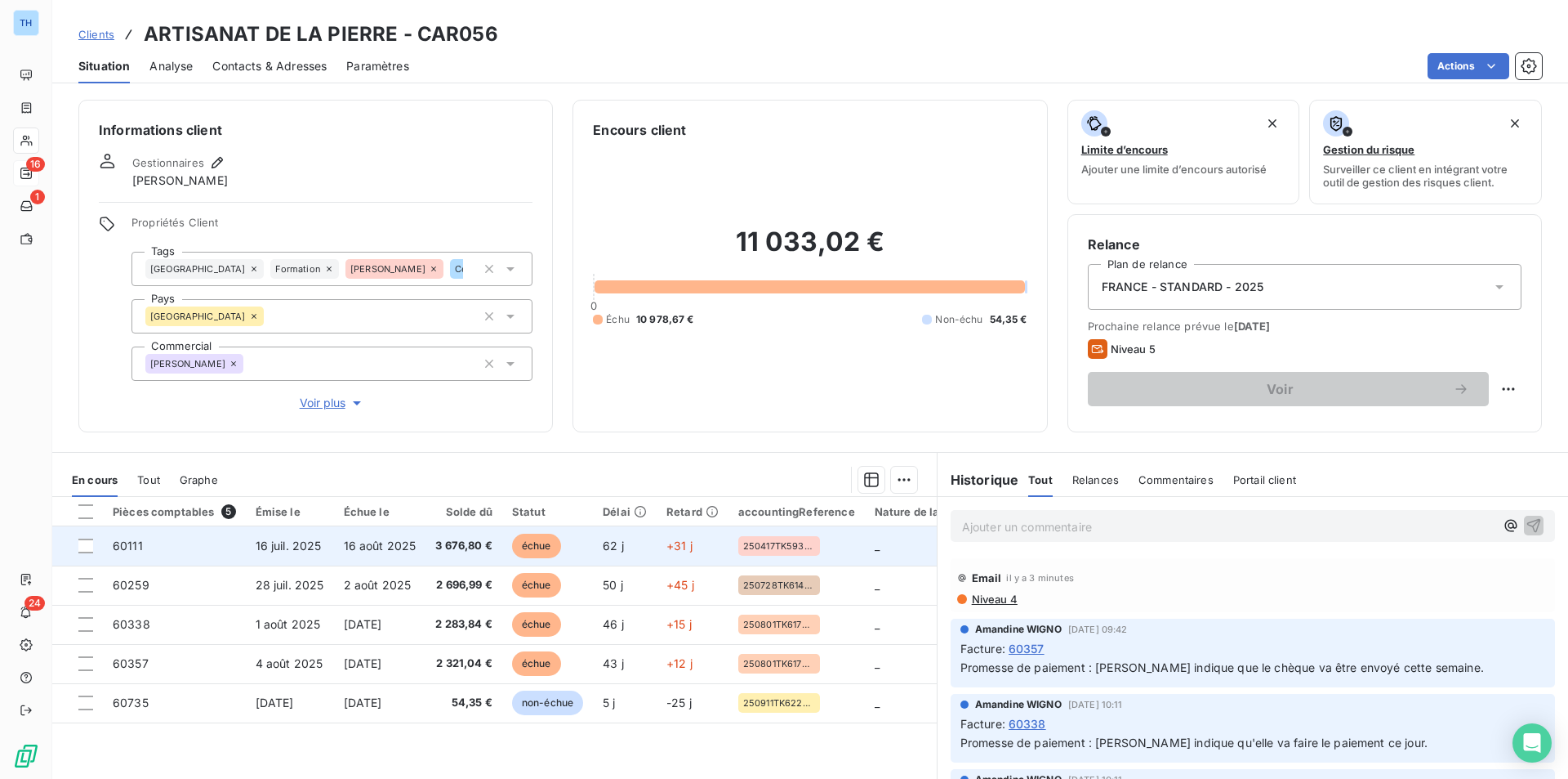
click at [452, 558] on td "3 676,80 €" at bounding box center [463, 546] width 77 height 40
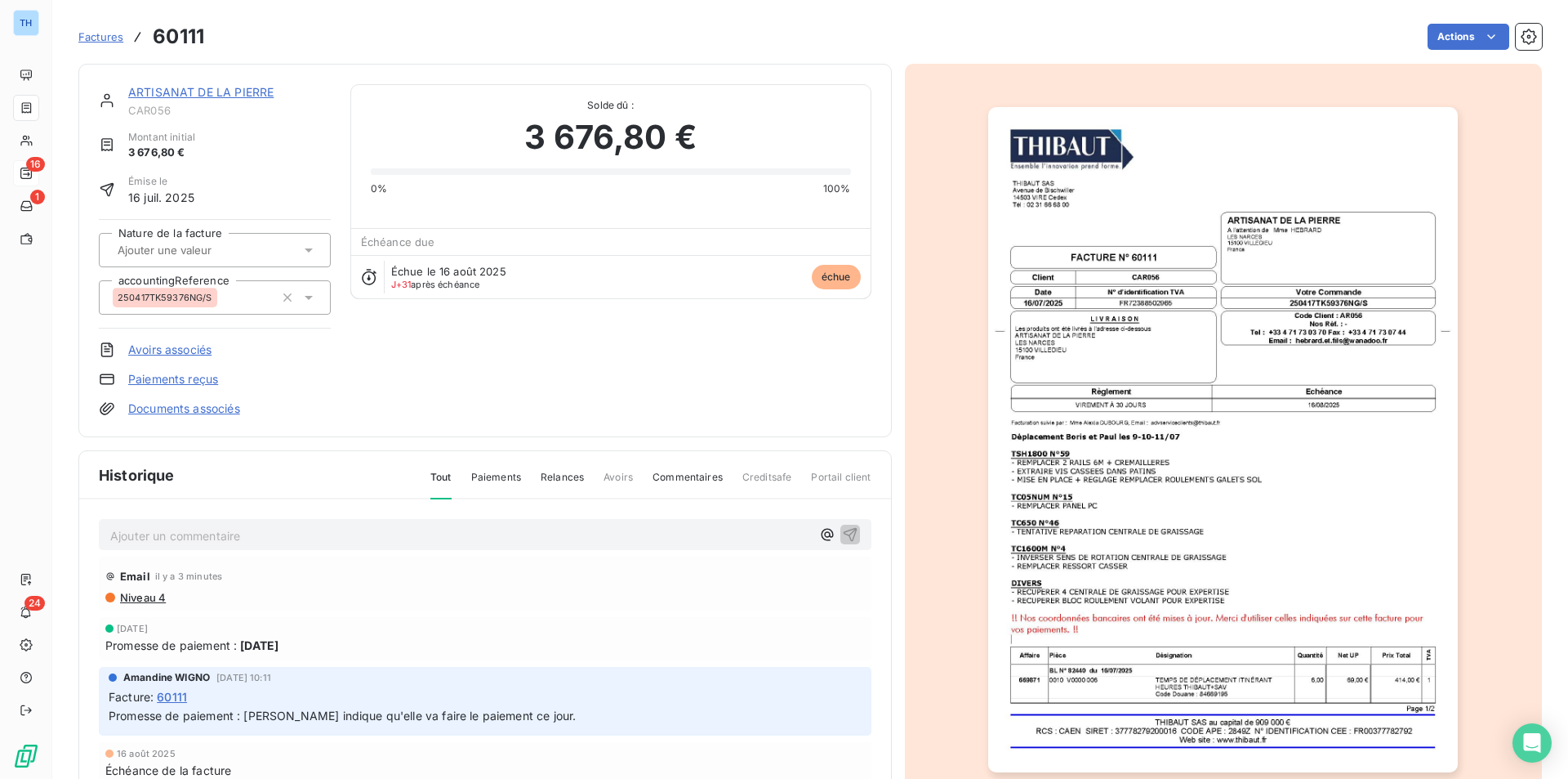
click at [200, 94] on link "ARTISANAT DE LA PIERRE" at bounding box center [200, 91] width 145 height 14
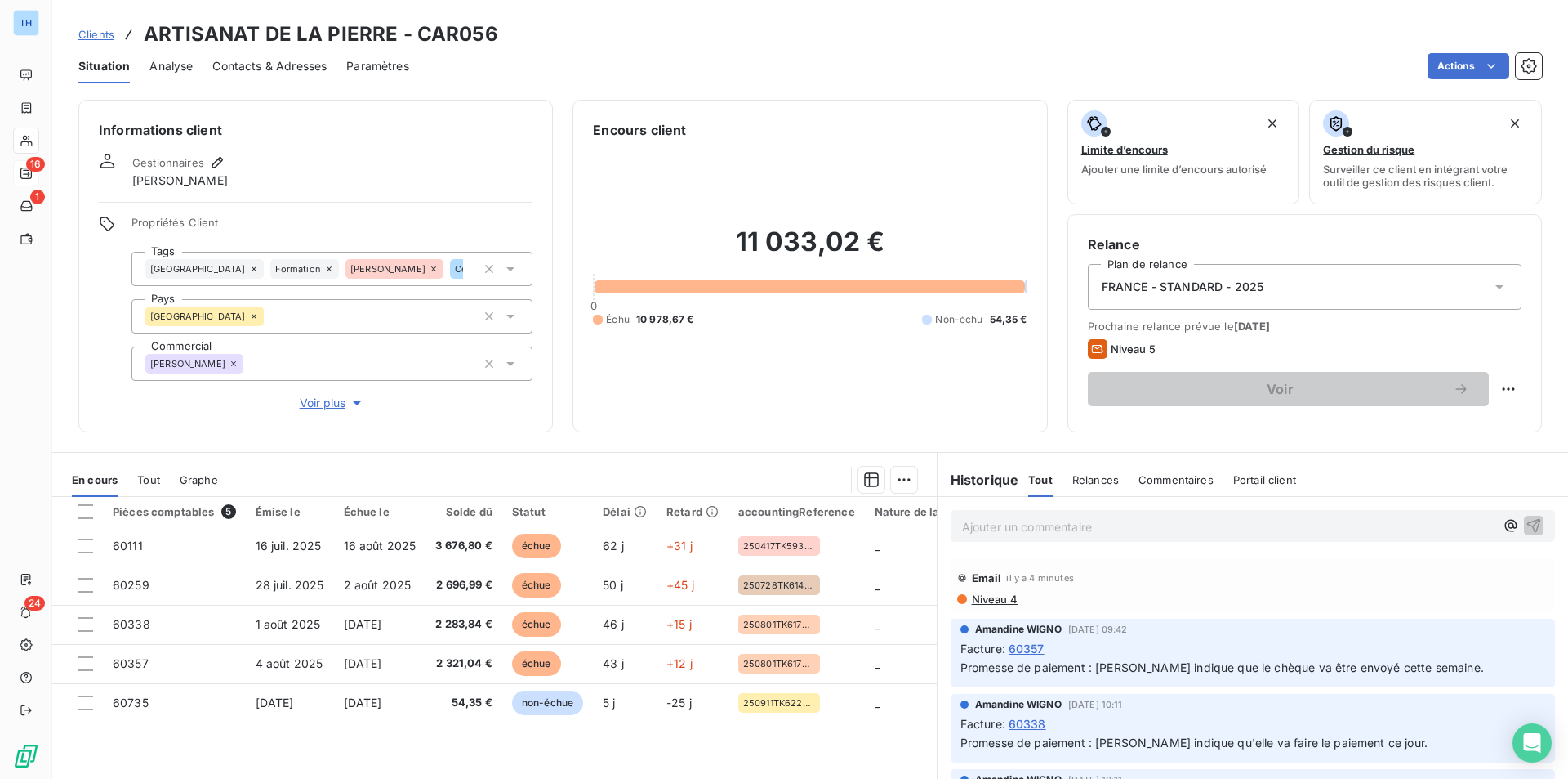
click at [1043, 527] on p "Ajouter un commentaire ﻿" at bounding box center [1228, 527] width 533 height 21
click at [1040, 525] on span "Contacter [PERSON_NAME] avant de bloquer le compte -" at bounding box center [1120, 525] width 316 height 14
click at [1526, 530] on icon "button" at bounding box center [1534, 525] width 16 height 16
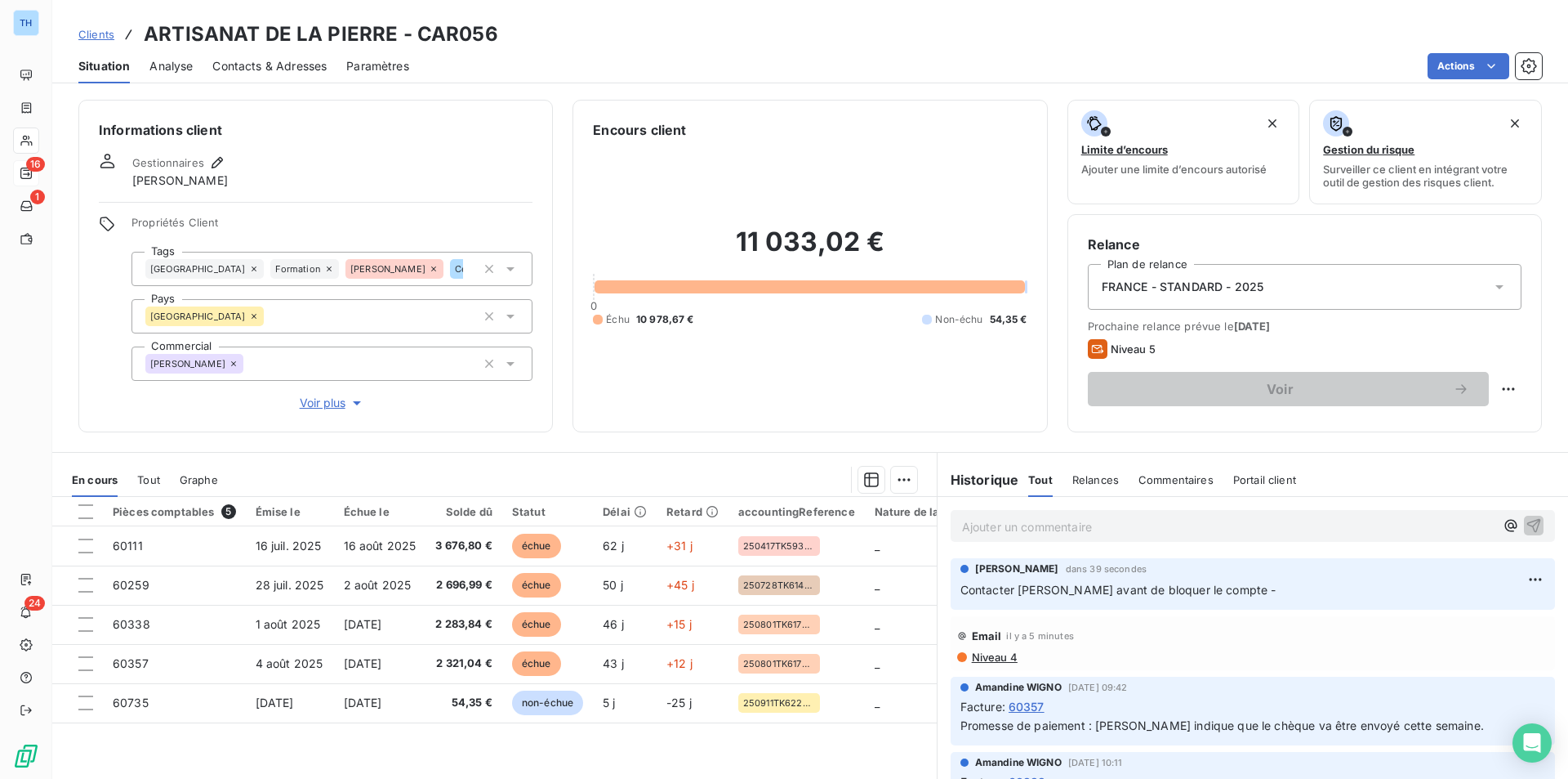
click at [327, 447] on div "Informations client Gestionnaires [PERSON_NAME] Propriétés Client Tags France F…" at bounding box center [810, 435] width 1516 height 689
click at [1510, 580] on html "TH 16 1 24 Clients ARTISANAT DE LA PIERRE - CAR056 Situation Analyse Contacts &…" at bounding box center [784, 390] width 1568 height 779
click at [1492, 615] on div "Editer" at bounding box center [1472, 615] width 92 height 26
click at [1529, 585] on icon "button" at bounding box center [1536, 589] width 14 height 14
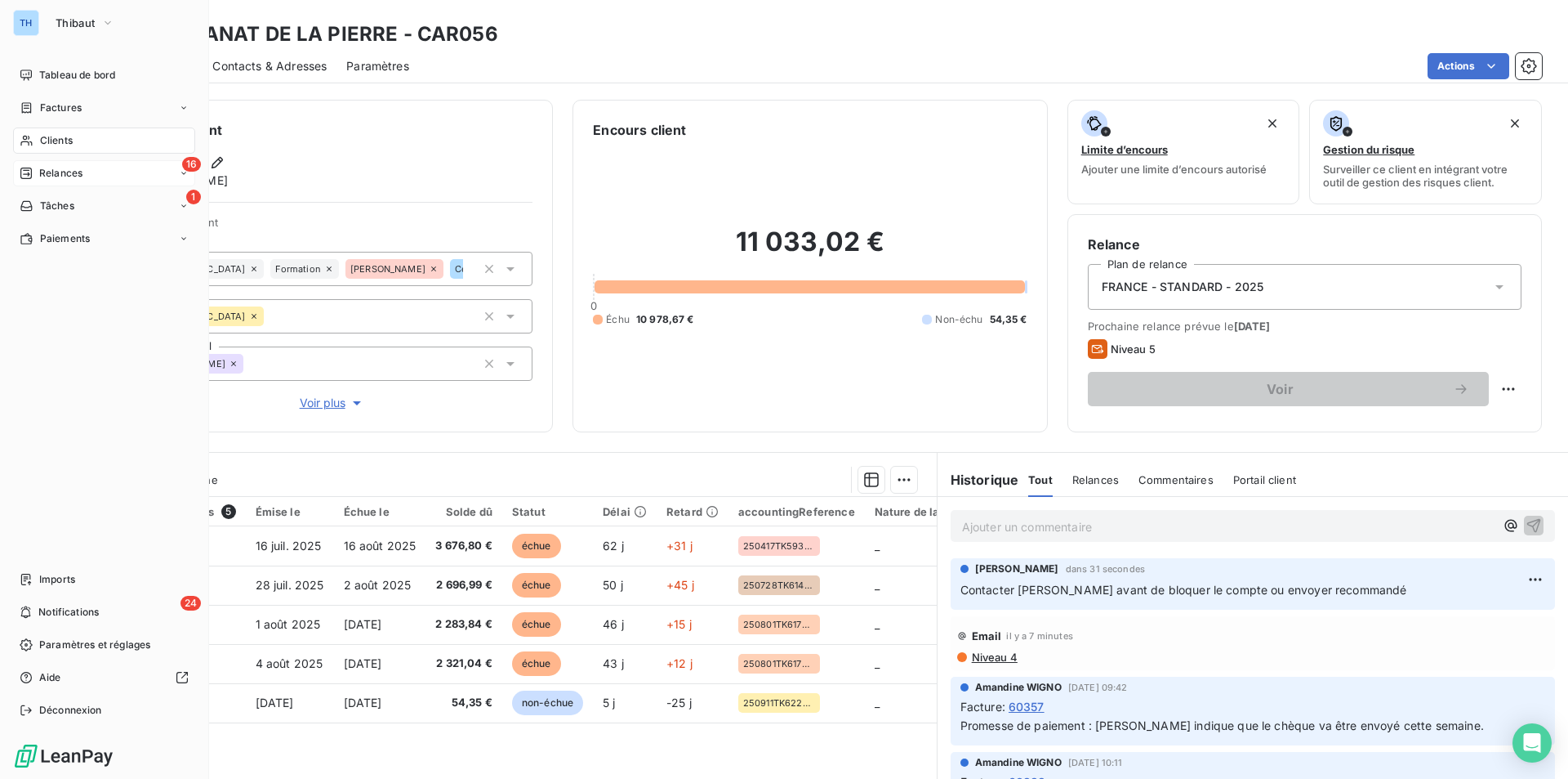
click at [48, 171] on span "Relances" at bounding box center [61, 173] width 43 height 14
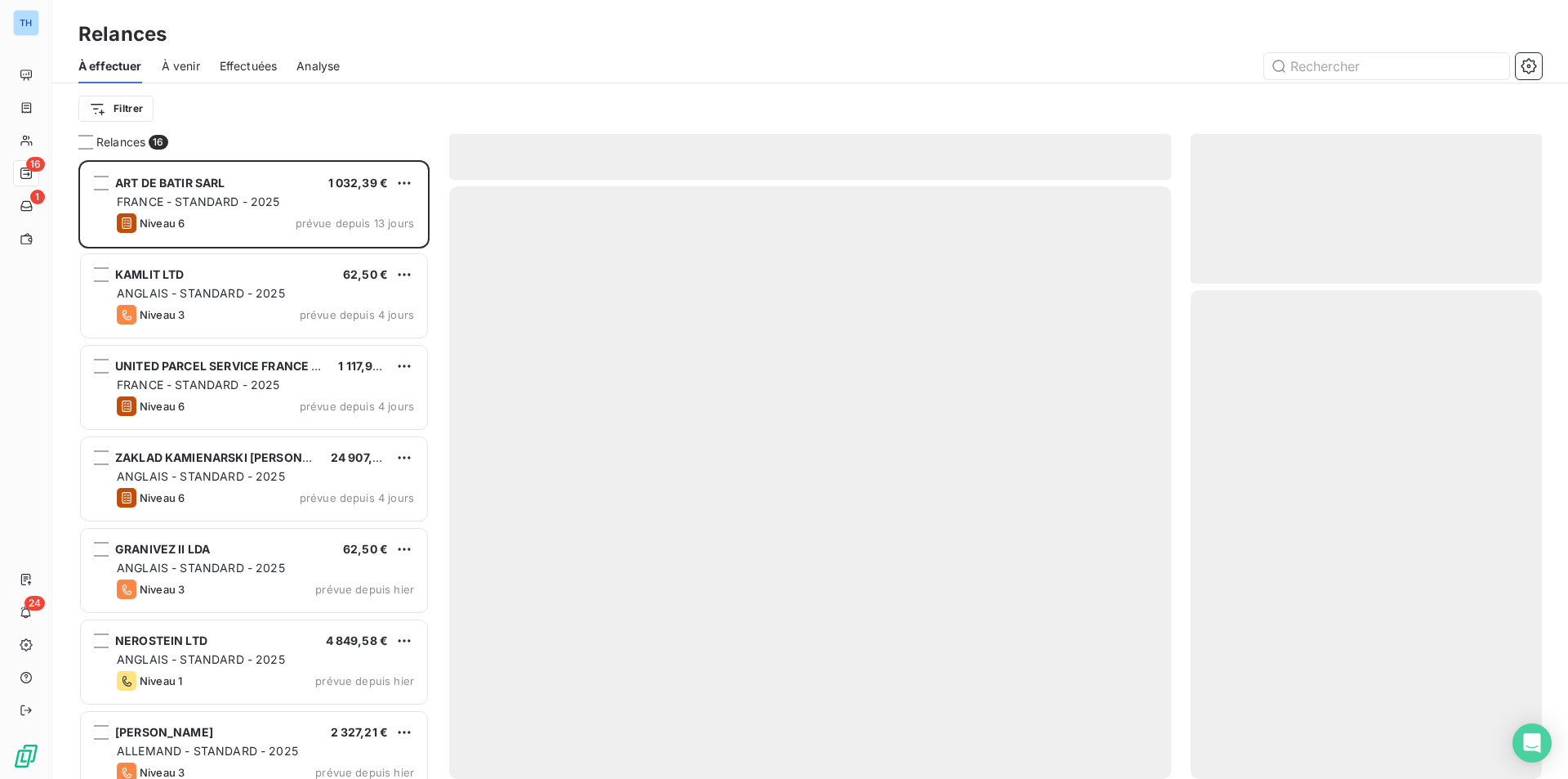
scroll to position [606, 339]
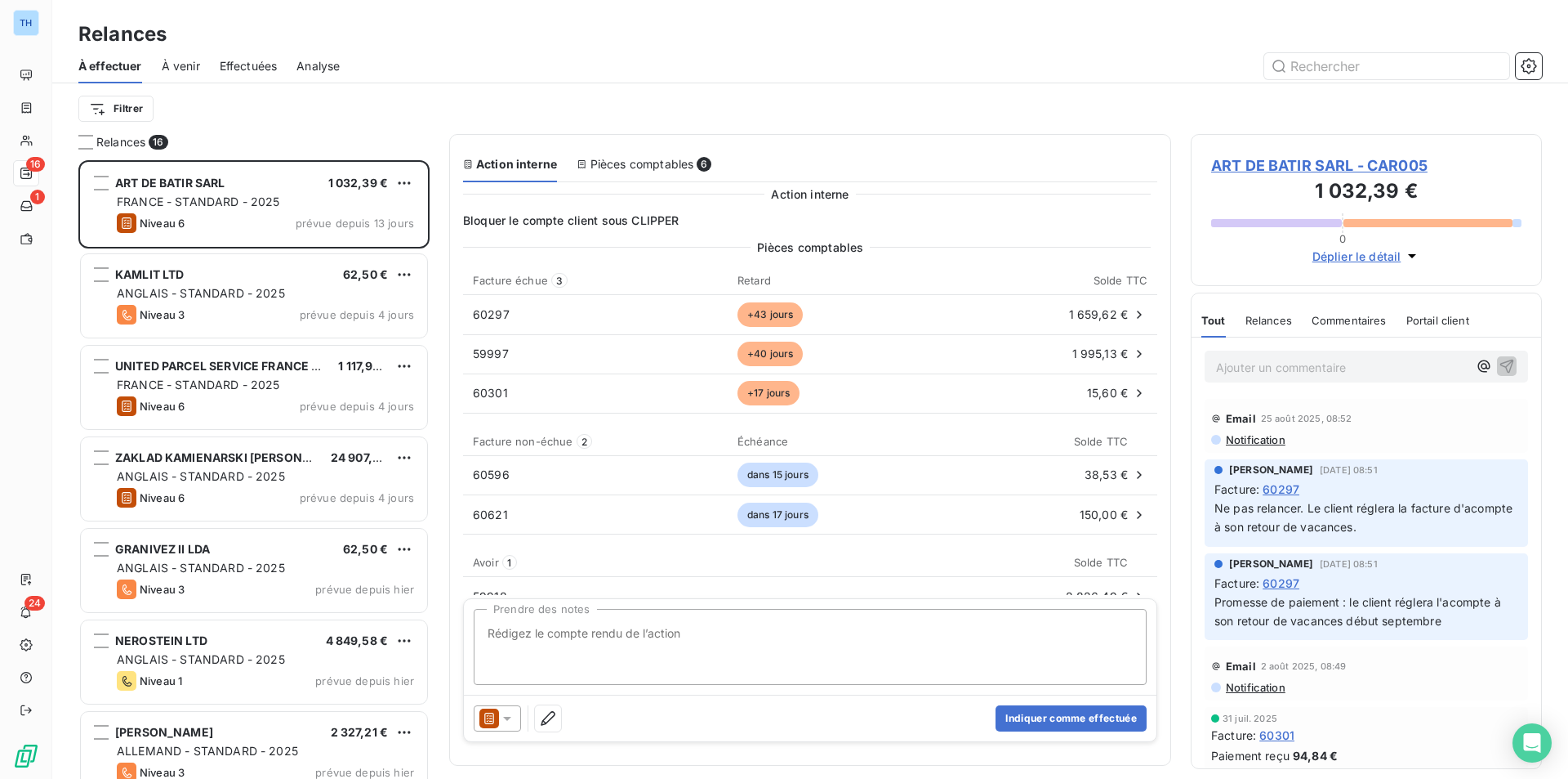
click at [249, 63] on span "Effectuées" at bounding box center [249, 66] width 58 height 16
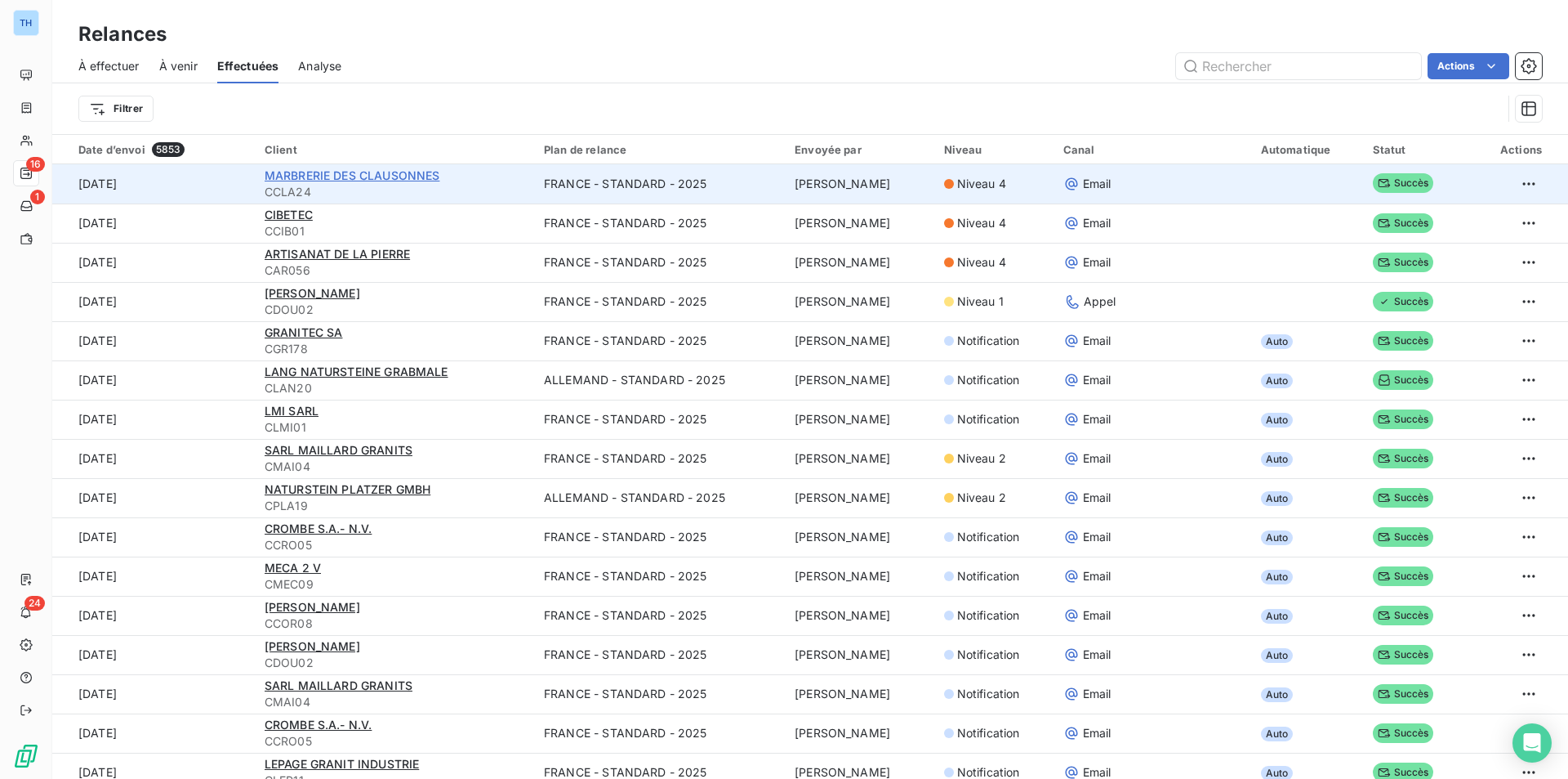
click at [360, 171] on span "MARBRERIE DES CLAUSONNES" at bounding box center [352, 175] width 176 height 14
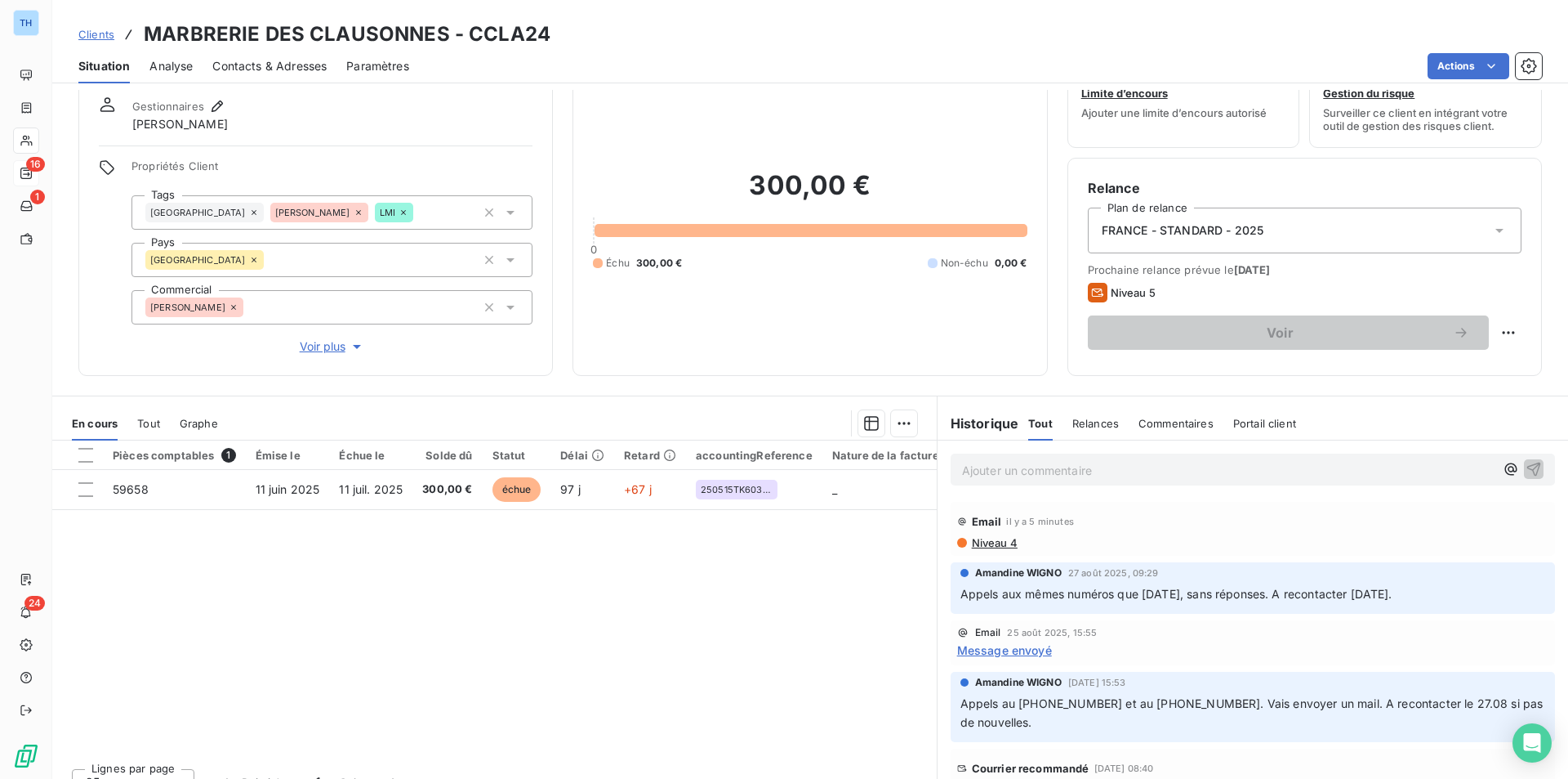
scroll to position [82, 0]
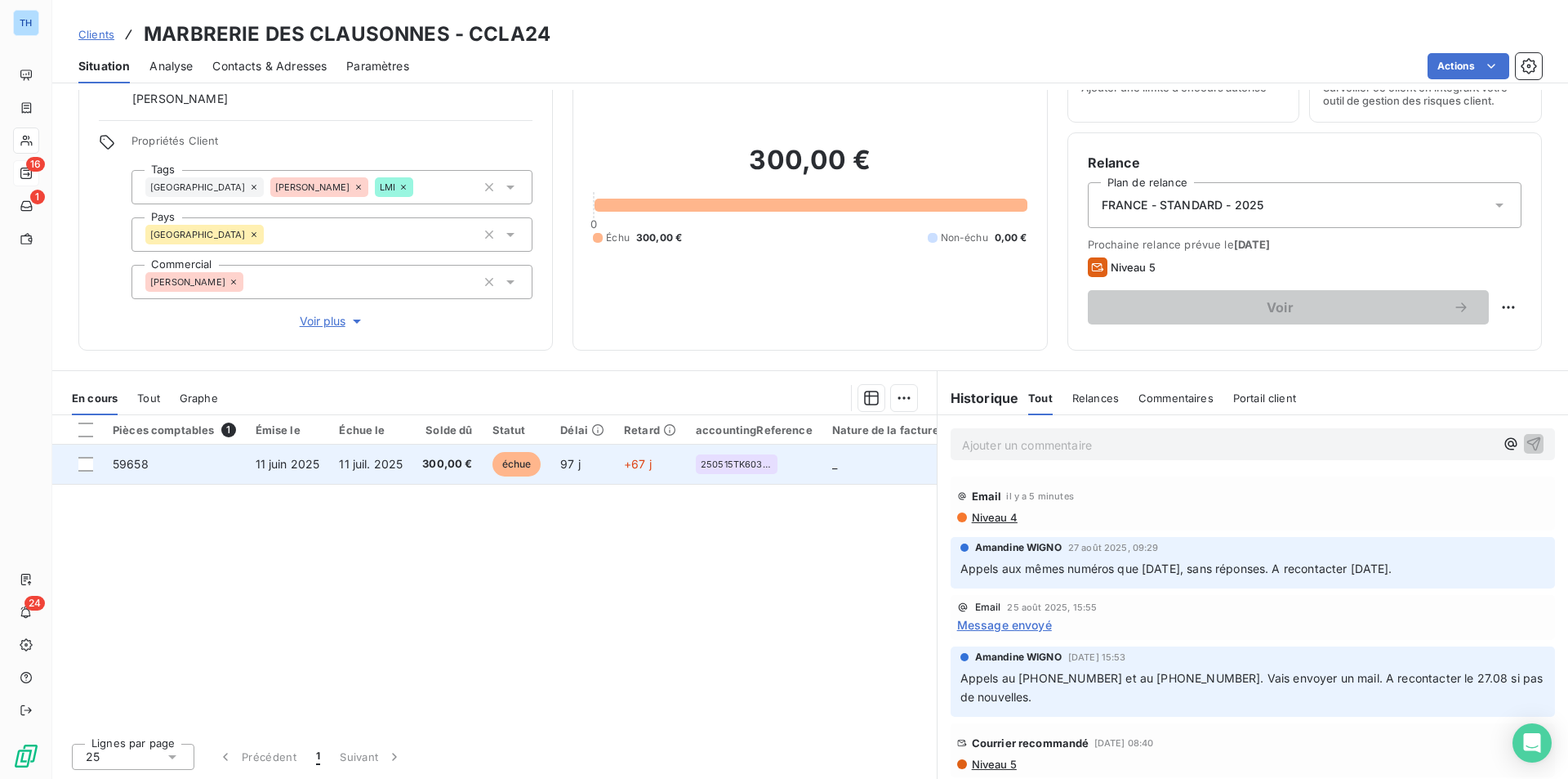
click at [424, 470] on span "300,00 €" at bounding box center [447, 464] width 50 height 16
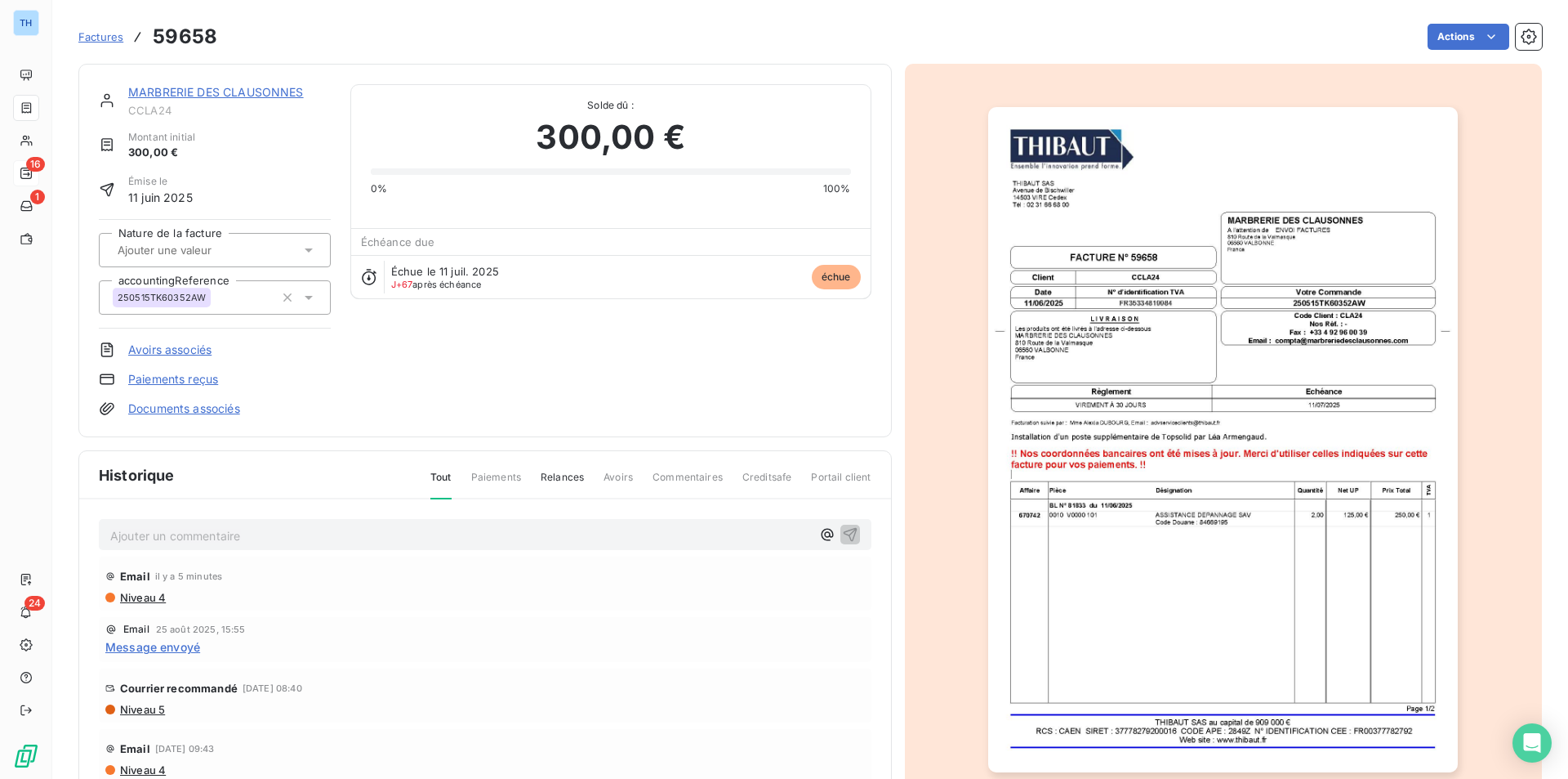
click at [198, 88] on link "MARBRERIE DES CLAUSONNES" at bounding box center [215, 91] width 176 height 14
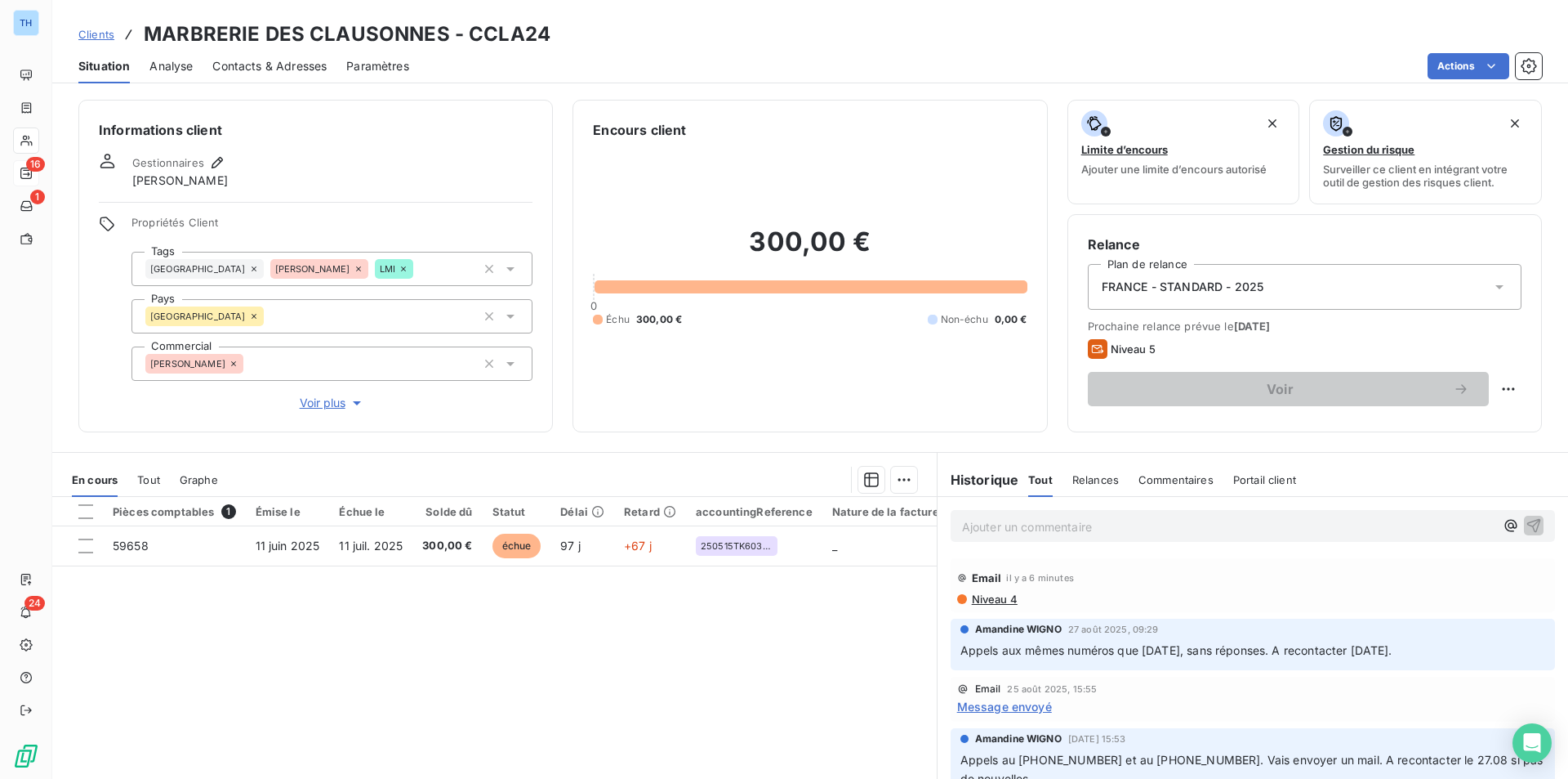
click at [973, 600] on span "Niveau 4" at bounding box center [994, 599] width 48 height 14
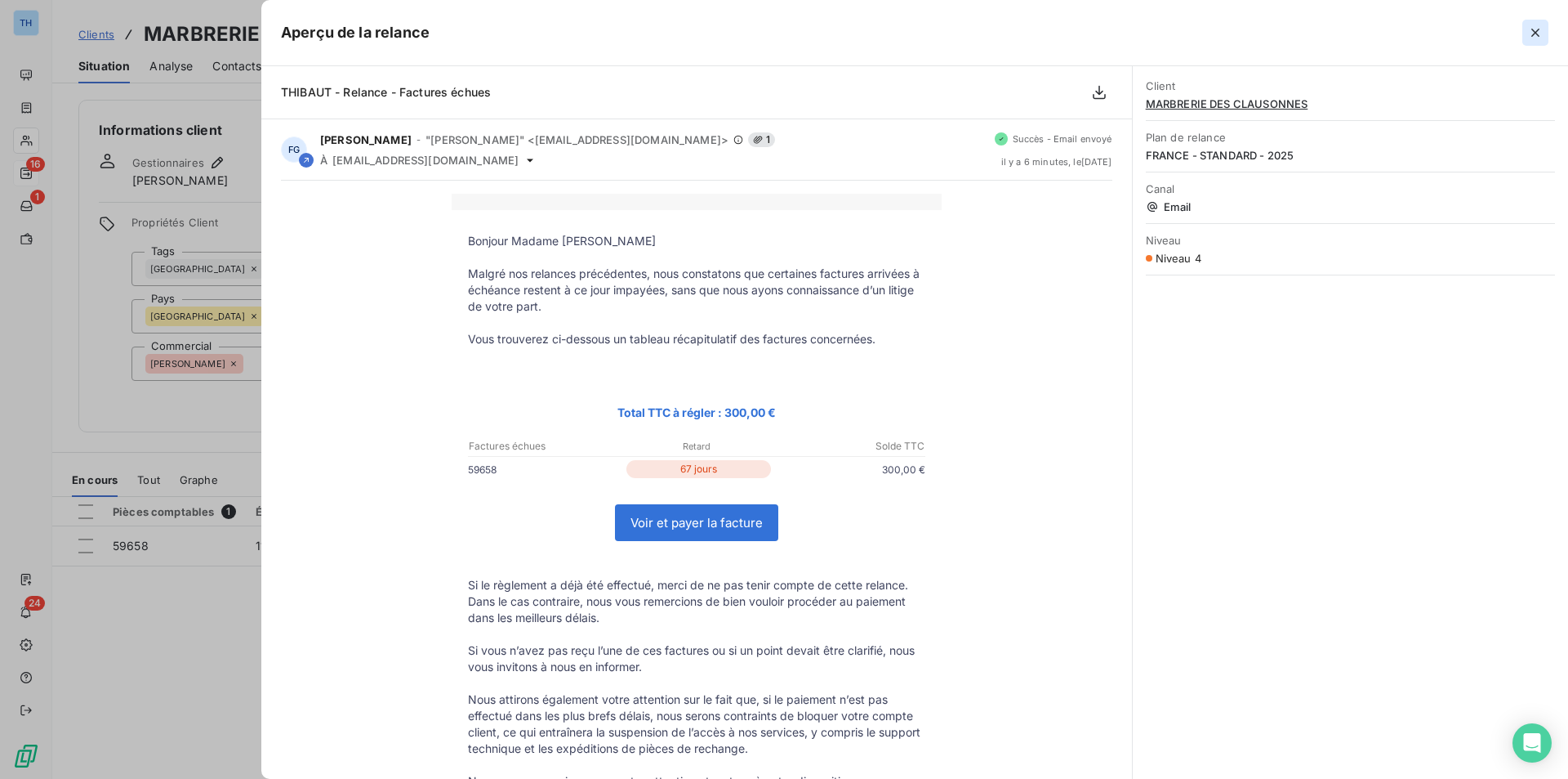
click at [1537, 26] on icon "button" at bounding box center [1536, 32] width 16 height 16
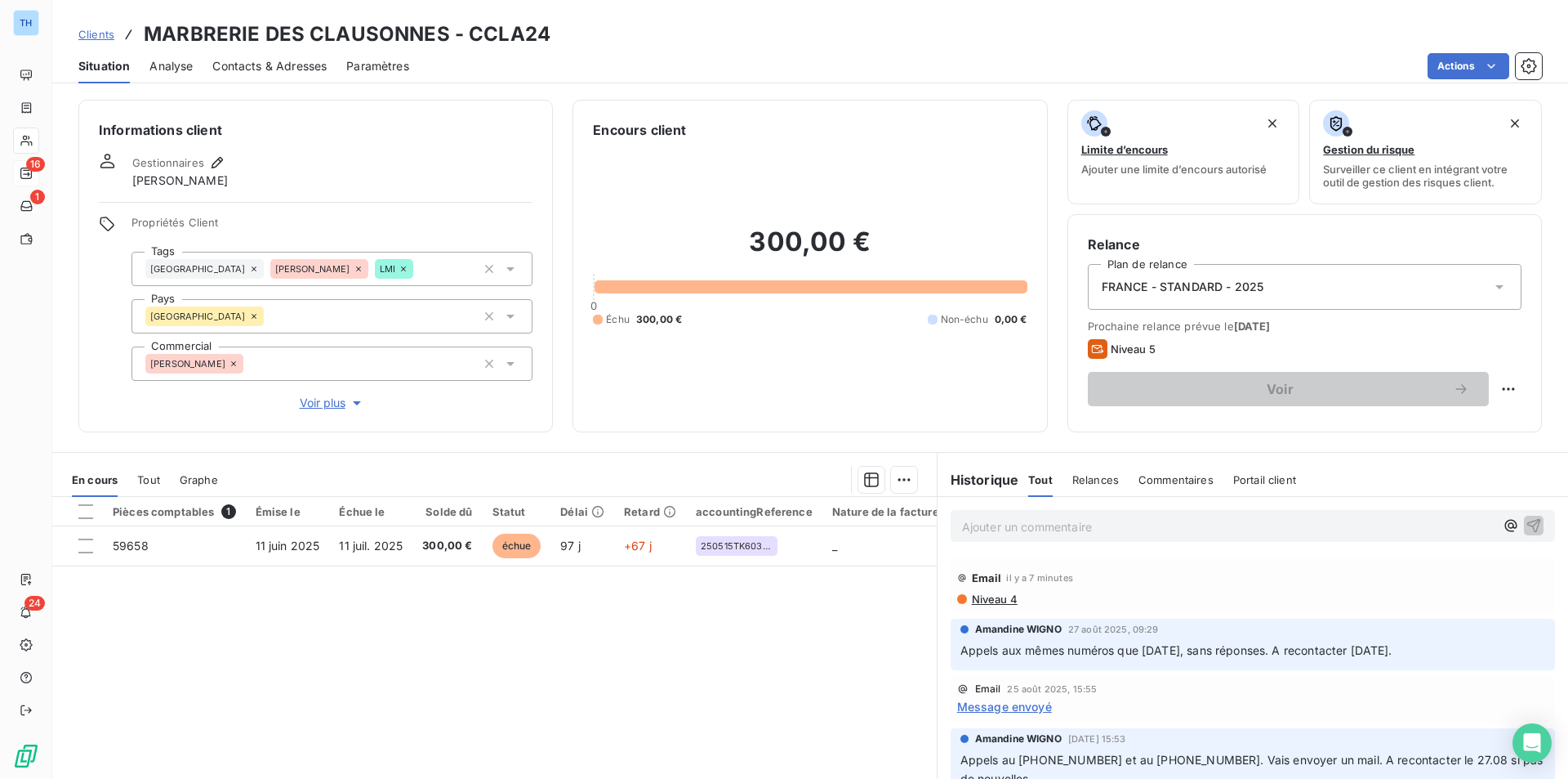
click at [1017, 535] on p "Ajouter un commentaire ﻿" at bounding box center [1228, 527] width 533 height 21
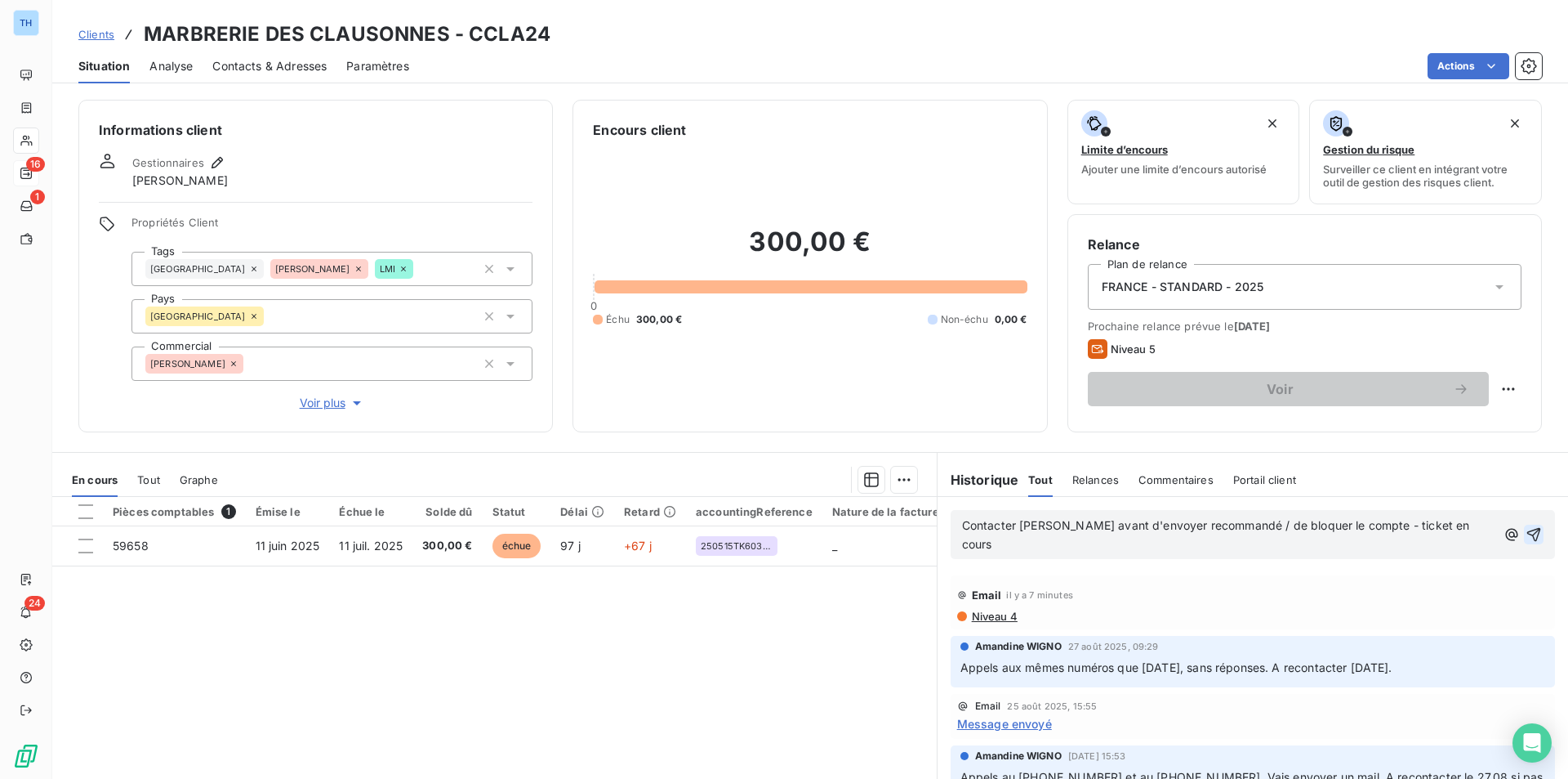
click at [1526, 527] on icon "button" at bounding box center [1534, 535] width 16 height 16
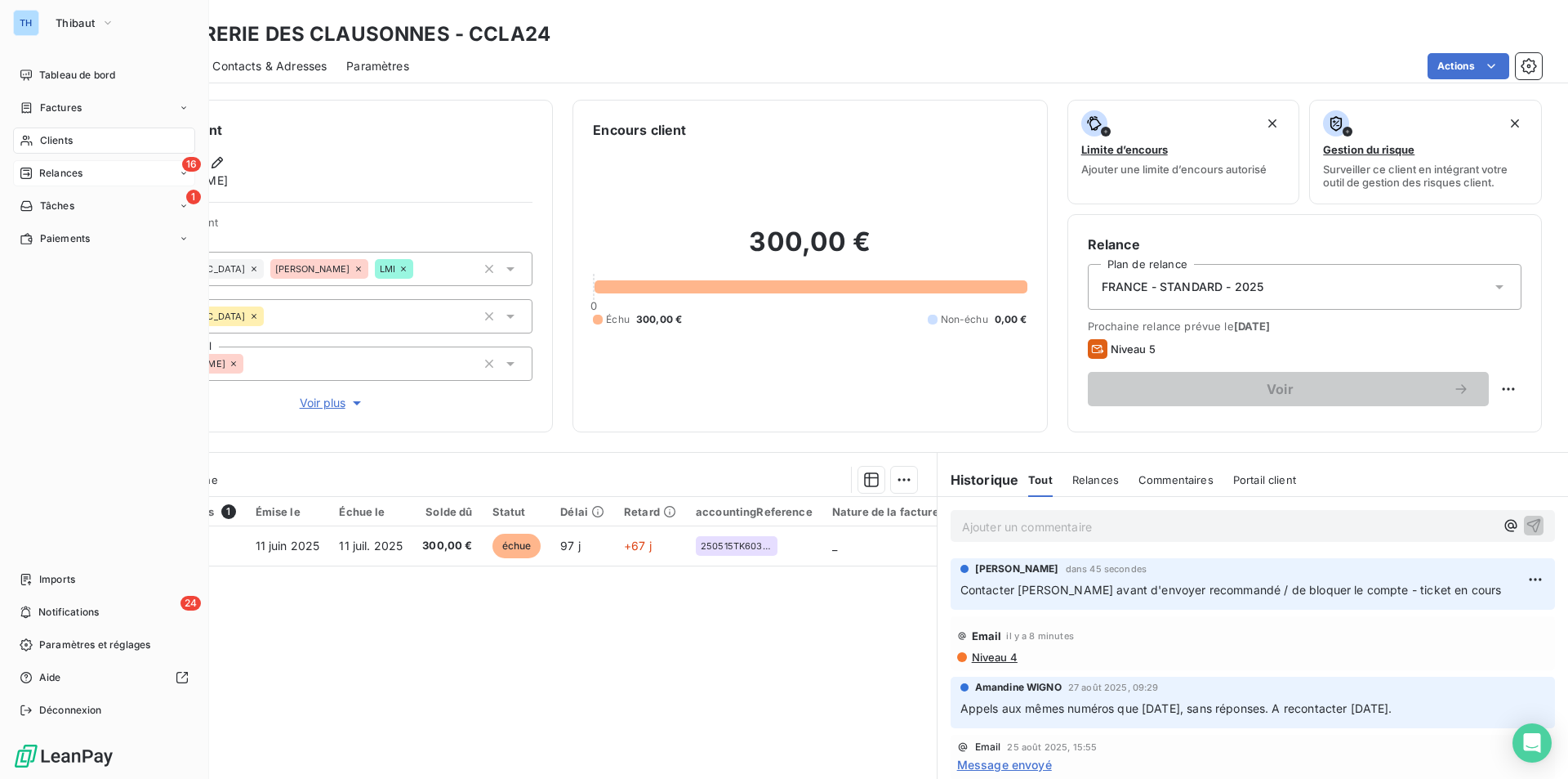
click at [45, 165] on div "16 Relances" at bounding box center [105, 173] width 182 height 26
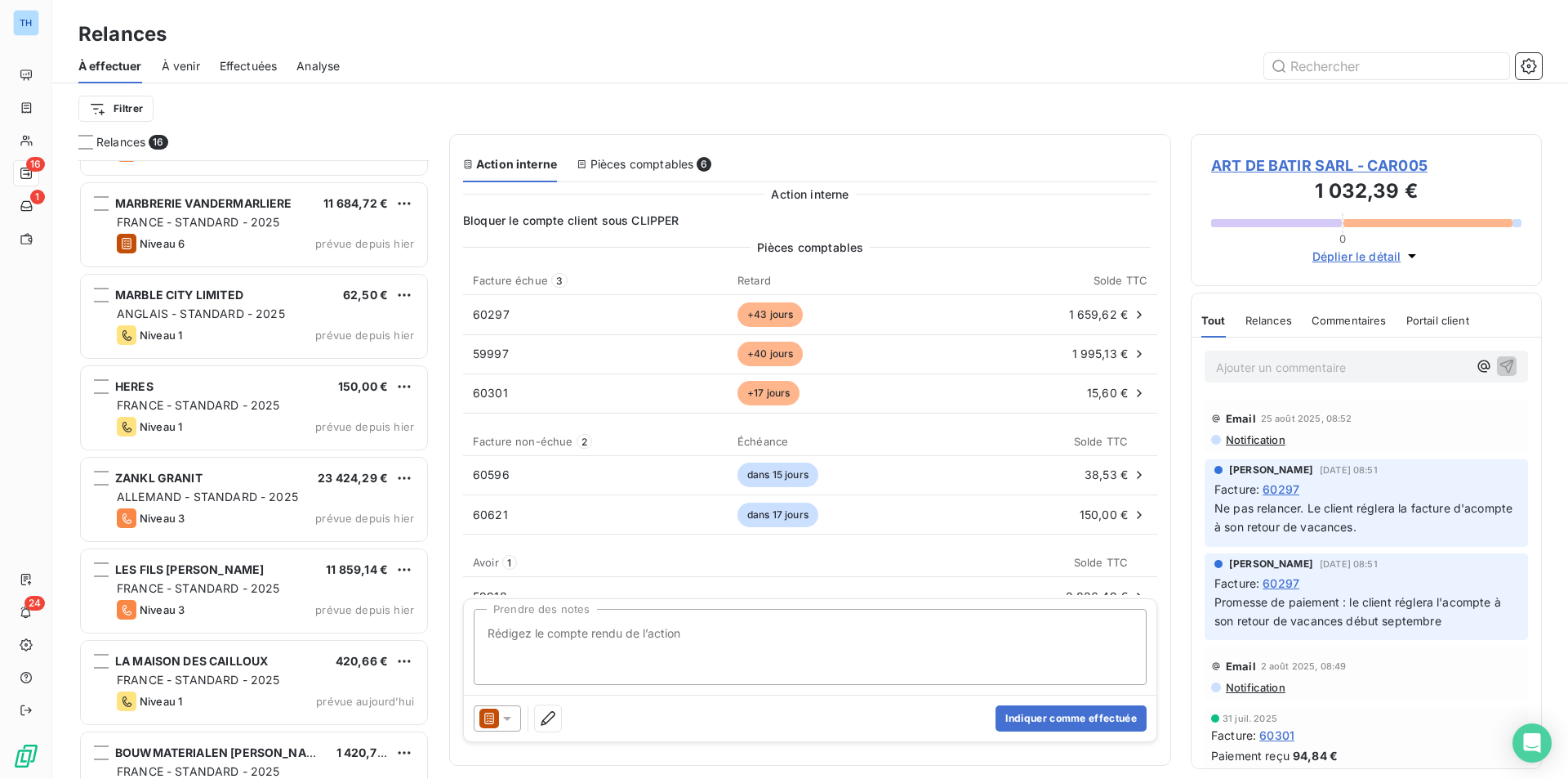
scroll to position [847, 0]
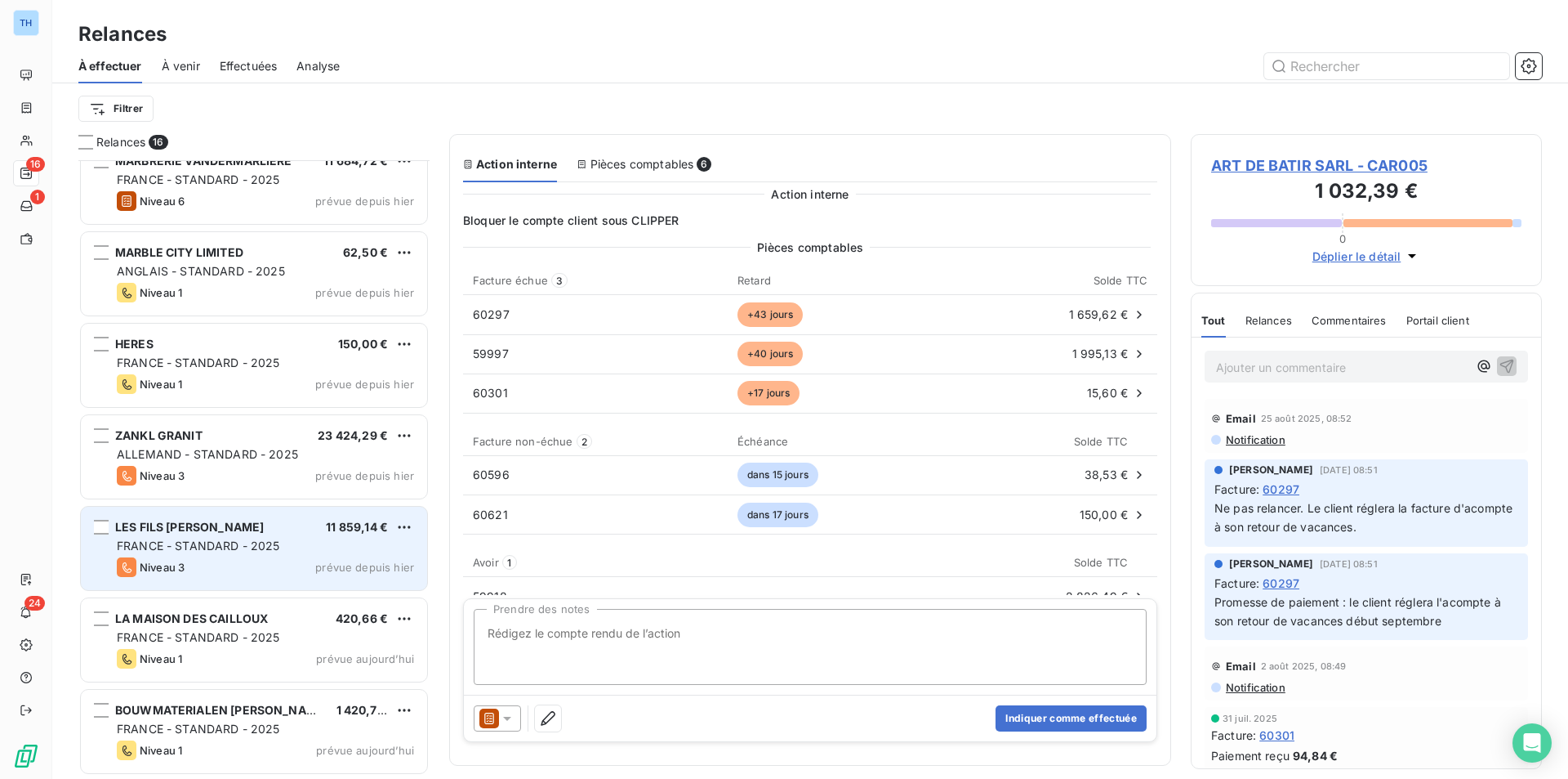
click at [257, 578] on div "LES FILS [PERSON_NAME] 11 859,14 € [GEOGRAPHIC_DATA] - STANDARD - 2025 Niveau 3…" at bounding box center [254, 548] width 346 height 83
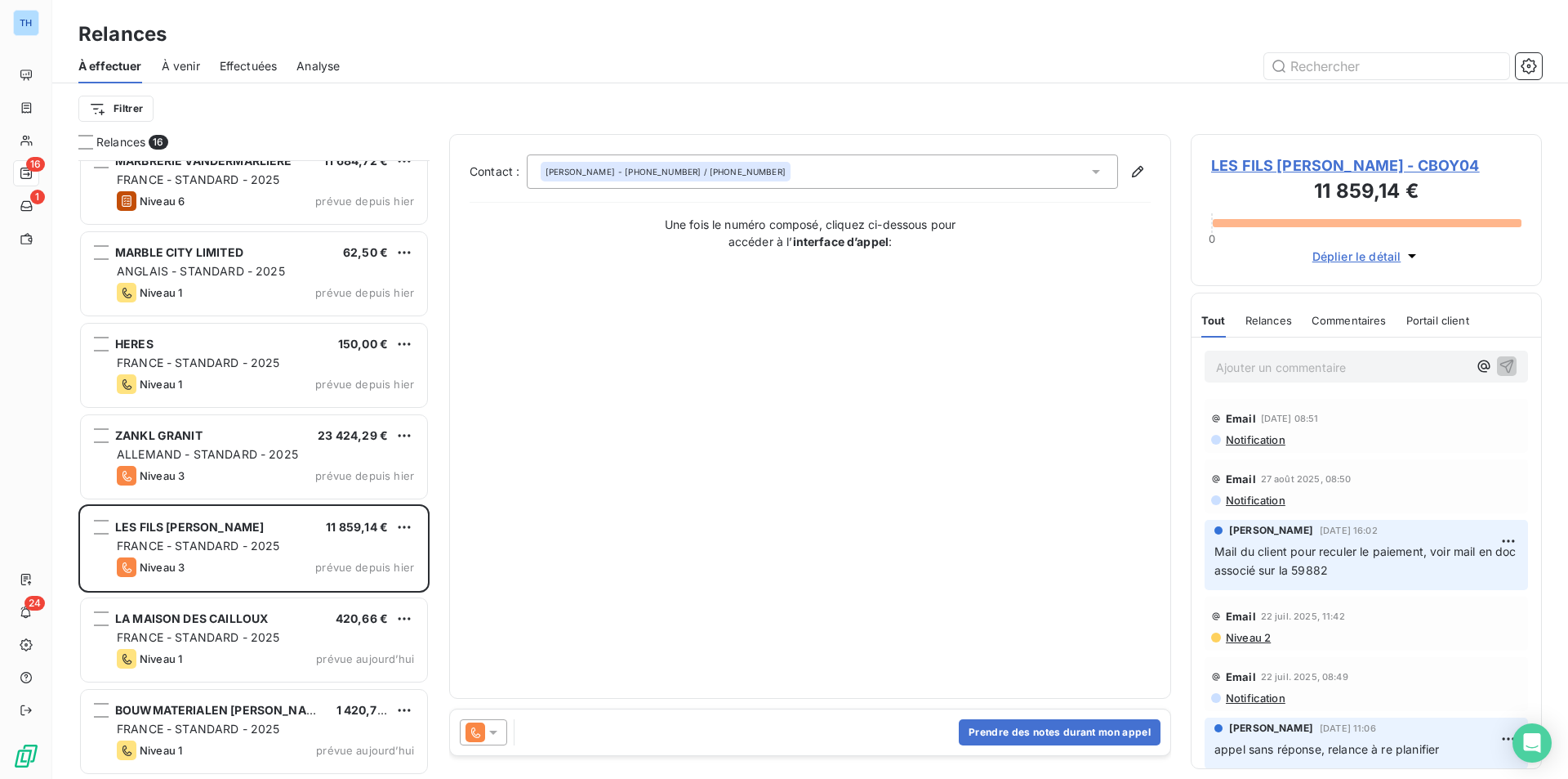
click at [1320, 167] on span "LES FILS [PERSON_NAME] - CBOY04" at bounding box center [1366, 165] width 310 height 22
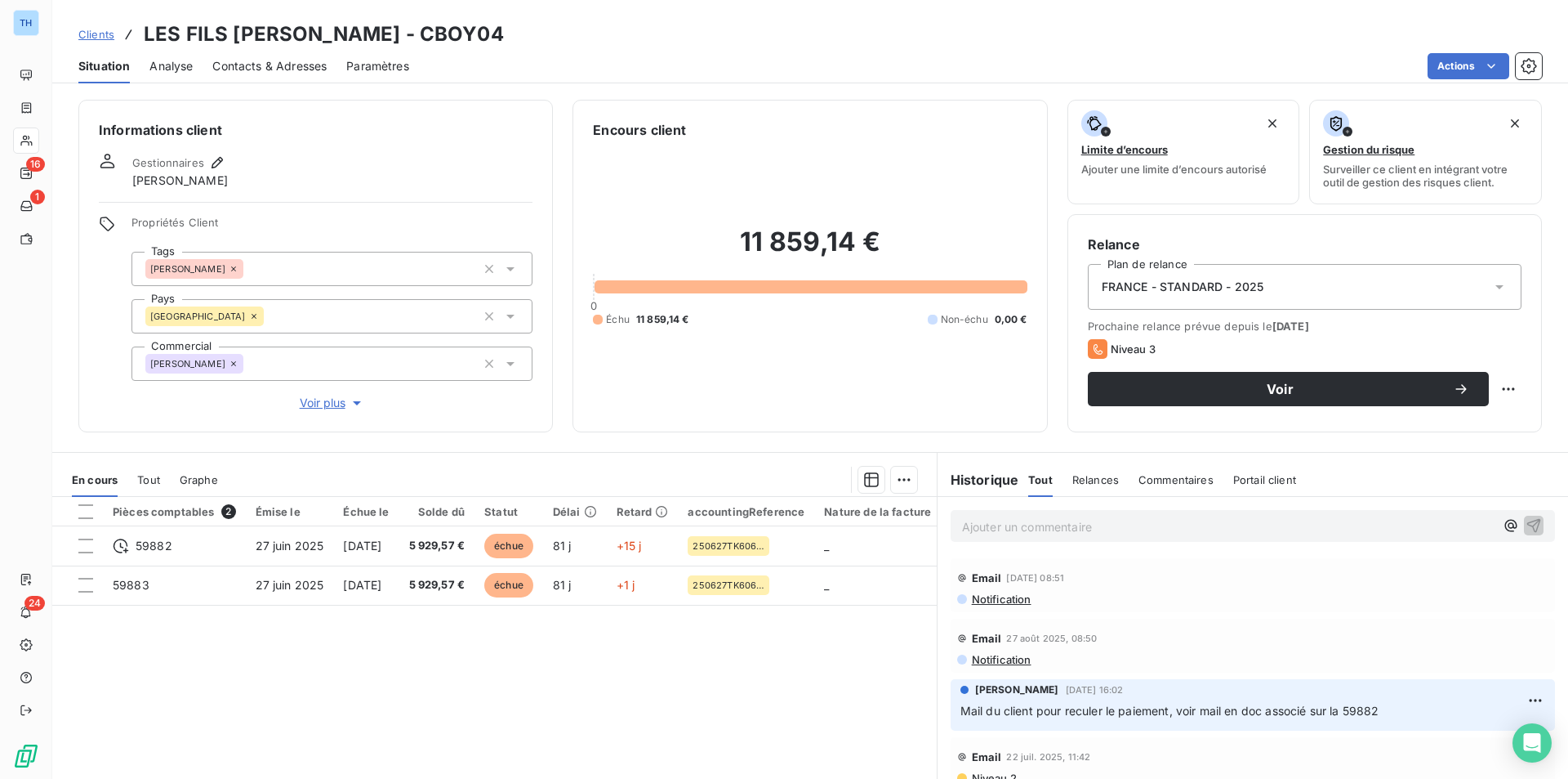
click at [318, 408] on span "Voir plus" at bounding box center [333, 403] width 66 height 16
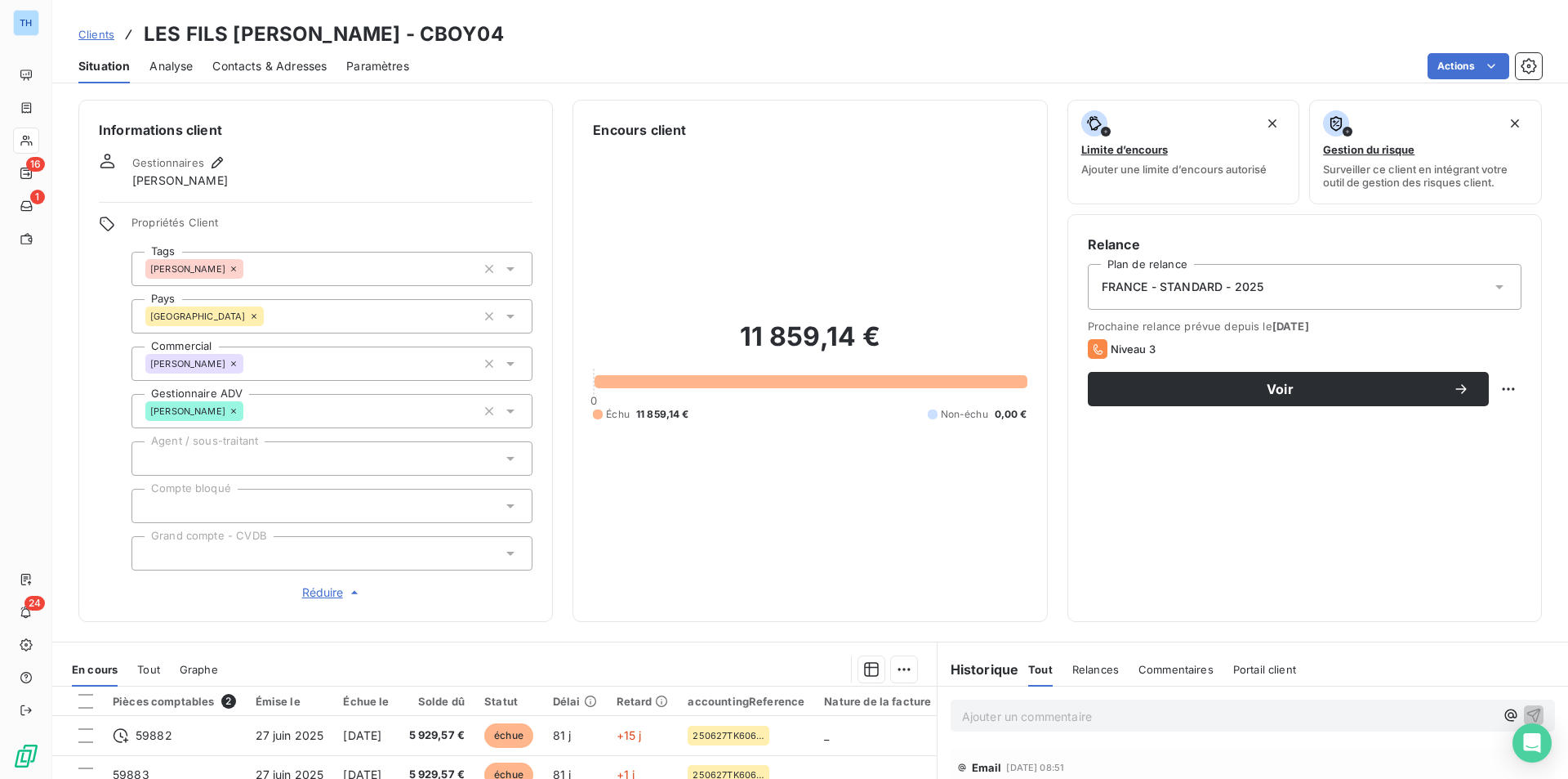
click at [318, 408] on div "[PERSON_NAME]" at bounding box center [332, 411] width 401 height 34
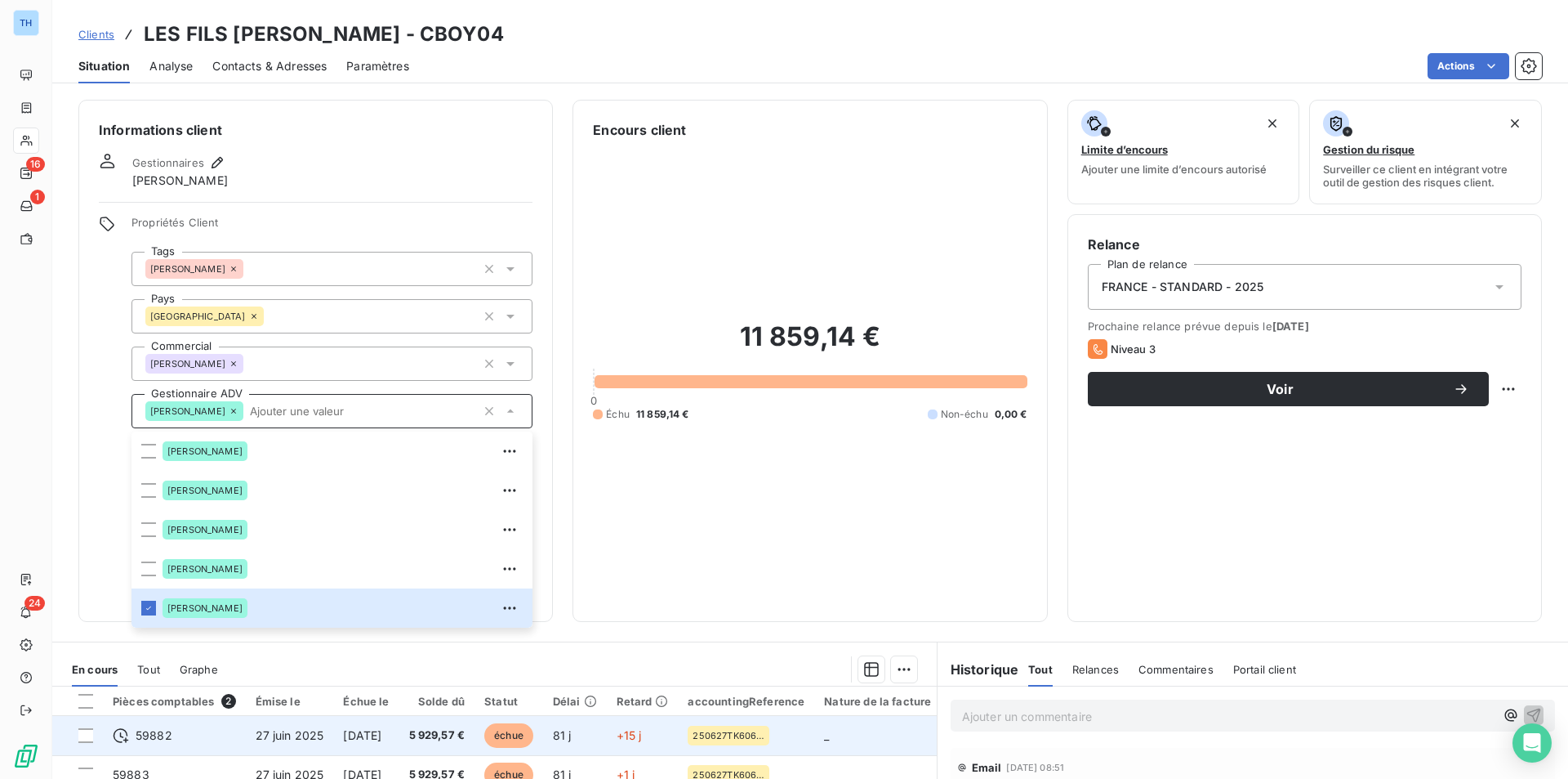
click at [360, 745] on td "[DATE]" at bounding box center [366, 736] width 66 height 40
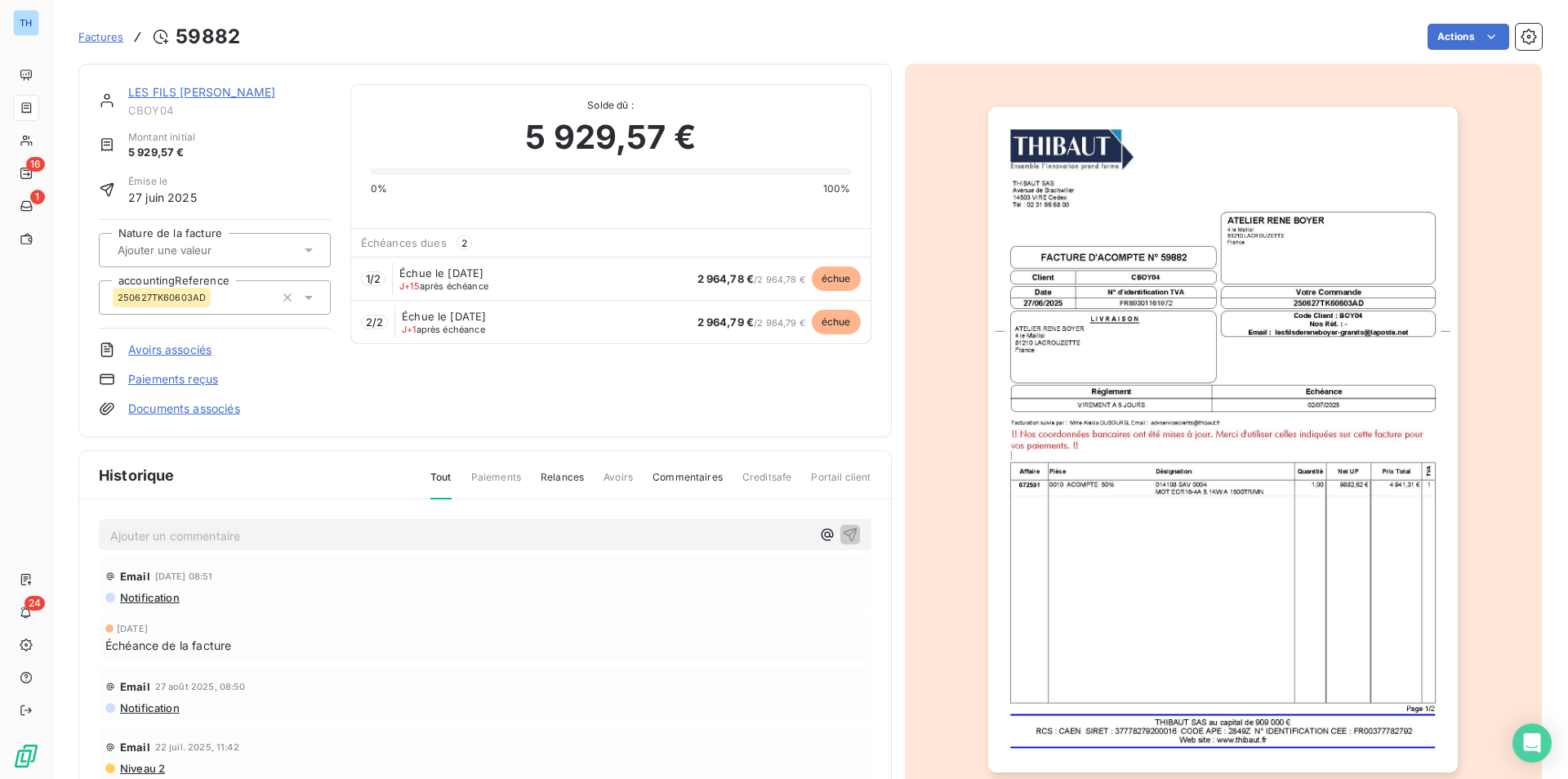
click at [185, 409] on link "Documents associés" at bounding box center [184, 408] width 112 height 16
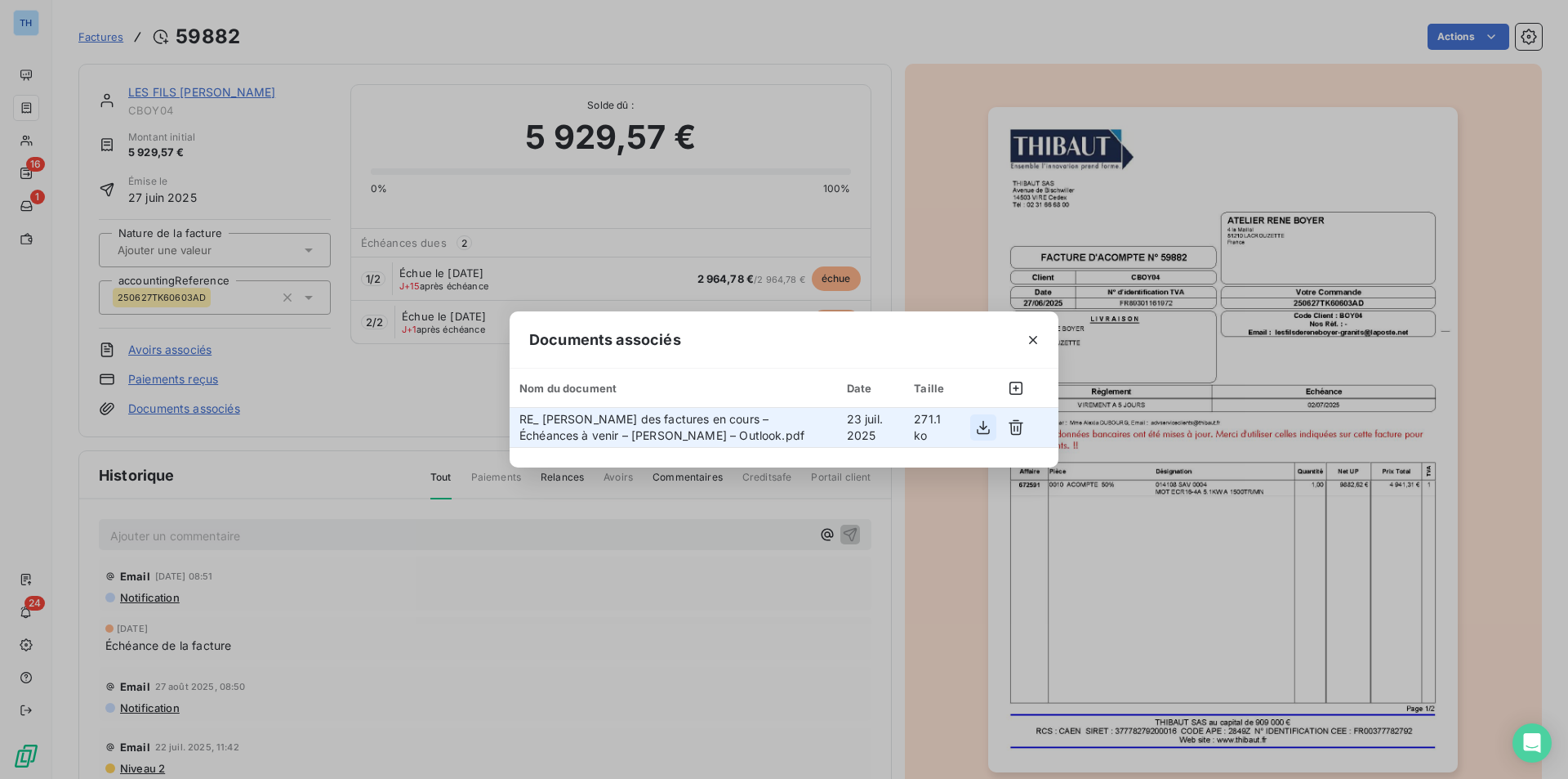
click at [973, 430] on button "button" at bounding box center [983, 427] width 26 height 26
click at [444, 659] on div "Documents associés Nom du document Date Taille RE_ THIBAUT - Suivi des factures…" at bounding box center [784, 390] width 1568 height 779
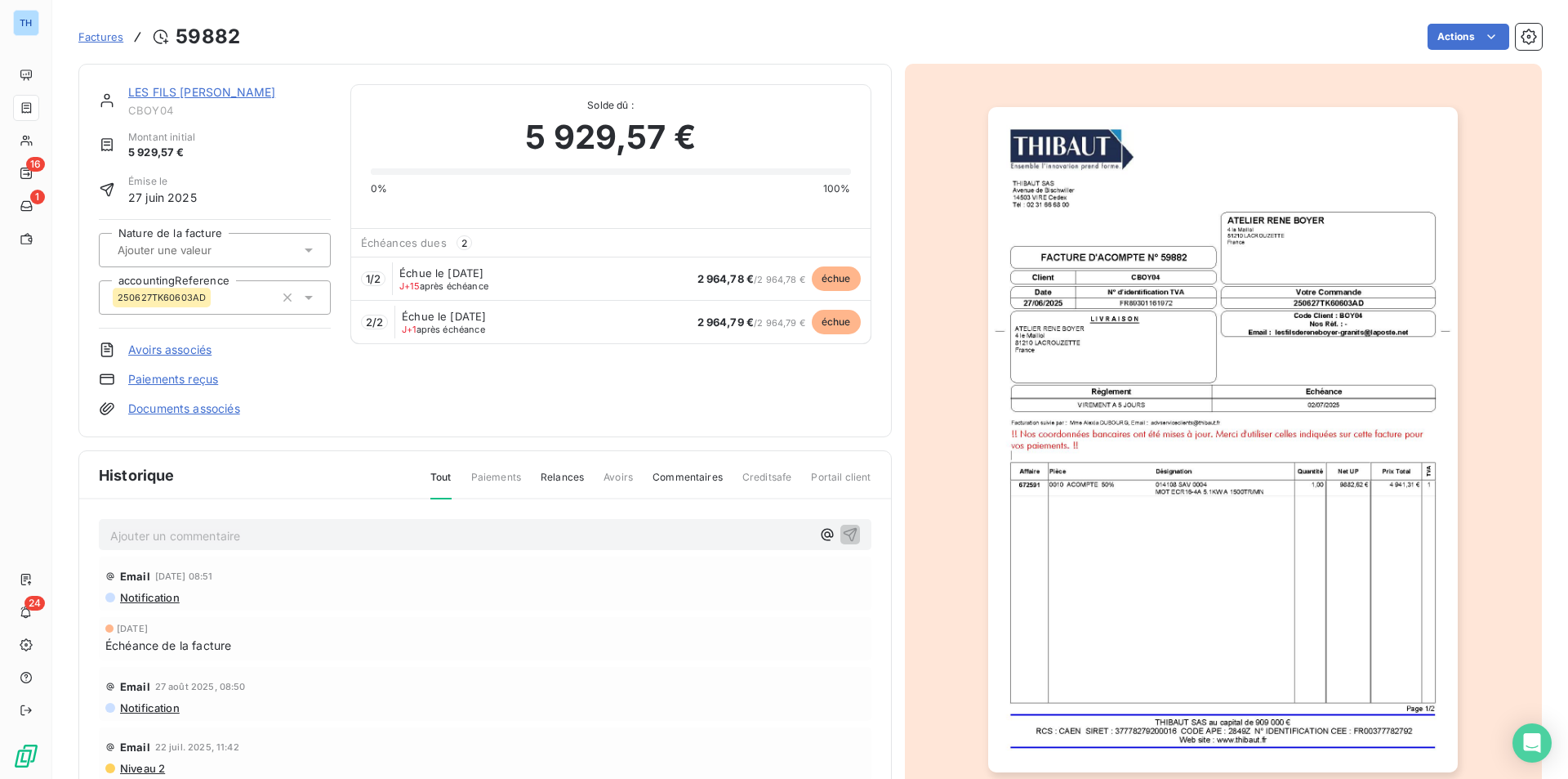
click at [322, 539] on p "Ajouter un commentaire ﻿" at bounding box center [460, 536] width 701 height 21
